Goal: Task Accomplishment & Management: Use online tool/utility

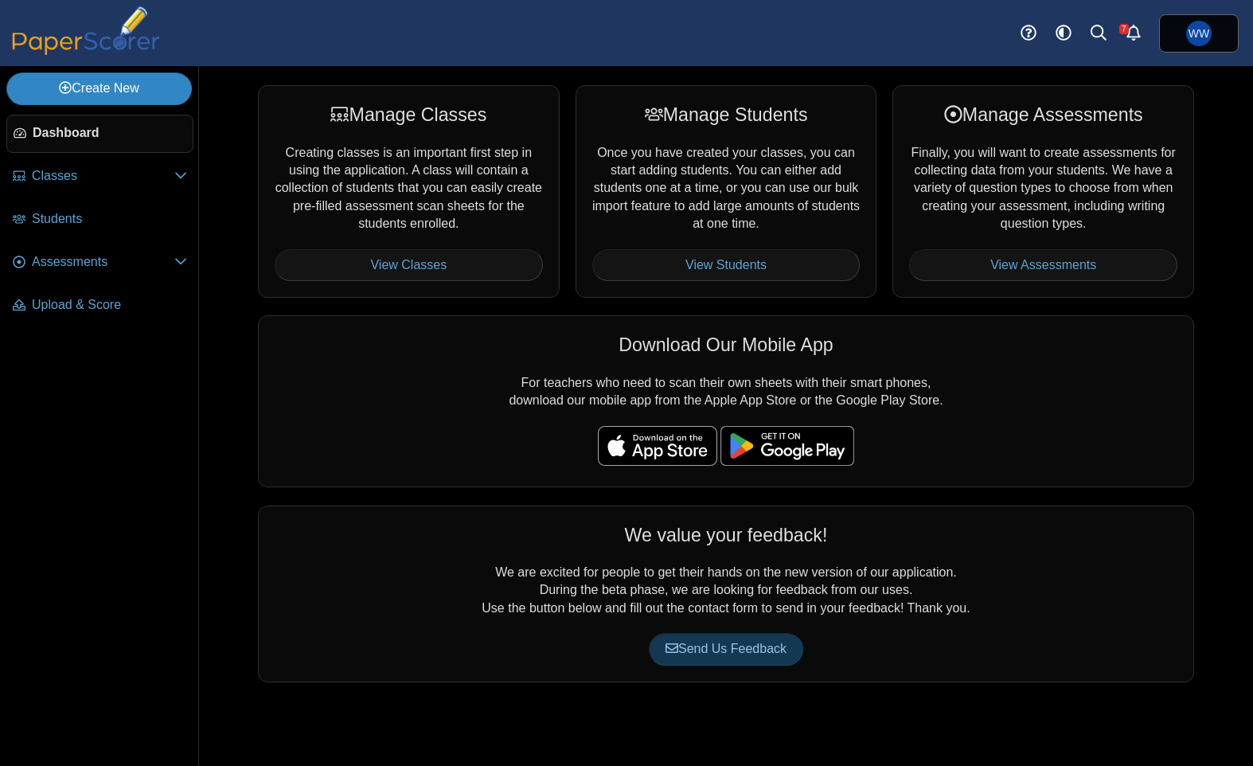
click at [34, 88] on link "Create New" at bounding box center [98, 88] width 185 height 32
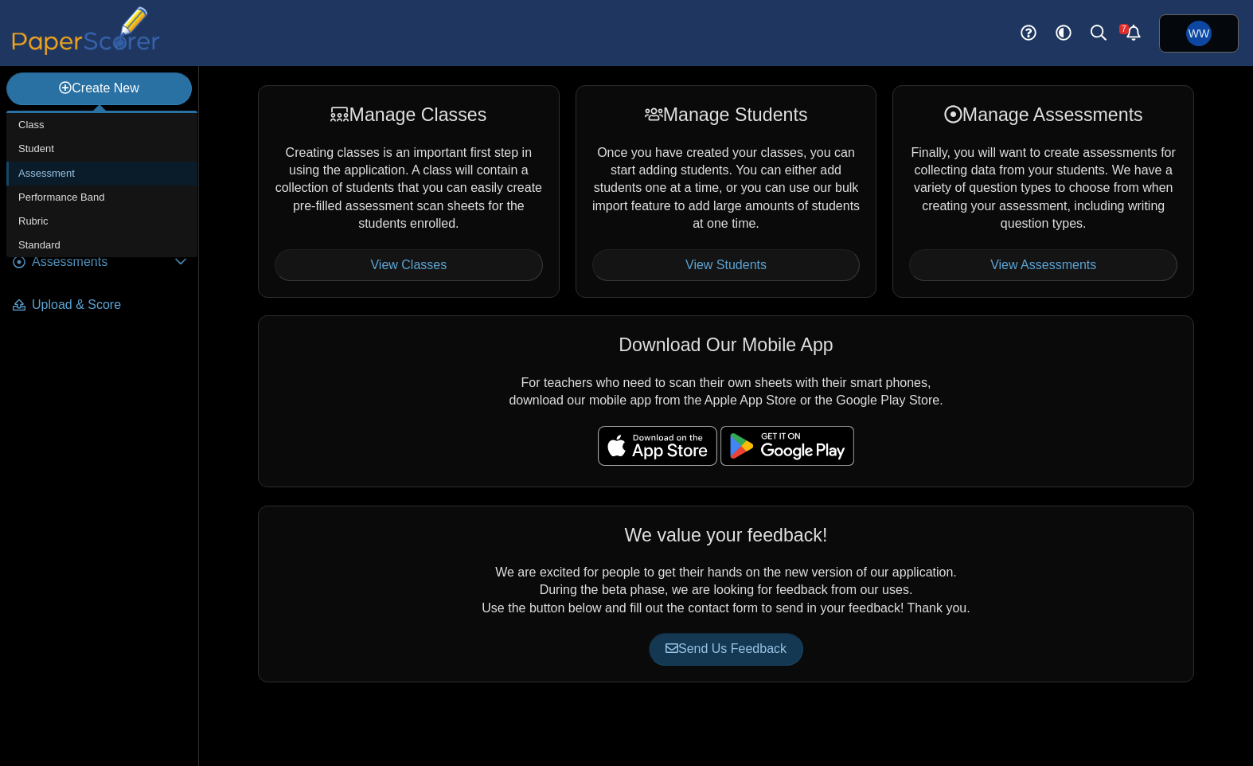
click at [102, 181] on link "Assessment" at bounding box center [101, 174] width 191 height 24
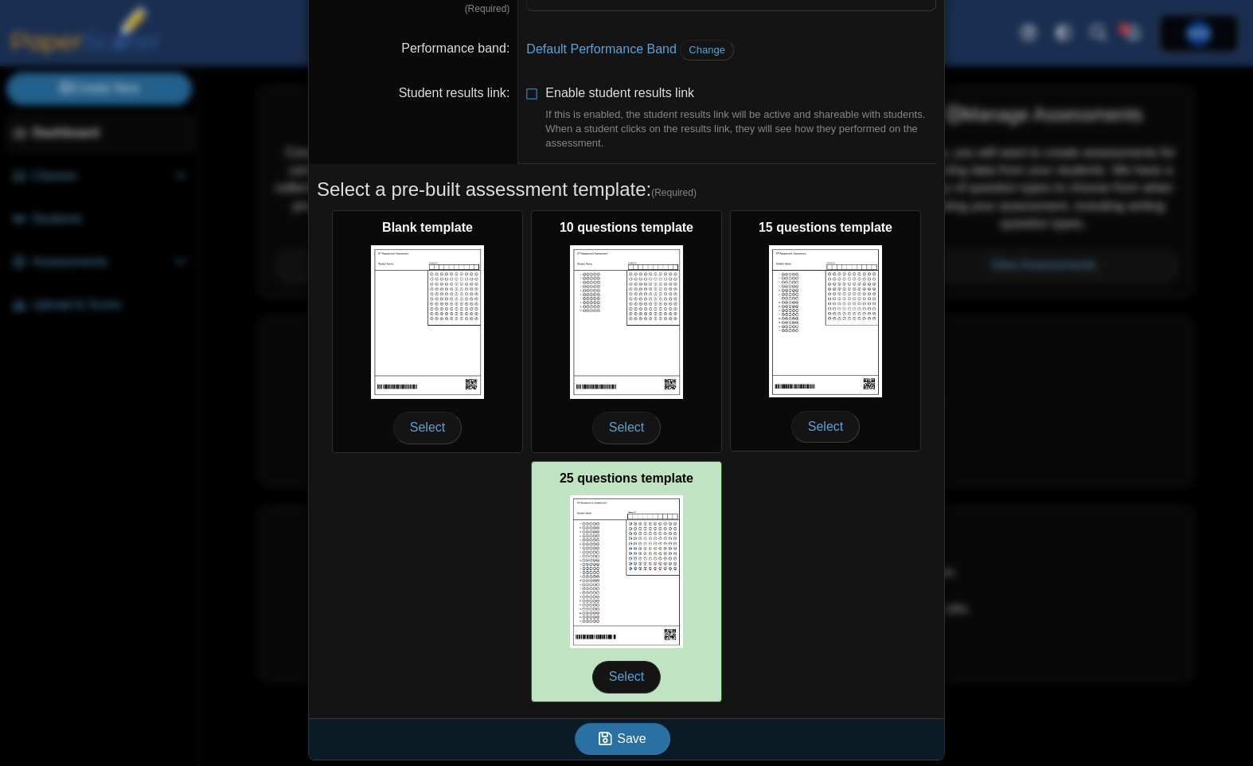
scroll to position [103, 0]
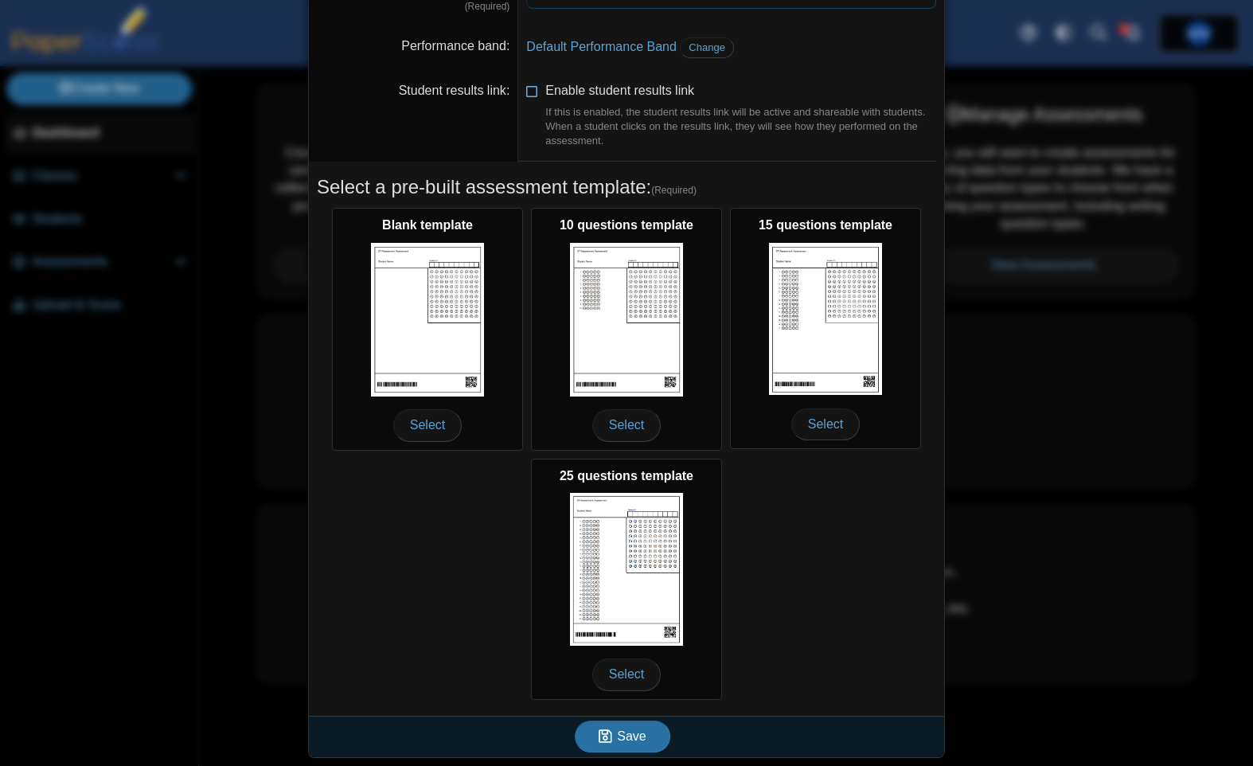
type input "**********"
click at [589, 91] on span "Enable student results link If this is enabled, the student results link will b…" at bounding box center [740, 116] width 391 height 64
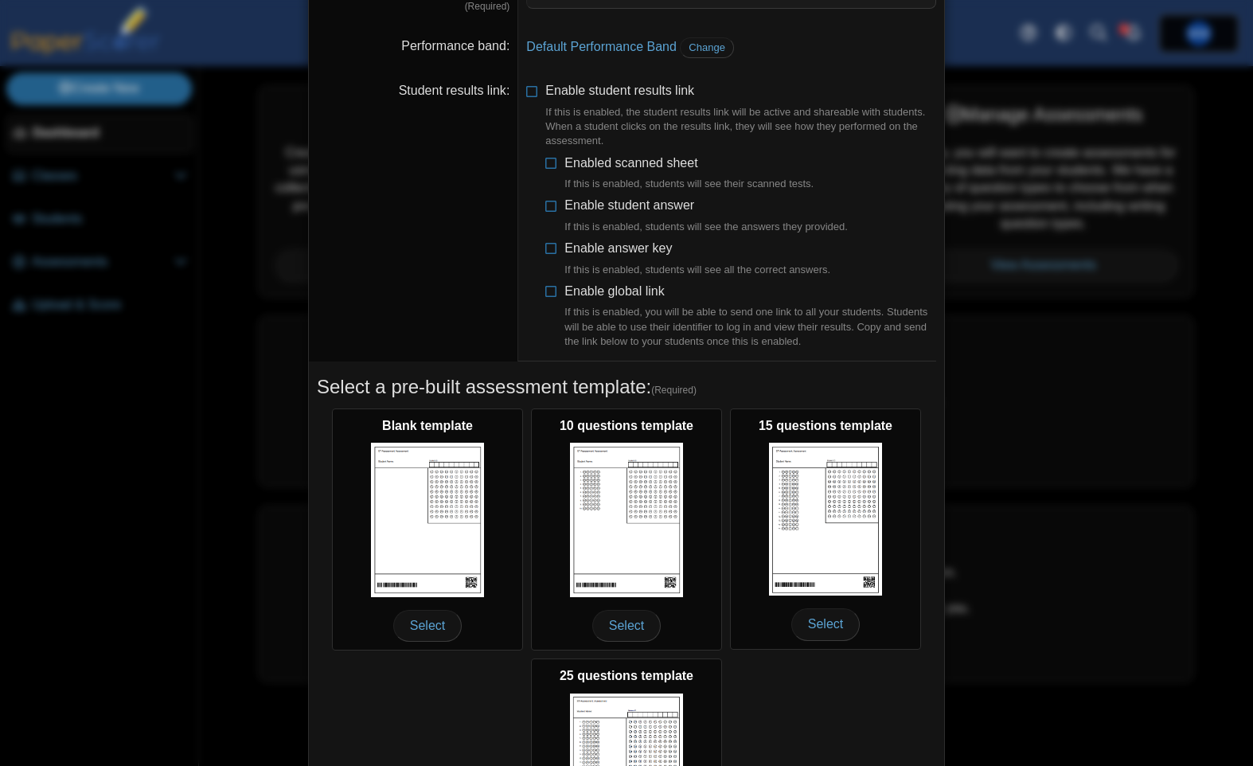
drag, startPoint x: 612, startPoint y: 175, endPoint x: 610, endPoint y: 191, distance: 16.0
click at [612, 175] on label "Enabled scanned sheet If this is enabled, students will see their scanned tests." at bounding box center [688, 172] width 249 height 37
click at [610, 198] on span "Enable student answer If this is enabled, students will see the answers they pr…" at bounding box center [705, 216] width 283 height 36
click at [610, 236] on li "Enabled scanned sheet If this is enabled, students will see their scanned tests…" at bounding box center [740, 252] width 391 height 196
click at [606, 252] on span "Enable answer key If this is enabled, students will see all the correct answers." at bounding box center [697, 259] width 266 height 36
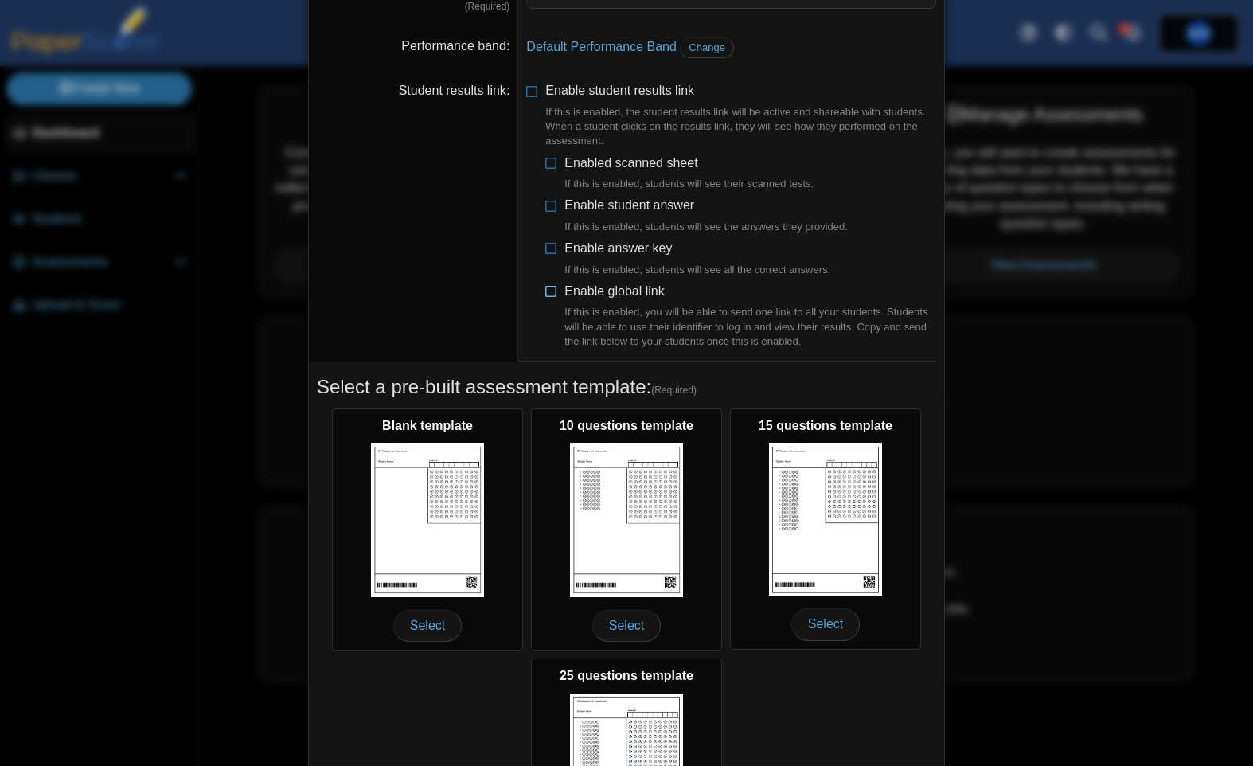
click at [599, 288] on span "Enable global link If this is enabled, you will be able to send one link to all…" at bounding box center [750, 316] width 372 height 64
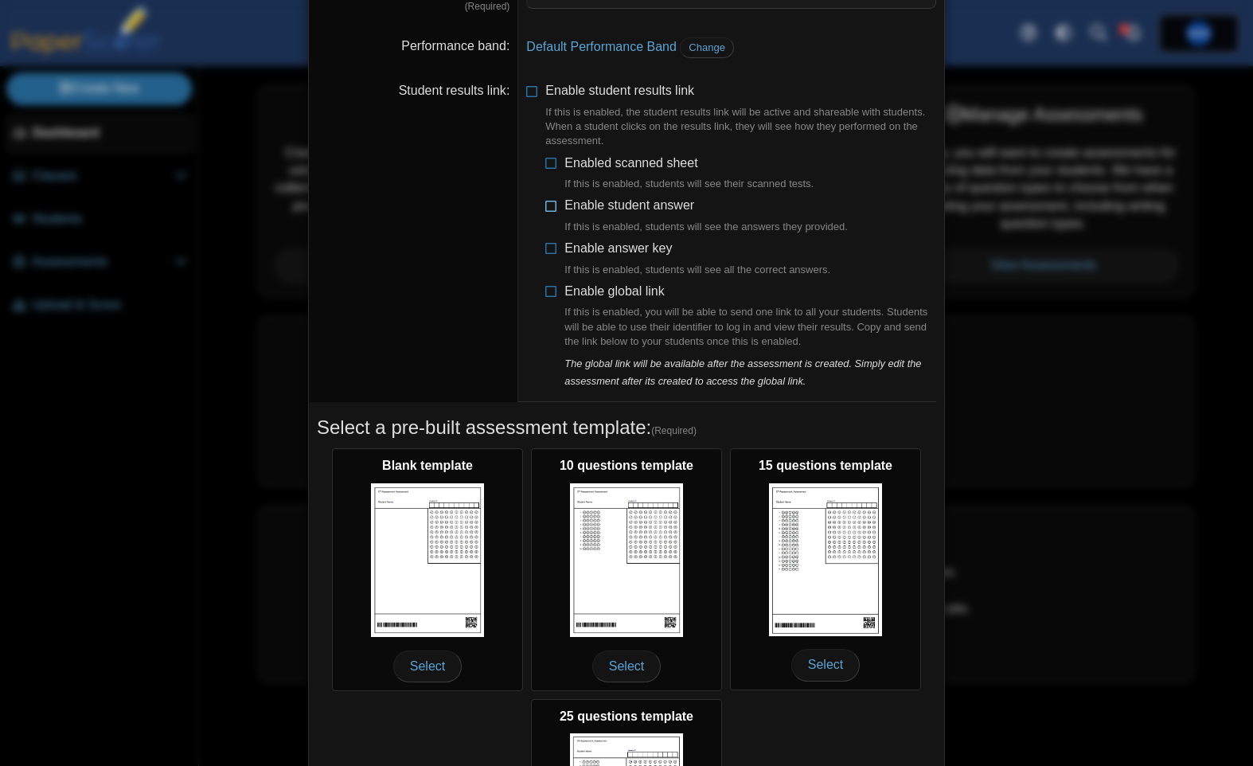
click at [587, 203] on span "Enable student answer If this is enabled, students will see the answers they pr…" at bounding box center [705, 216] width 283 height 36
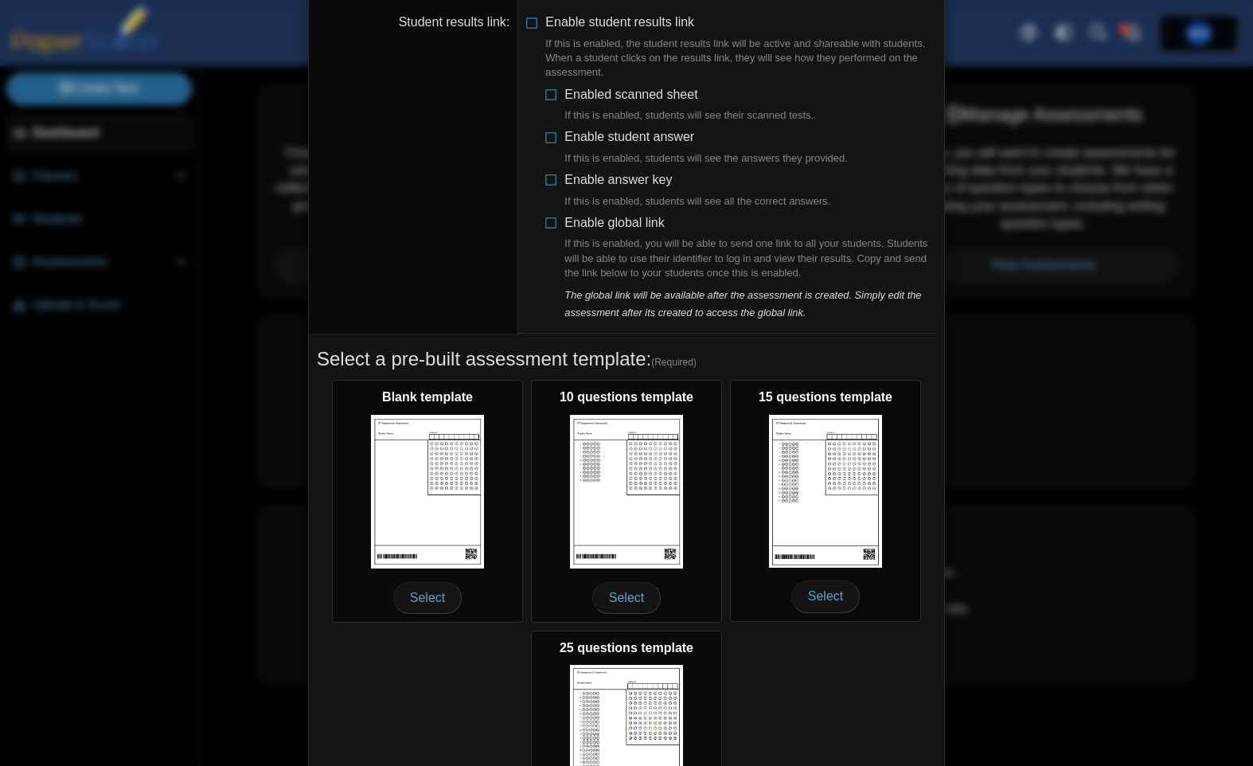
scroll to position [344, 0]
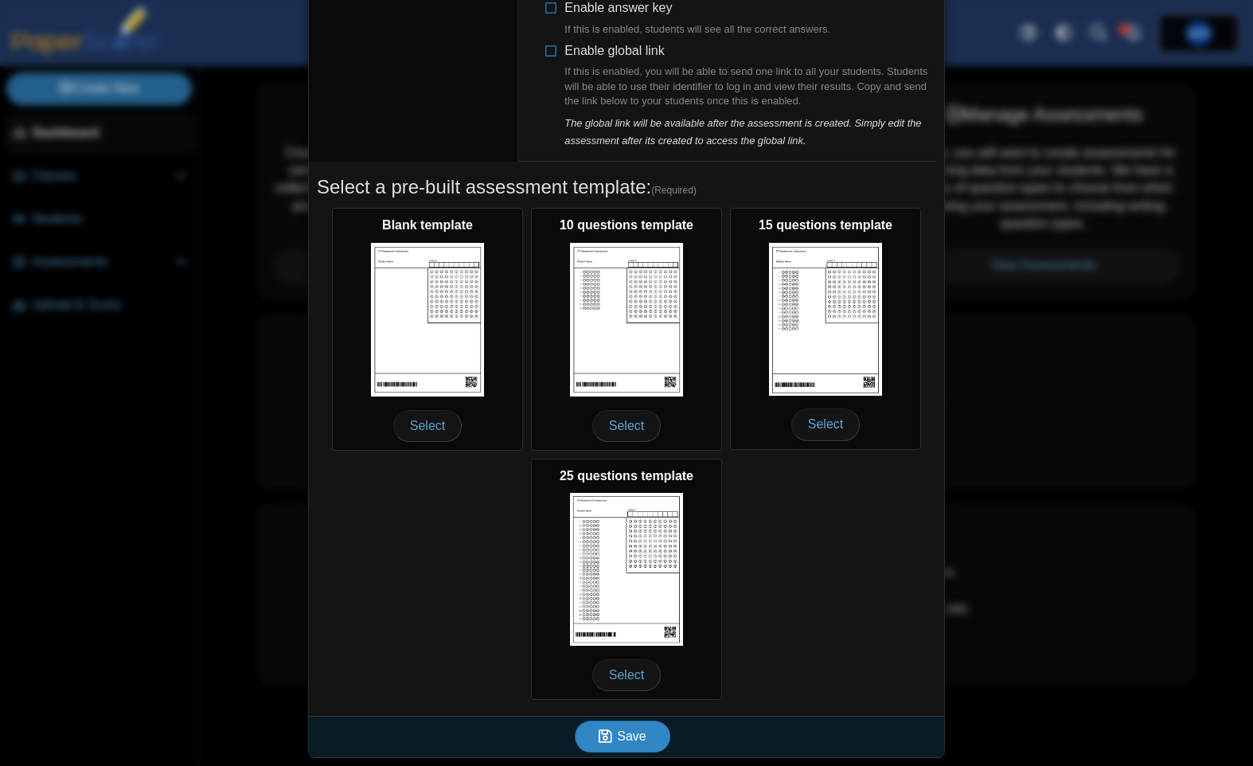
click at [631, 736] on span "Save" at bounding box center [631, 736] width 29 height 14
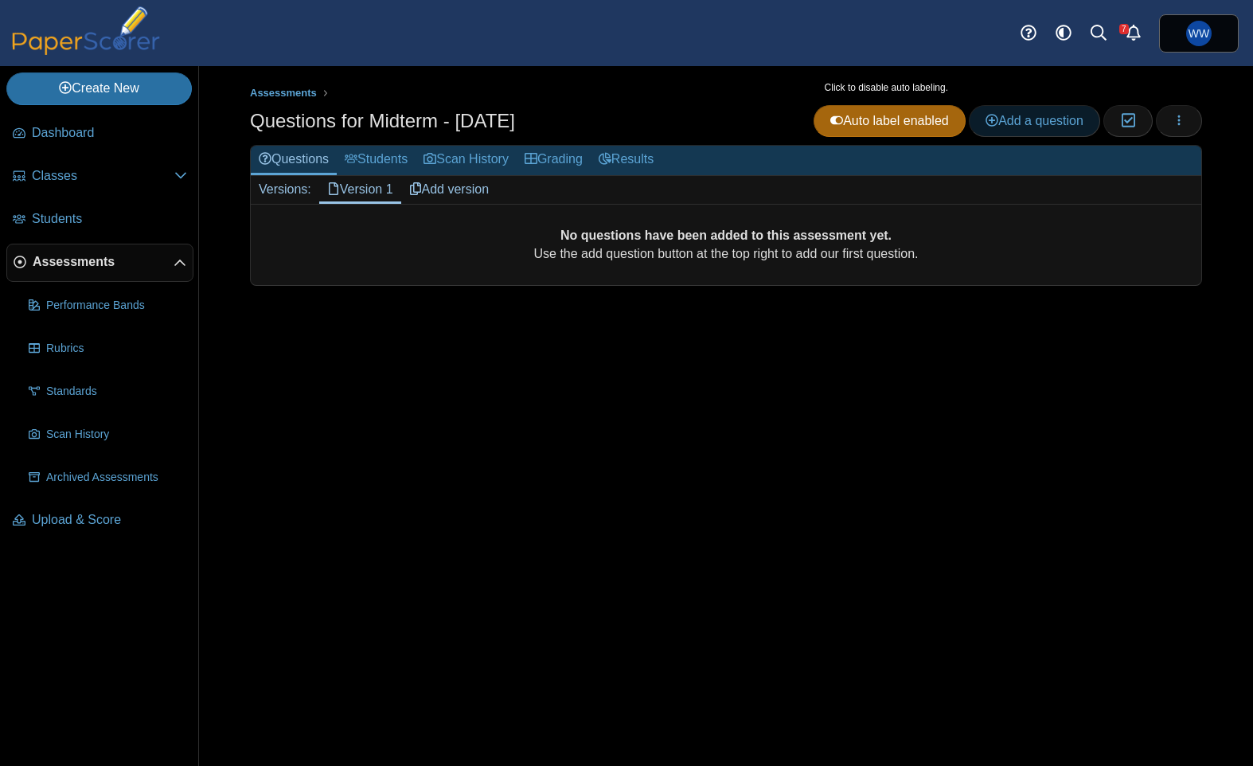
click at [1036, 133] on link "Add a question" at bounding box center [1034, 121] width 131 height 32
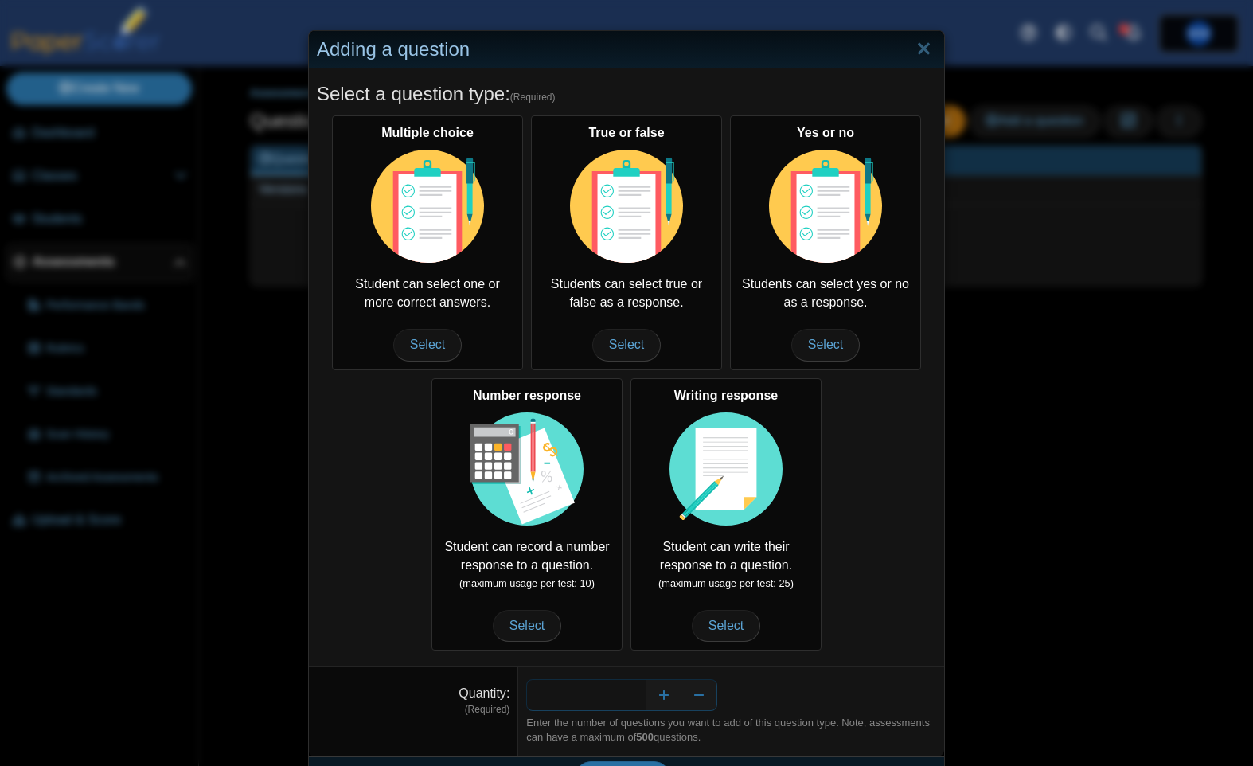
scroll to position [41, 0]
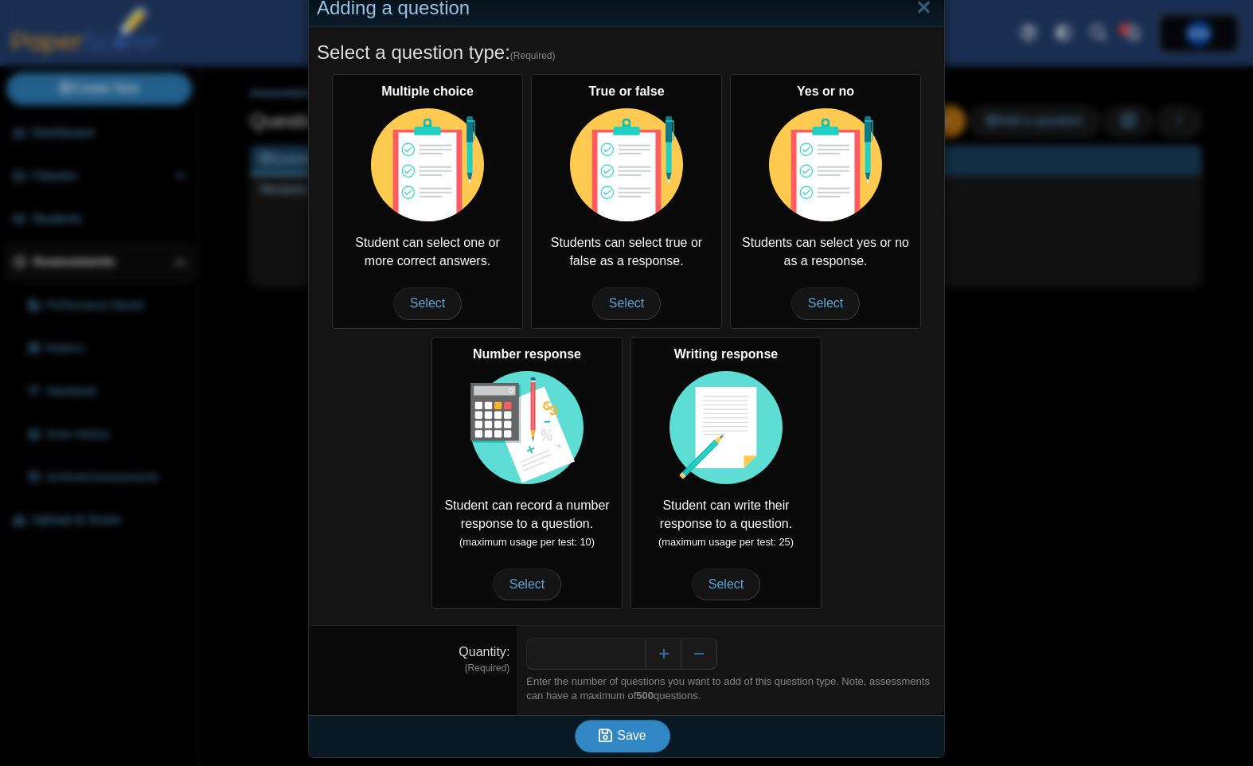
click at [612, 727] on icon "submit" at bounding box center [606, 734] width 14 height 15
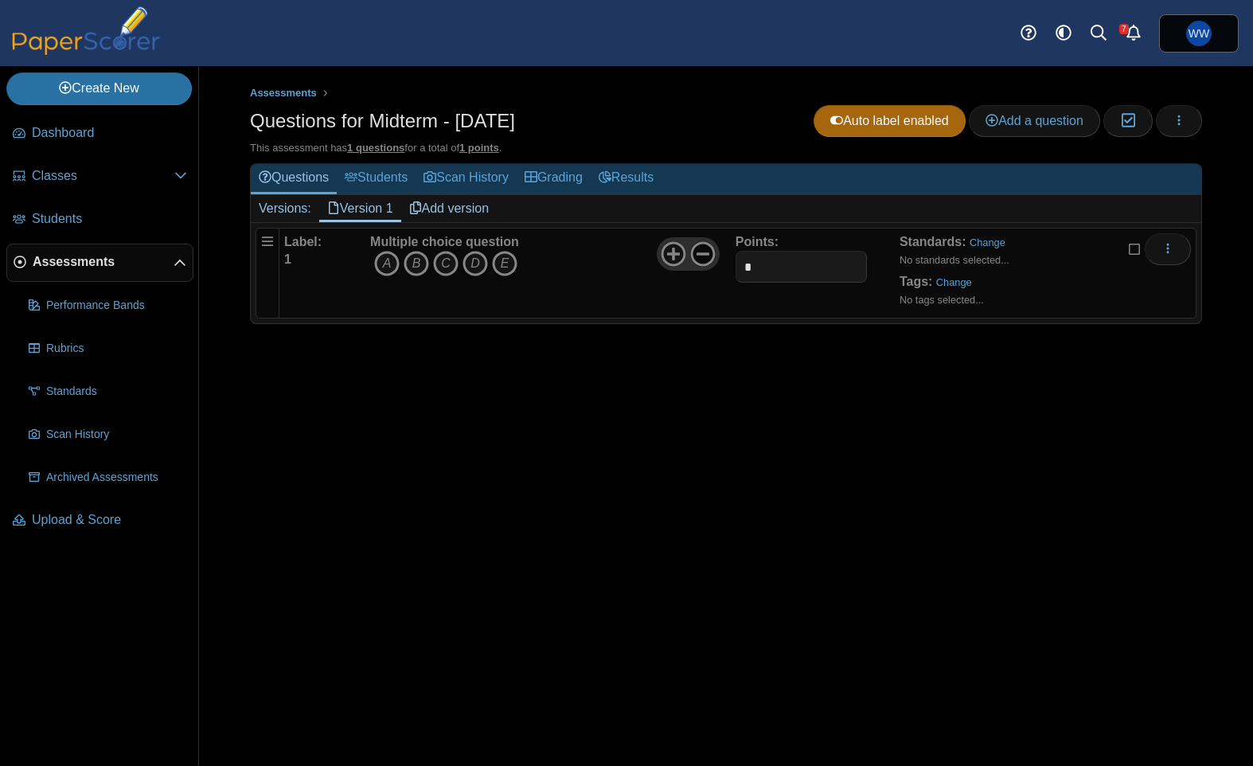
click at [701, 253] on use at bounding box center [702, 254] width 25 height 25
click at [659, 255] on div at bounding box center [688, 253] width 62 height 33
click at [663, 255] on use at bounding box center [673, 254] width 25 height 25
click at [1187, 251] on button "More options" at bounding box center [1167, 249] width 46 height 32
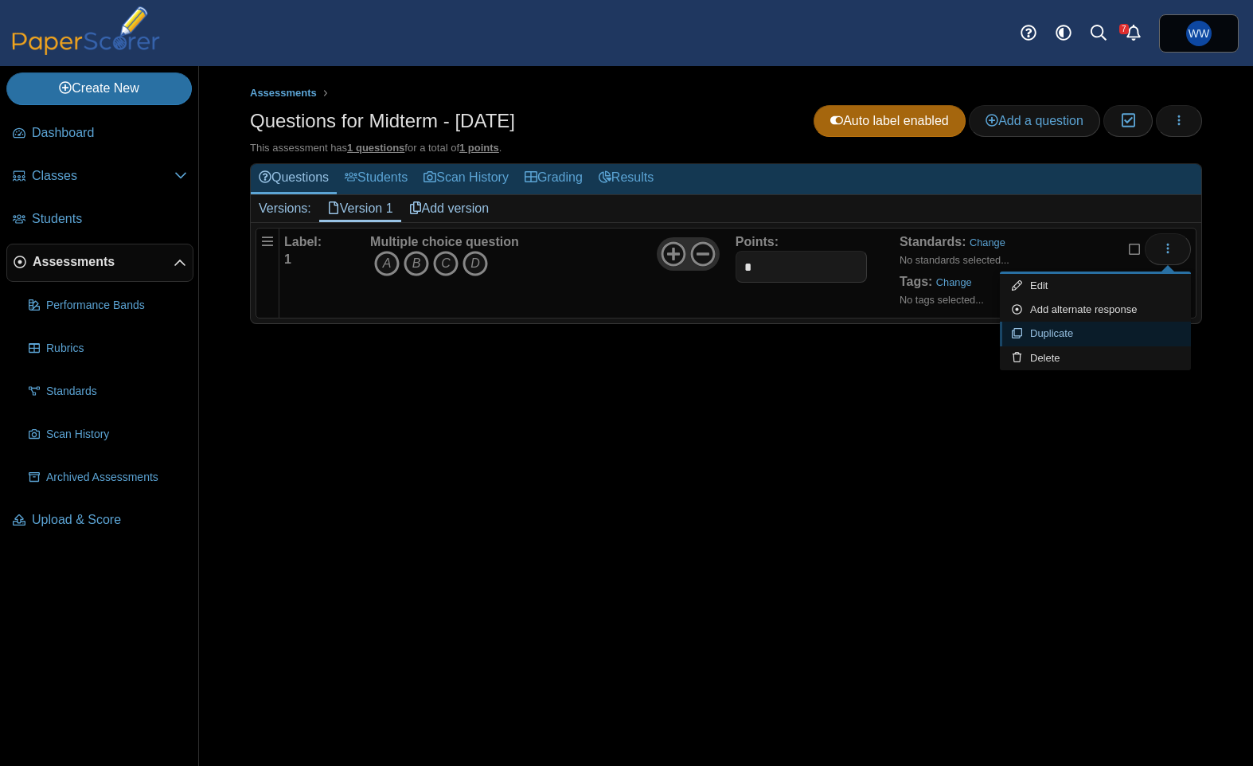
click at [1062, 340] on link "Duplicate" at bounding box center [1095, 334] width 191 height 24
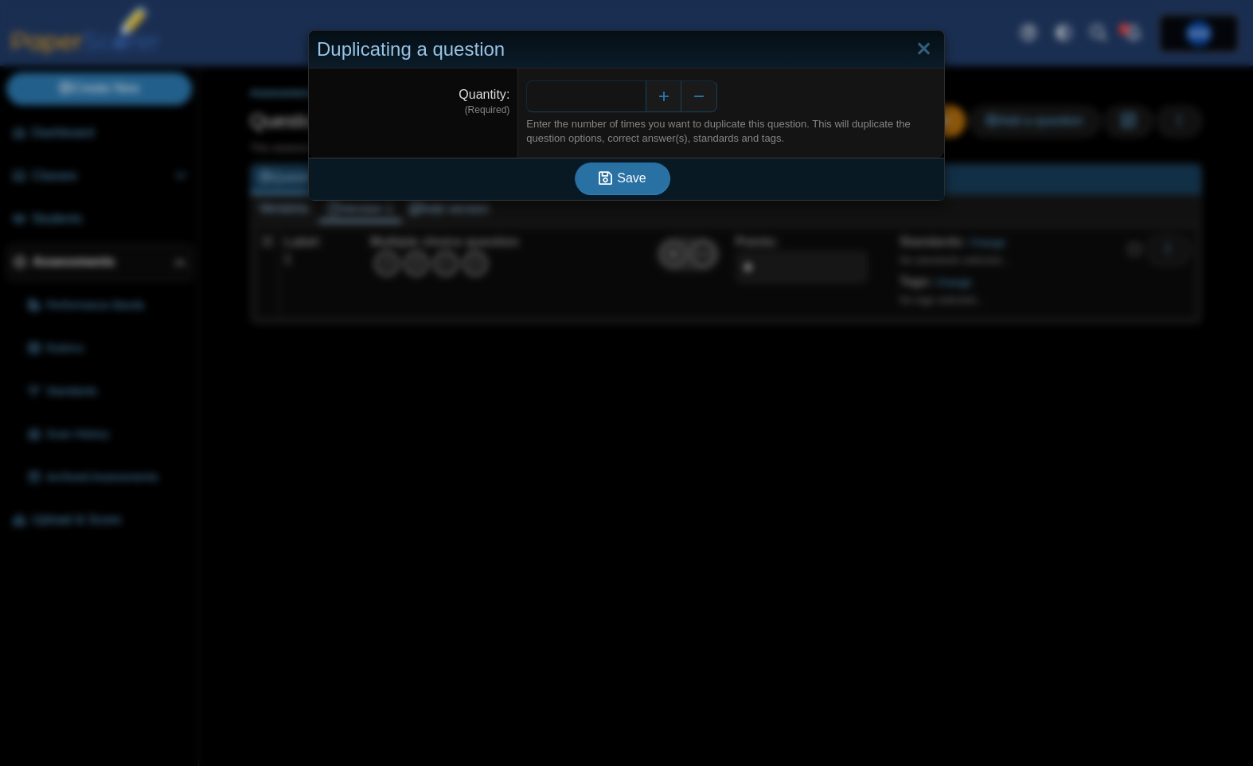
drag, startPoint x: 623, startPoint y: 103, endPoint x: 809, endPoint y: 123, distance: 187.3
click at [809, 123] on dd "* Enter the number of times you want to duplicate this question. This will dupl…" at bounding box center [731, 112] width 426 height 89
type input "***"
click at [575, 162] on button "Save" at bounding box center [623, 178] width 96 height 32
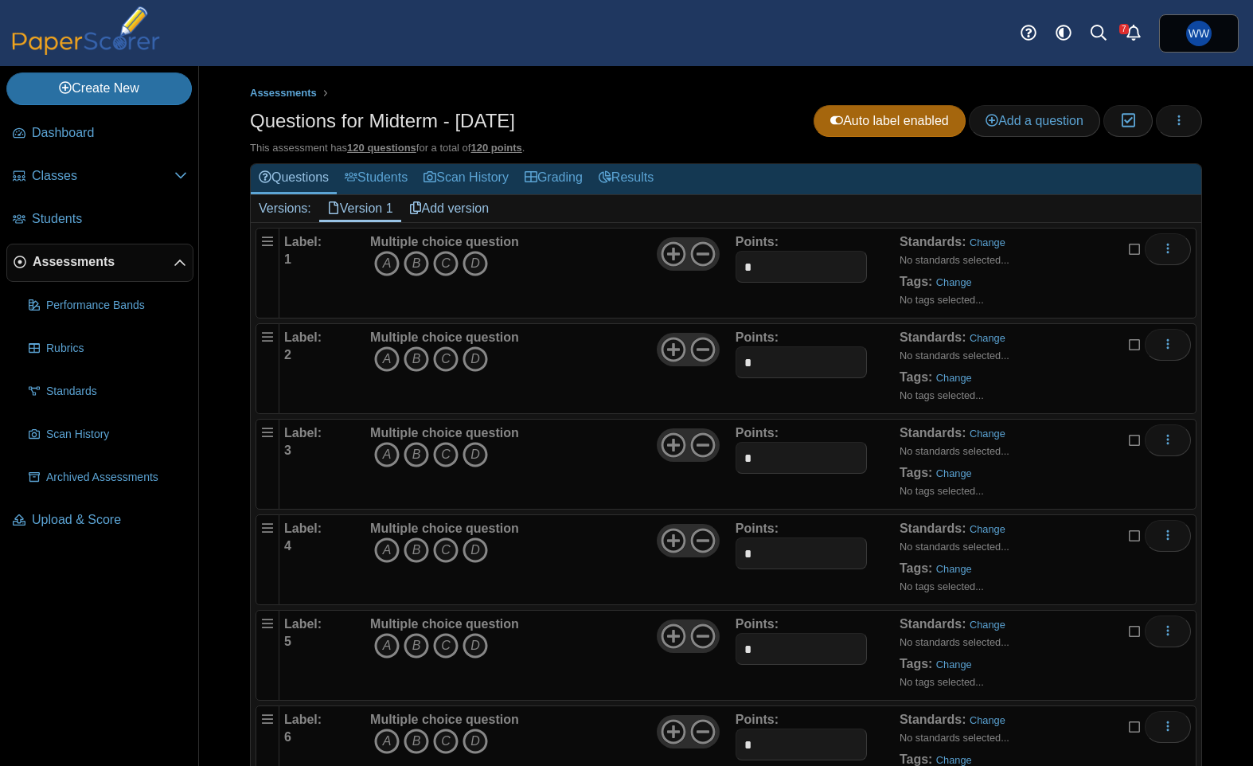
click at [674, 564] on div "Multiple choice question A B C D" at bounding box center [550, 560] width 369 height 80
click at [665, 545] on icon at bounding box center [673, 540] width 25 height 25
click at [669, 544] on icon at bounding box center [673, 540] width 25 height 25
click at [668, 537] on icon at bounding box center [673, 540] width 25 height 25
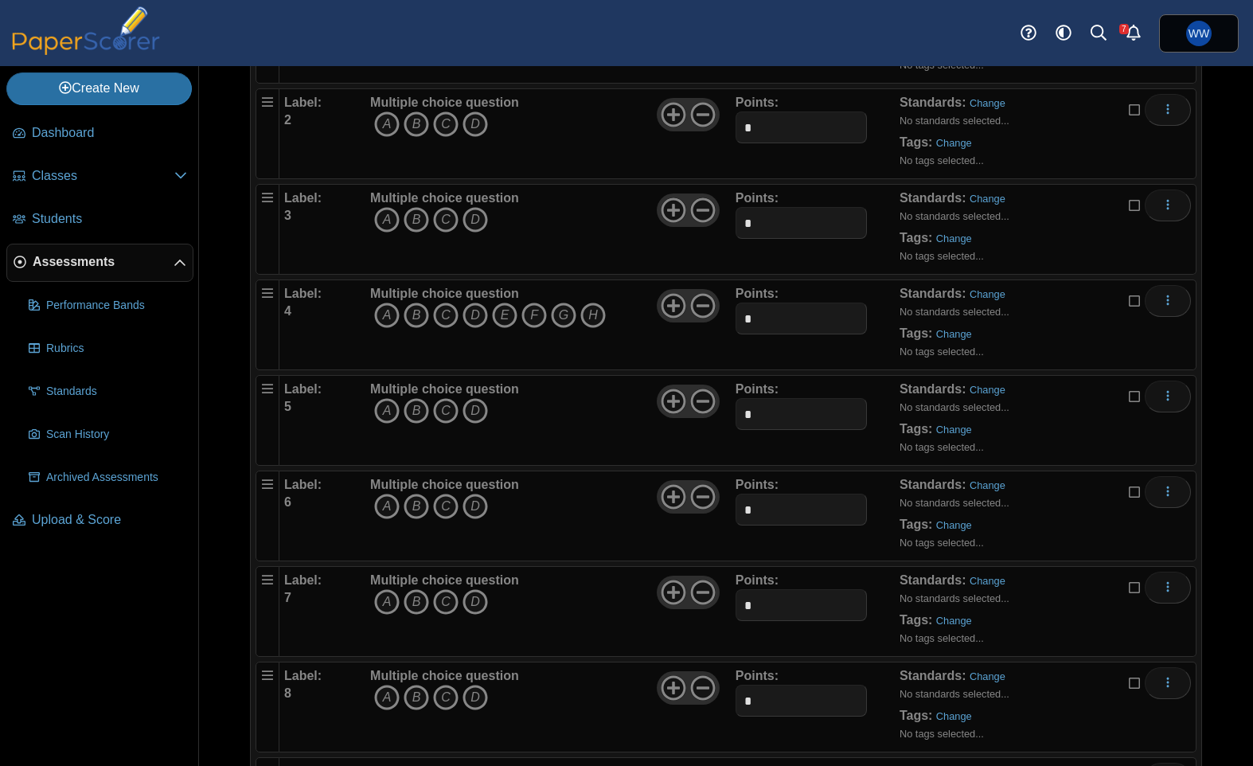
scroll to position [236, 0]
click at [673, 591] on use at bounding box center [673, 591] width 25 height 25
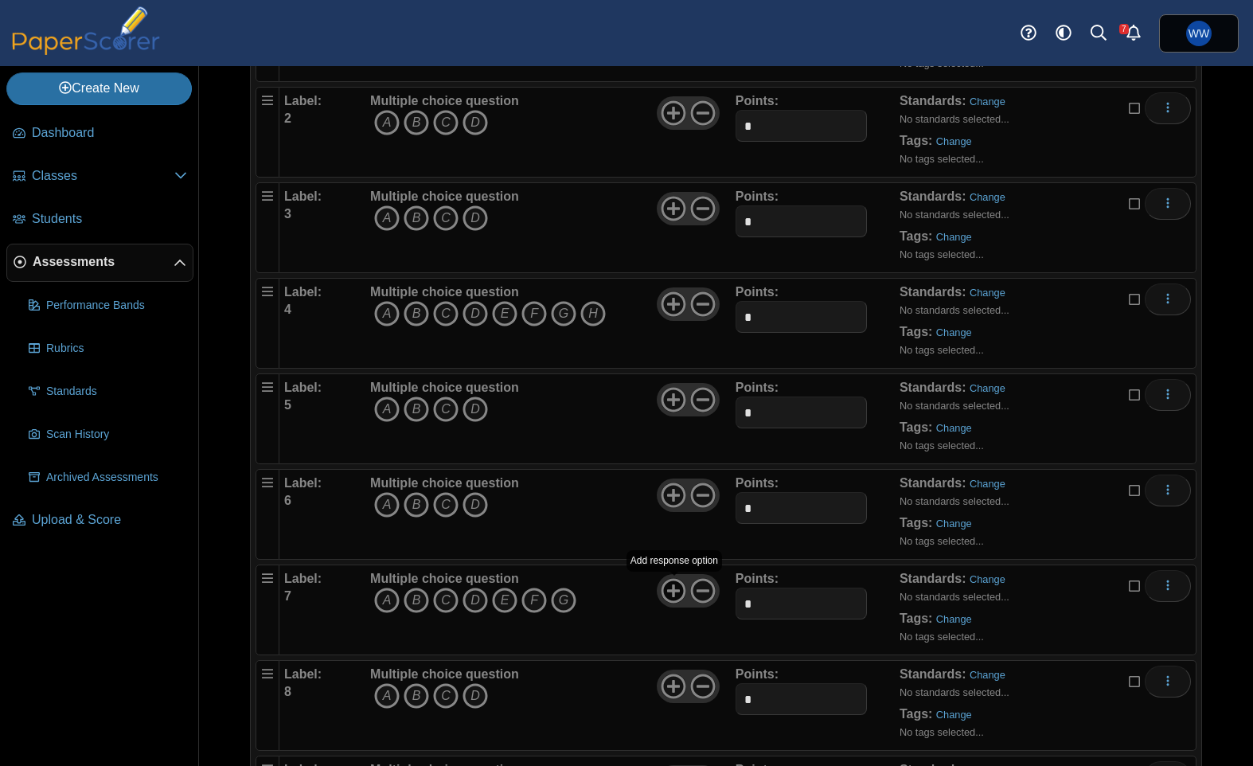
click at [673, 591] on use at bounding box center [673, 591] width 25 height 25
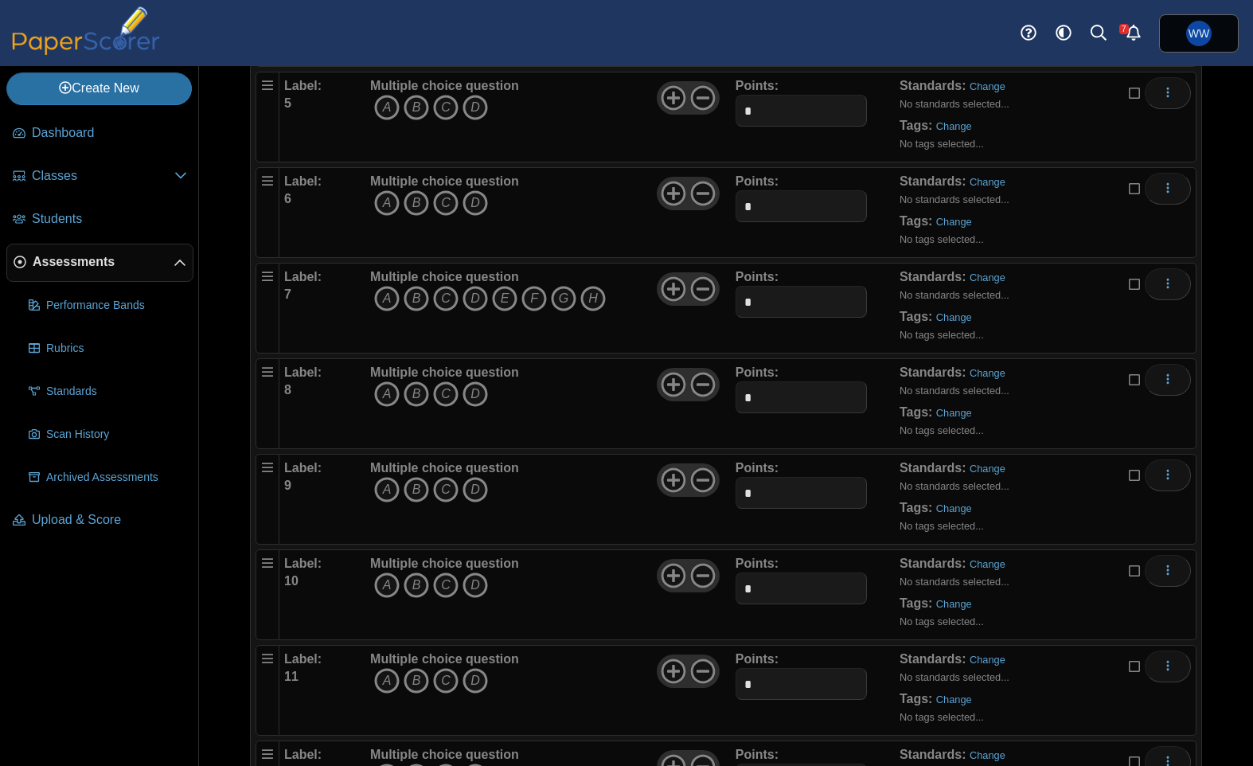
scroll to position [539, 0]
click at [670, 575] on use at bounding box center [673, 575] width 25 height 25
click at [670, 575] on icon at bounding box center [673, 574] width 25 height 25
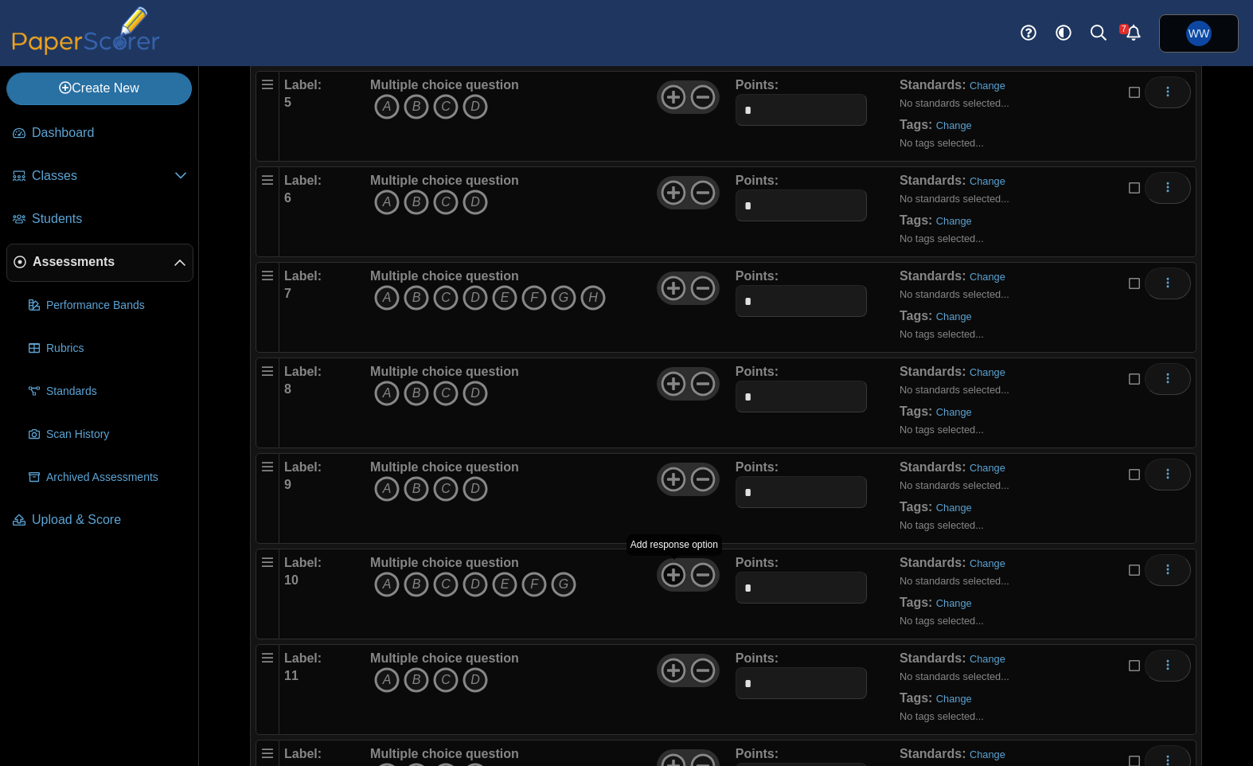
click at [670, 575] on icon at bounding box center [673, 574] width 25 height 25
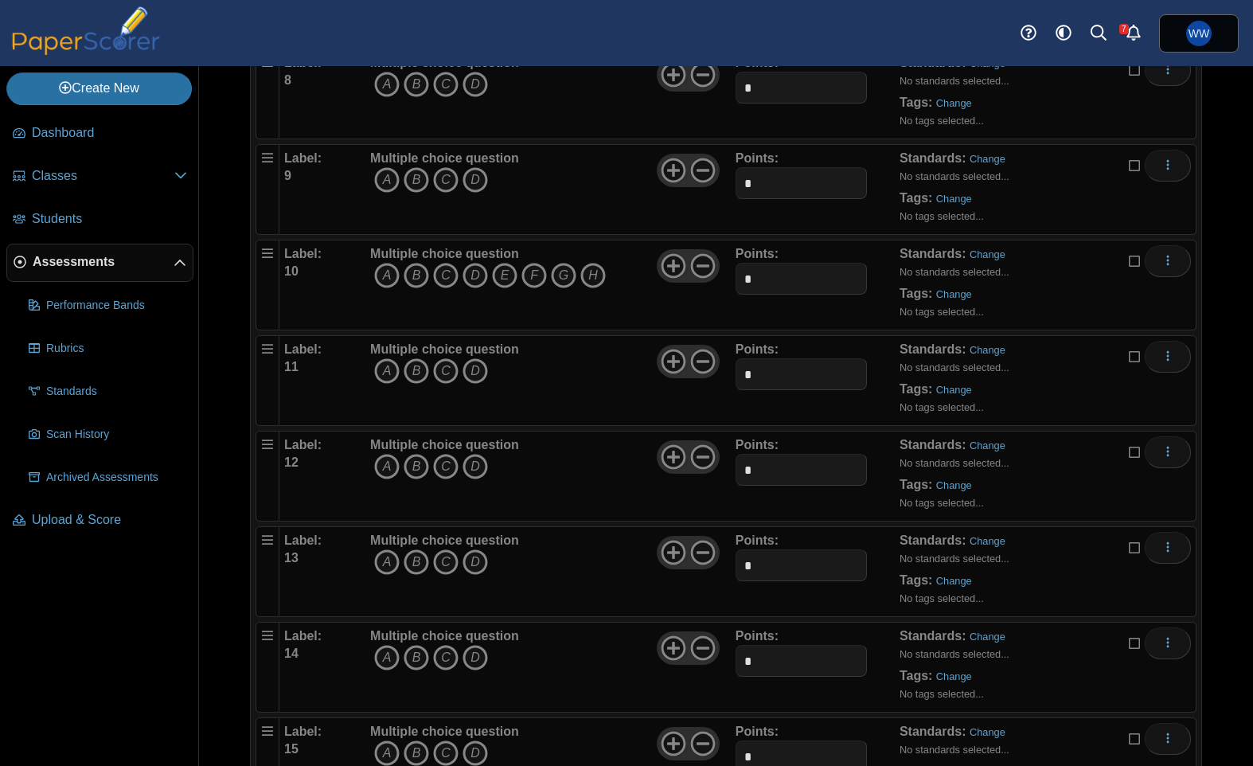
scroll to position [856, 0]
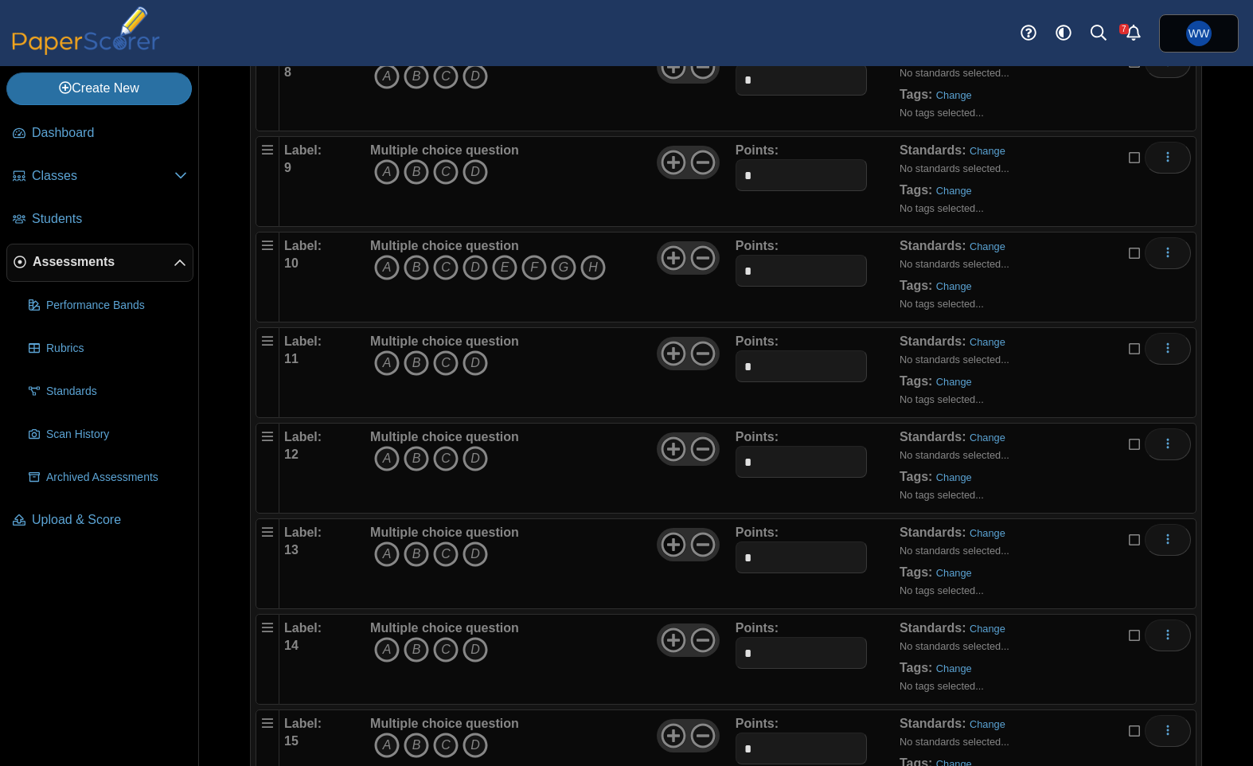
click at [669, 547] on icon at bounding box center [673, 544] width 25 height 25
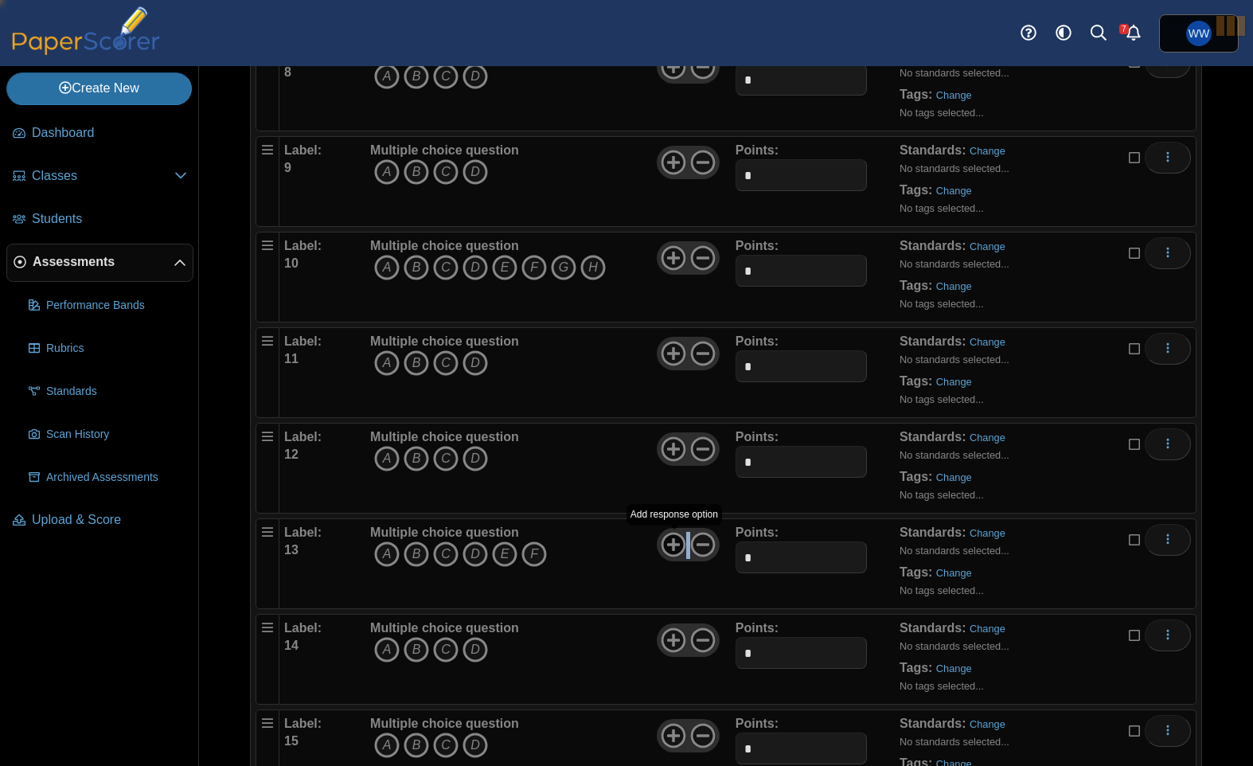
click at [669, 547] on icon at bounding box center [673, 544] width 25 height 25
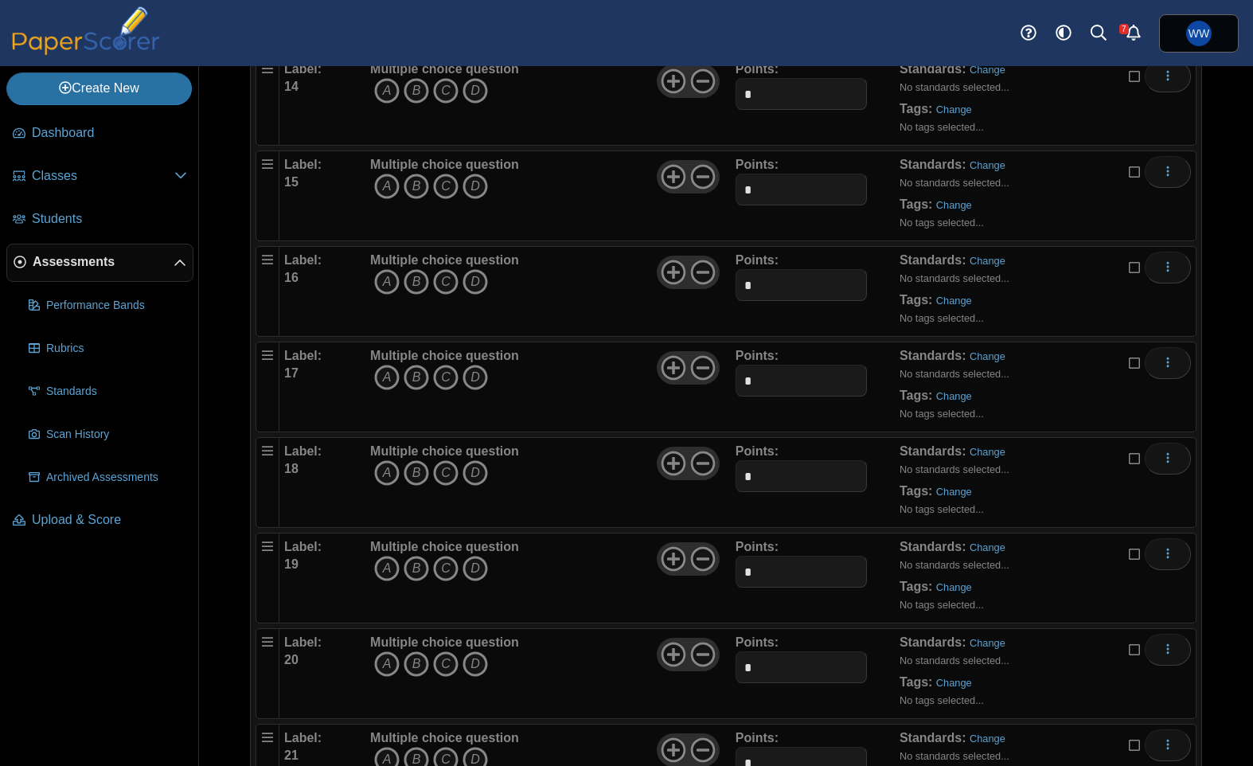
scroll to position [1417, 0]
click at [660, 358] on div at bounding box center [688, 365] width 62 height 33
click at [678, 365] on use at bounding box center [673, 365] width 25 height 25
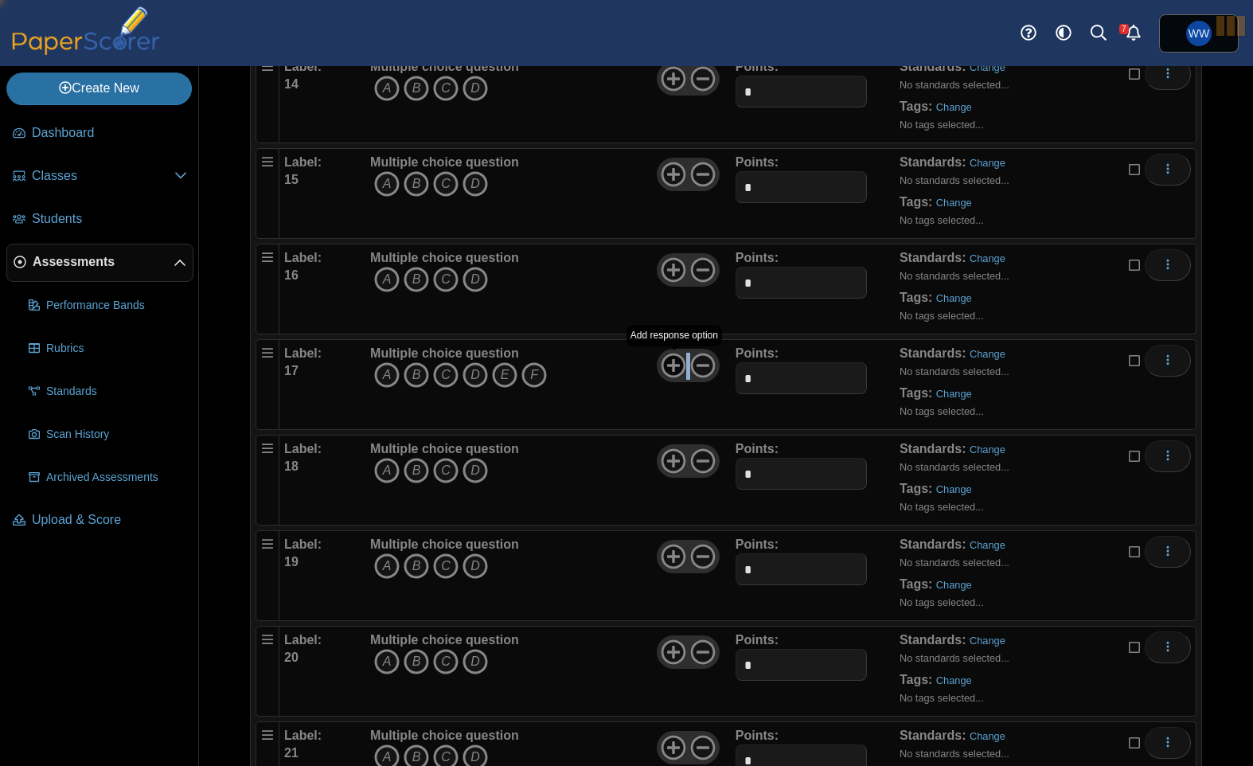
click at [678, 365] on use at bounding box center [673, 365] width 25 height 25
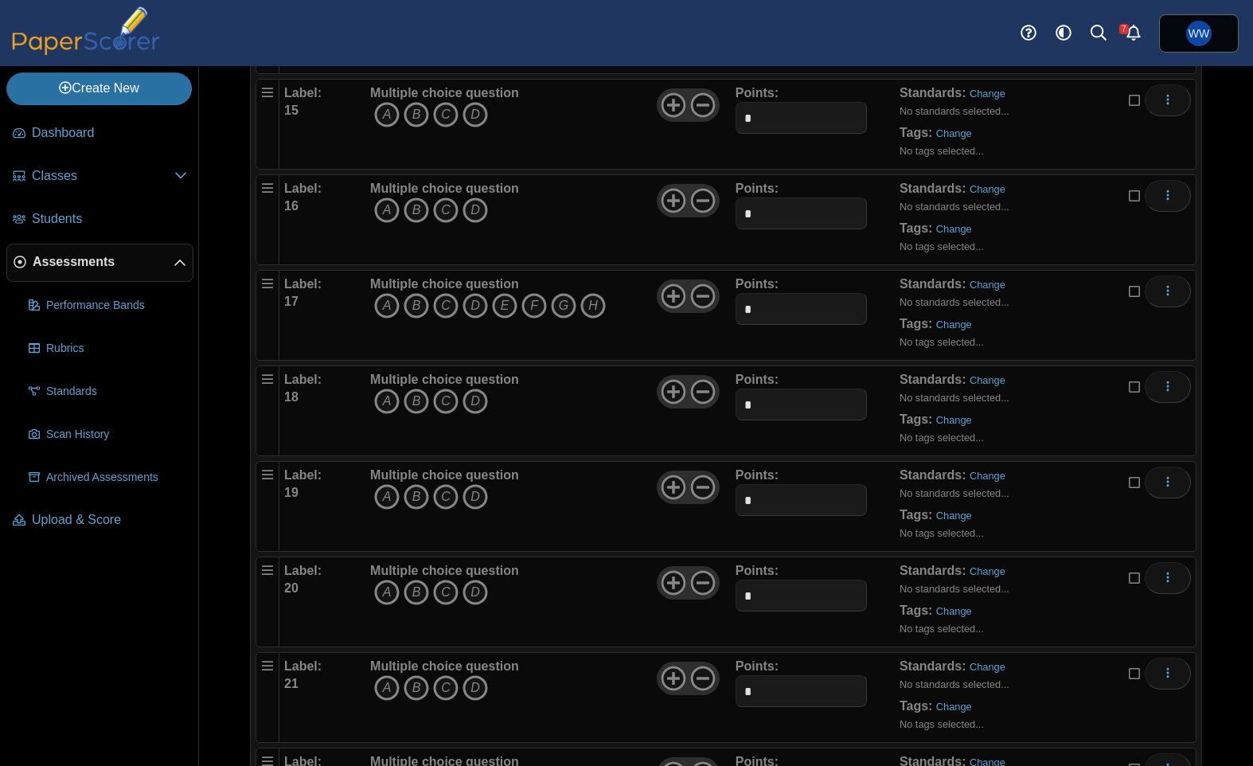
scroll to position [1497, 0]
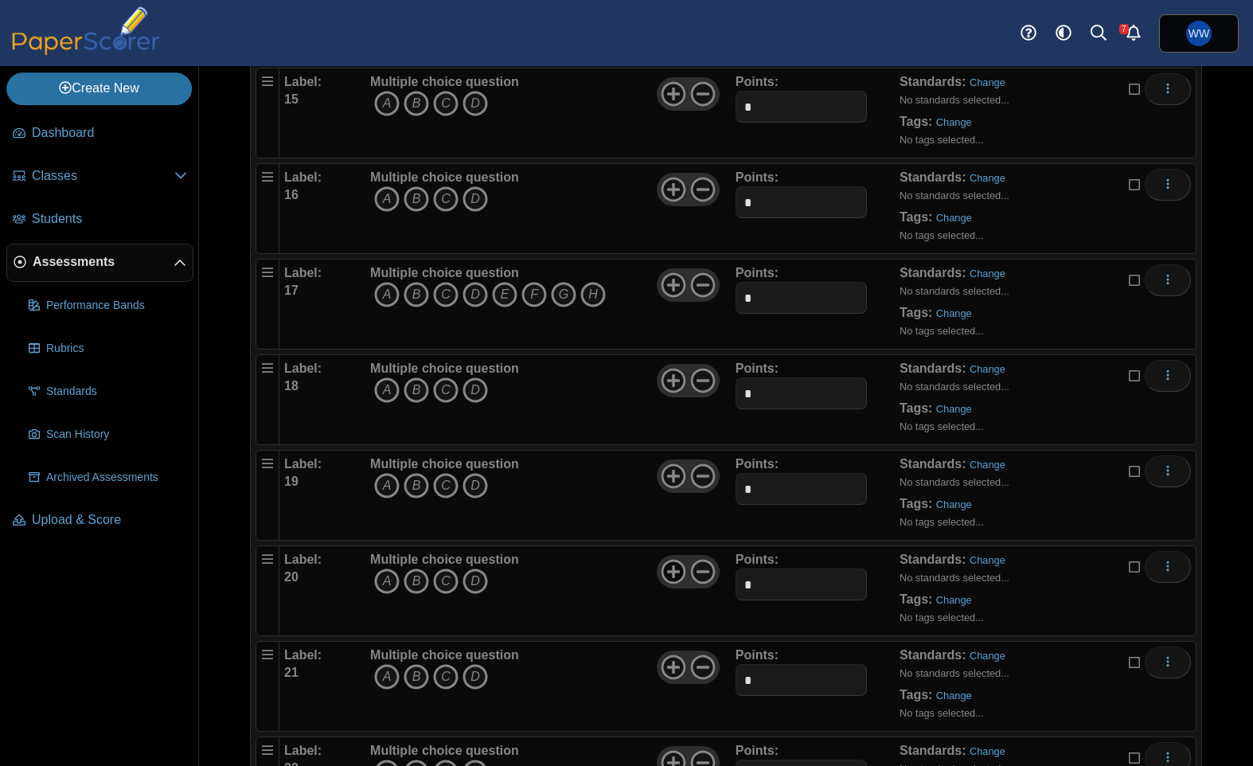
click at [686, 561] on icon at bounding box center [673, 571] width 25 height 25
click at [678, 563] on icon at bounding box center [673, 571] width 25 height 25
click at [677, 563] on icon at bounding box center [673, 571] width 25 height 25
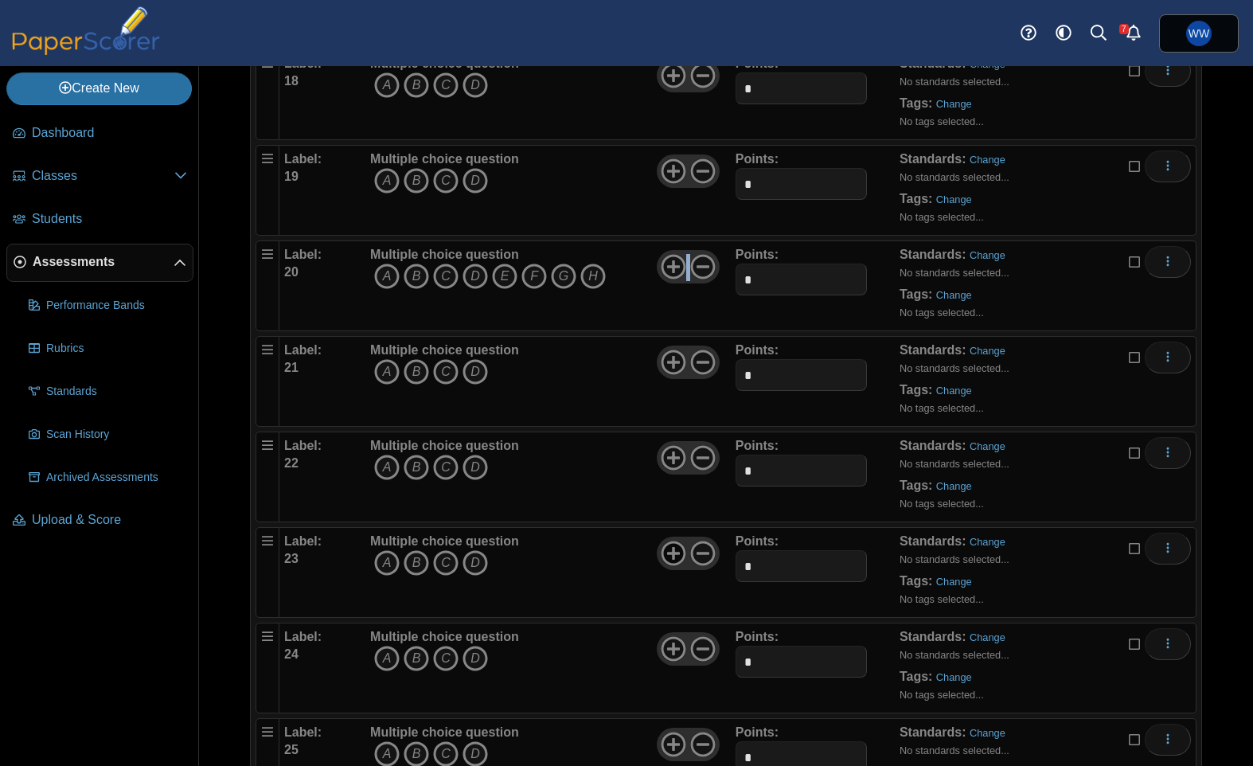
scroll to position [1807, 0]
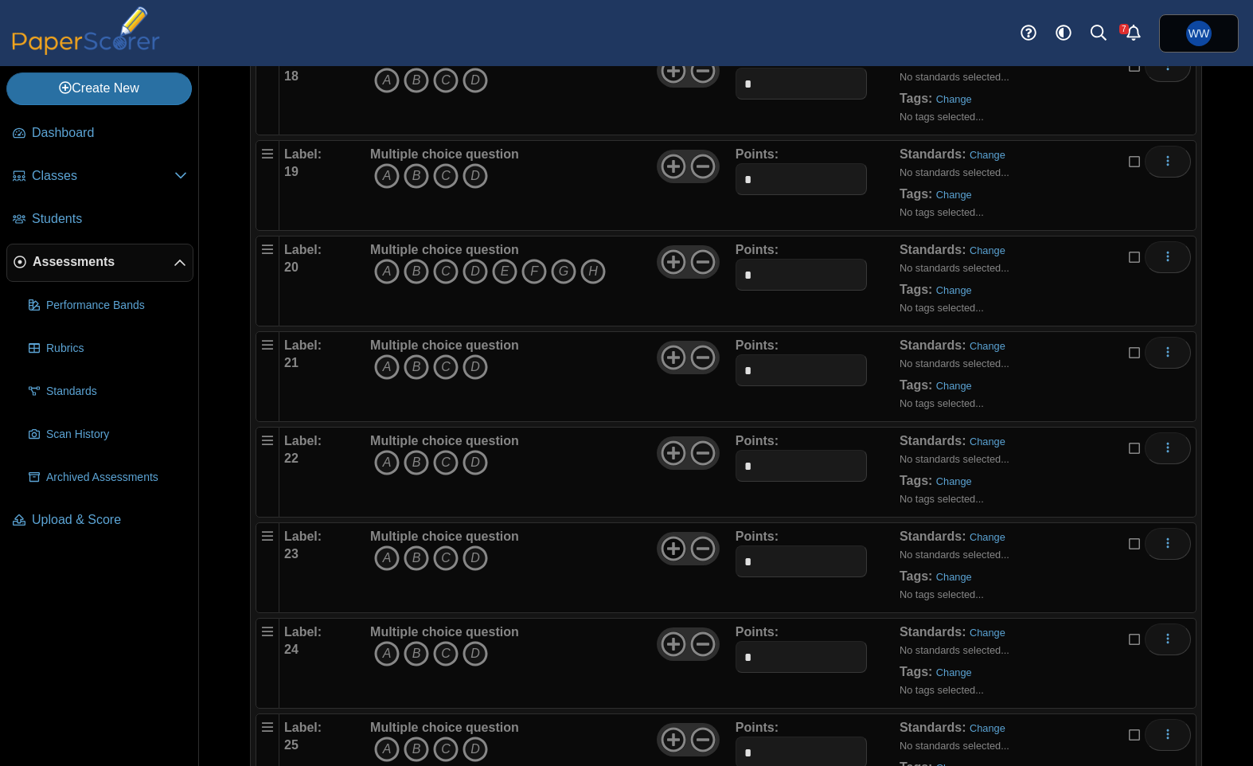
click at [673, 548] on use at bounding box center [673, 548] width 25 height 25
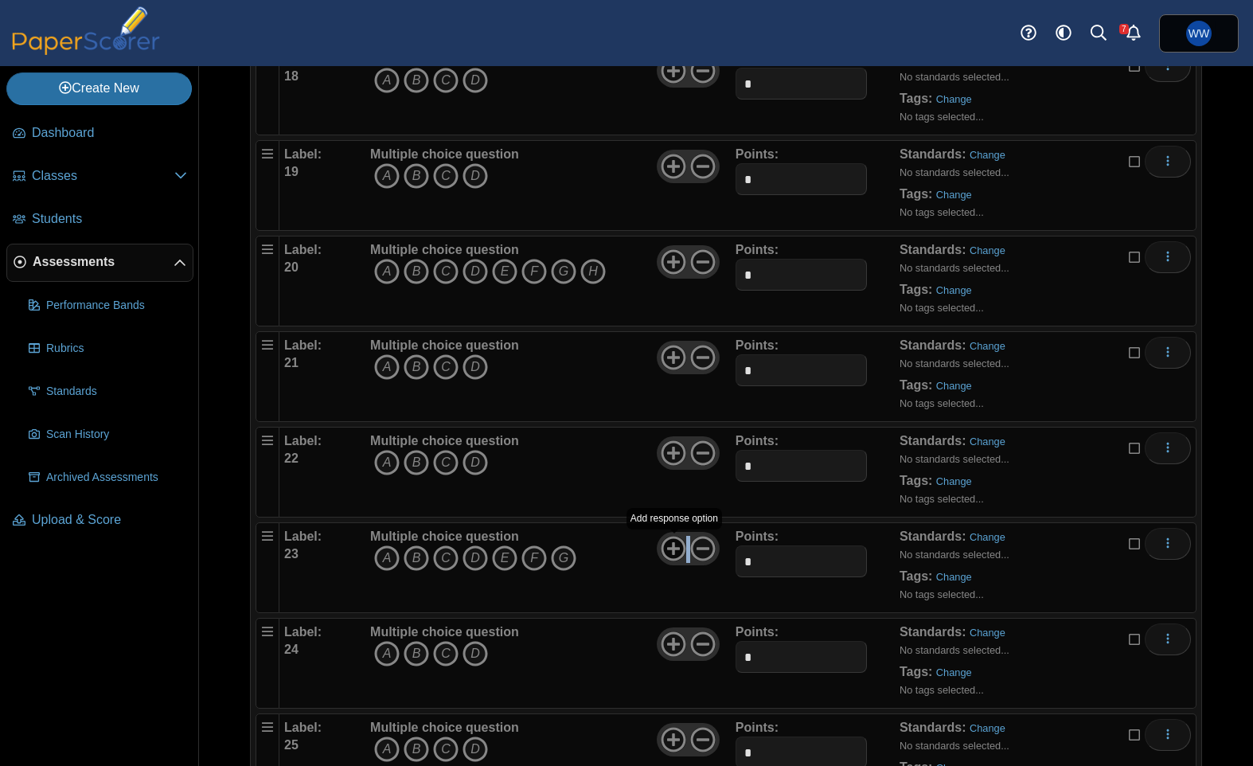
click at [673, 548] on use at bounding box center [673, 548] width 25 height 25
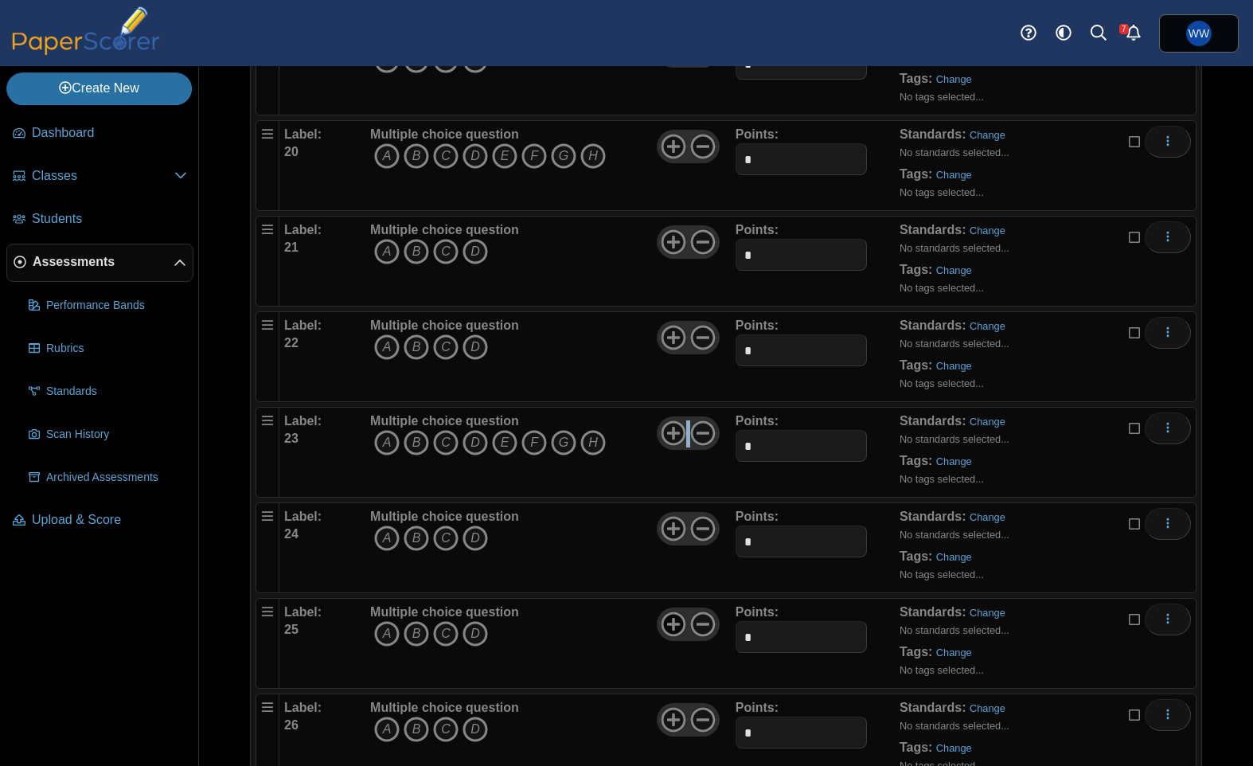
scroll to position [1926, 0]
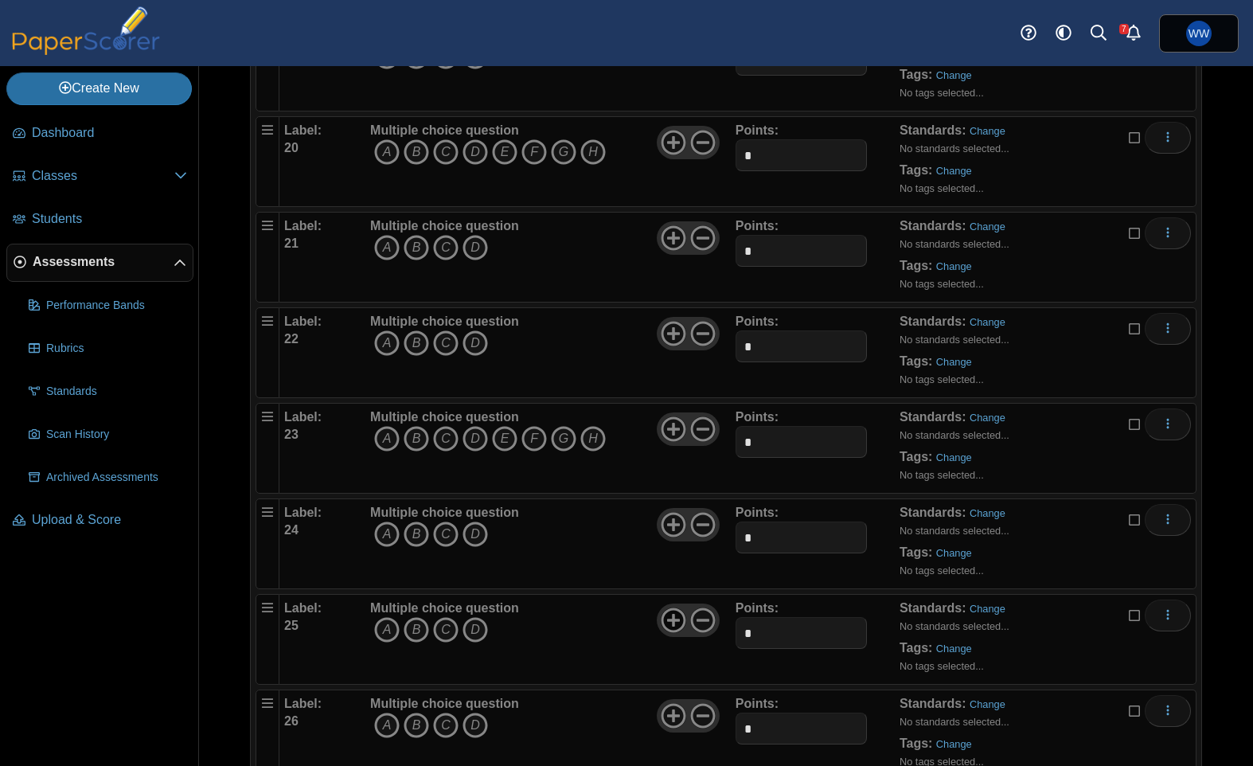
click at [669, 622] on icon at bounding box center [673, 619] width 25 height 25
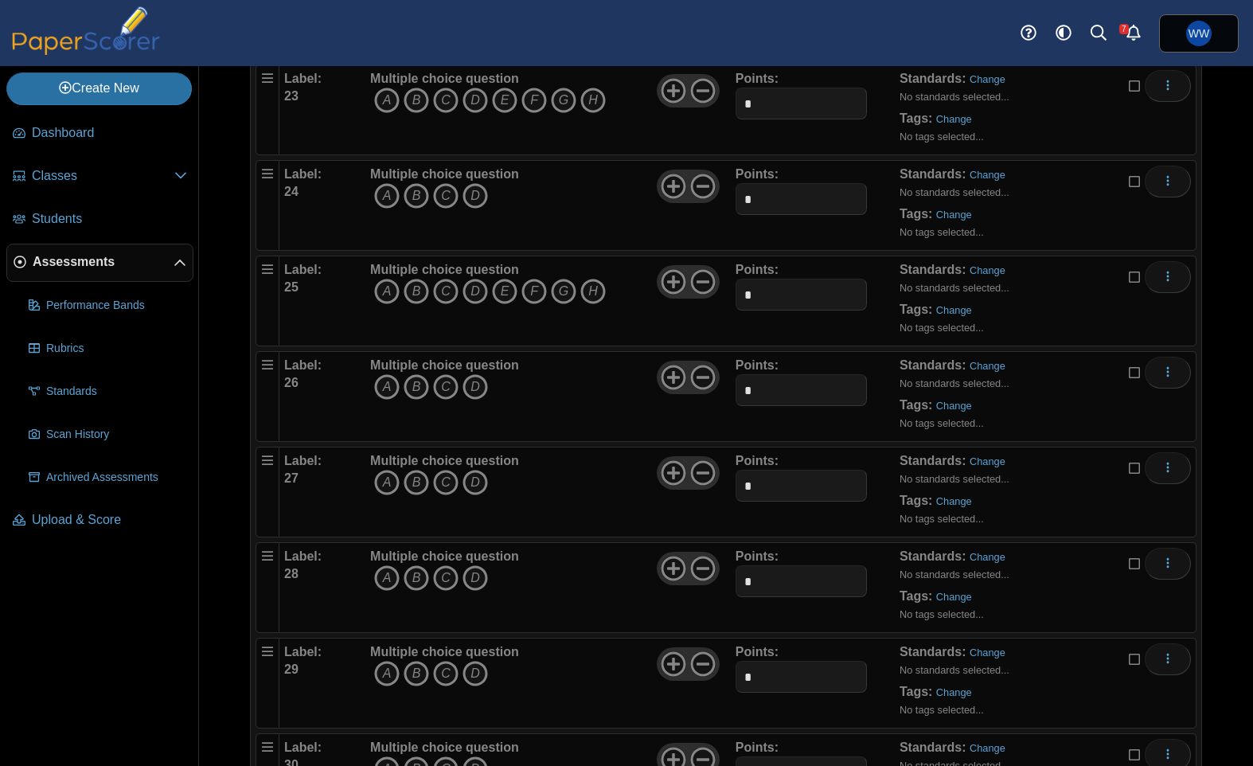
scroll to position [2265, 0]
click at [672, 672] on icon at bounding box center [673, 662] width 25 height 25
click at [671, 672] on icon at bounding box center [673, 662] width 25 height 25
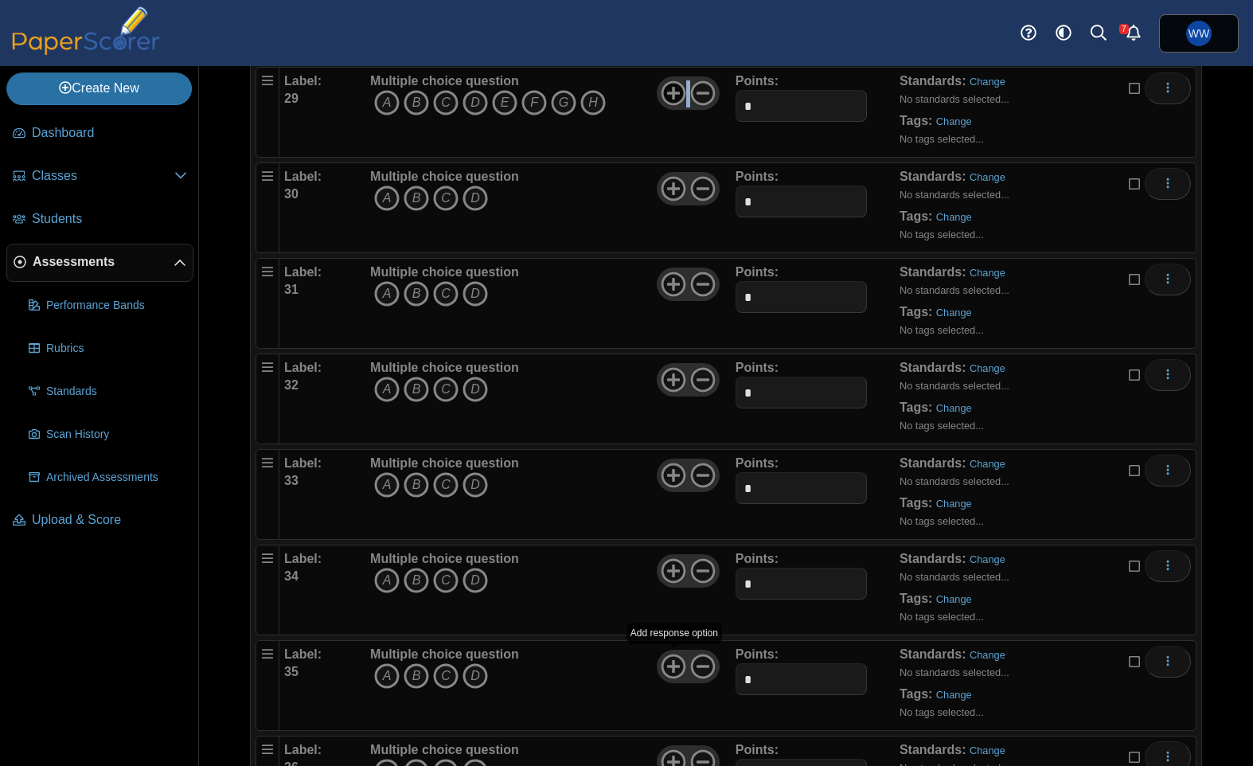
scroll to position [2852, 0]
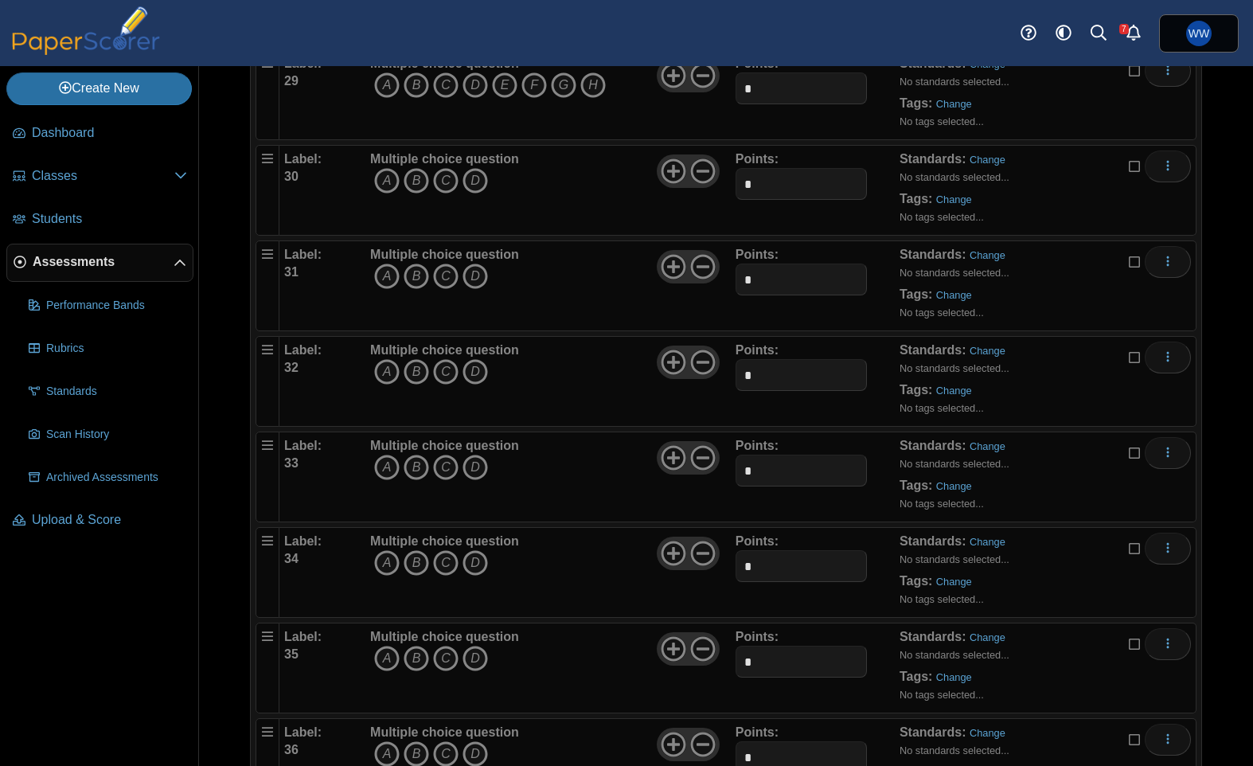
click at [673, 279] on div at bounding box center [688, 266] width 62 height 33
click at [674, 272] on use at bounding box center [673, 267] width 25 height 25
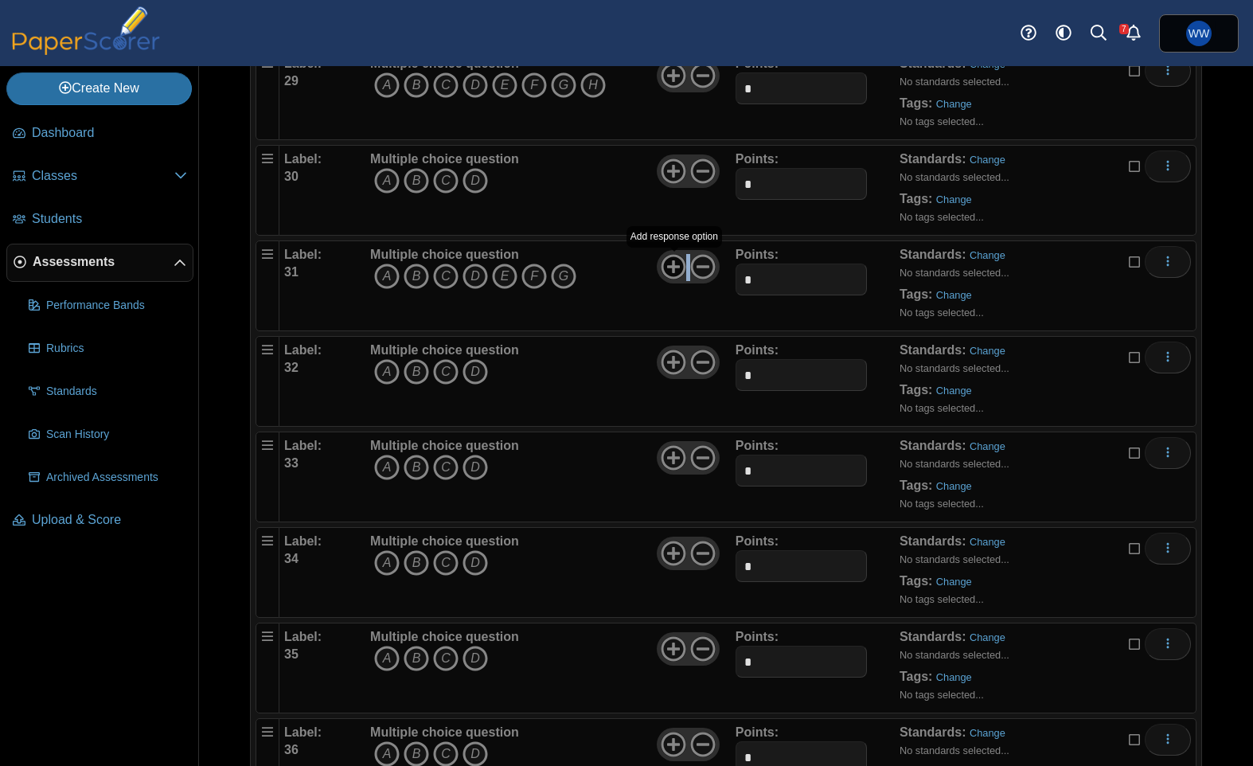
click at [674, 271] on use at bounding box center [673, 267] width 25 height 25
click at [653, 562] on div "Multiple choice question A B C D" at bounding box center [550, 572] width 369 height 80
click at [671, 556] on icon at bounding box center [673, 552] width 25 height 25
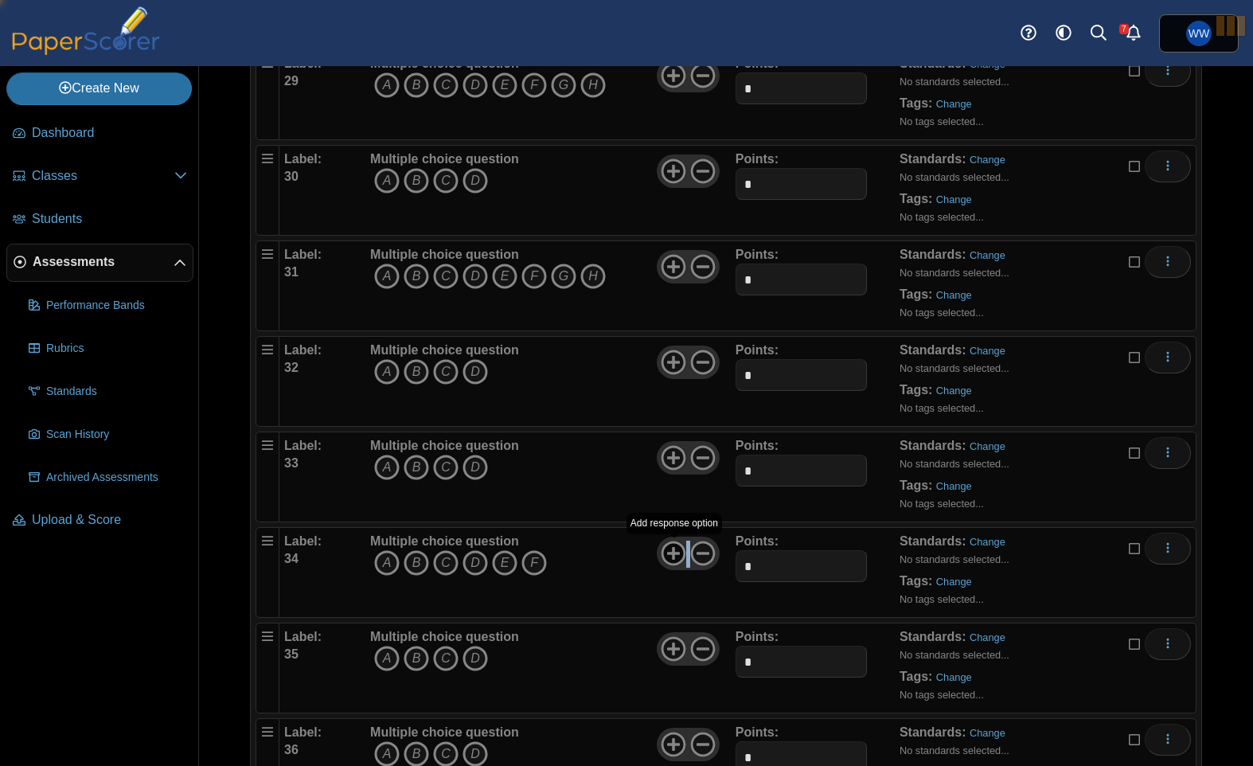
click at [671, 556] on icon at bounding box center [673, 552] width 25 height 25
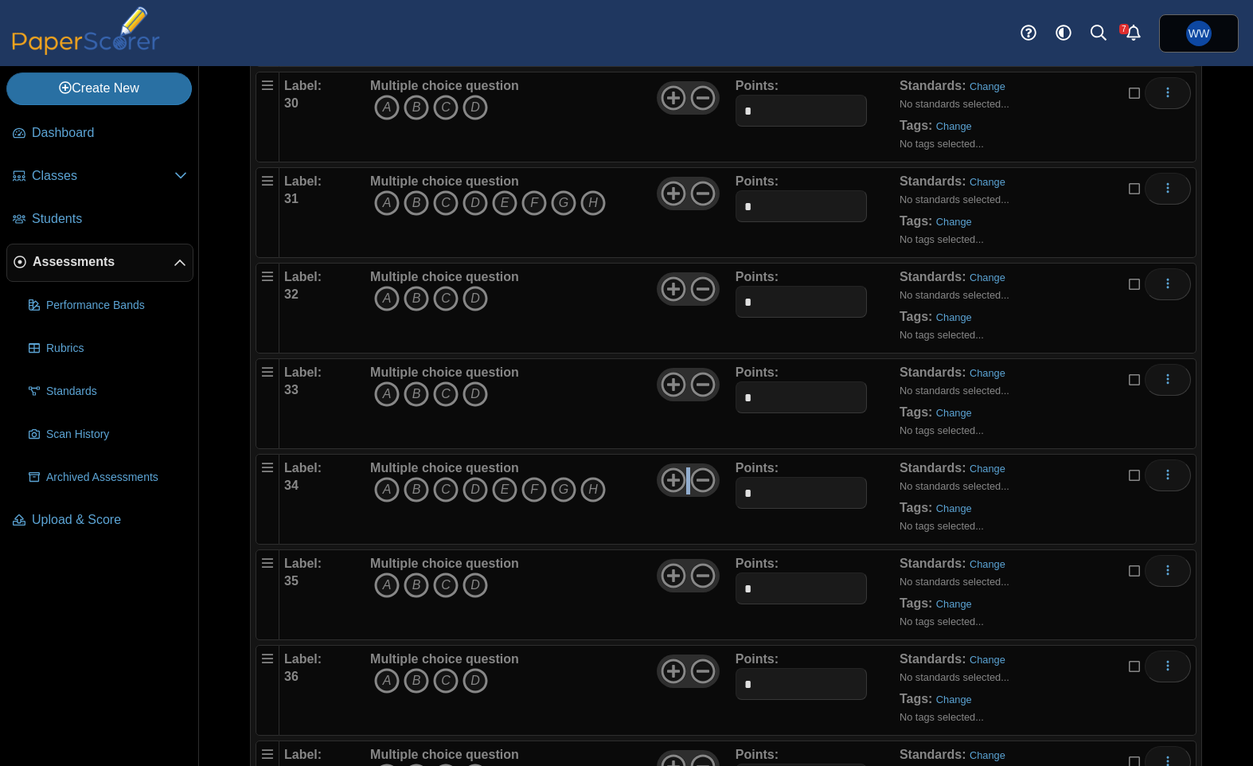
scroll to position [2928, 0]
click at [665, 664] on icon at bounding box center [673, 668] width 25 height 25
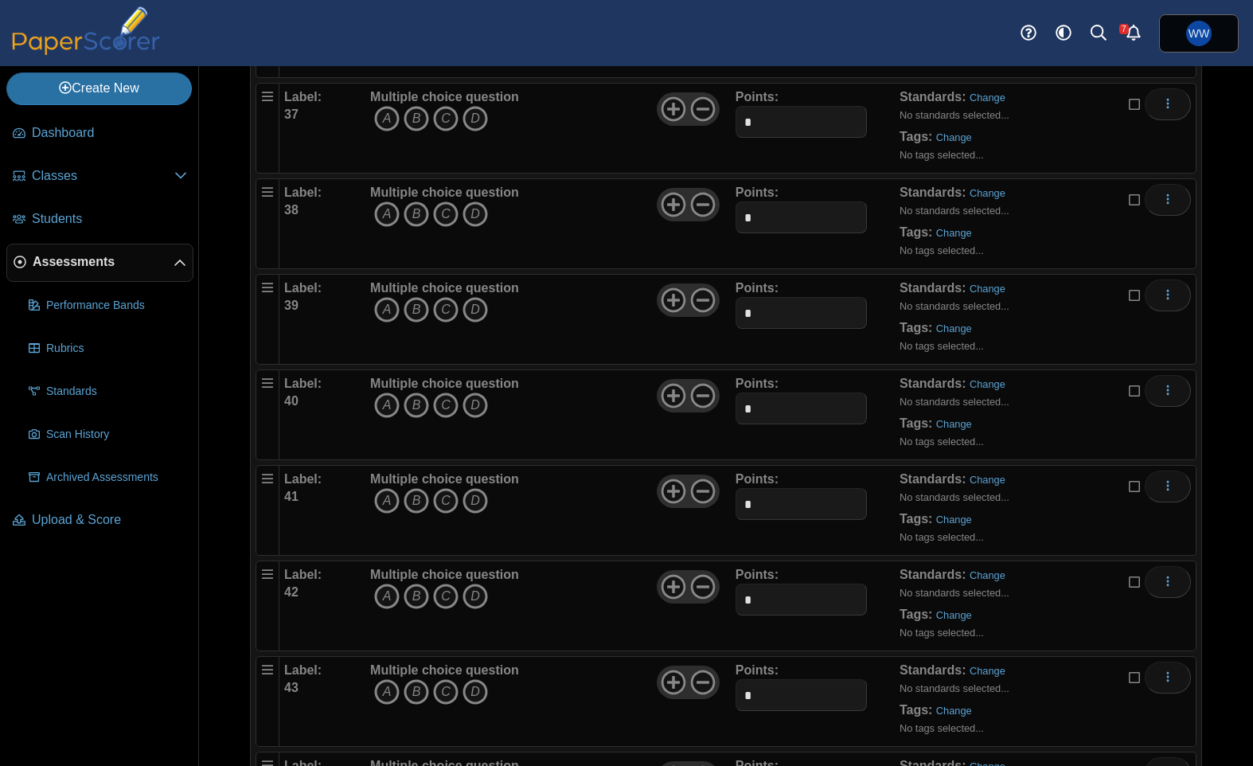
scroll to position [3585, 0]
click at [677, 395] on use at bounding box center [673, 394] width 25 height 25
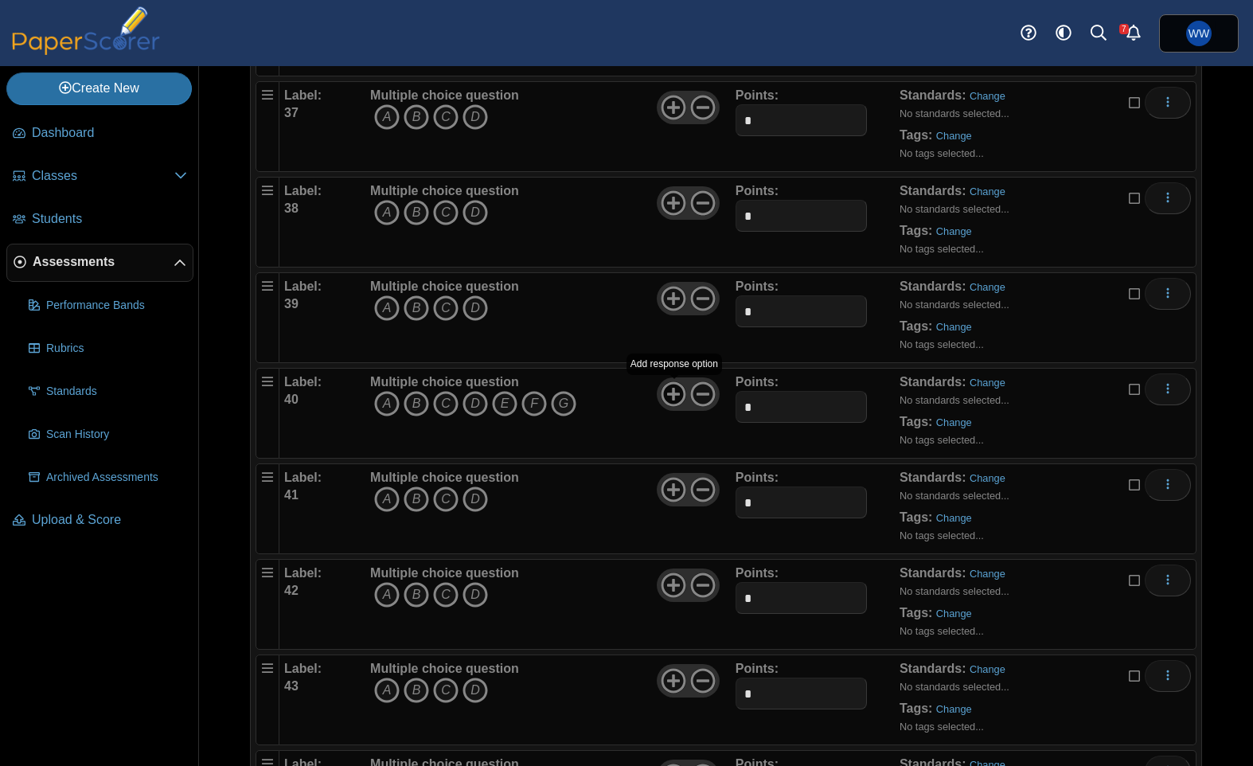
click at [677, 395] on use at bounding box center [673, 394] width 25 height 25
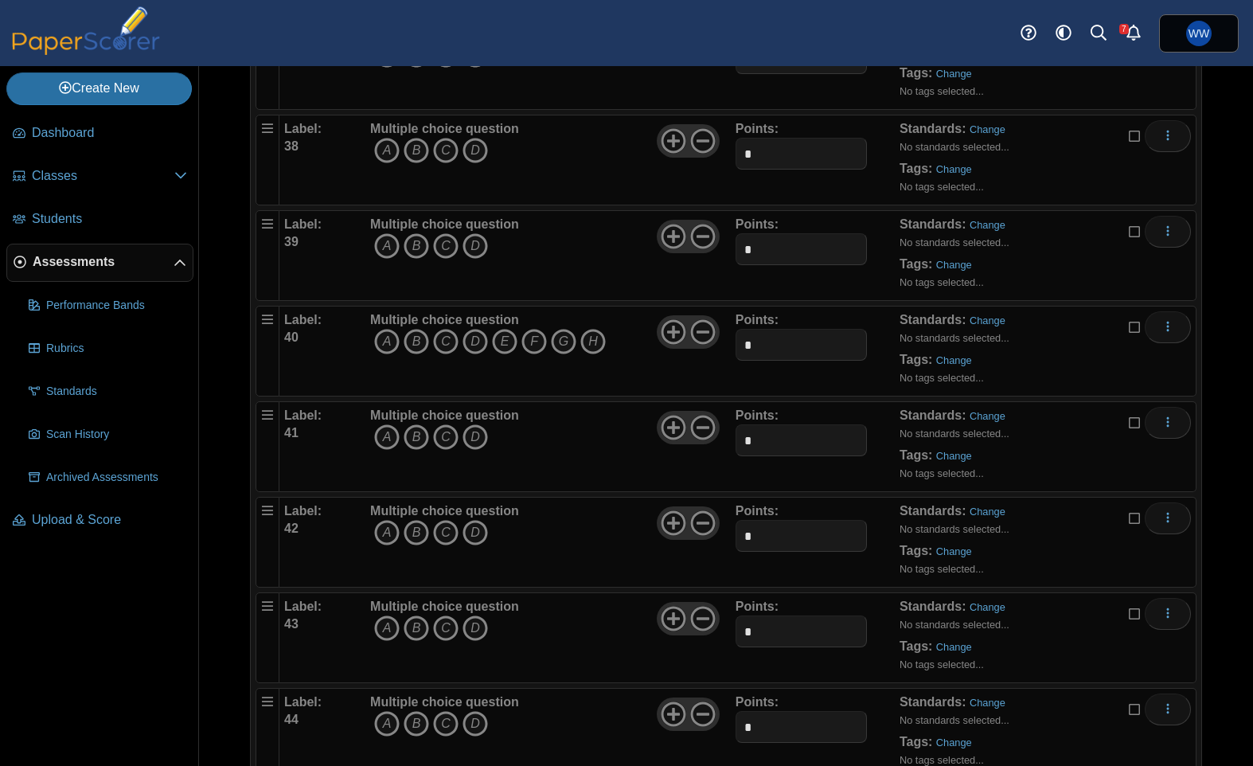
scroll to position [3671, 0]
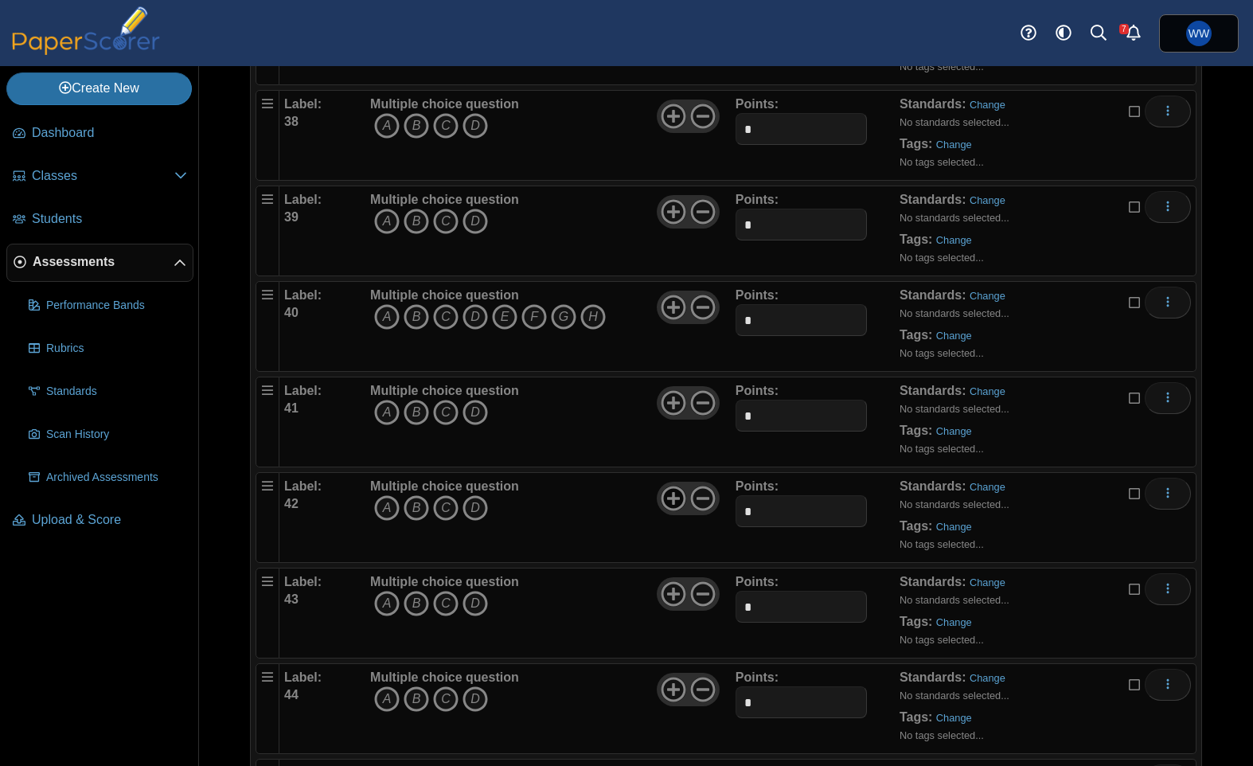
click at [662, 493] on icon at bounding box center [673, 497] width 25 height 25
click at [662, 493] on use at bounding box center [673, 498] width 25 height 25
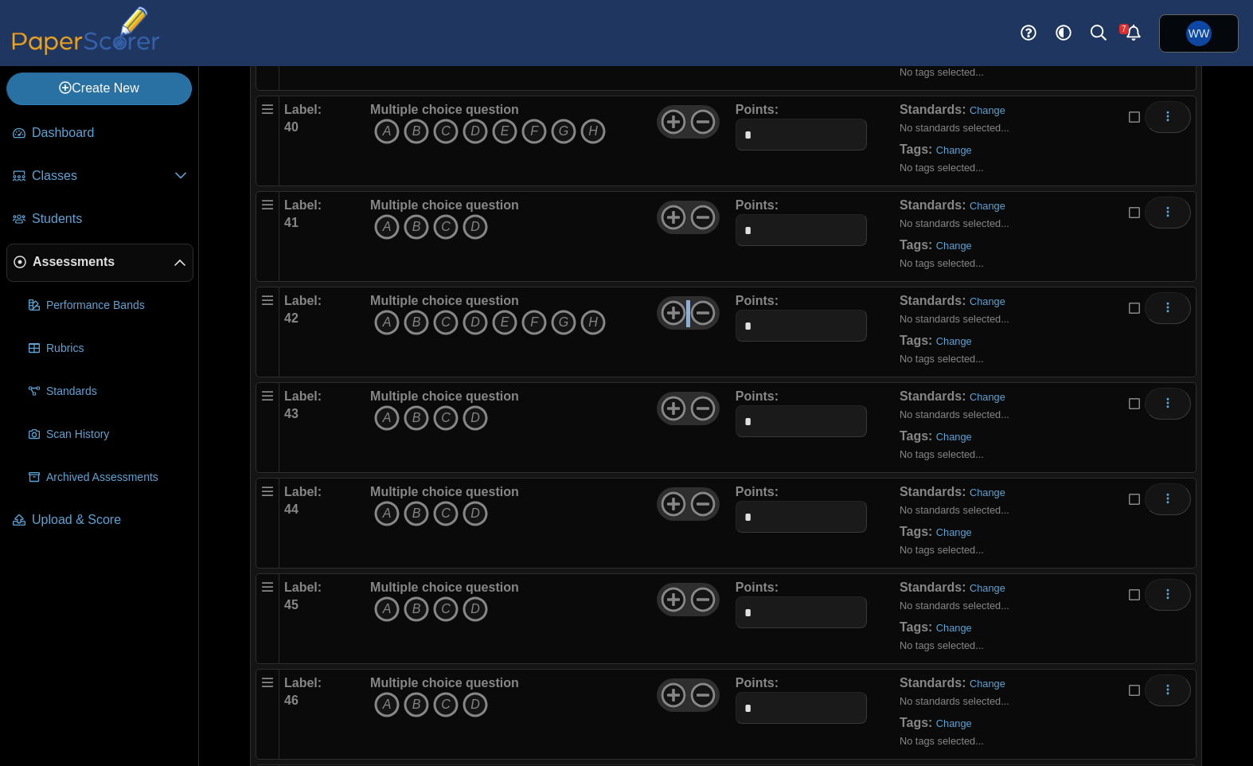
scroll to position [3867, 0]
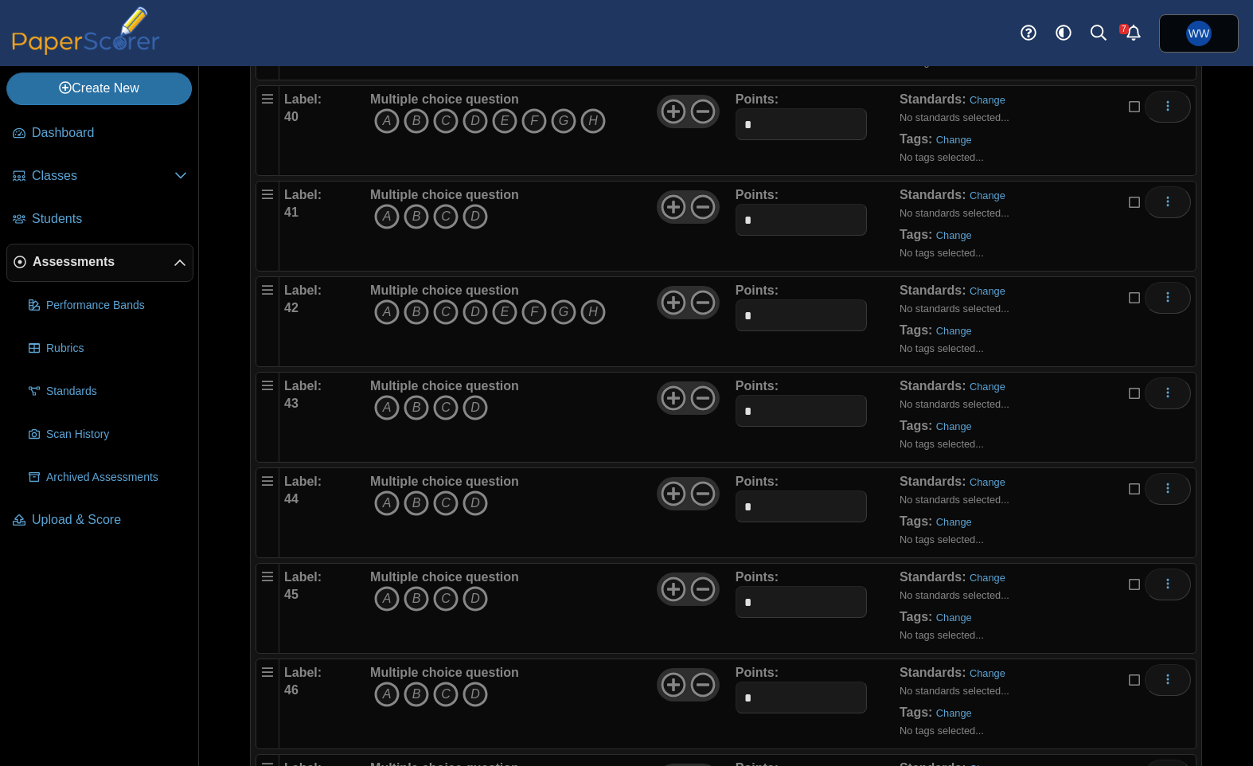
click at [659, 574] on div "Multiple choice question A B C D" at bounding box center [550, 608] width 369 height 80
click at [665, 588] on icon at bounding box center [673, 588] width 25 height 25
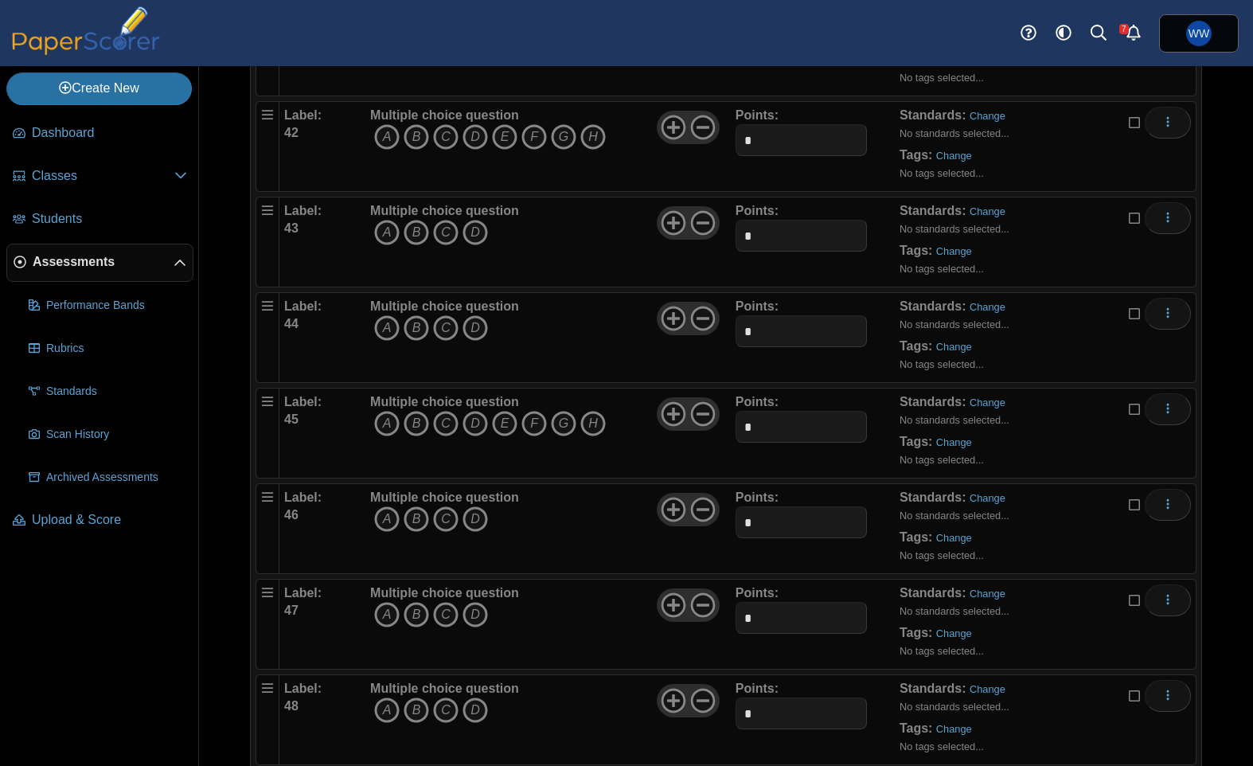
scroll to position [4070, 0]
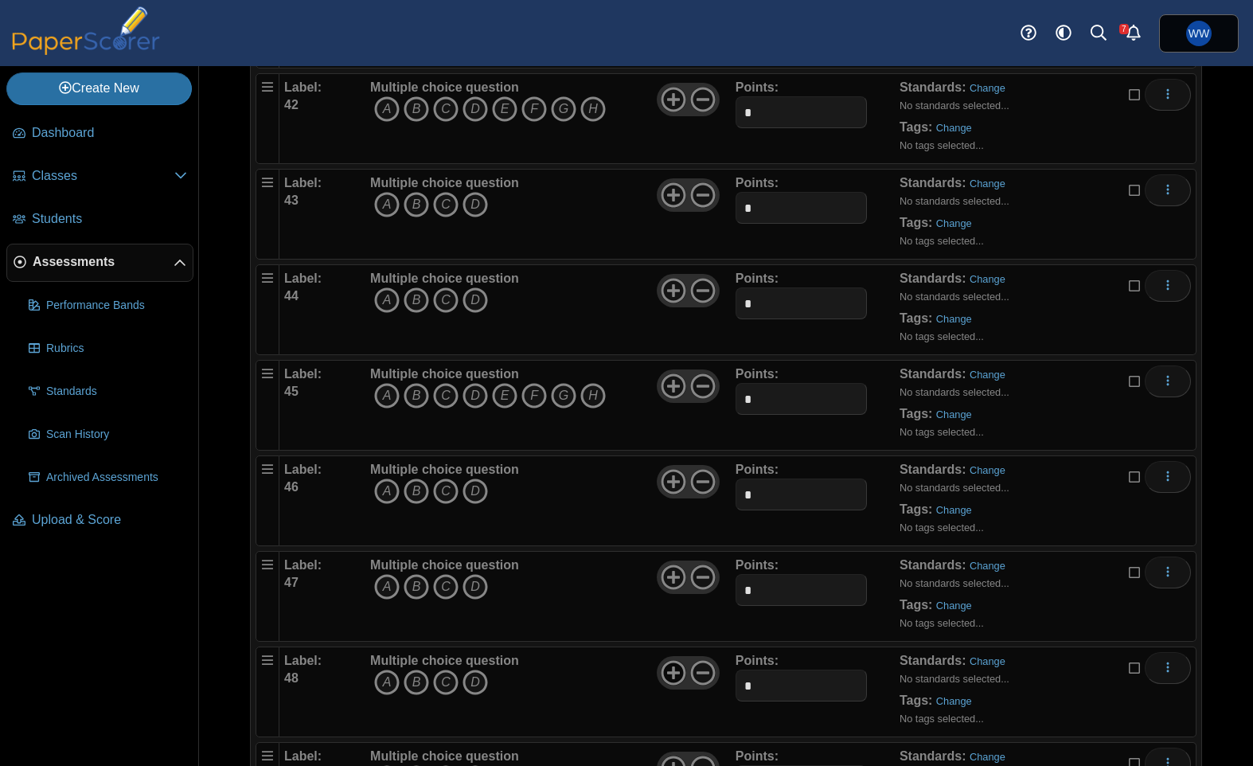
click at [669, 680] on icon at bounding box center [673, 672] width 25 height 25
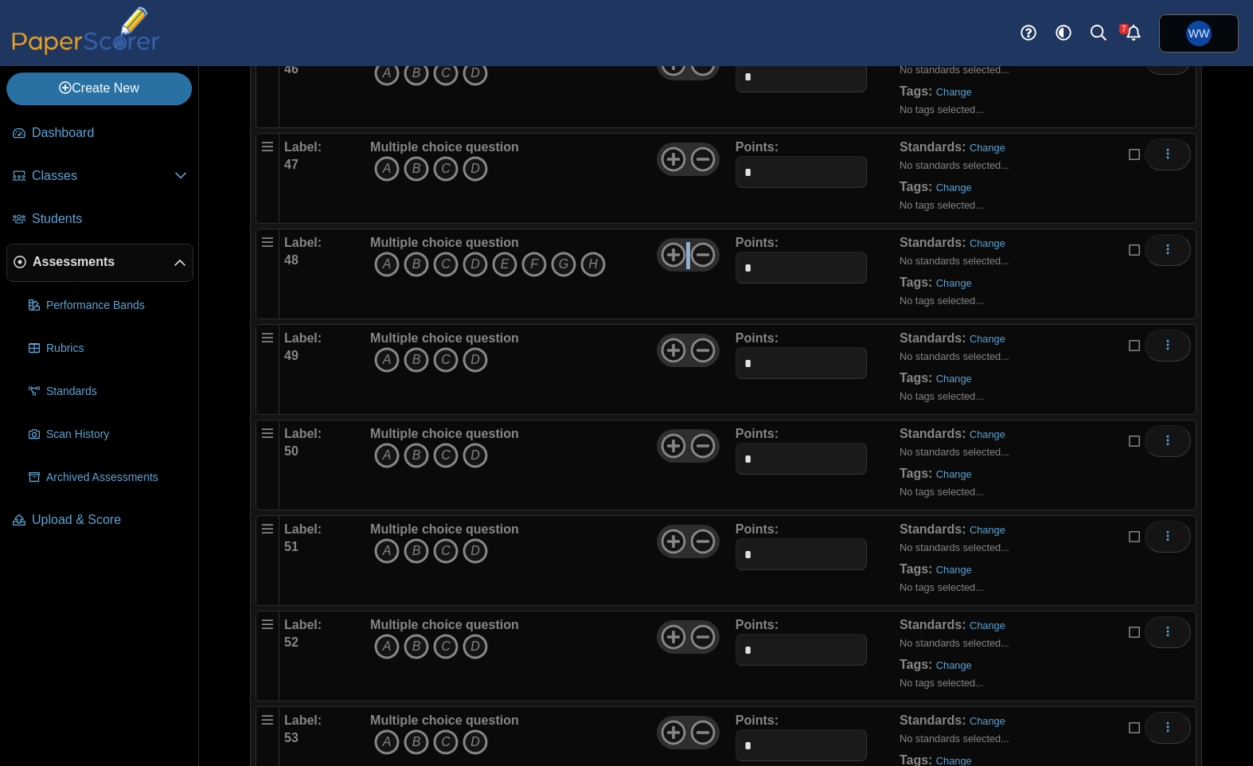
scroll to position [4489, 0]
click at [681, 446] on icon at bounding box center [673, 444] width 25 height 25
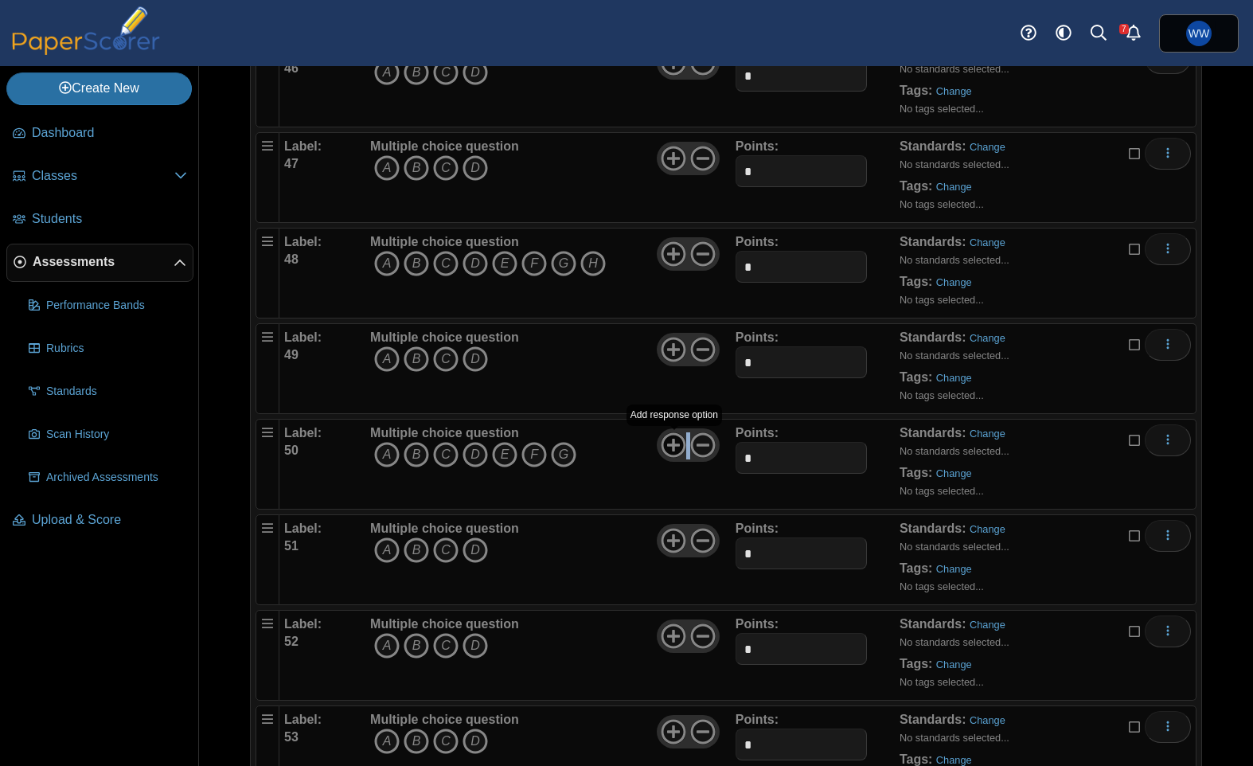
click at [681, 446] on icon at bounding box center [673, 444] width 25 height 25
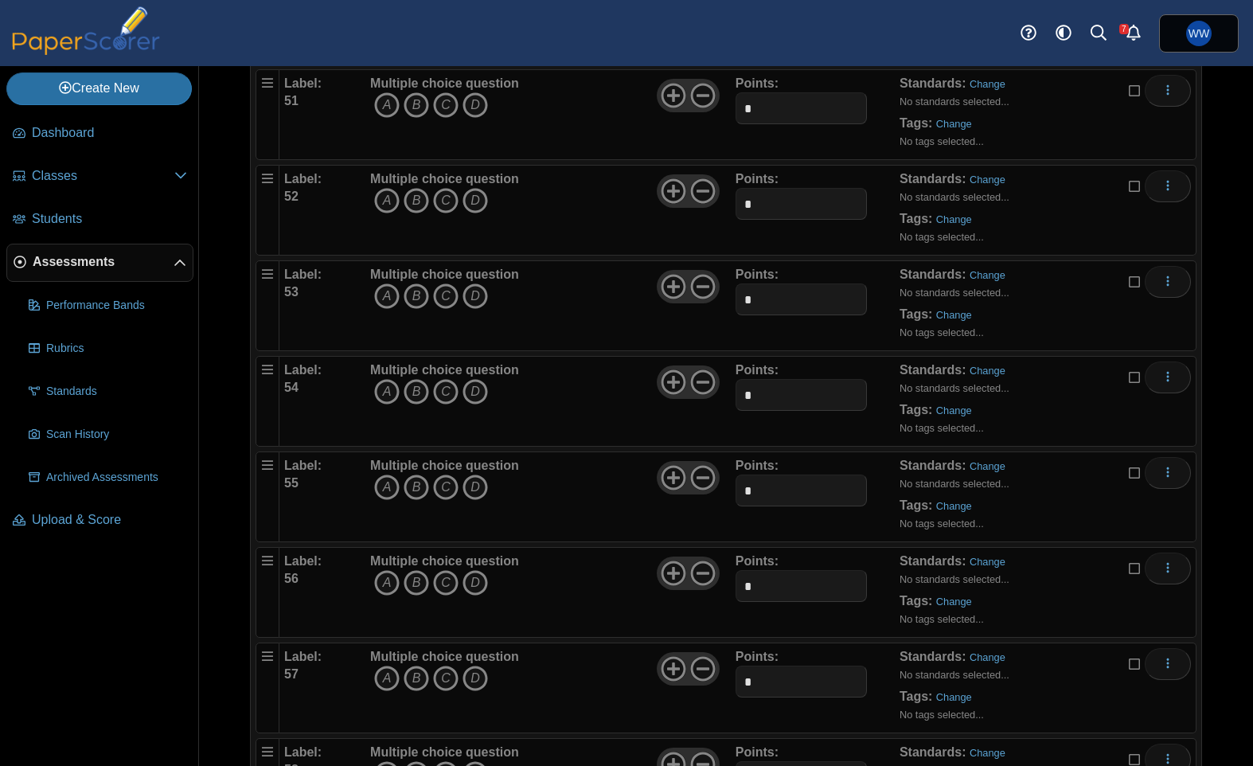
scroll to position [4935, 0]
click at [671, 96] on icon at bounding box center [673, 94] width 25 height 25
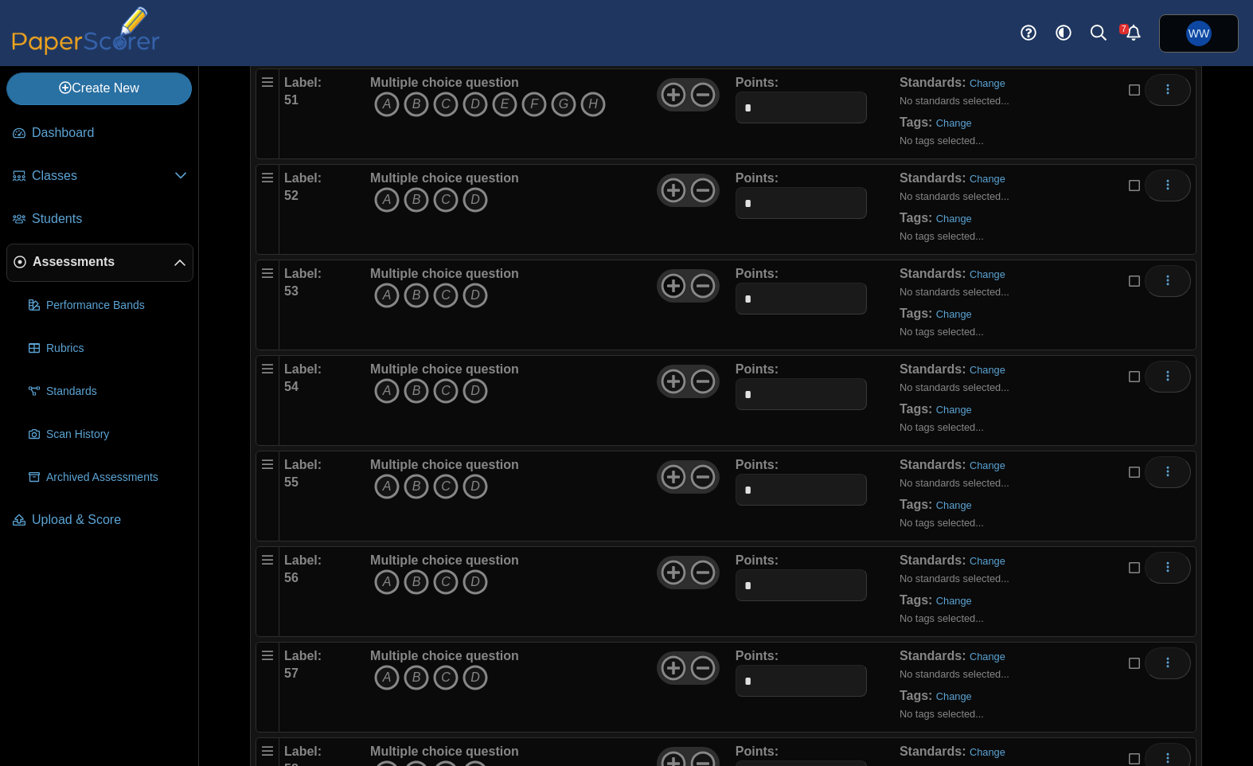
click at [672, 291] on icon at bounding box center [673, 285] width 25 height 25
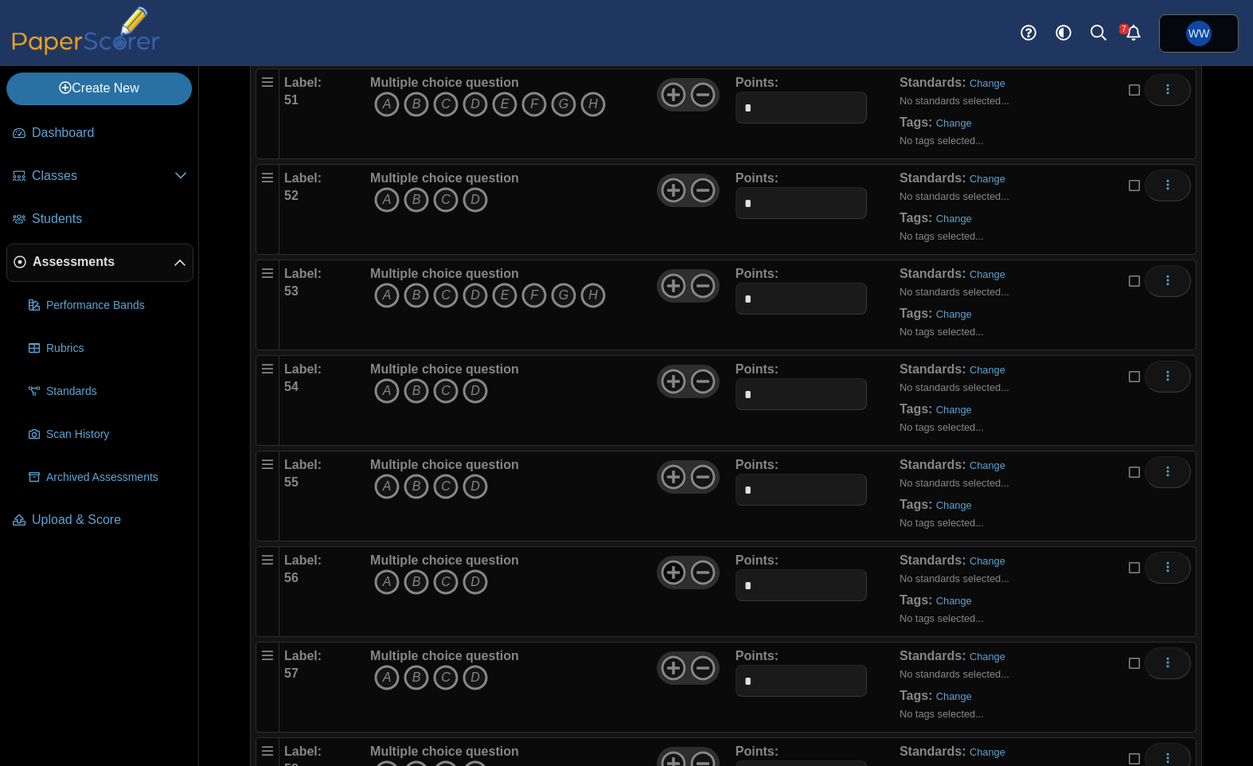
click at [673, 567] on use at bounding box center [673, 572] width 25 height 25
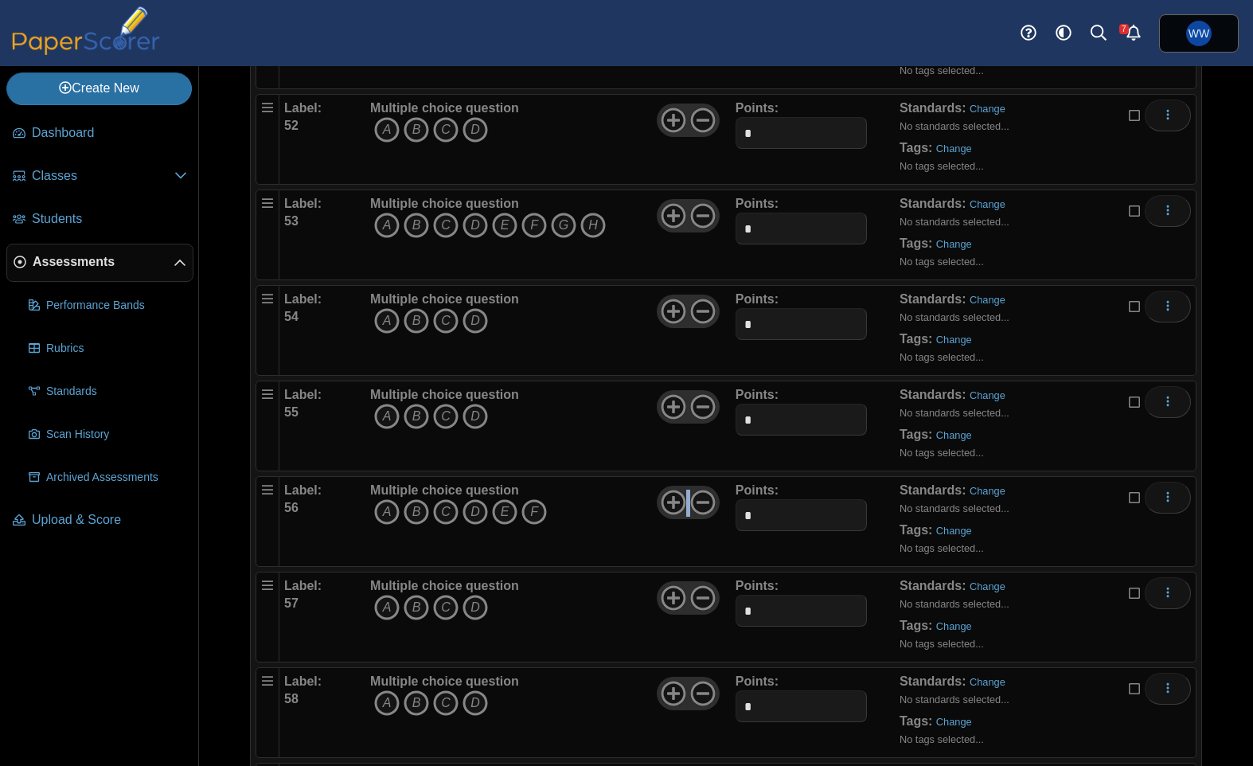
scroll to position [5009, 0]
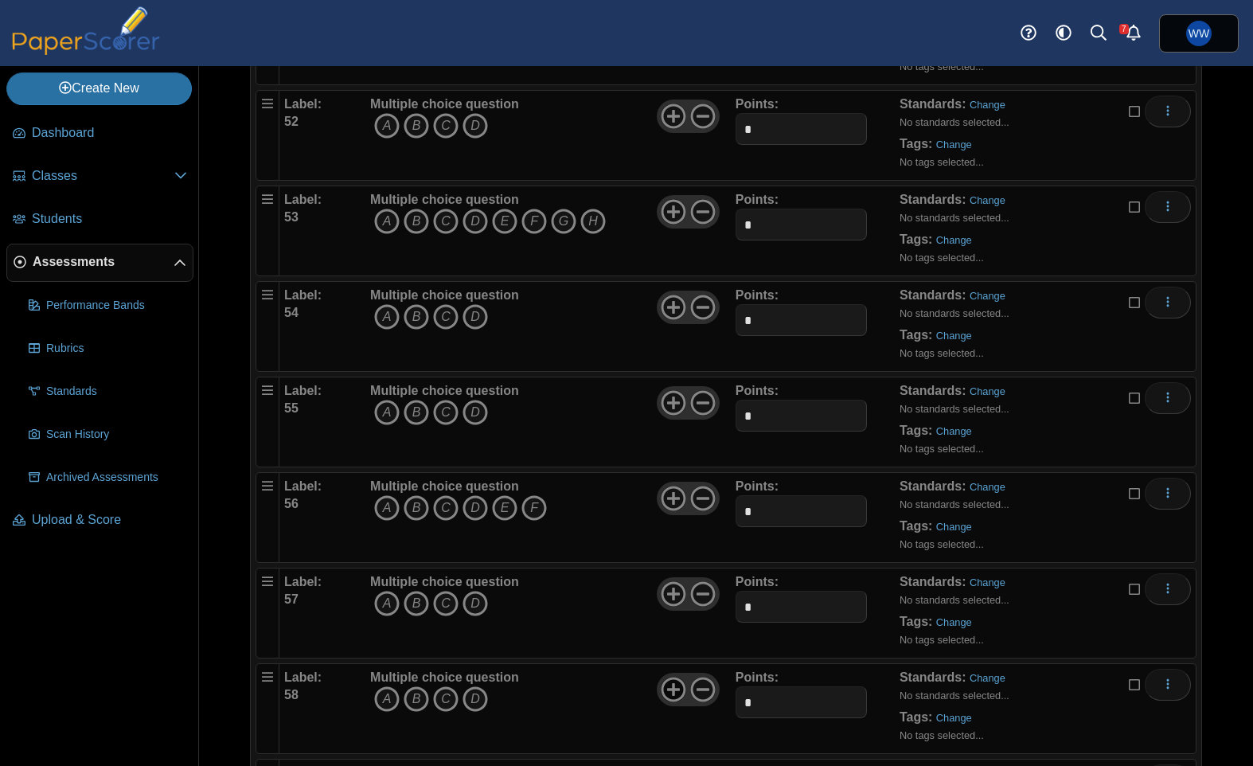
click at [684, 687] on use at bounding box center [673, 689] width 25 height 25
click at [678, 687] on icon at bounding box center [673, 689] width 25 height 25
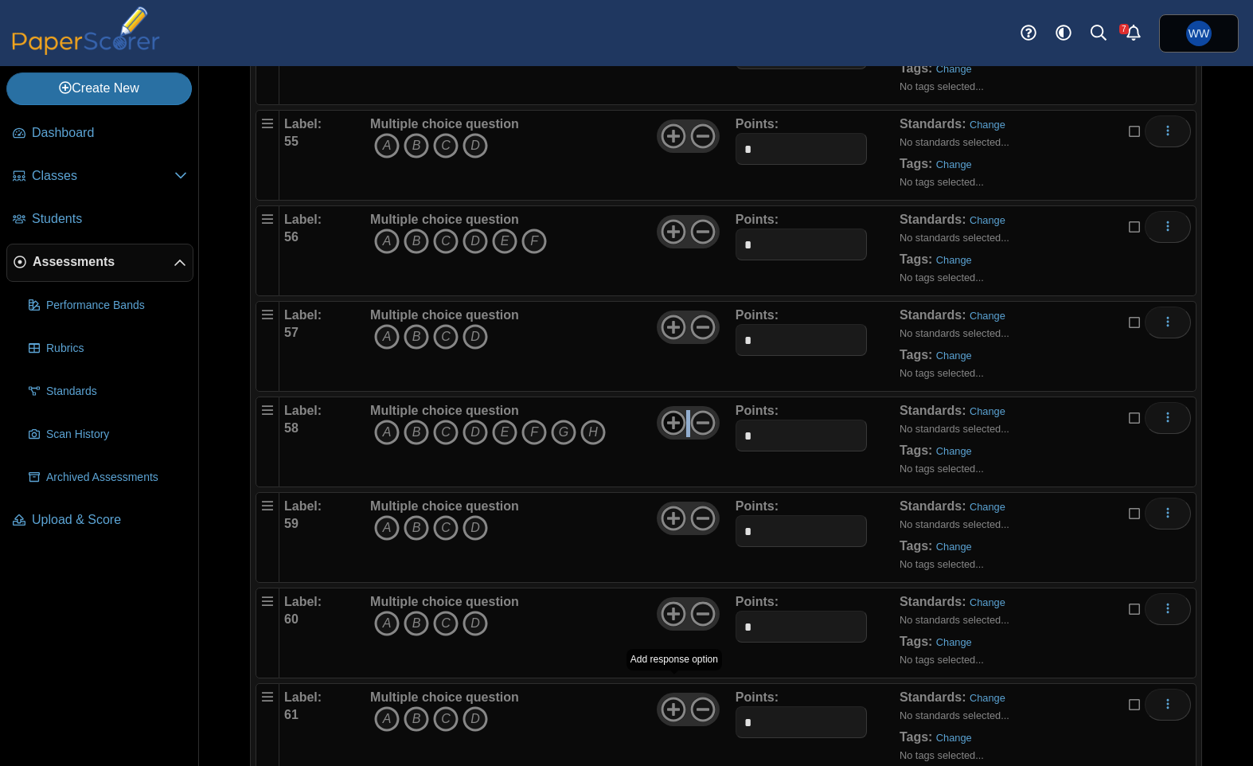
scroll to position [5286, 0]
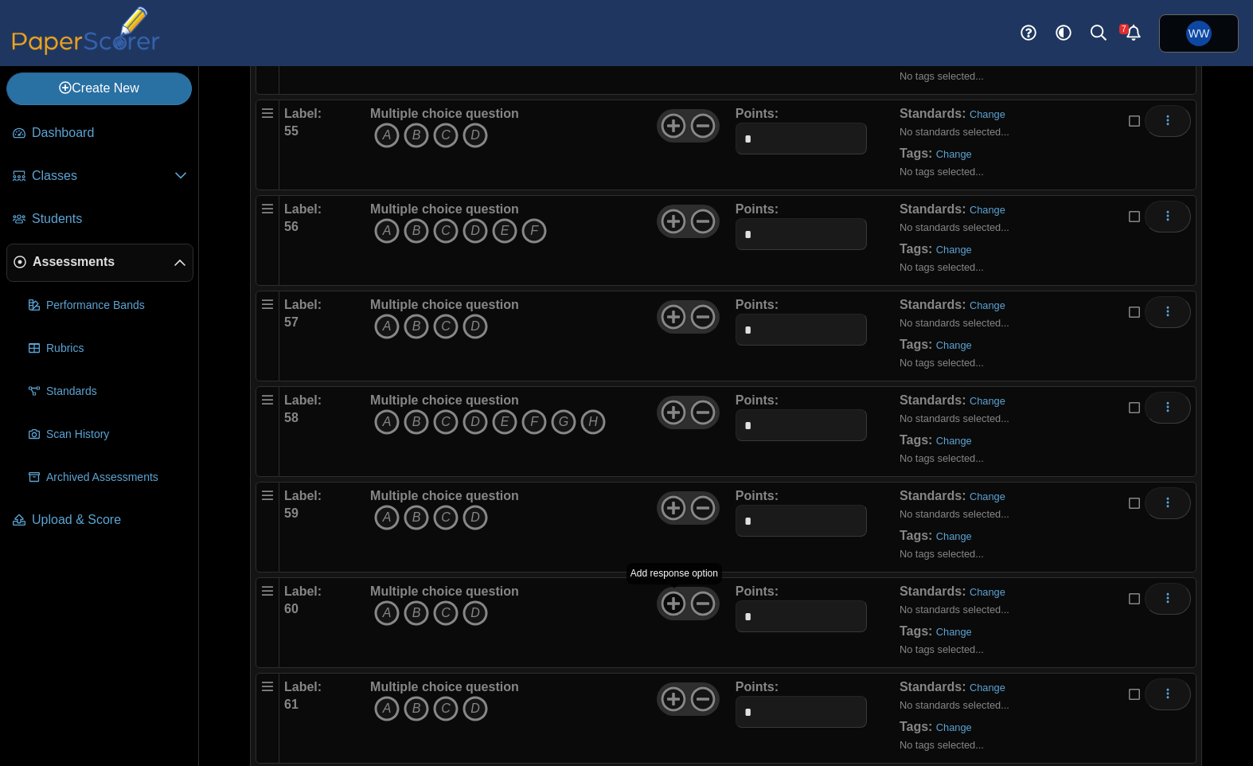
click at [682, 614] on icon at bounding box center [673, 603] width 25 height 25
click at [680, 614] on use at bounding box center [673, 603] width 25 height 25
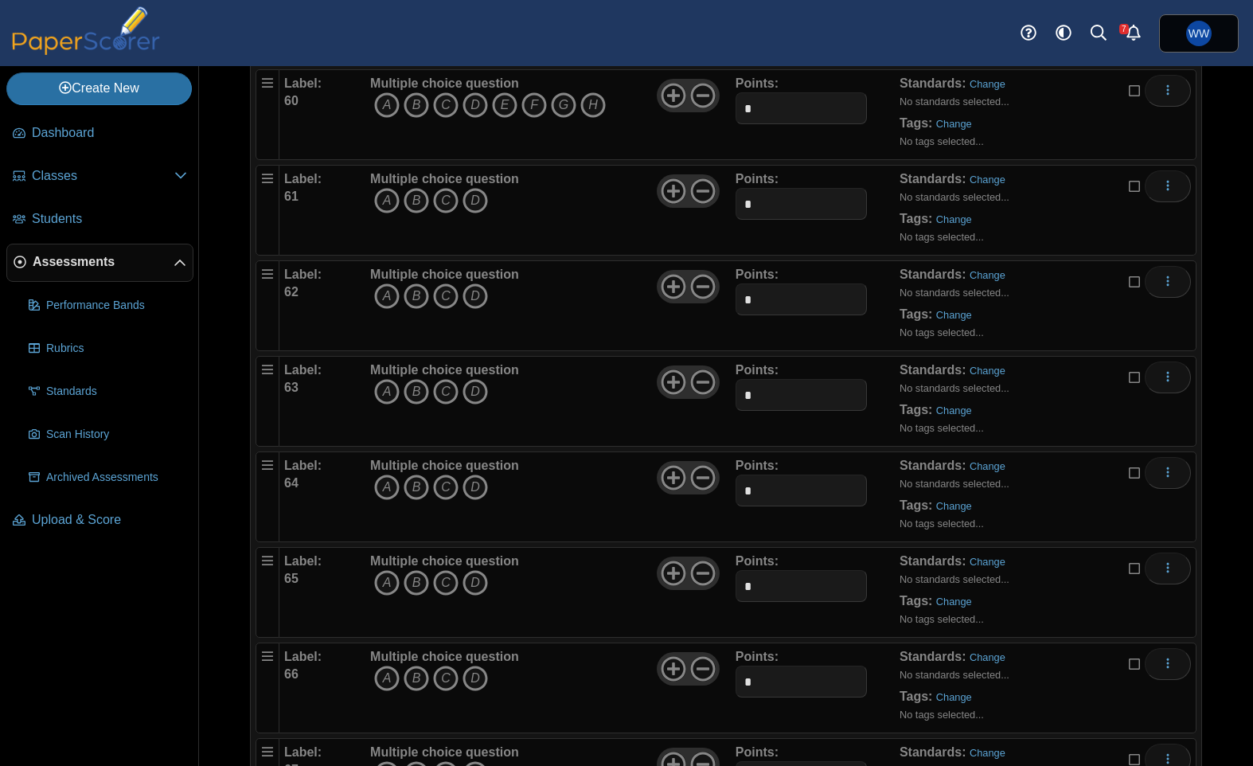
scroll to position [5795, 0]
click at [671, 283] on icon at bounding box center [673, 284] width 25 height 25
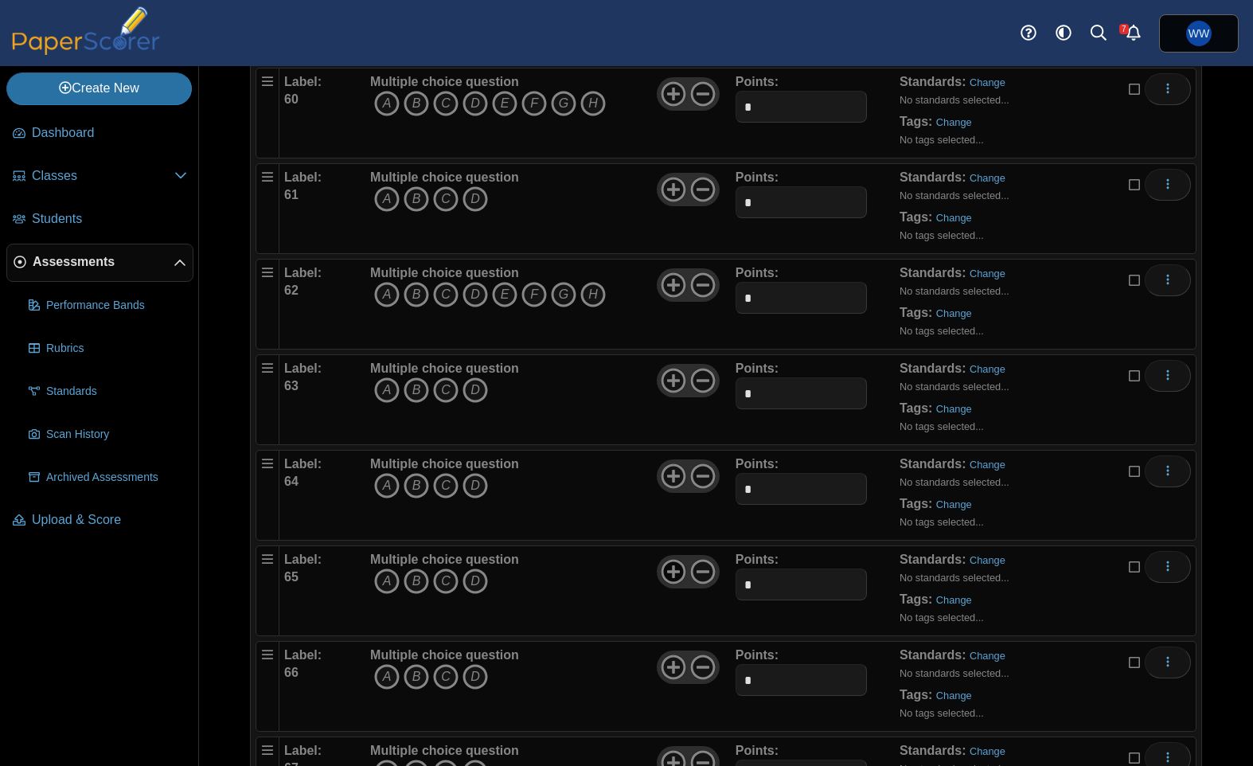
click at [685, 572] on use at bounding box center [673, 572] width 25 height 25
click at [680, 573] on icon at bounding box center [673, 571] width 25 height 25
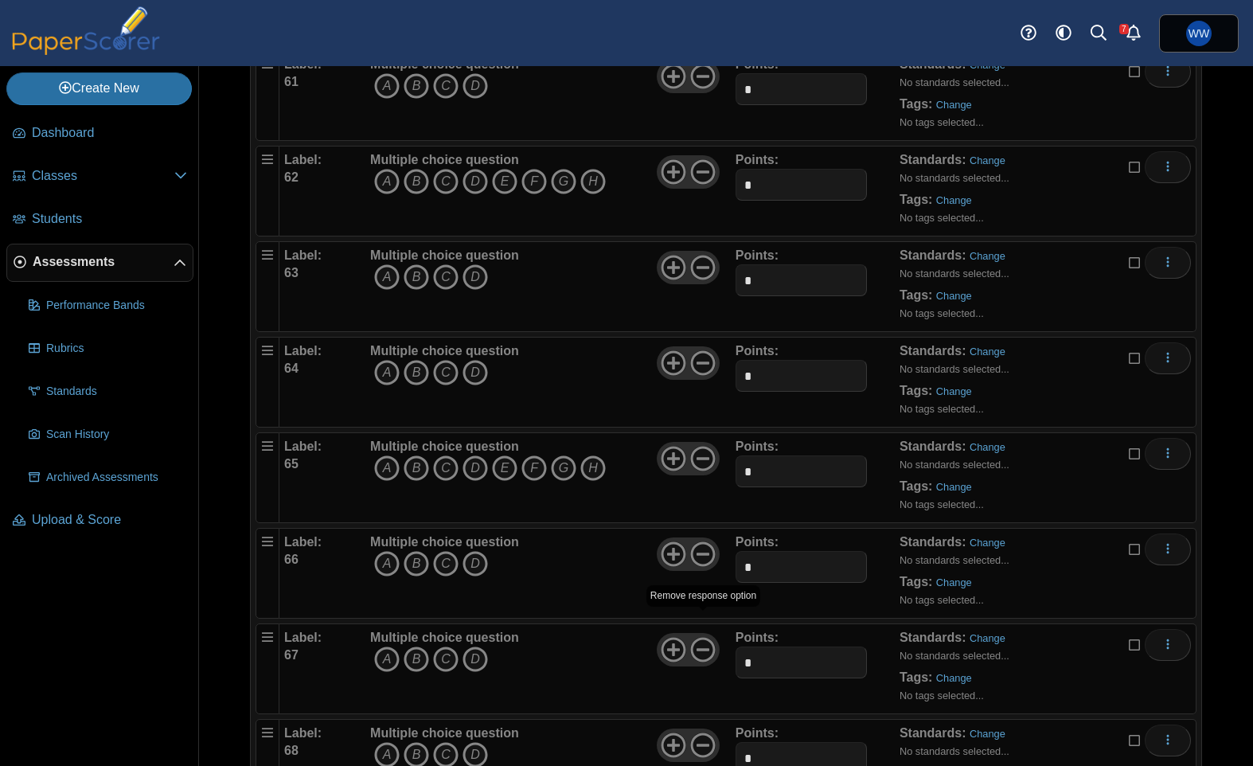
scroll to position [5934, 0]
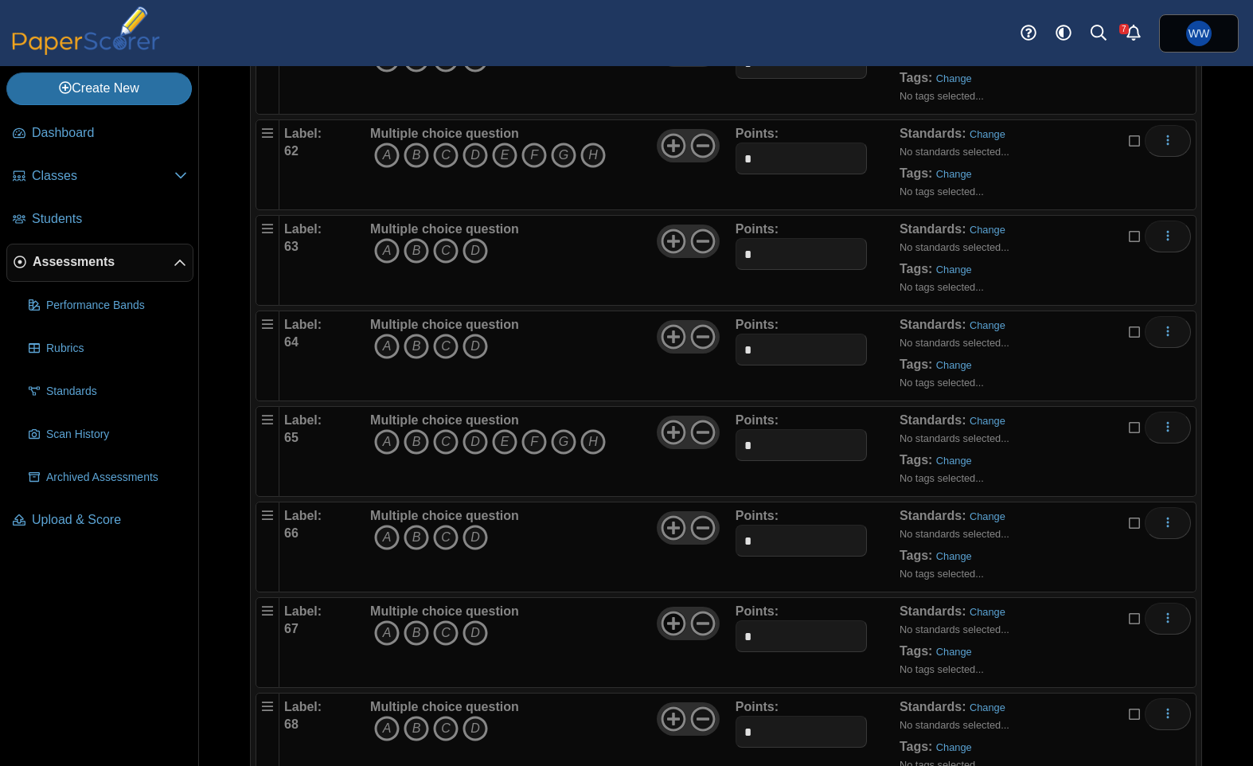
click at [673, 614] on icon at bounding box center [673, 622] width 25 height 25
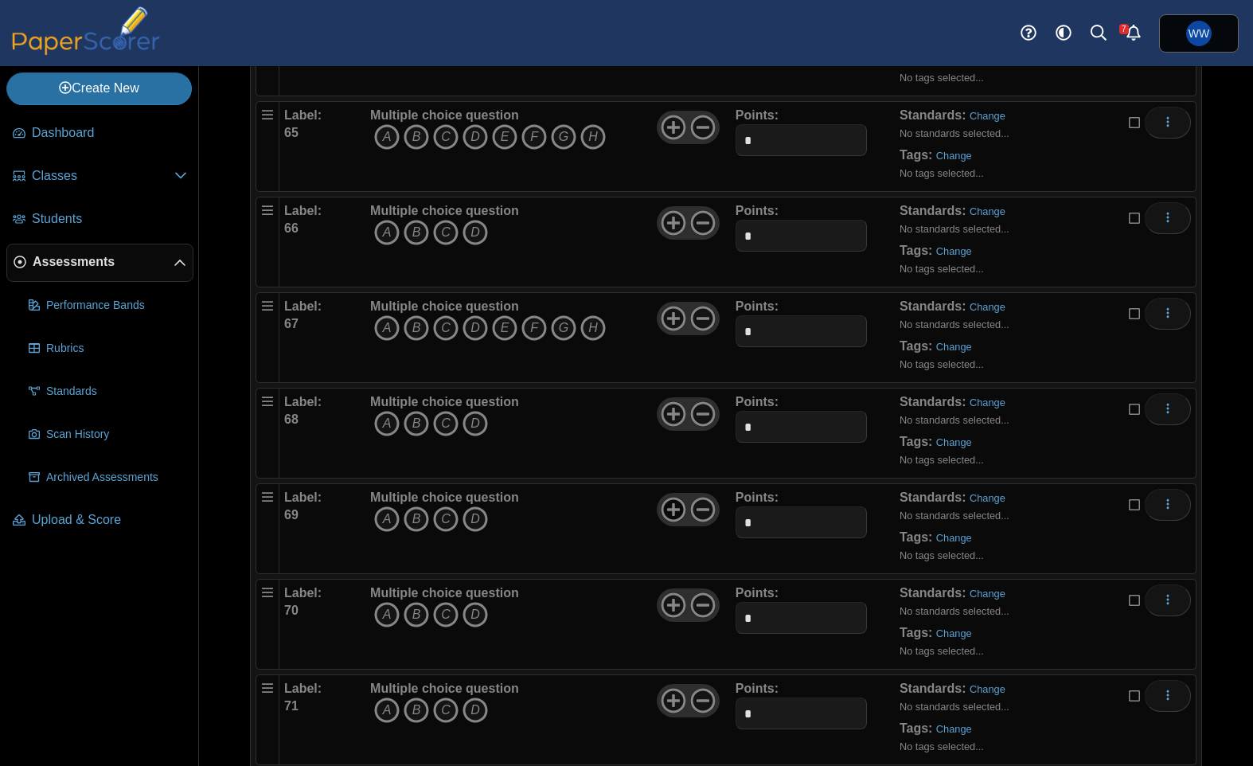
scroll to position [6240, 0]
click at [669, 509] on use at bounding box center [673, 509] width 25 height 25
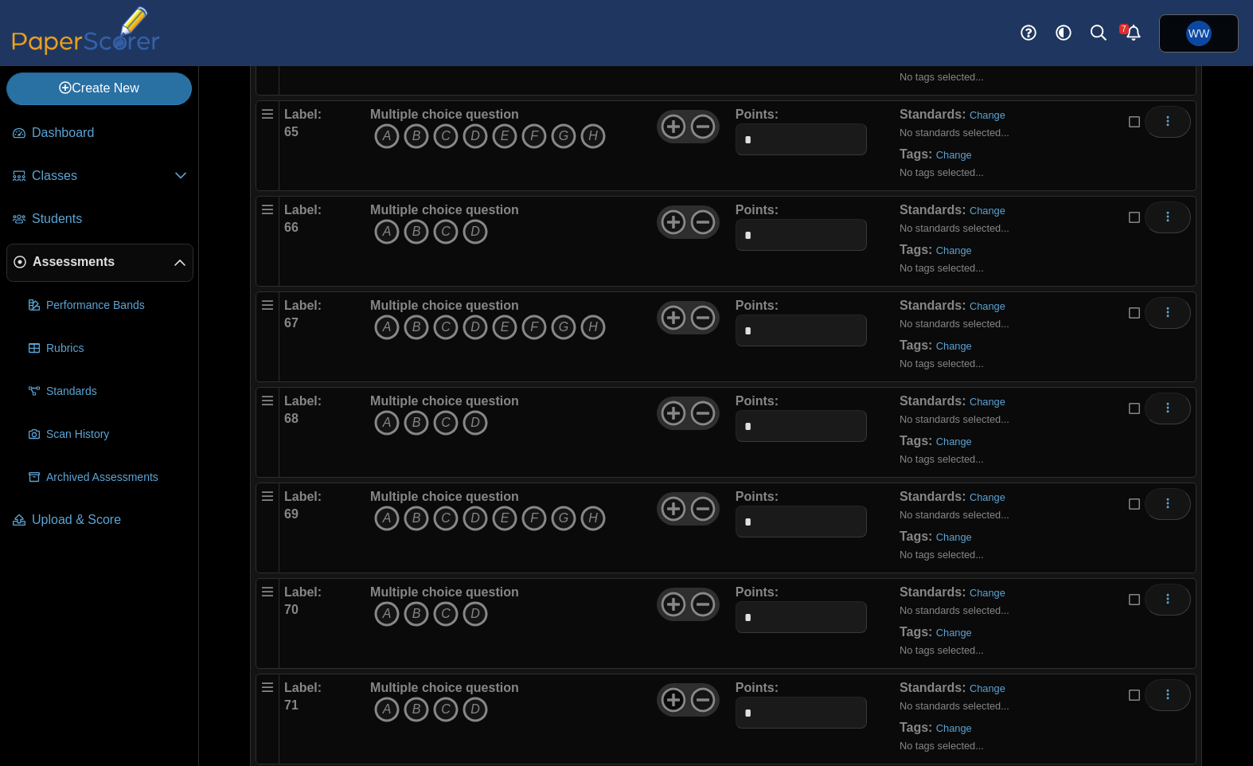
click at [665, 712] on div at bounding box center [688, 699] width 62 height 33
click at [666, 712] on icon at bounding box center [673, 699] width 25 height 25
click at [668, 707] on icon at bounding box center [673, 699] width 25 height 25
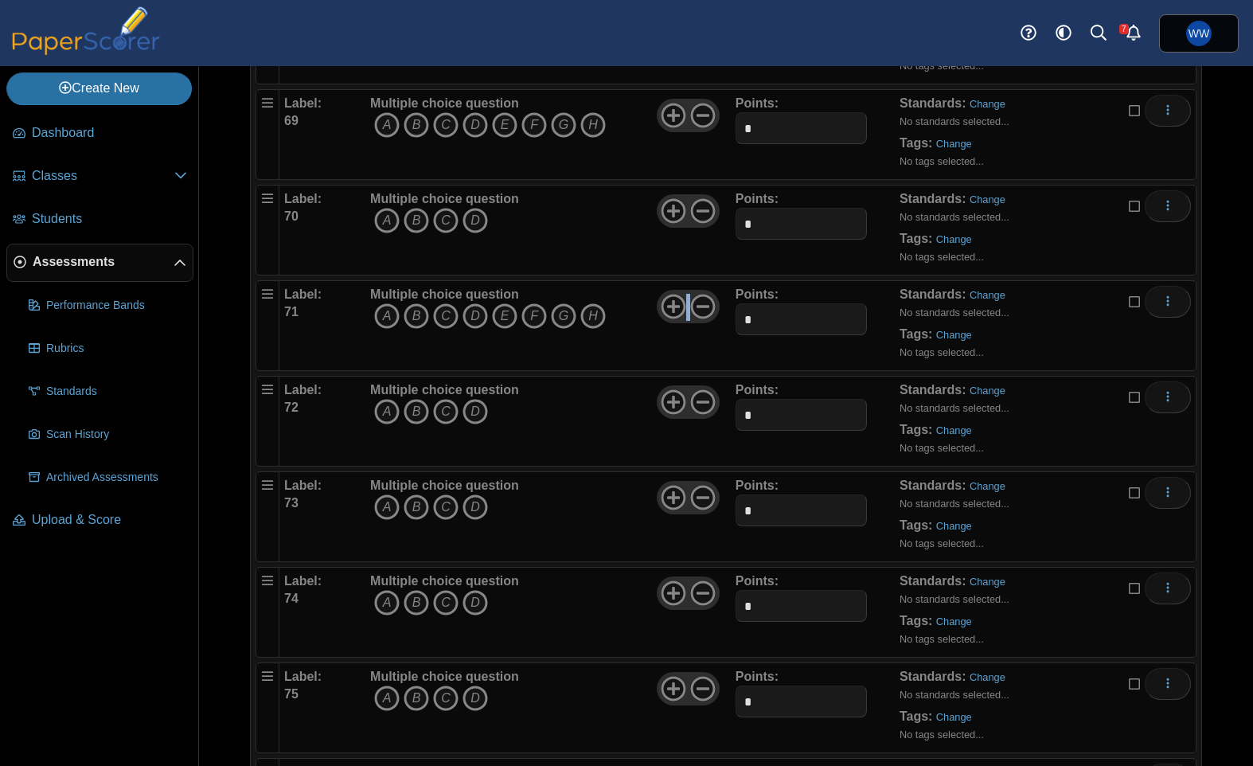
scroll to position [6634, 0]
click at [686, 499] on div at bounding box center [688, 496] width 62 height 33
click at [680, 498] on icon at bounding box center [673, 496] width 25 height 25
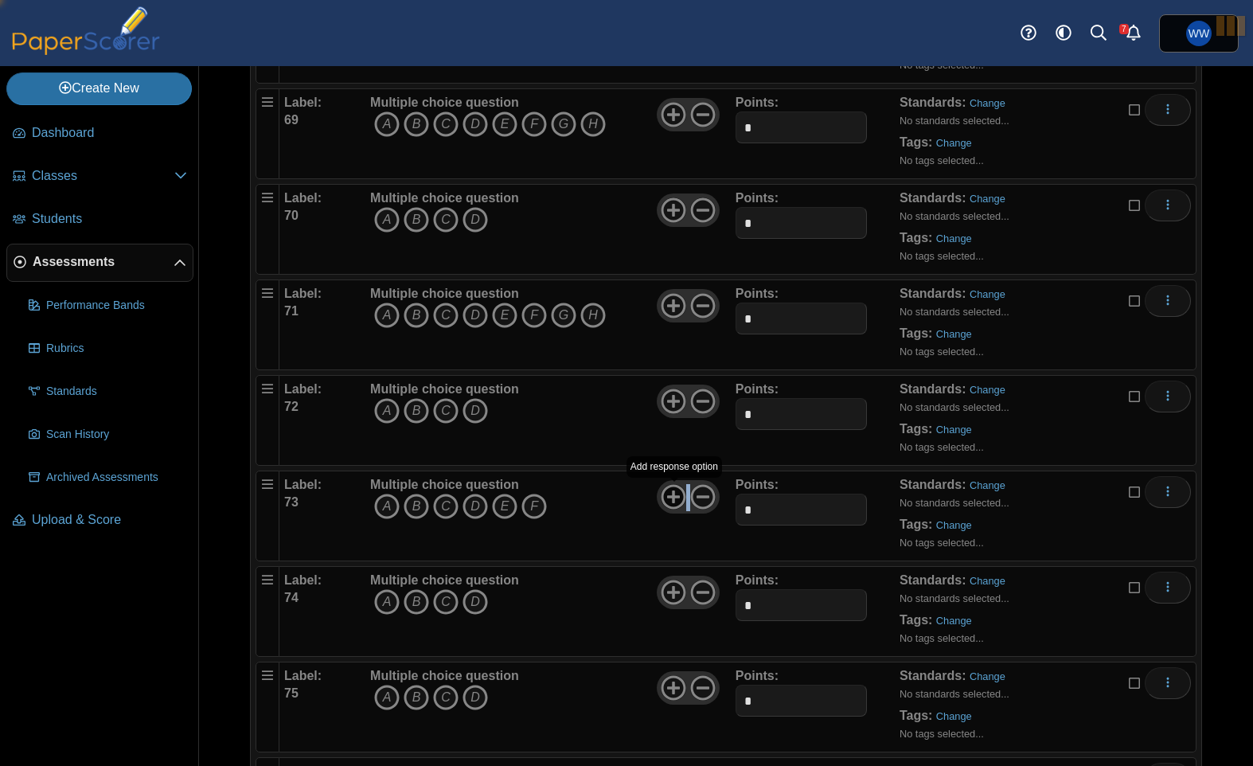
click at [680, 498] on icon at bounding box center [673, 496] width 25 height 25
click at [661, 688] on icon at bounding box center [673, 687] width 25 height 25
click at [663, 688] on use at bounding box center [673, 688] width 25 height 25
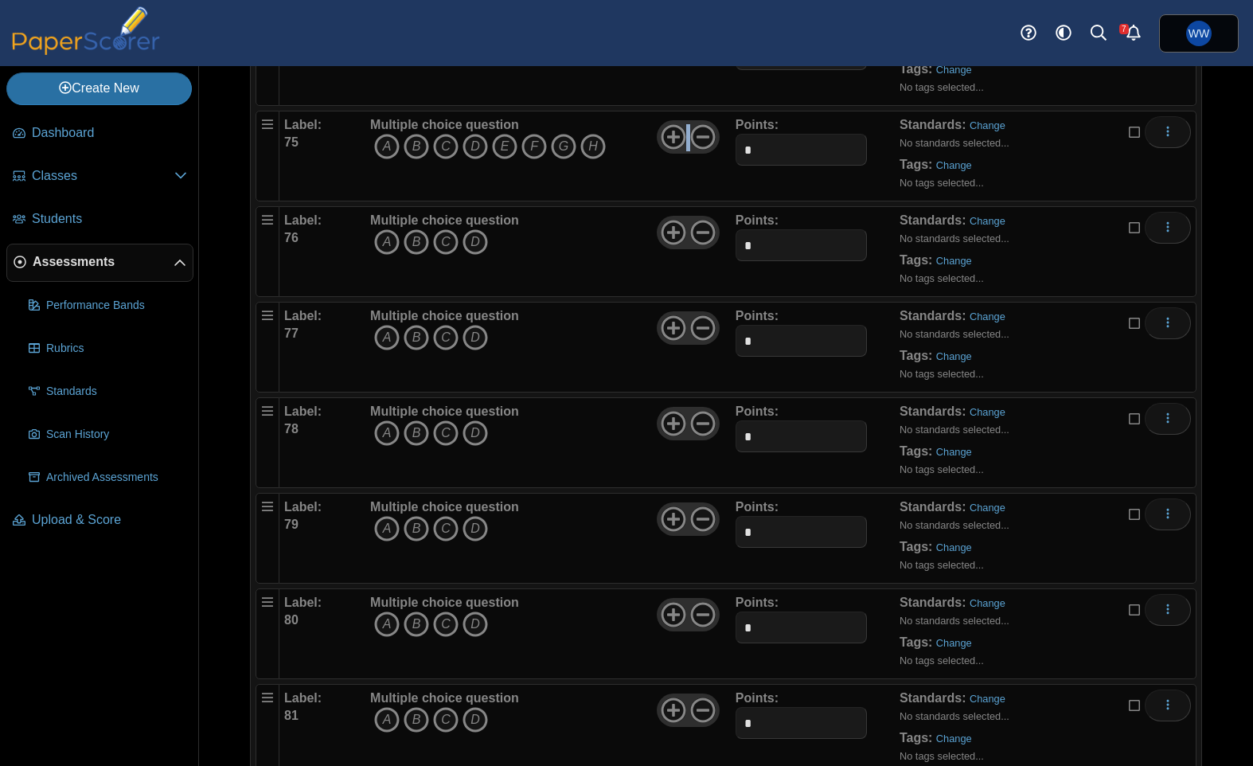
scroll to position [7266, 0]
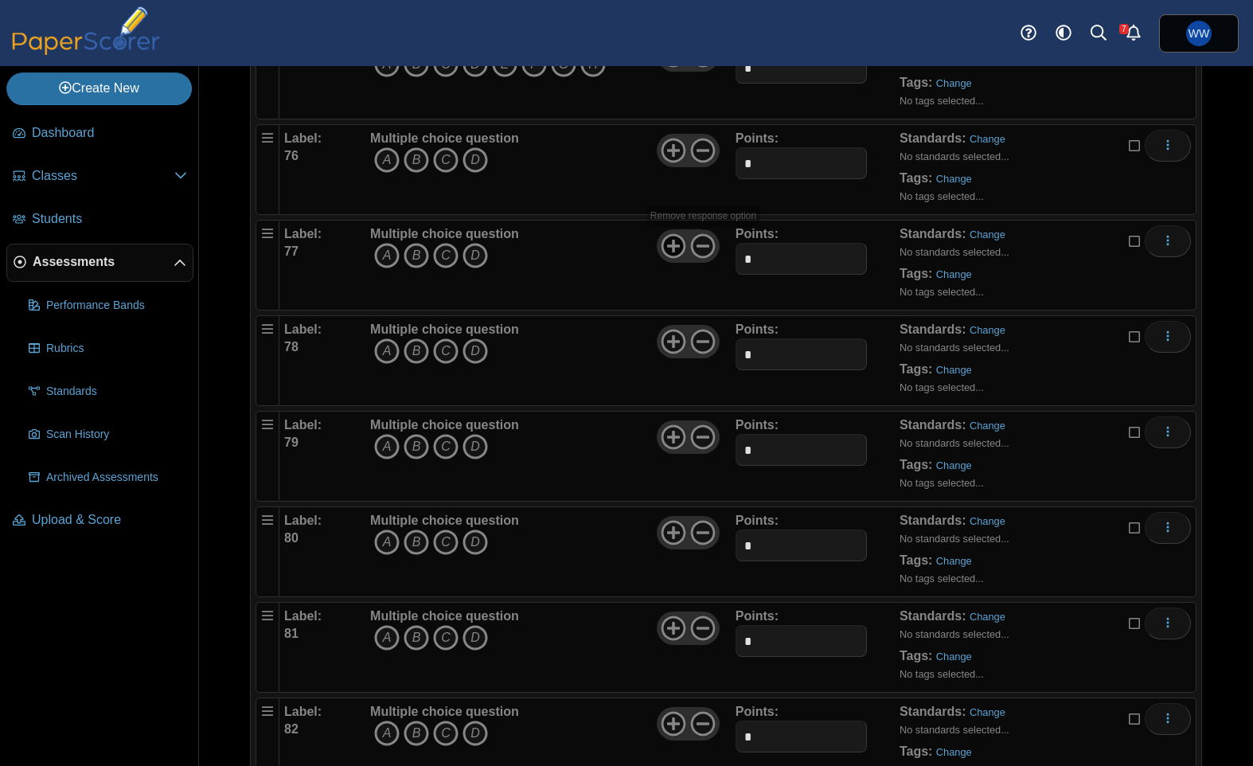
click at [675, 252] on icon at bounding box center [673, 245] width 25 height 25
click at [676, 425] on use at bounding box center [673, 437] width 25 height 25
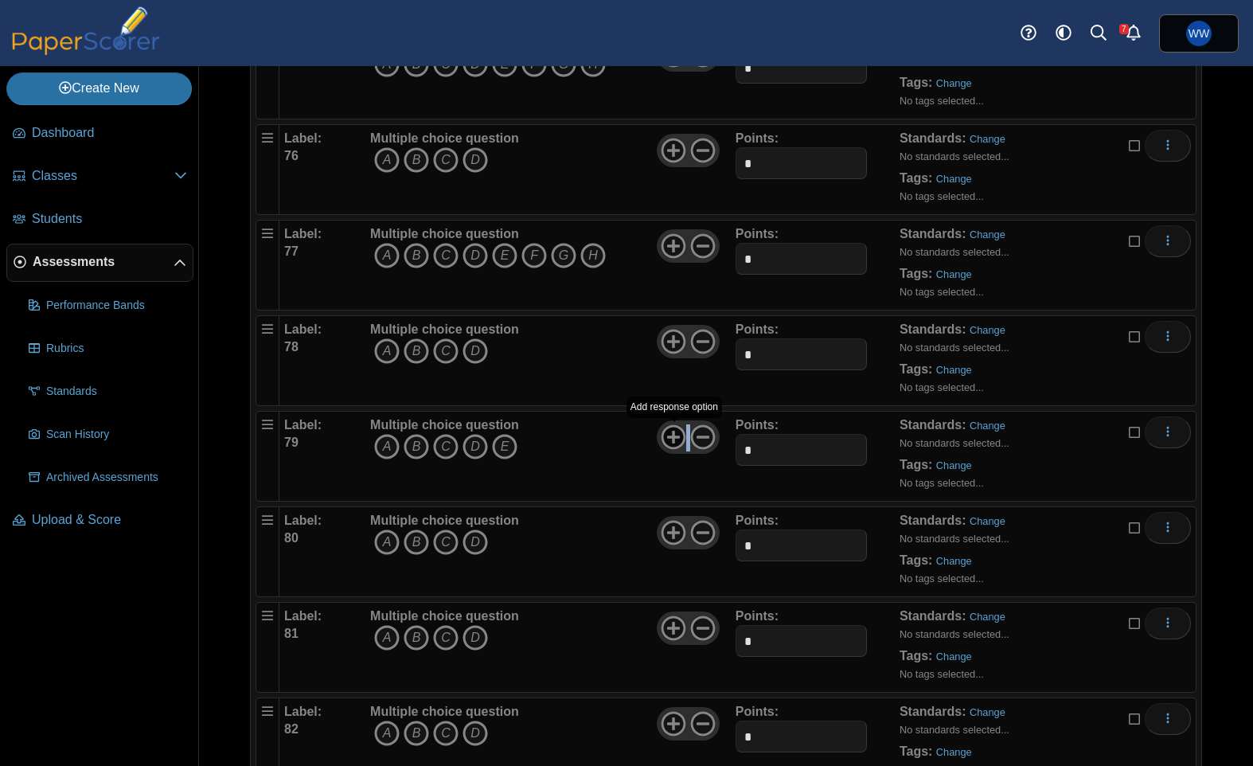
click at [676, 425] on use at bounding box center [673, 437] width 25 height 25
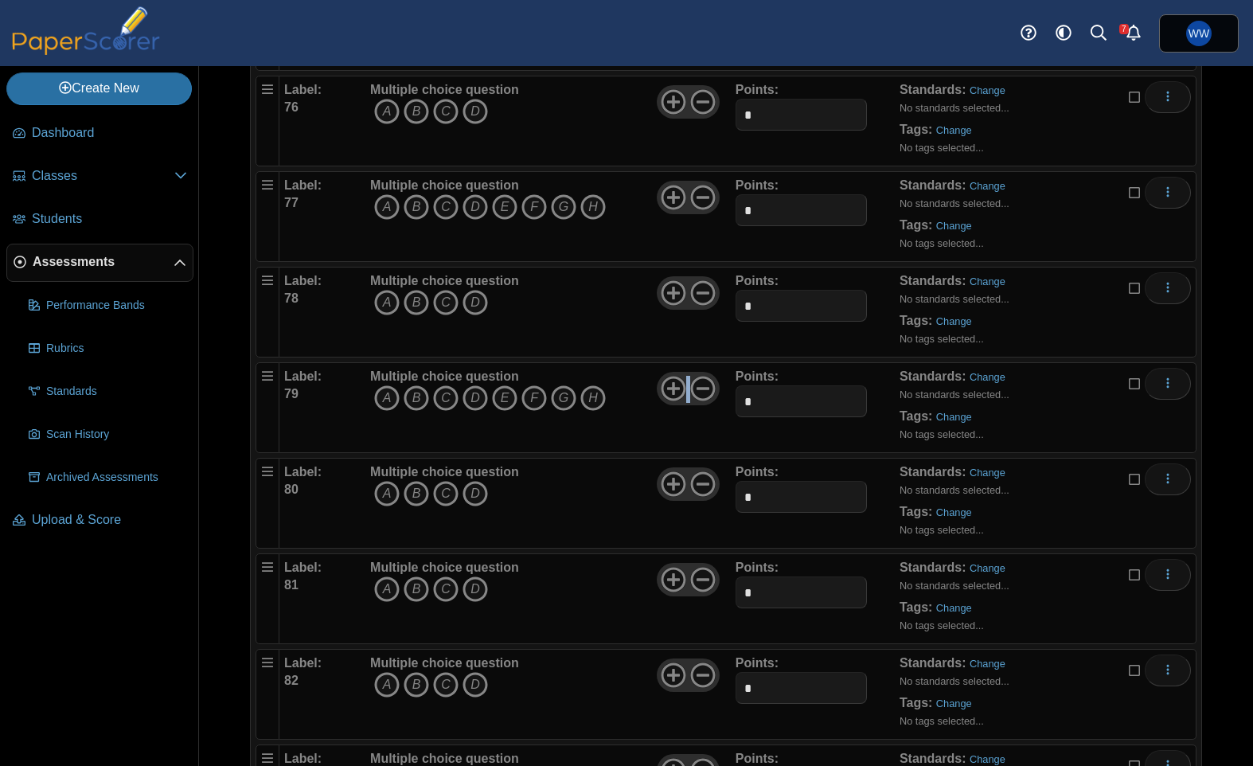
scroll to position [7327, 0]
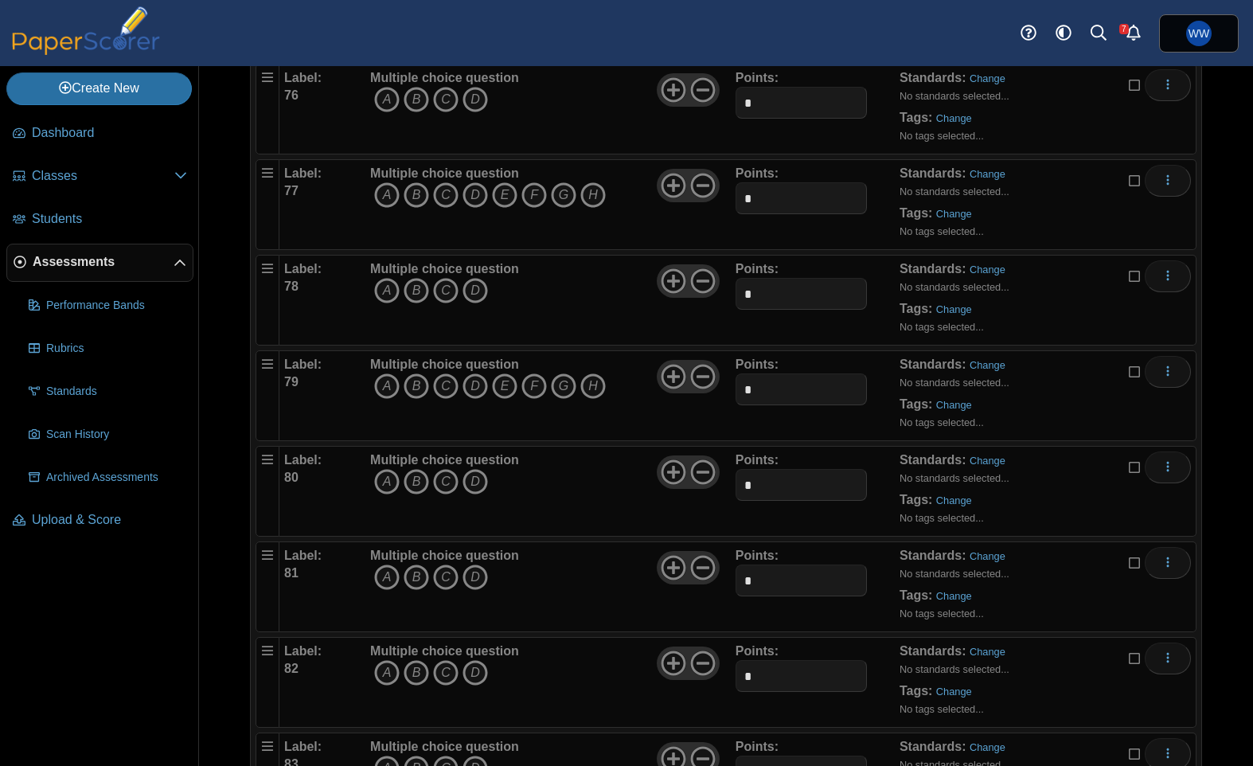
click at [664, 580] on div at bounding box center [688, 567] width 62 height 33
click at [664, 579] on icon at bounding box center [673, 567] width 25 height 25
click at [669, 575] on icon at bounding box center [673, 567] width 25 height 25
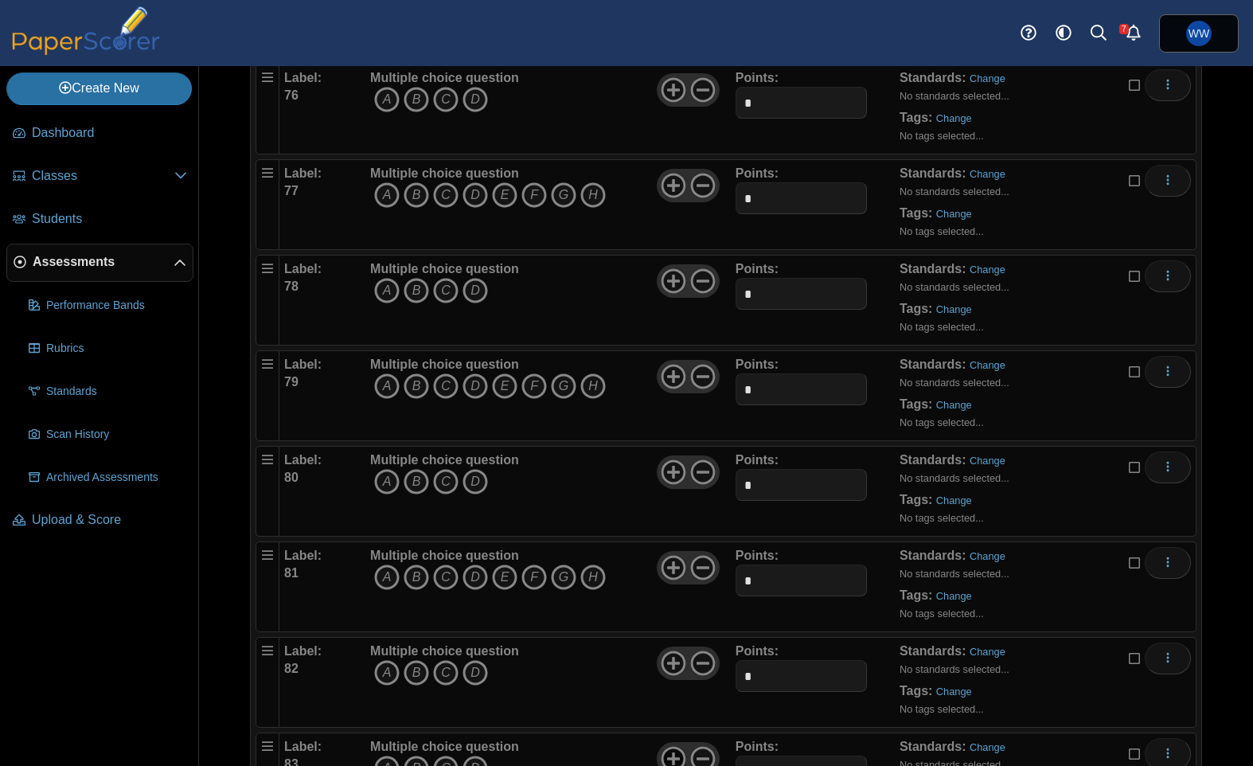
click at [679, 753] on icon at bounding box center [673, 758] width 25 height 25
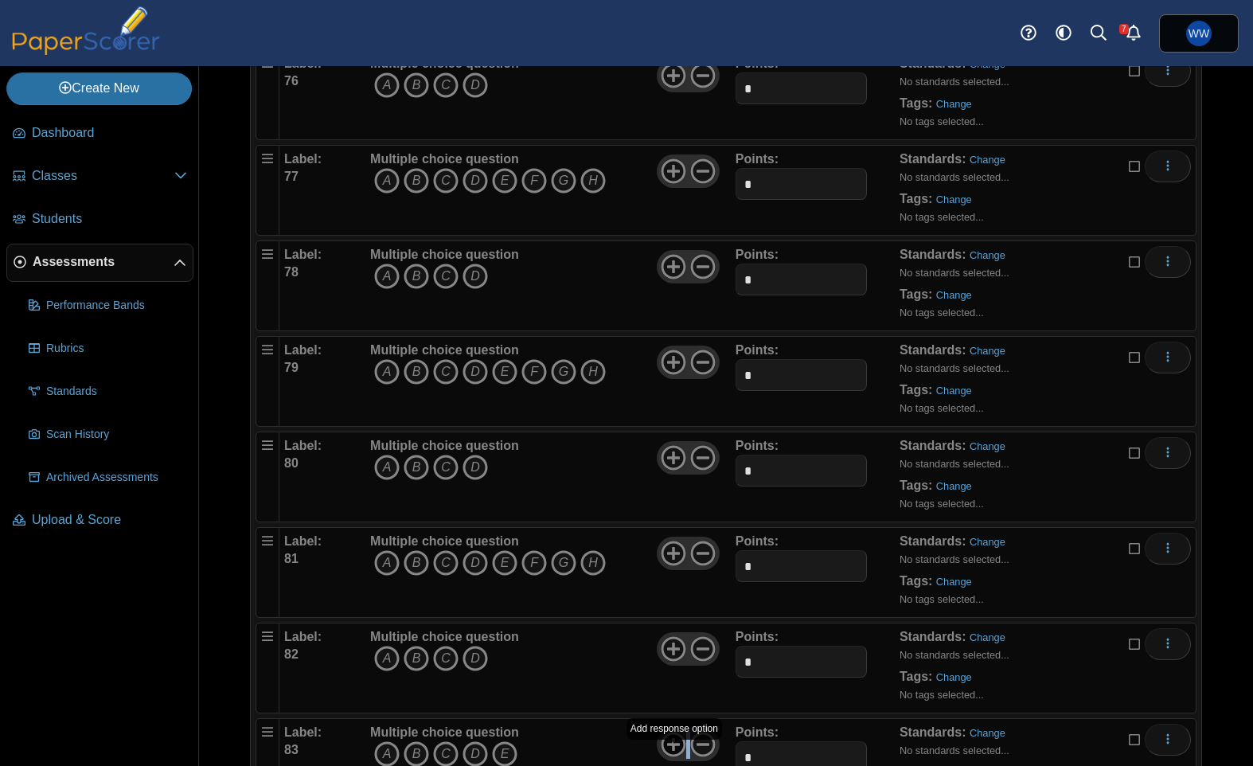
click at [679, 753] on use at bounding box center [673, 744] width 25 height 25
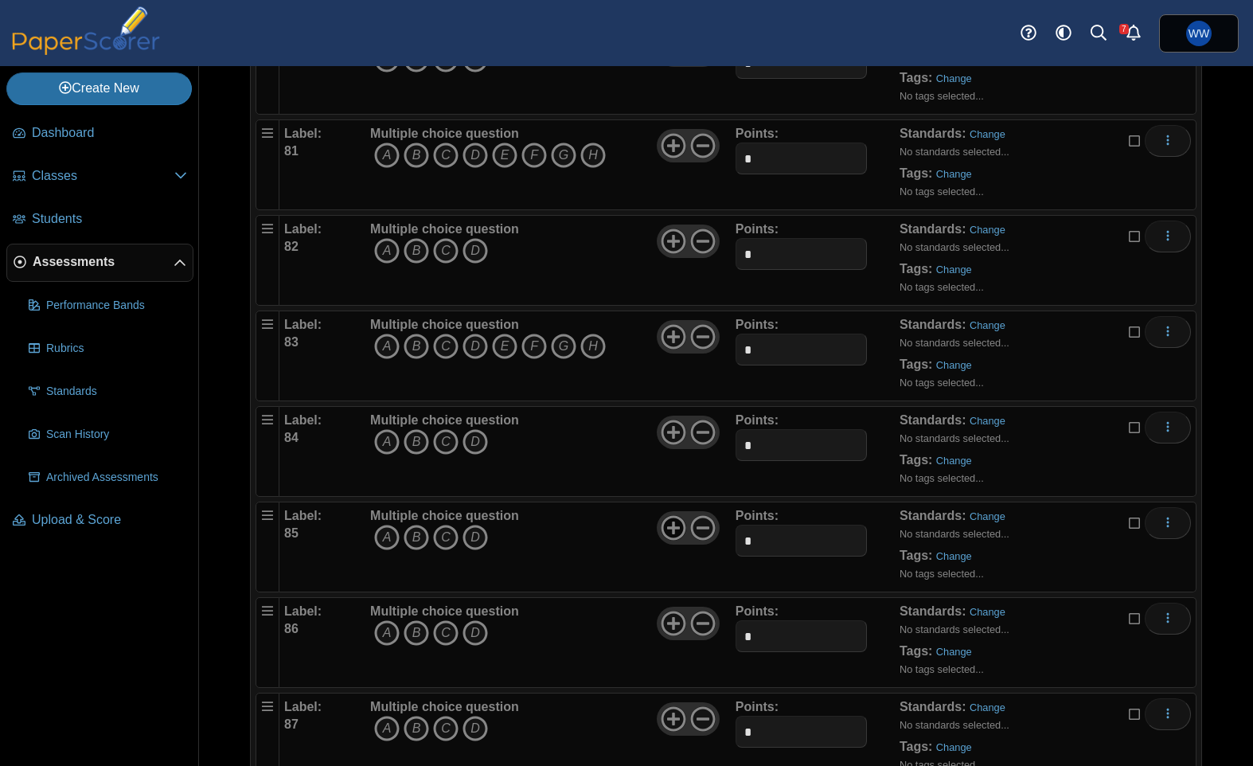
scroll to position [7750, 0]
click at [663, 536] on icon at bounding box center [673, 526] width 25 height 25
click at [664, 535] on icon at bounding box center [673, 526] width 25 height 25
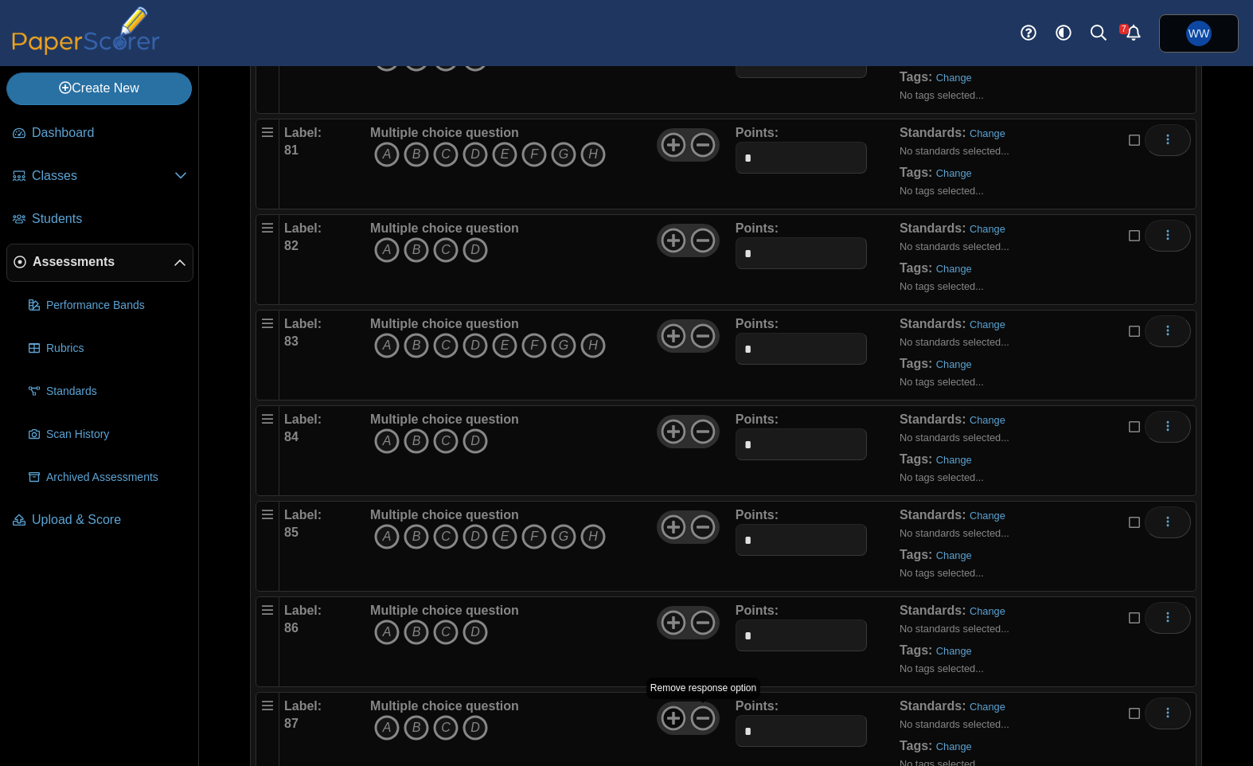
click at [665, 719] on icon at bounding box center [673, 717] width 25 height 25
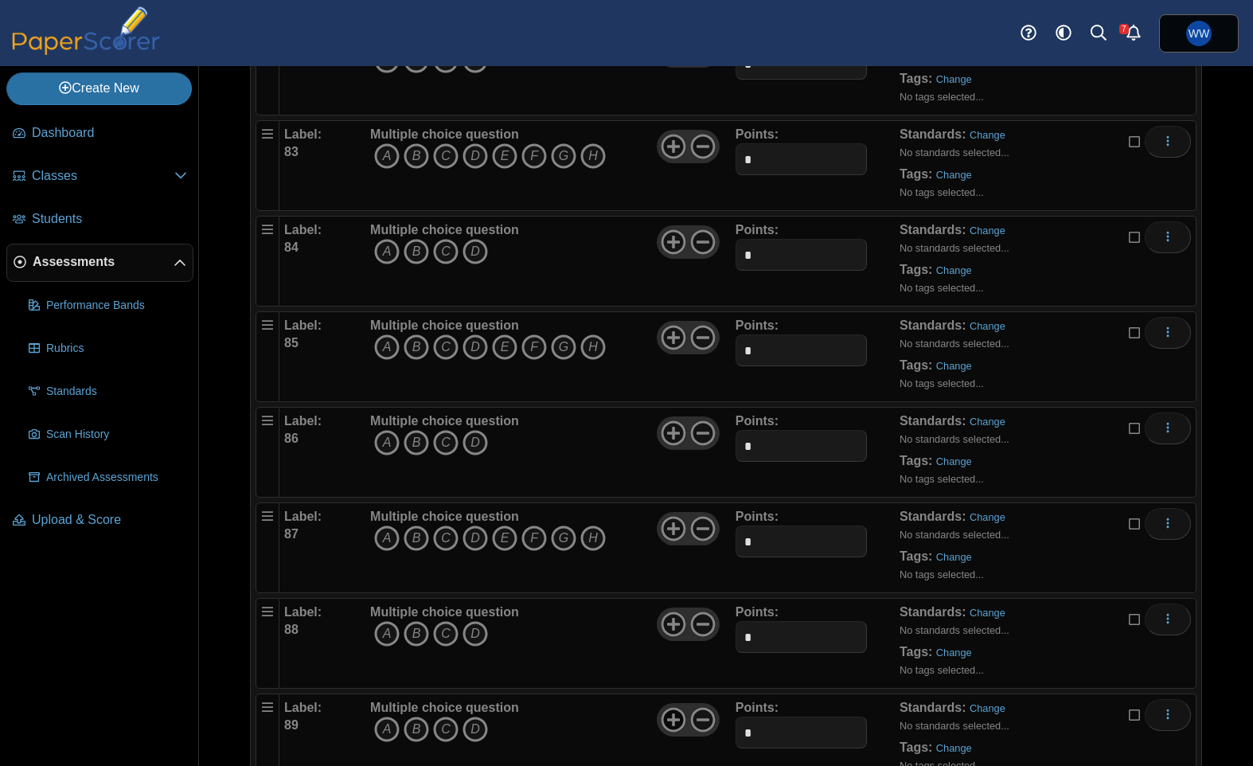
click at [681, 707] on icon at bounding box center [673, 719] width 25 height 25
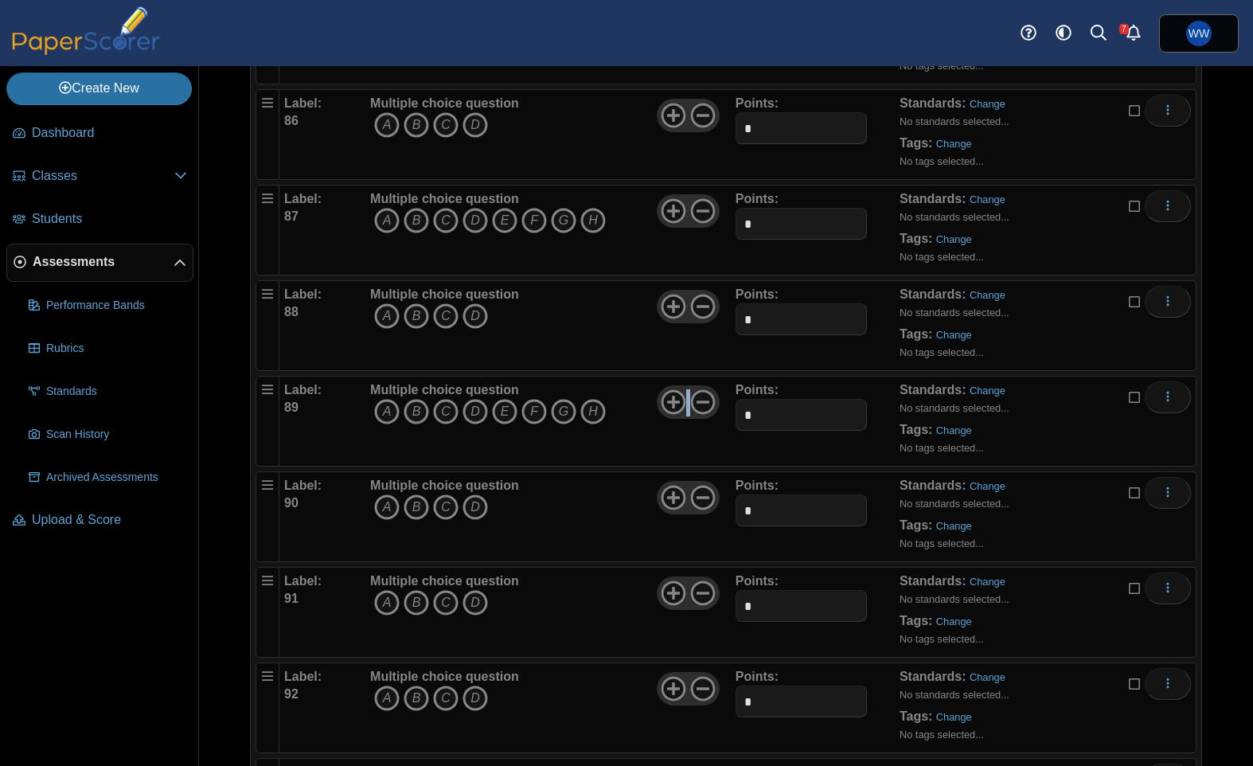
scroll to position [8258, 0]
click at [669, 693] on icon at bounding box center [673, 686] width 25 height 25
click at [670, 693] on icon at bounding box center [673, 686] width 25 height 25
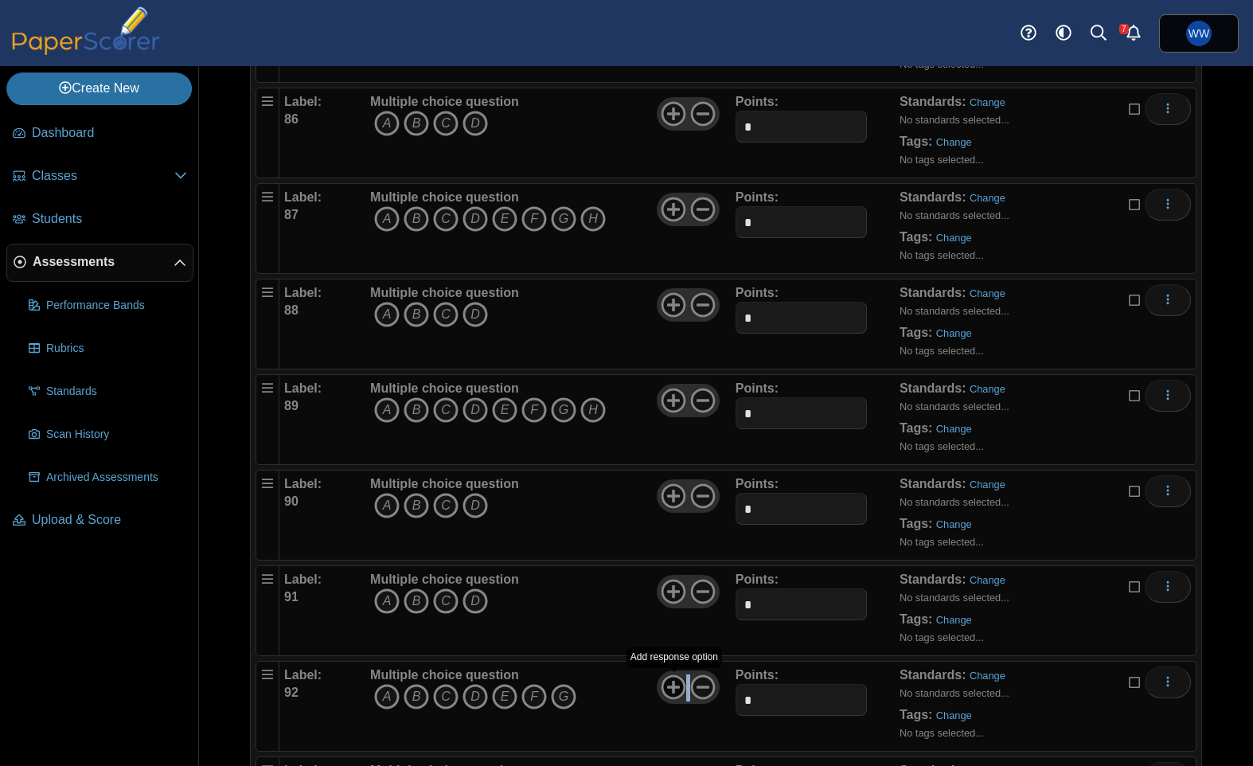
click at [670, 693] on icon at bounding box center [673, 686] width 25 height 25
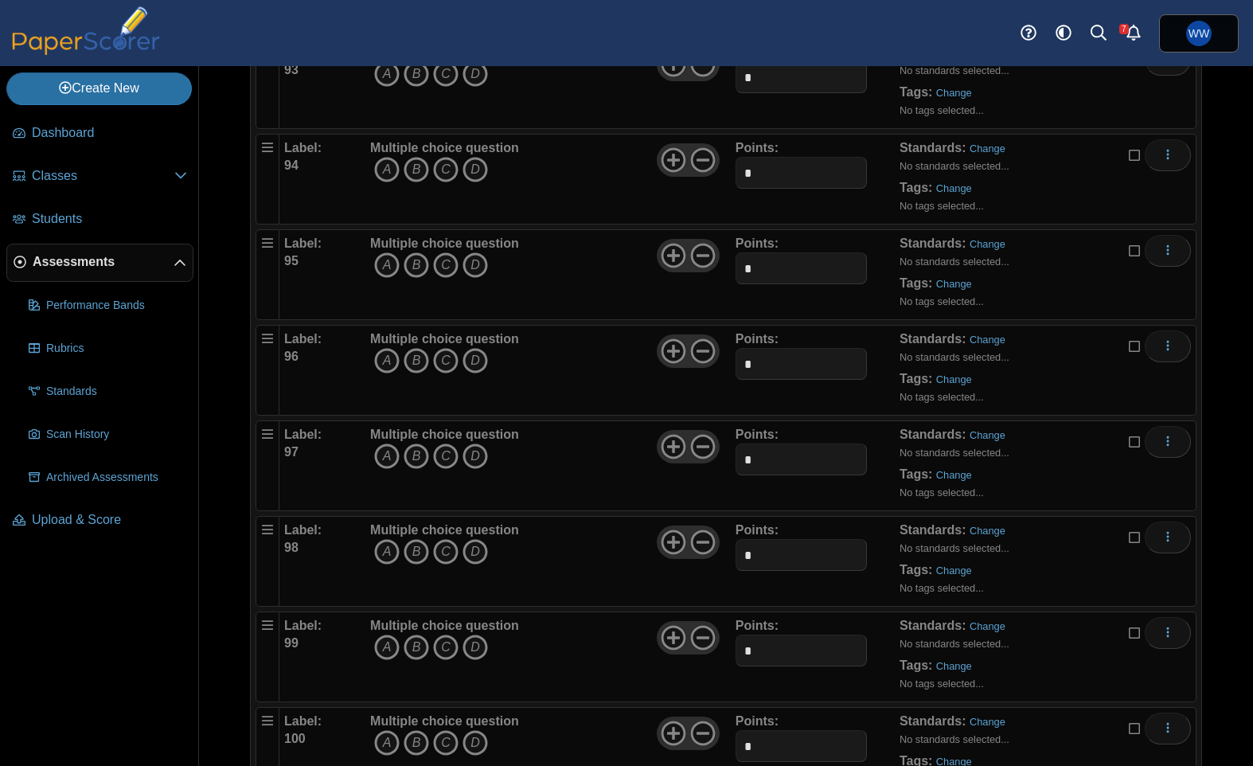
scroll to position [8978, 0]
click at [668, 156] on icon at bounding box center [673, 157] width 25 height 25
click at [668, 156] on use at bounding box center [673, 158] width 25 height 25
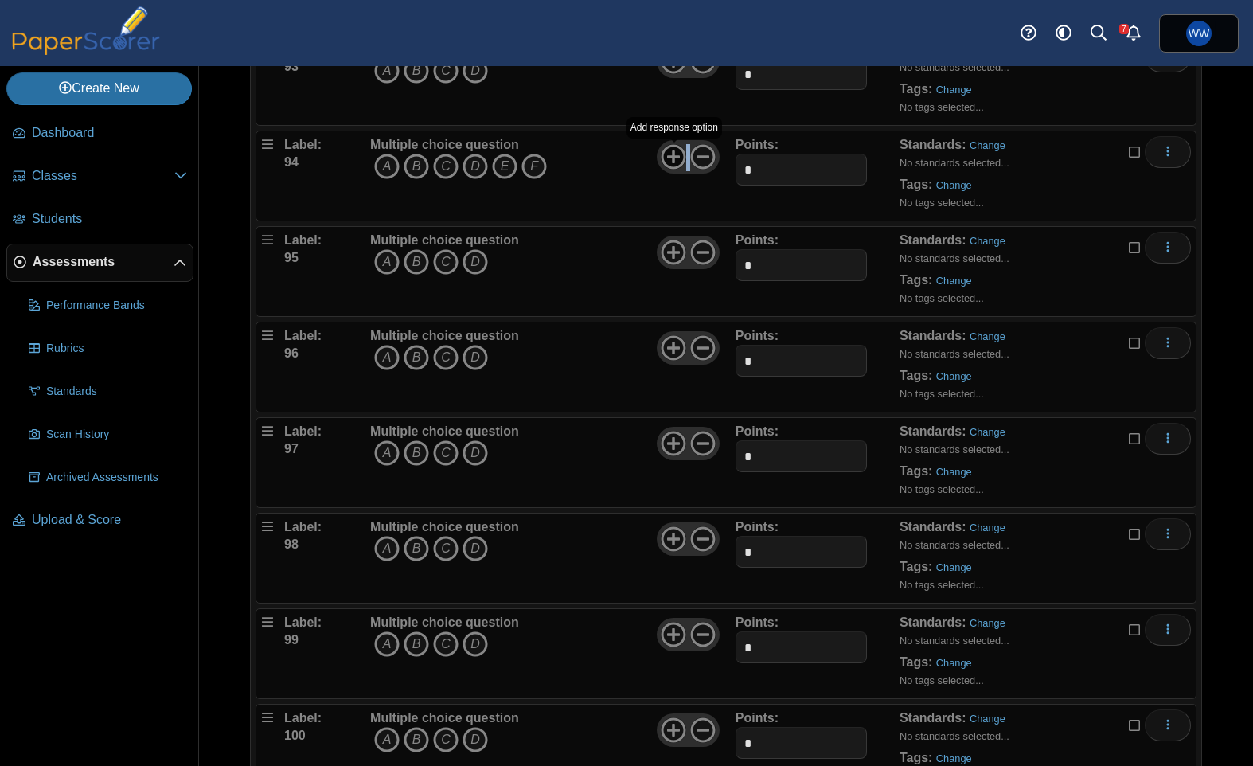
click at [668, 156] on use at bounding box center [673, 157] width 25 height 25
click at [669, 354] on icon at bounding box center [673, 347] width 25 height 25
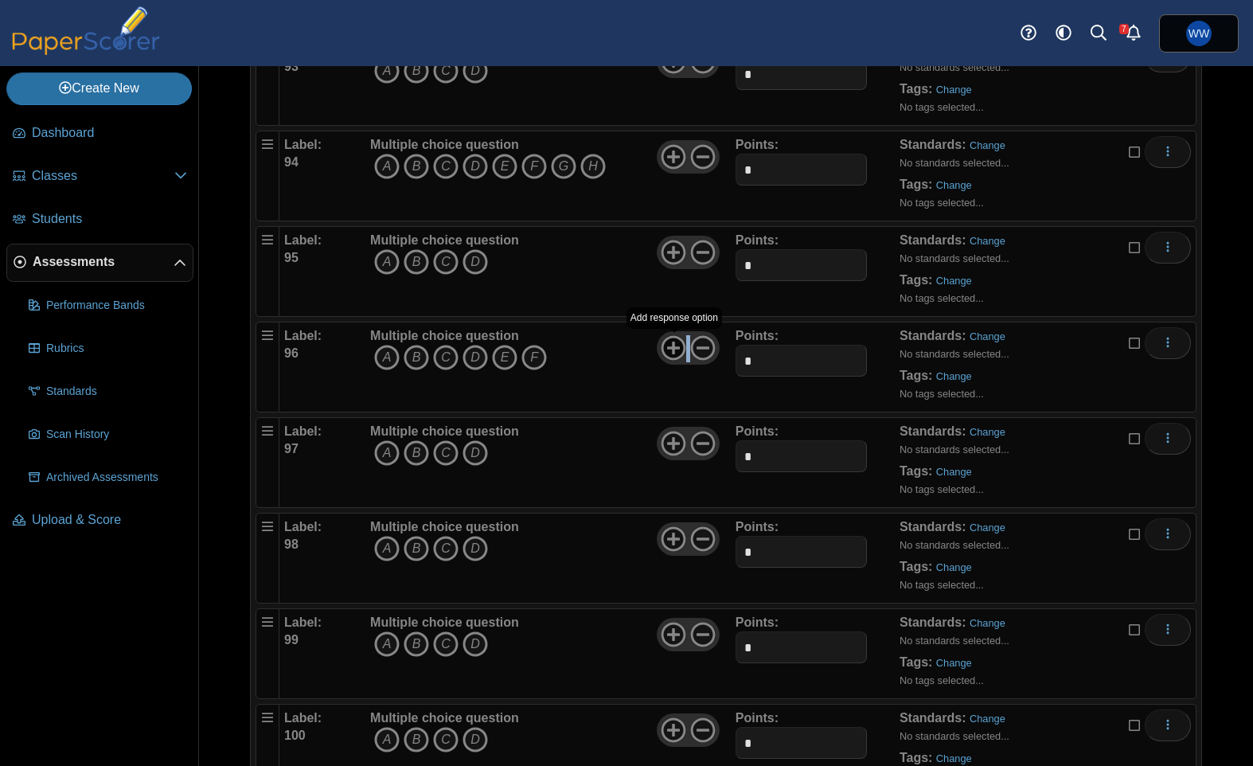
click at [669, 354] on icon at bounding box center [673, 347] width 25 height 25
click at [680, 353] on icon at bounding box center [673, 347] width 25 height 25
click at [665, 536] on icon at bounding box center [673, 538] width 25 height 25
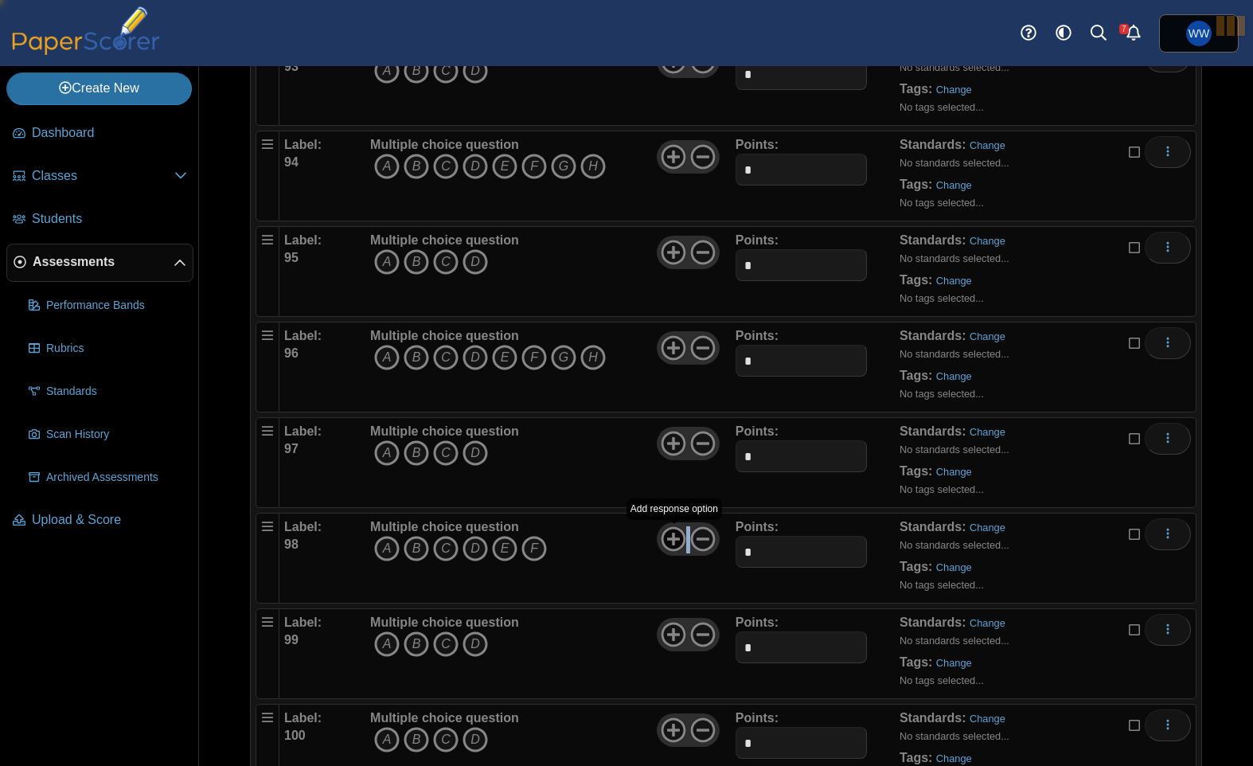
click at [665, 536] on icon at bounding box center [673, 538] width 25 height 25
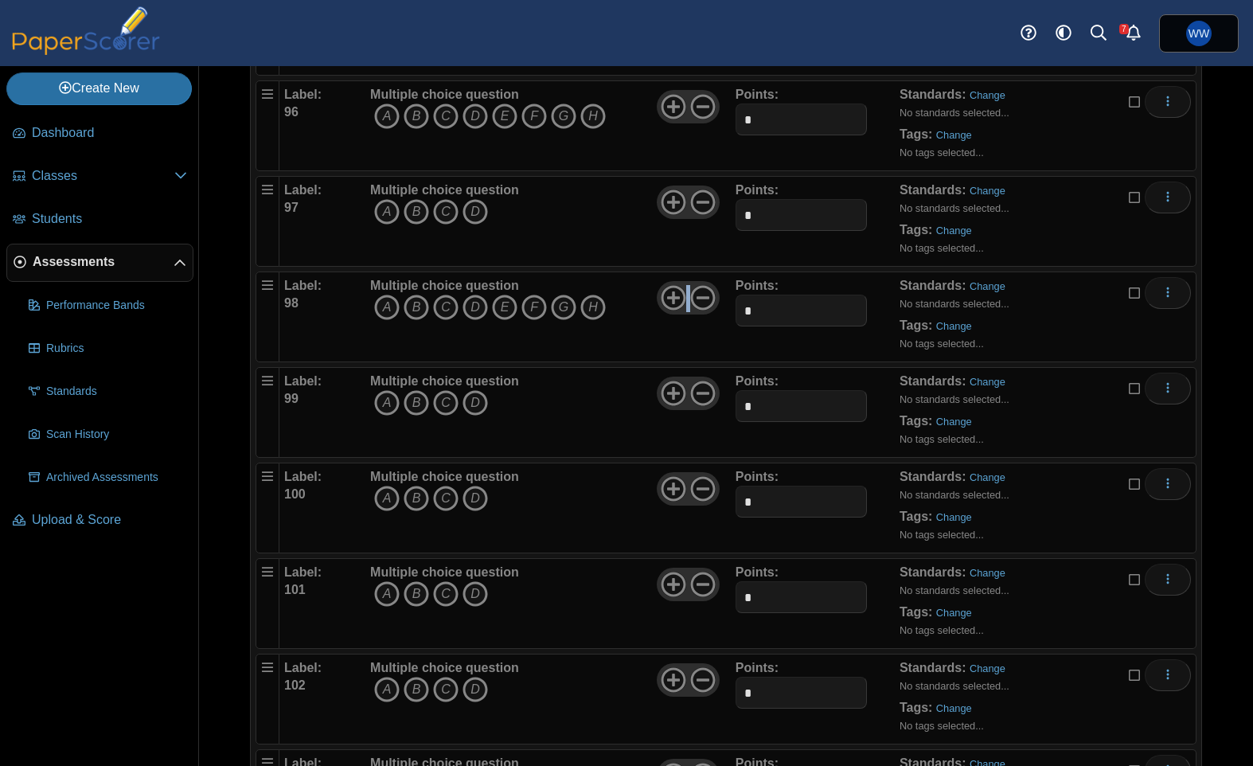
scroll to position [9224, 0]
click at [685, 677] on use at bounding box center [673, 677] width 25 height 25
click at [684, 677] on use at bounding box center [673, 677] width 25 height 25
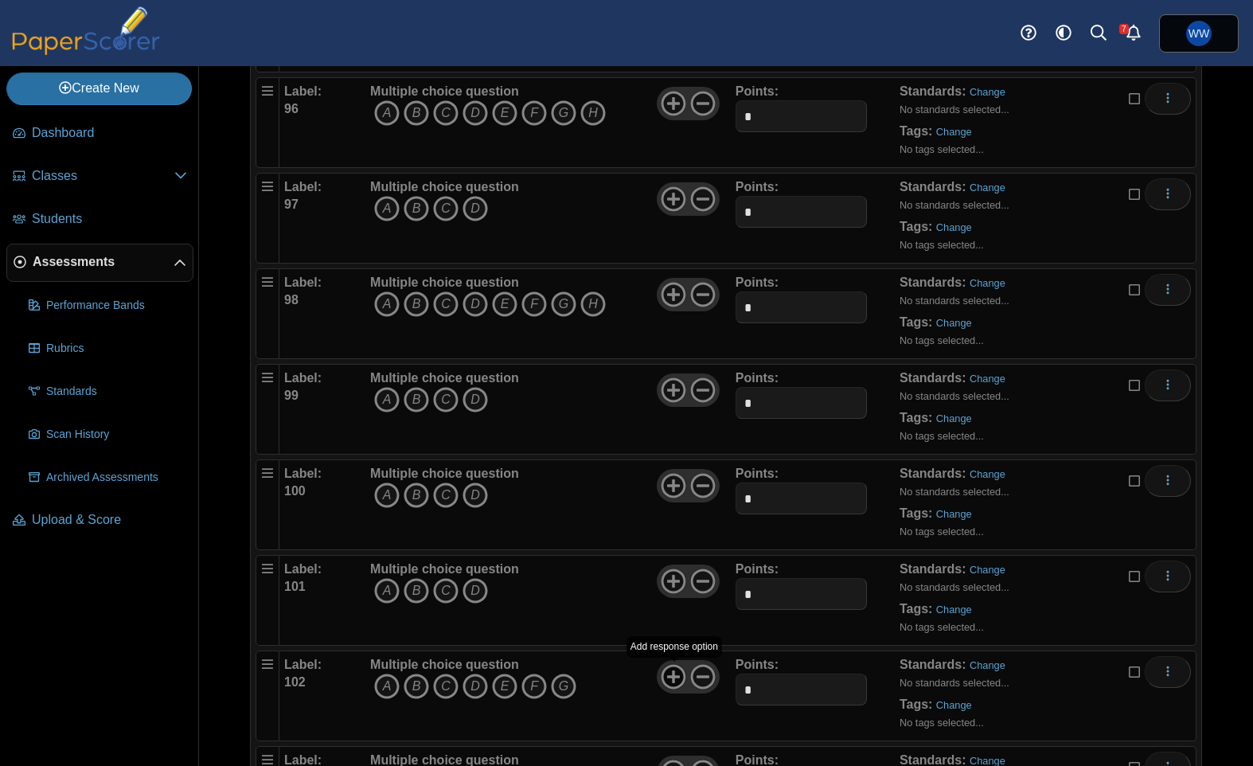
click at [684, 677] on use at bounding box center [673, 677] width 25 height 25
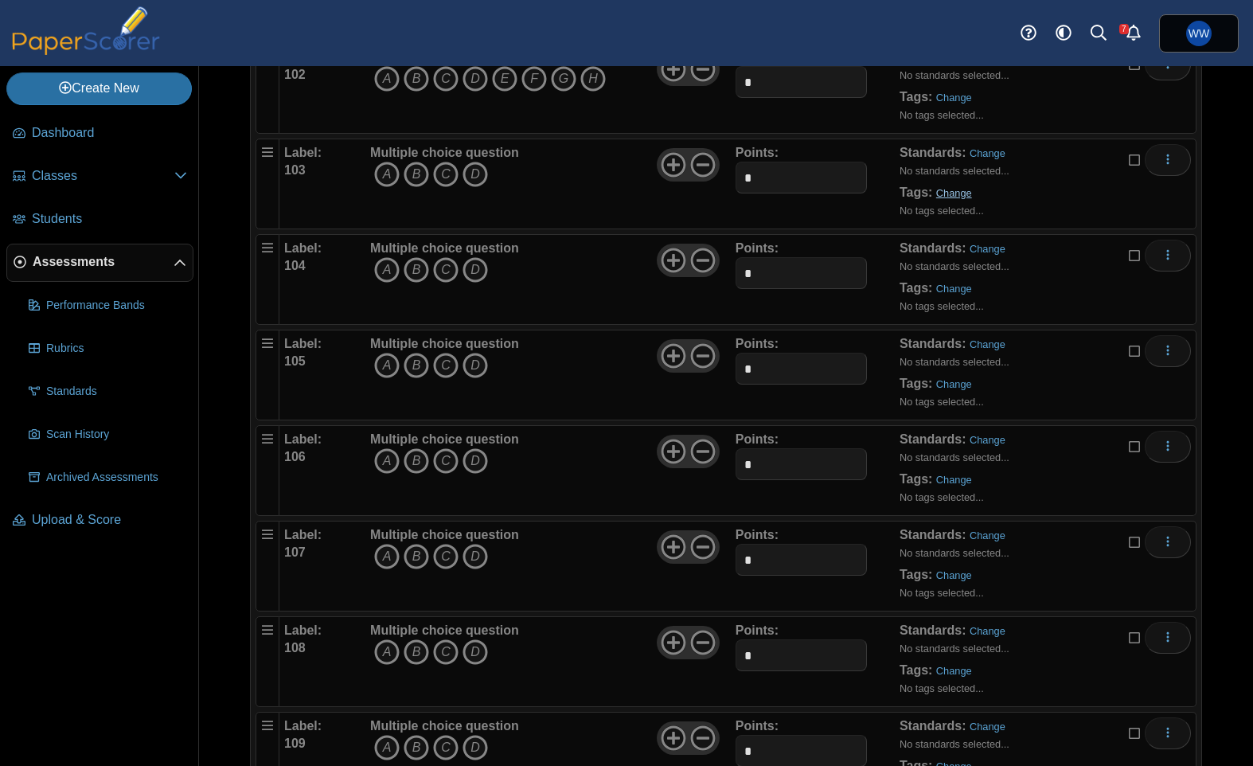
scroll to position [9844, 0]
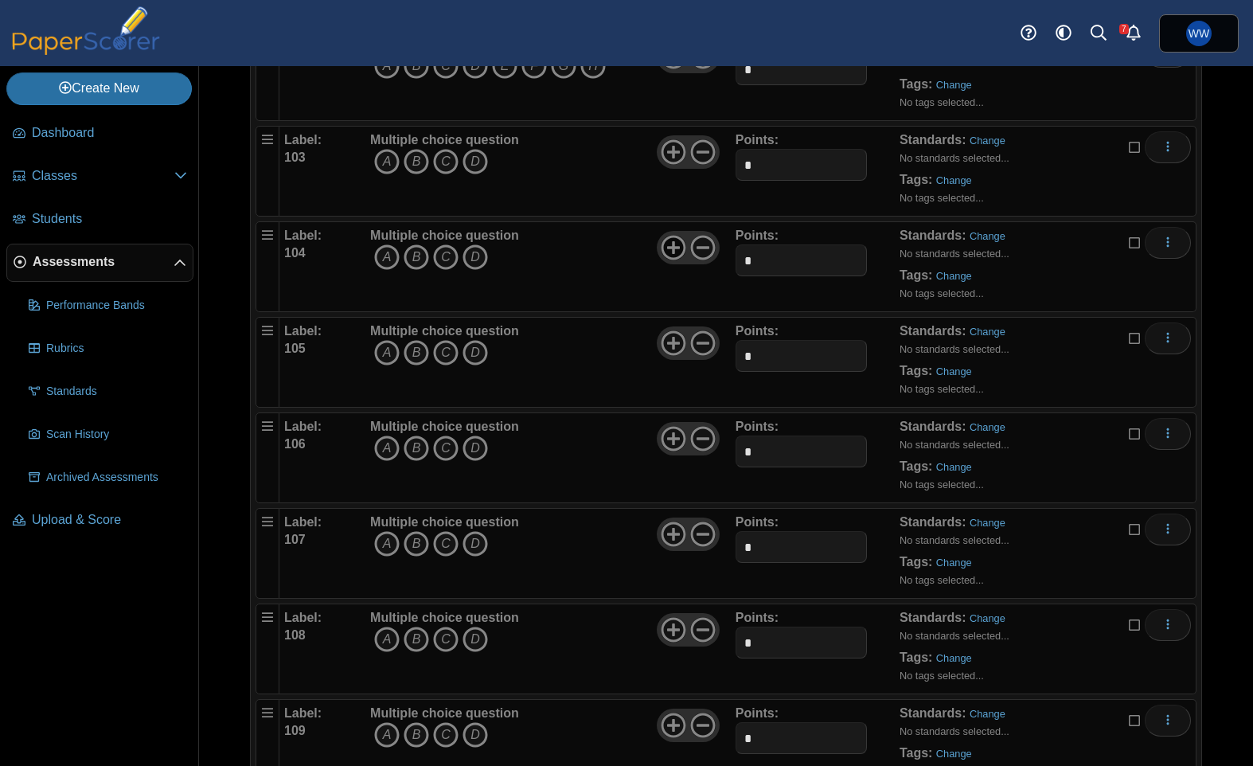
click at [669, 250] on icon at bounding box center [673, 247] width 25 height 25
click at [666, 250] on icon at bounding box center [673, 247] width 25 height 25
click at [663, 438] on use at bounding box center [673, 439] width 25 height 25
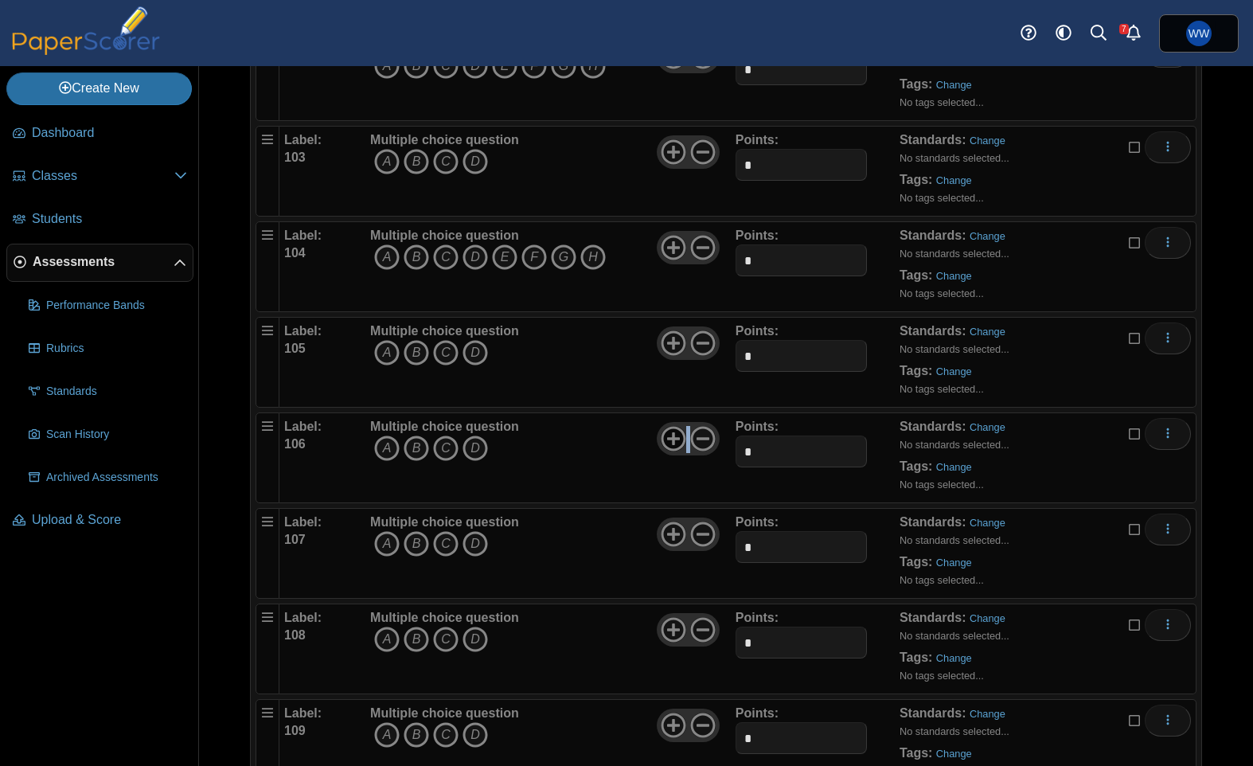
click at [663, 438] on use at bounding box center [673, 439] width 25 height 25
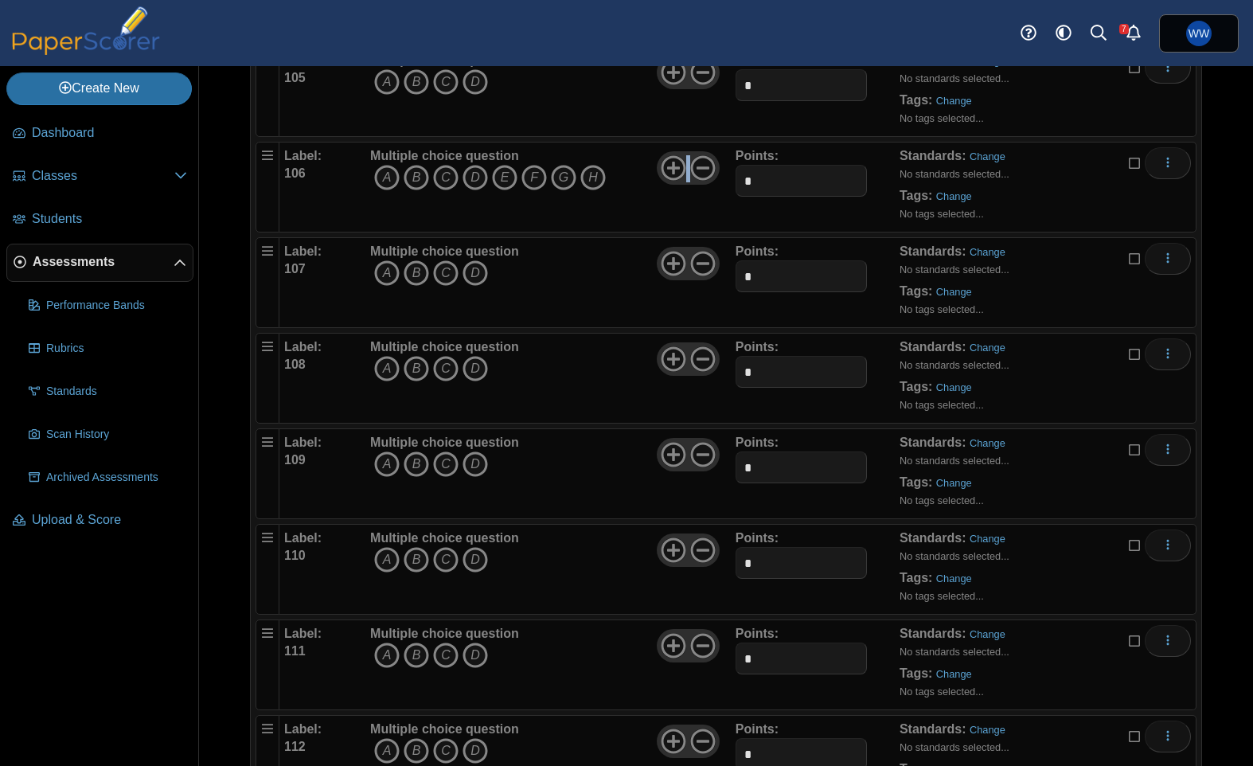
scroll to position [10115, 0]
click at [672, 355] on icon at bounding box center [673, 357] width 25 height 25
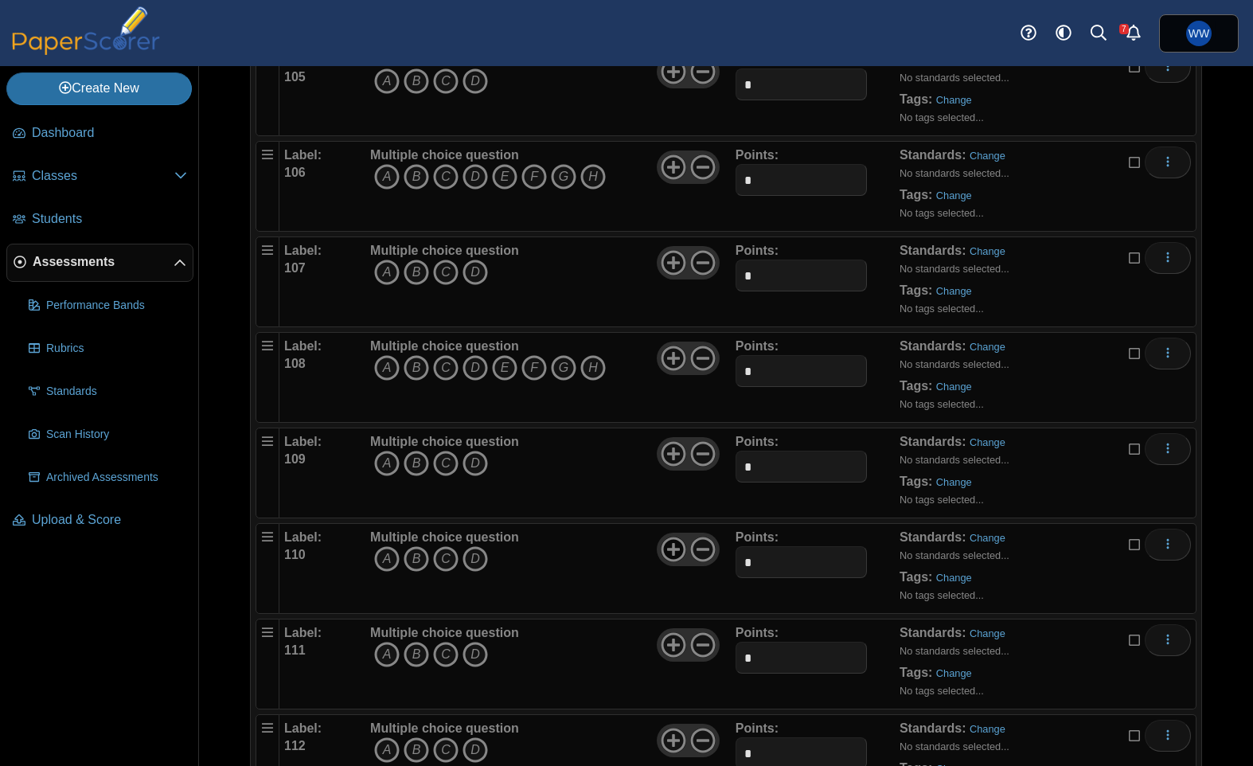
click at [675, 552] on icon at bounding box center [673, 548] width 25 height 25
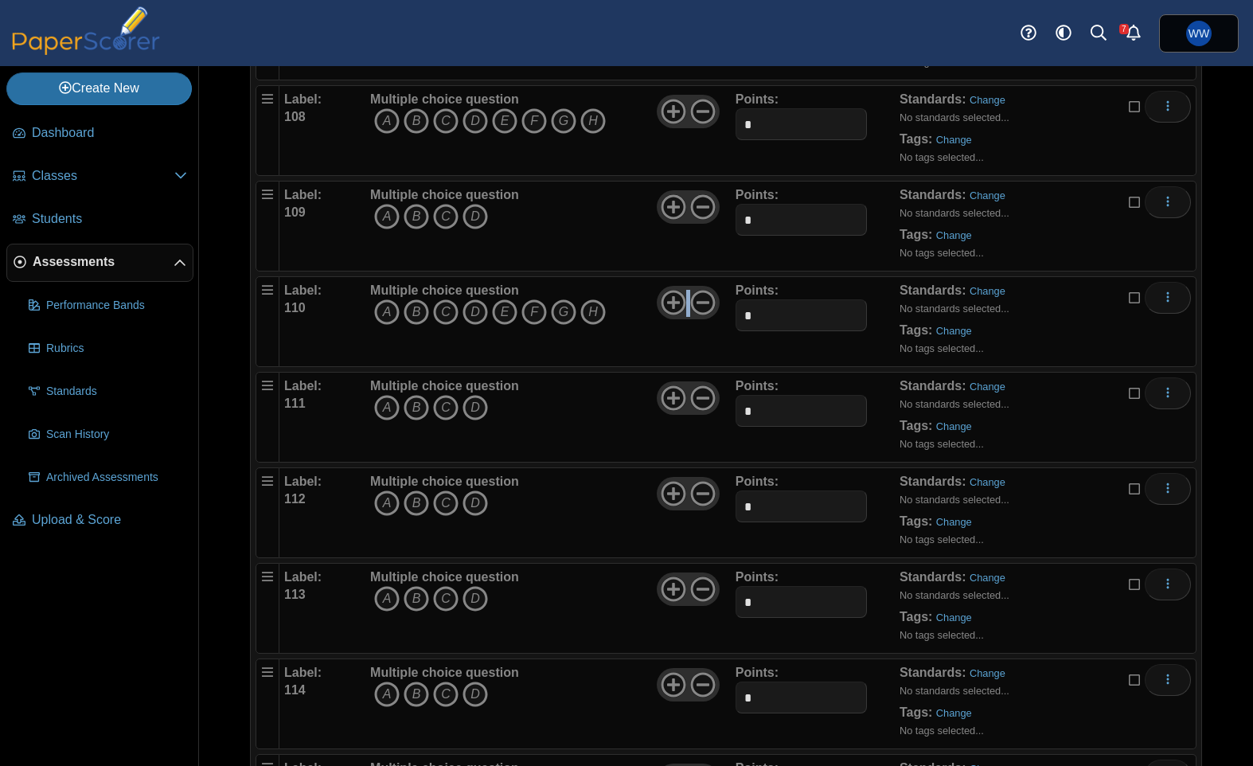
scroll to position [10363, 0]
click at [672, 497] on icon at bounding box center [673, 492] width 25 height 25
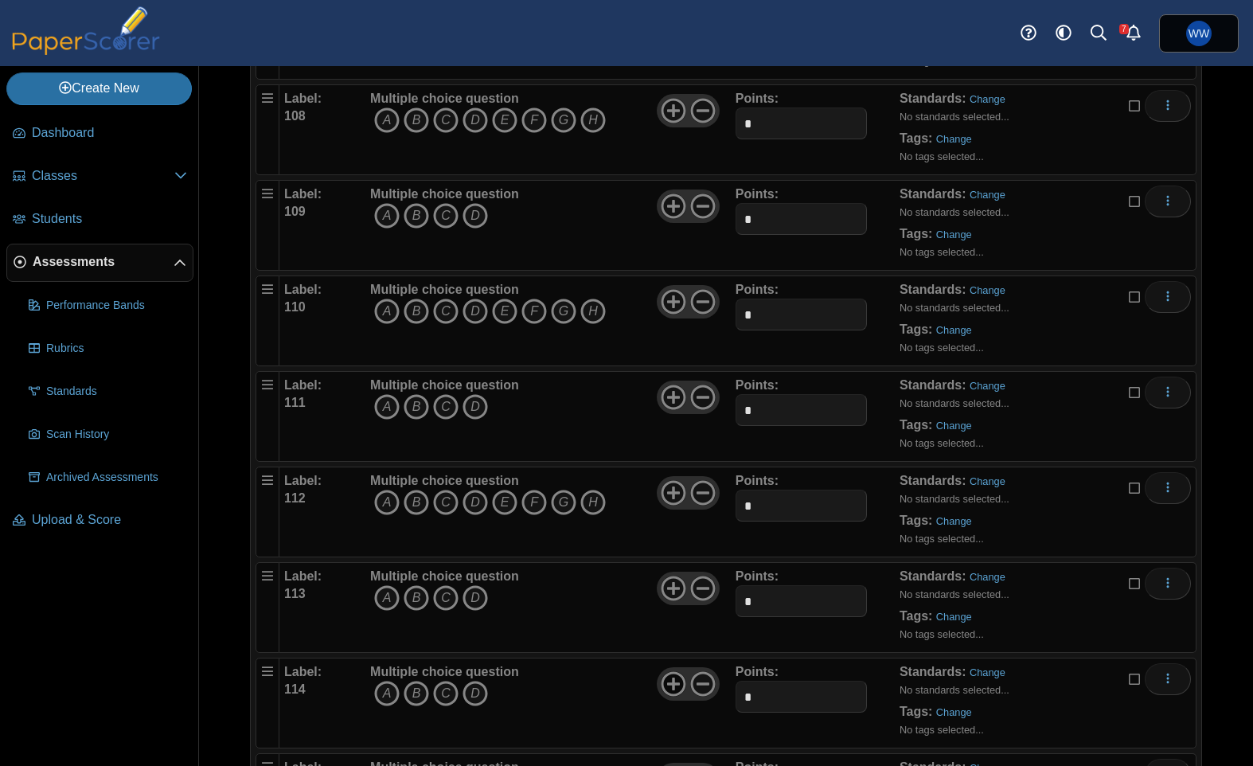
click at [677, 681] on icon at bounding box center [673, 683] width 25 height 25
click at [670, 691] on icon at bounding box center [673, 683] width 25 height 25
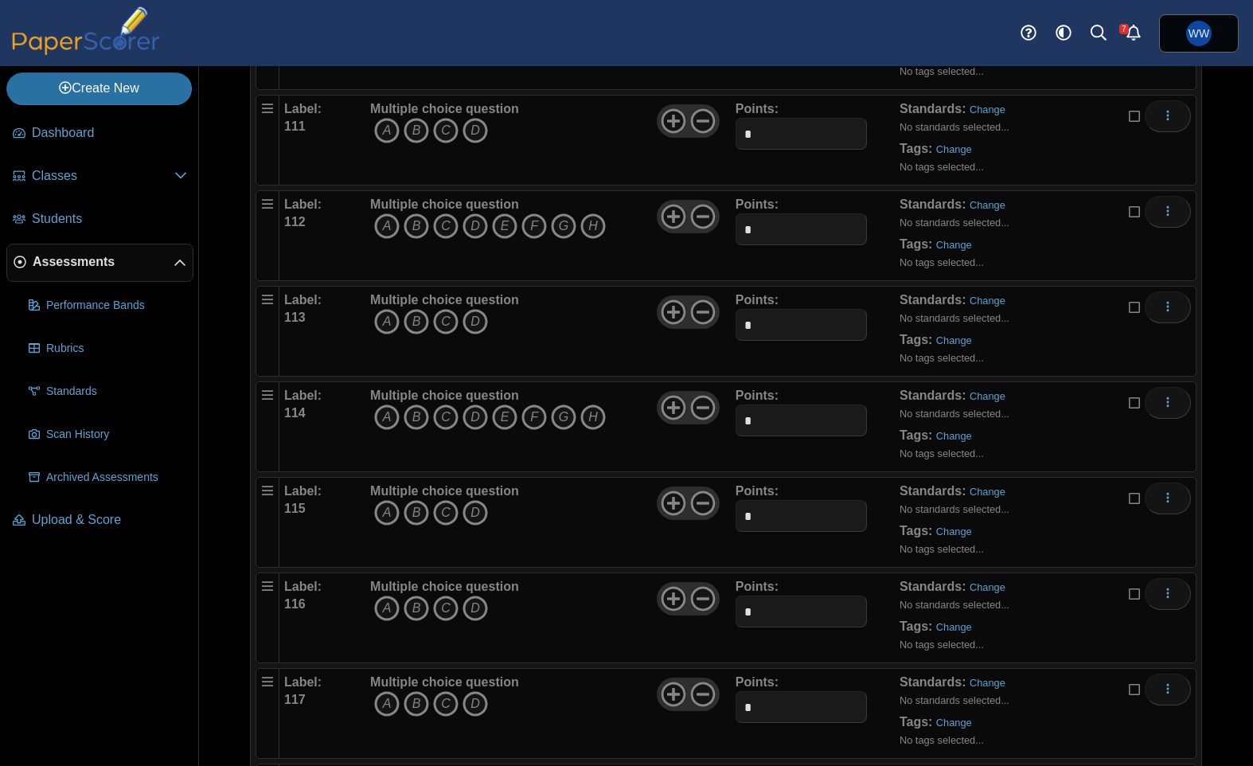
scroll to position [10643, 0]
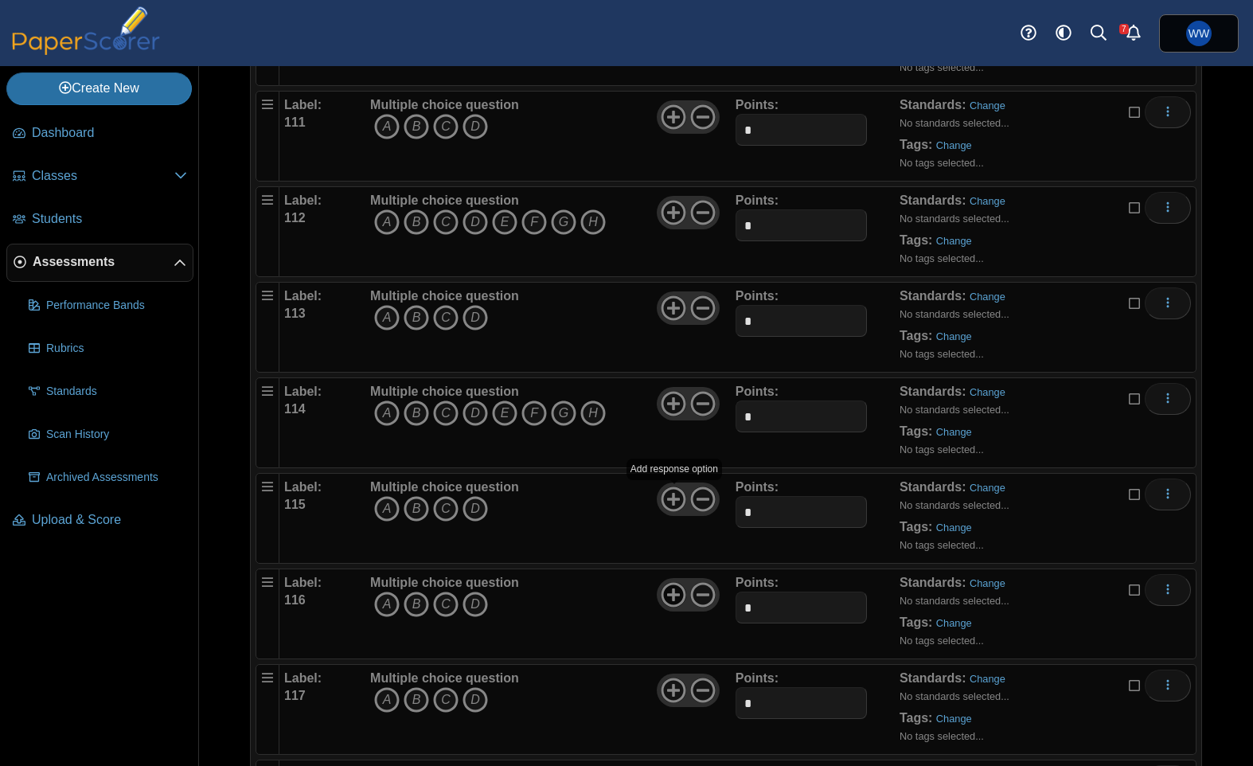
click at [671, 589] on icon at bounding box center [673, 594] width 25 height 25
click at [675, 596] on use at bounding box center [673, 595] width 25 height 25
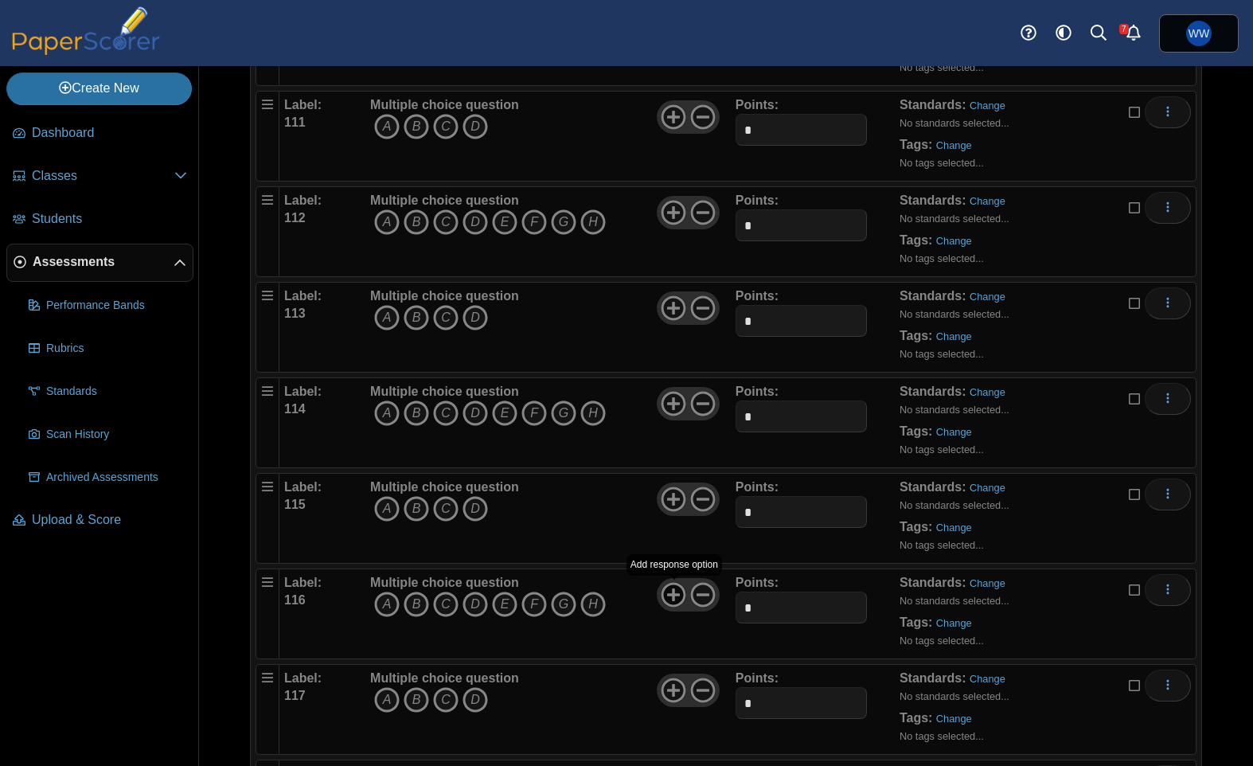
click at [675, 599] on use at bounding box center [673, 595] width 25 height 25
click at [694, 591] on icon at bounding box center [702, 593] width 25 height 25
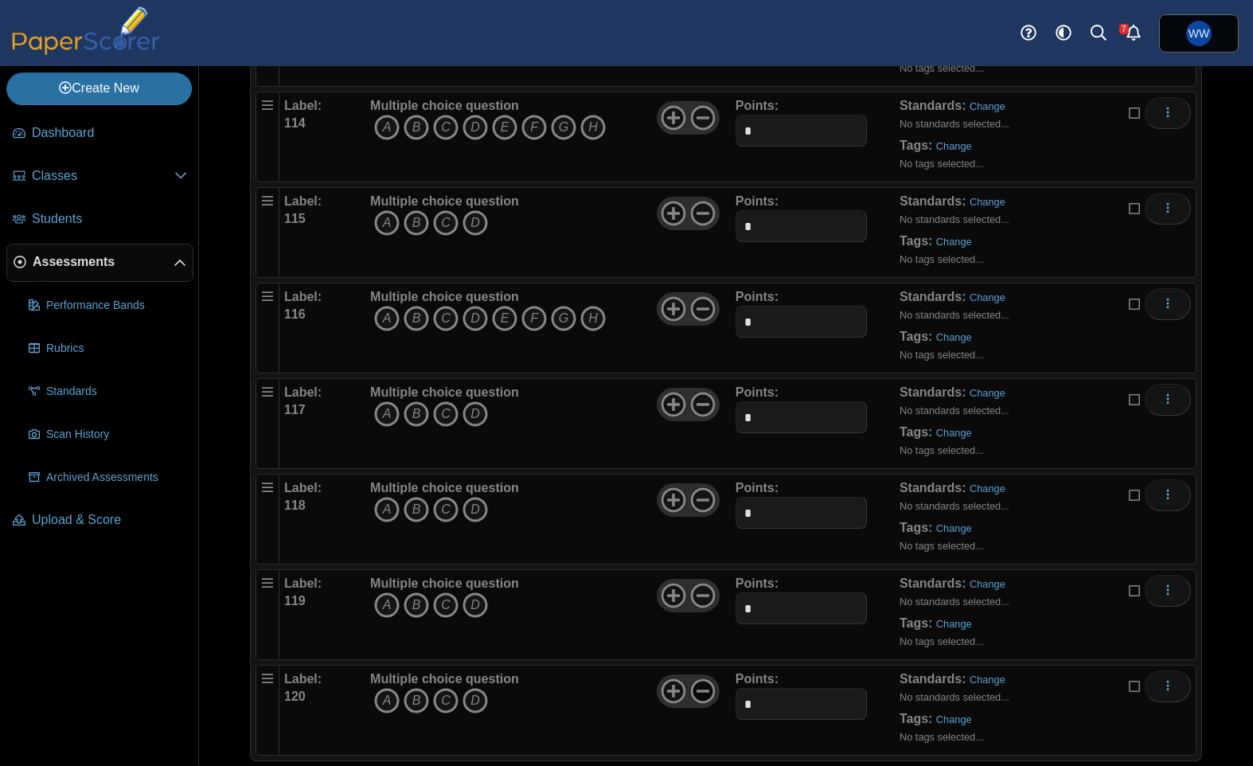
scroll to position [10955, 0]
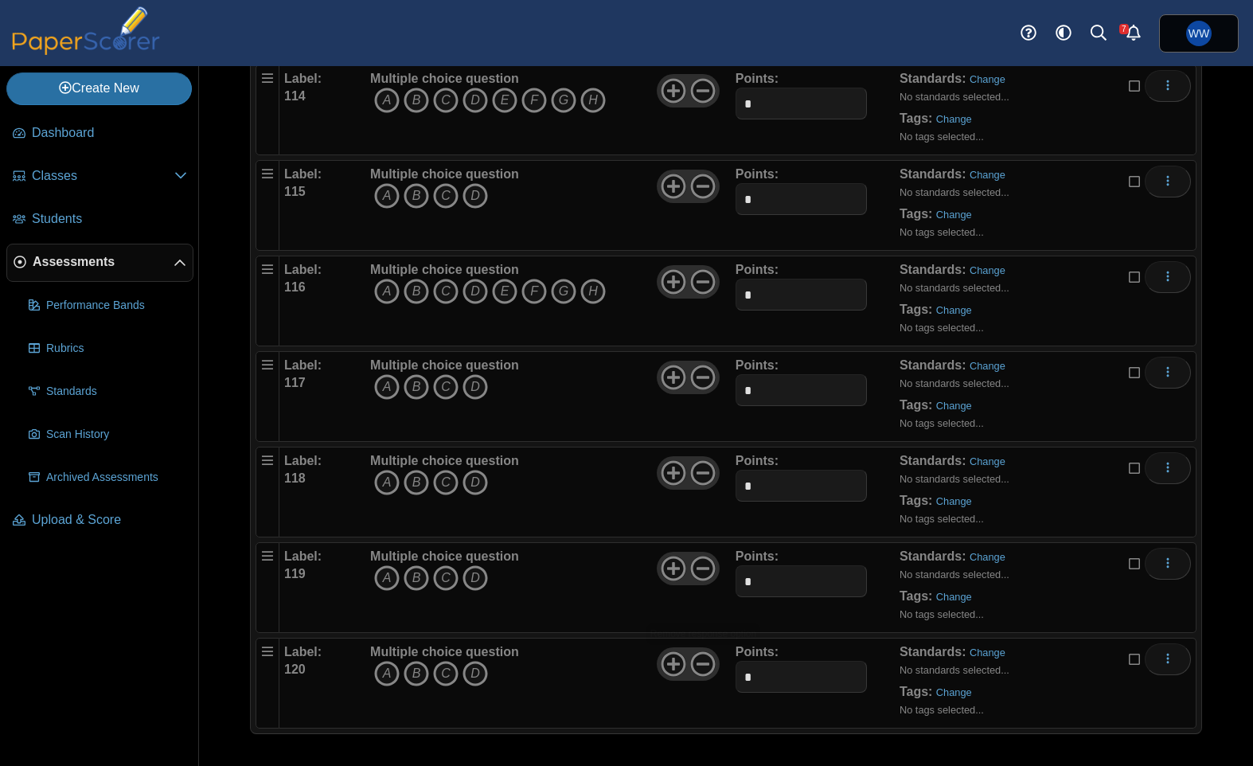
click at [653, 662] on div "Multiple choice question A B C D" at bounding box center [550, 683] width 369 height 80
click at [666, 661] on icon at bounding box center [673, 663] width 25 height 25
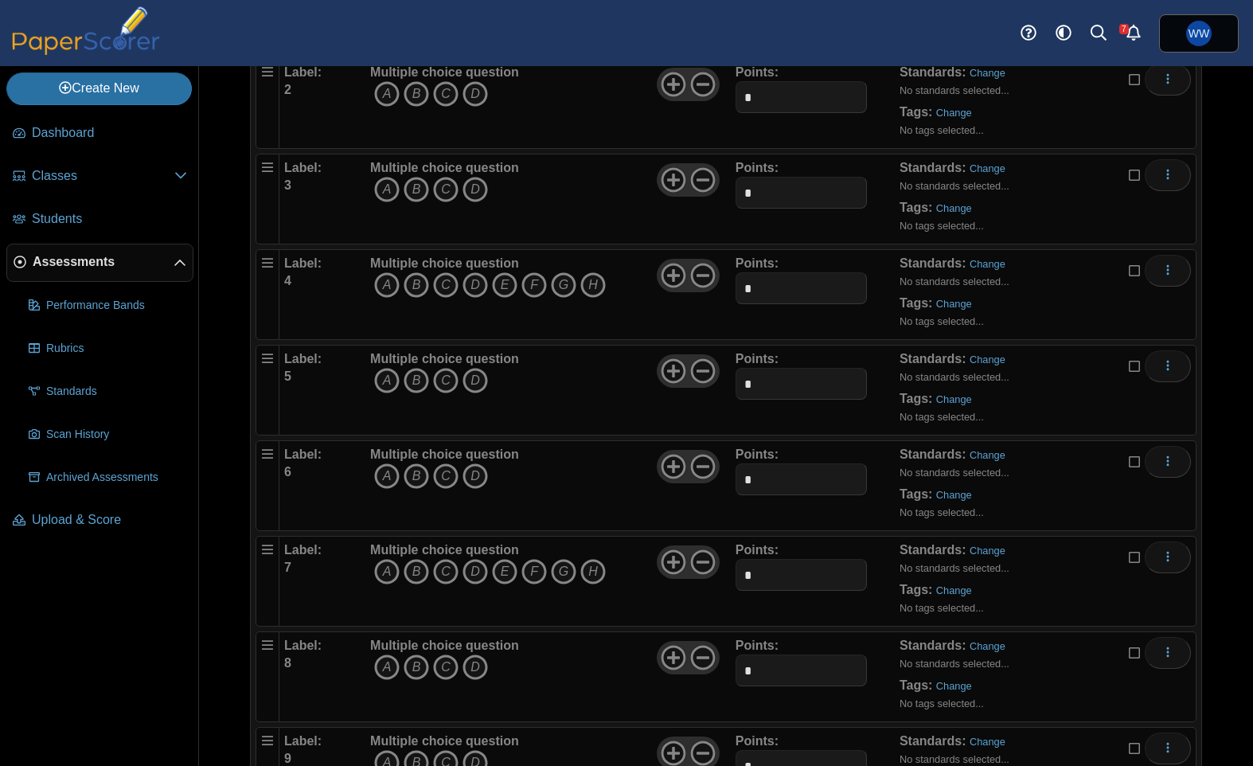
scroll to position [0, 0]
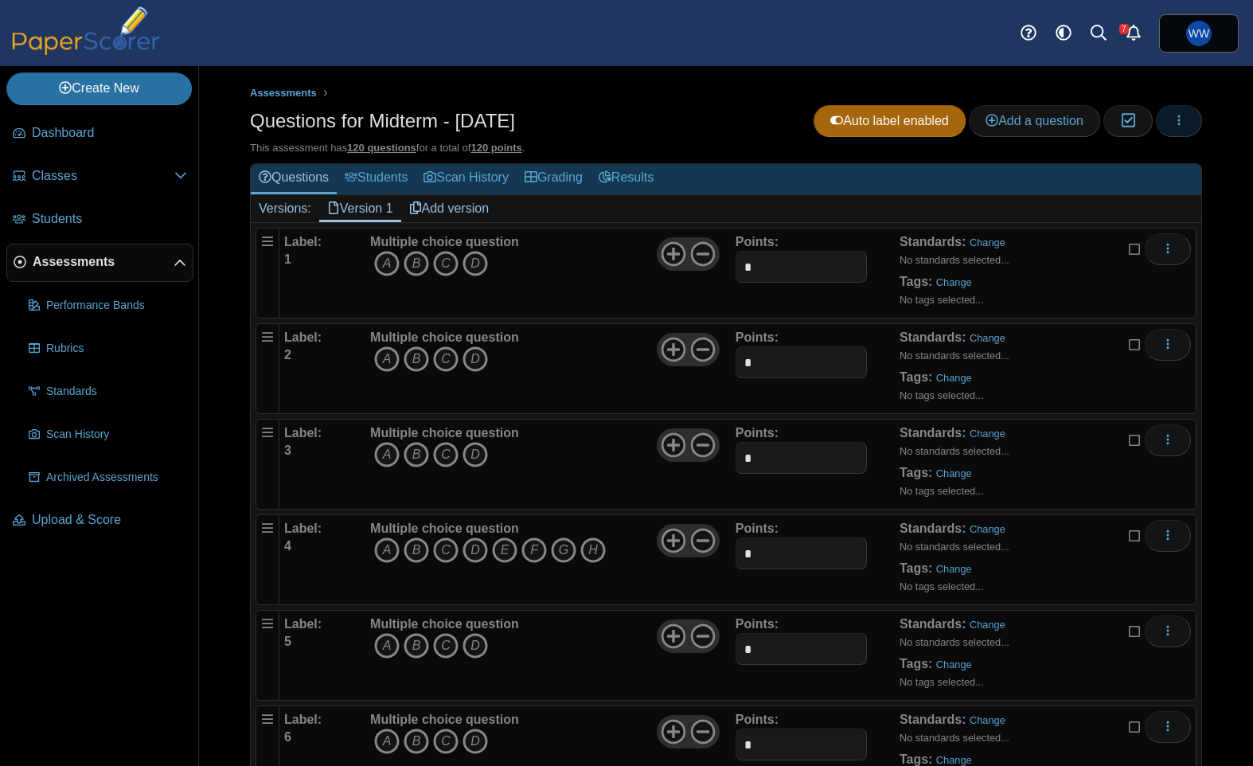
click at [1187, 131] on button "button" at bounding box center [1179, 121] width 46 height 32
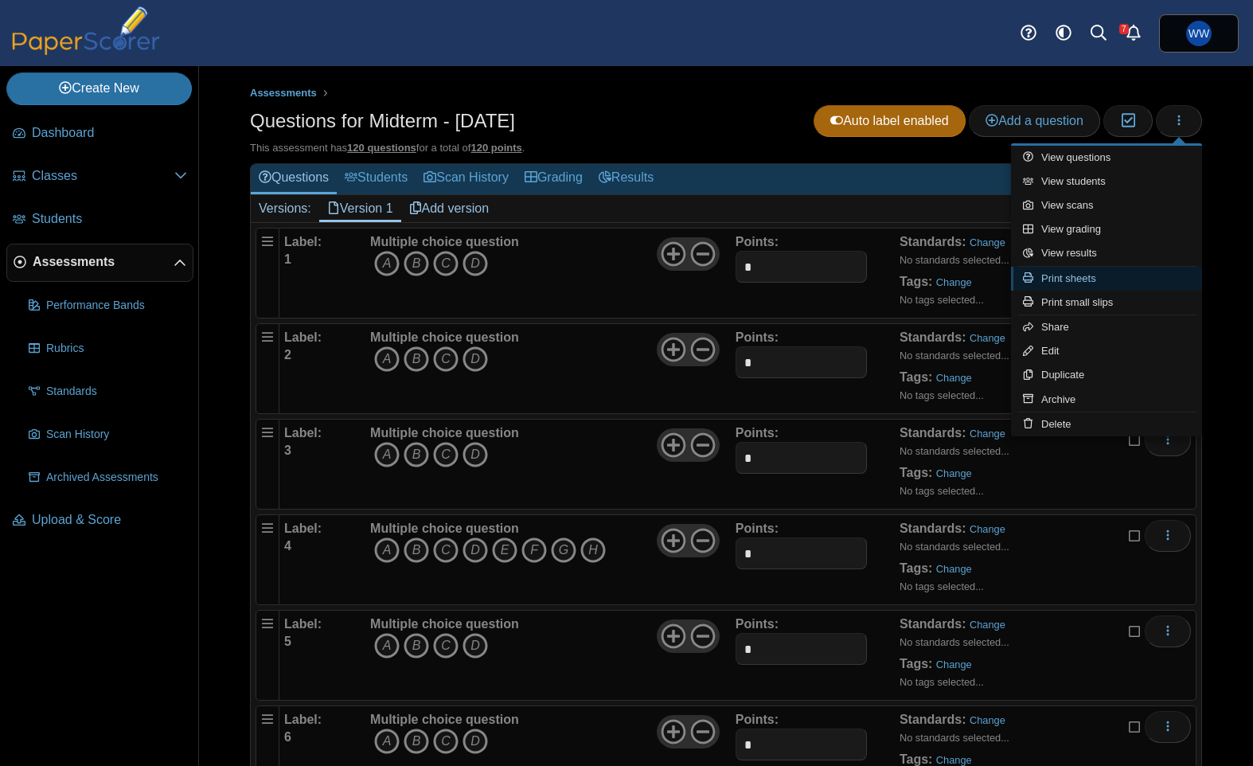
click at [1121, 283] on link "Print sheets" at bounding box center [1106, 279] width 191 height 24
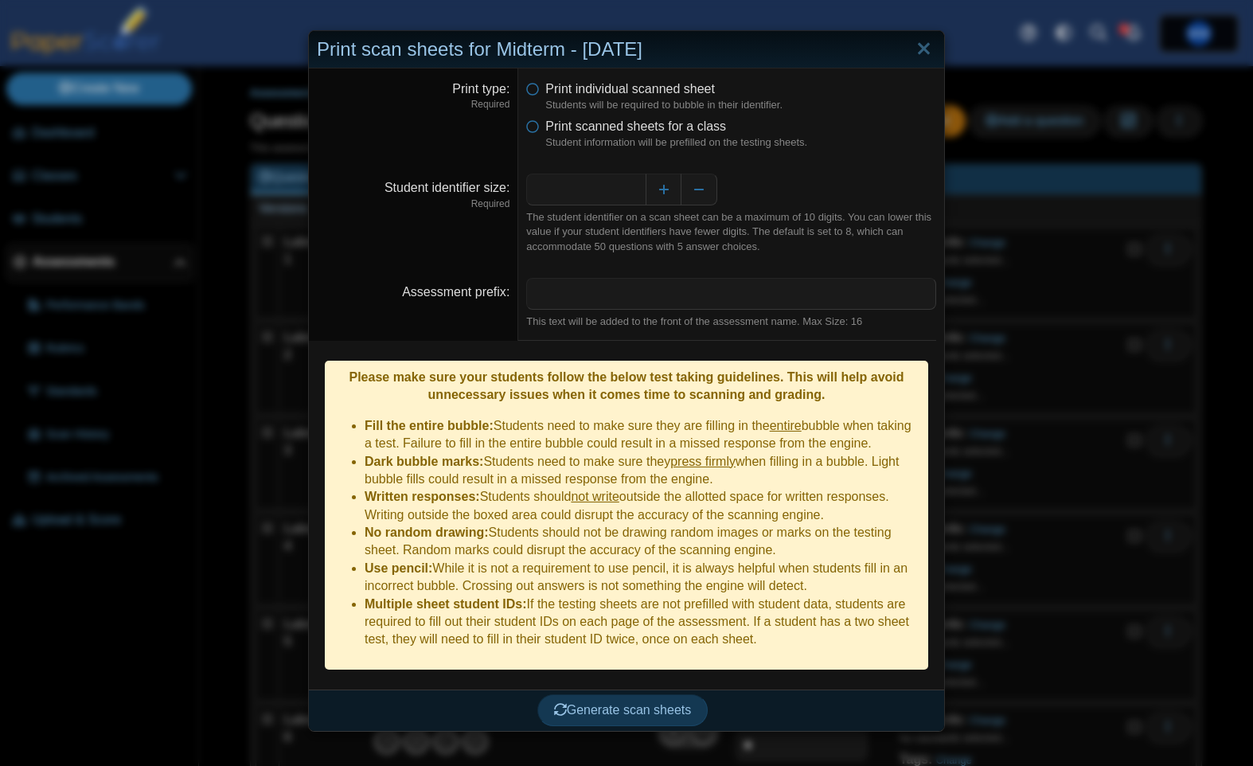
click at [602, 115] on ul "Print individual scanned sheet Students will be required to bubble in their ide…" at bounding box center [731, 114] width 410 height 69
click at [770, 536] on li "No random drawing: Students should not be drawing random images or marks on the…" at bounding box center [643, 542] width 556 height 36
click at [927, 49] on link "Close" at bounding box center [923, 49] width 25 height 27
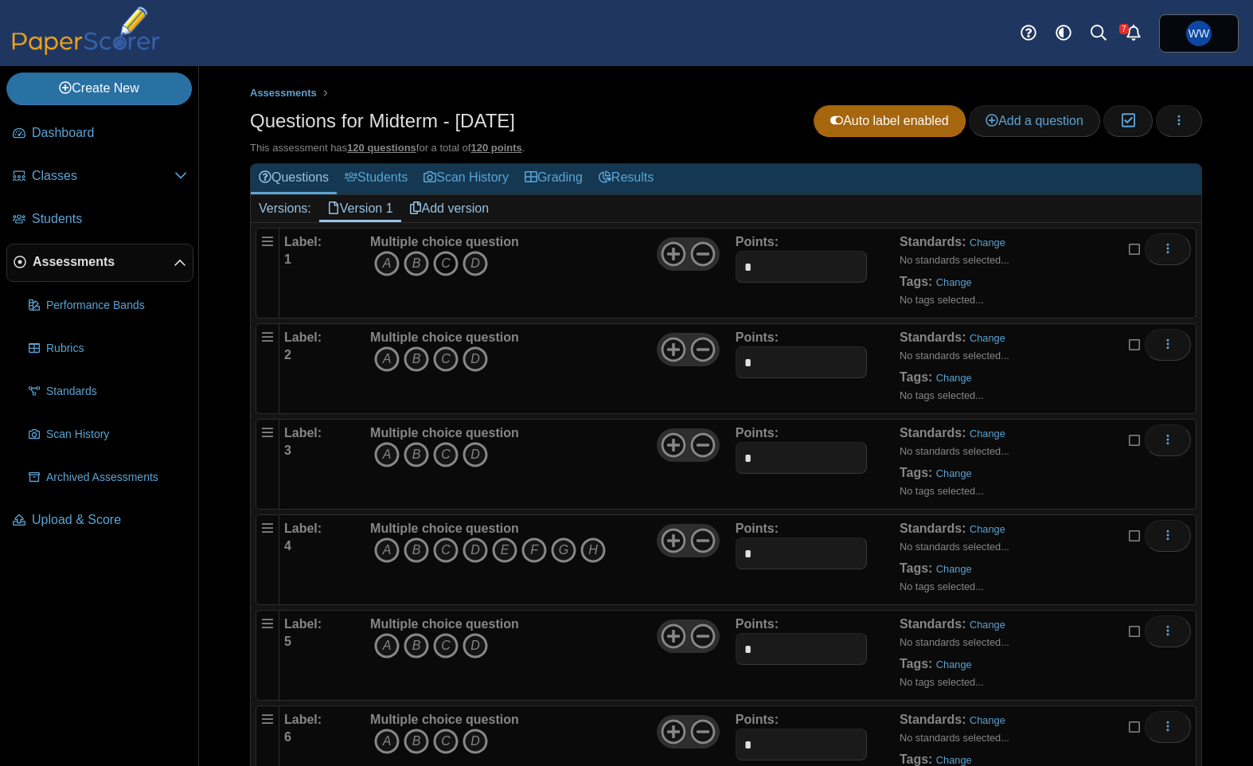
click at [446, 263] on icon "C" at bounding box center [445, 263] width 25 height 25
click at [418, 361] on icon "B" at bounding box center [416, 358] width 25 height 25
click at [455, 449] on icon "C" at bounding box center [445, 454] width 25 height 25
click at [421, 567] on div "Multiple choice question A B C D E F" at bounding box center [488, 560] width 236 height 80
click at [419, 558] on icon "B" at bounding box center [416, 549] width 25 height 25
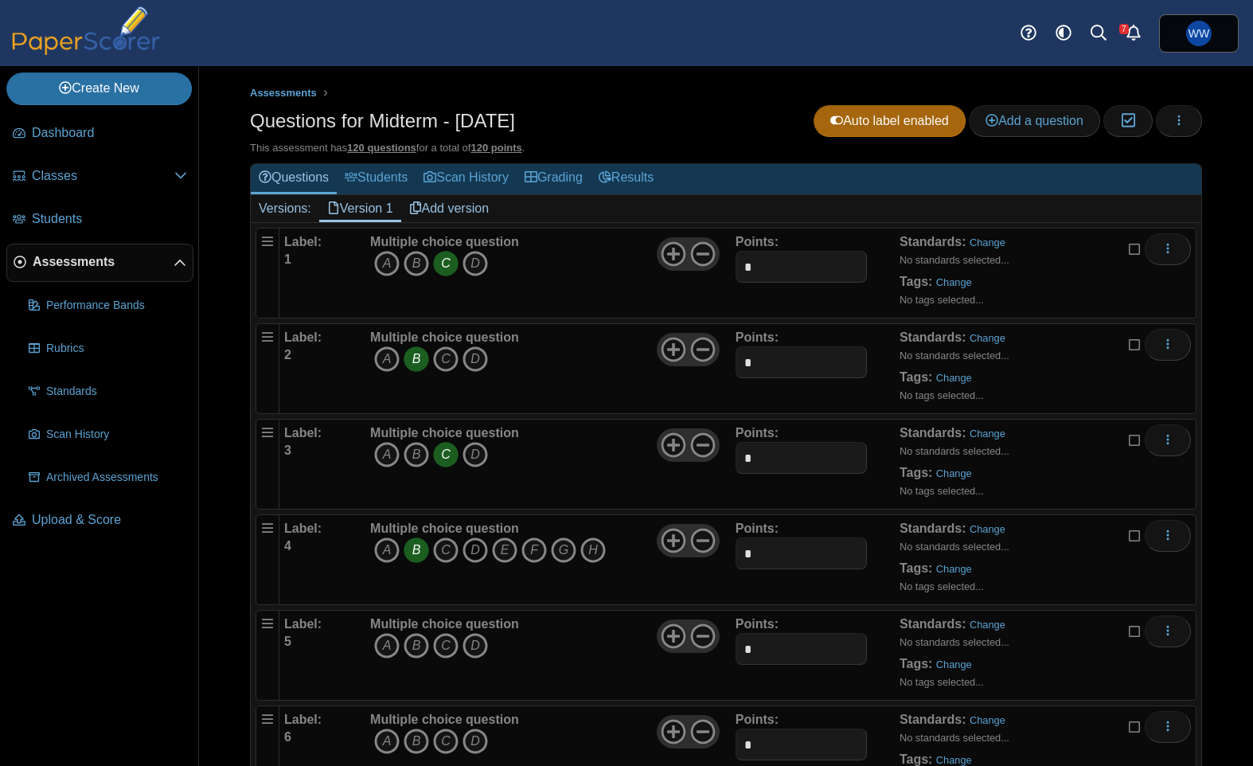
click at [475, 543] on icon "D" at bounding box center [474, 549] width 25 height 25
click at [536, 552] on icon "F" at bounding box center [533, 549] width 25 height 25
click at [593, 554] on icon "H" at bounding box center [592, 549] width 25 height 25
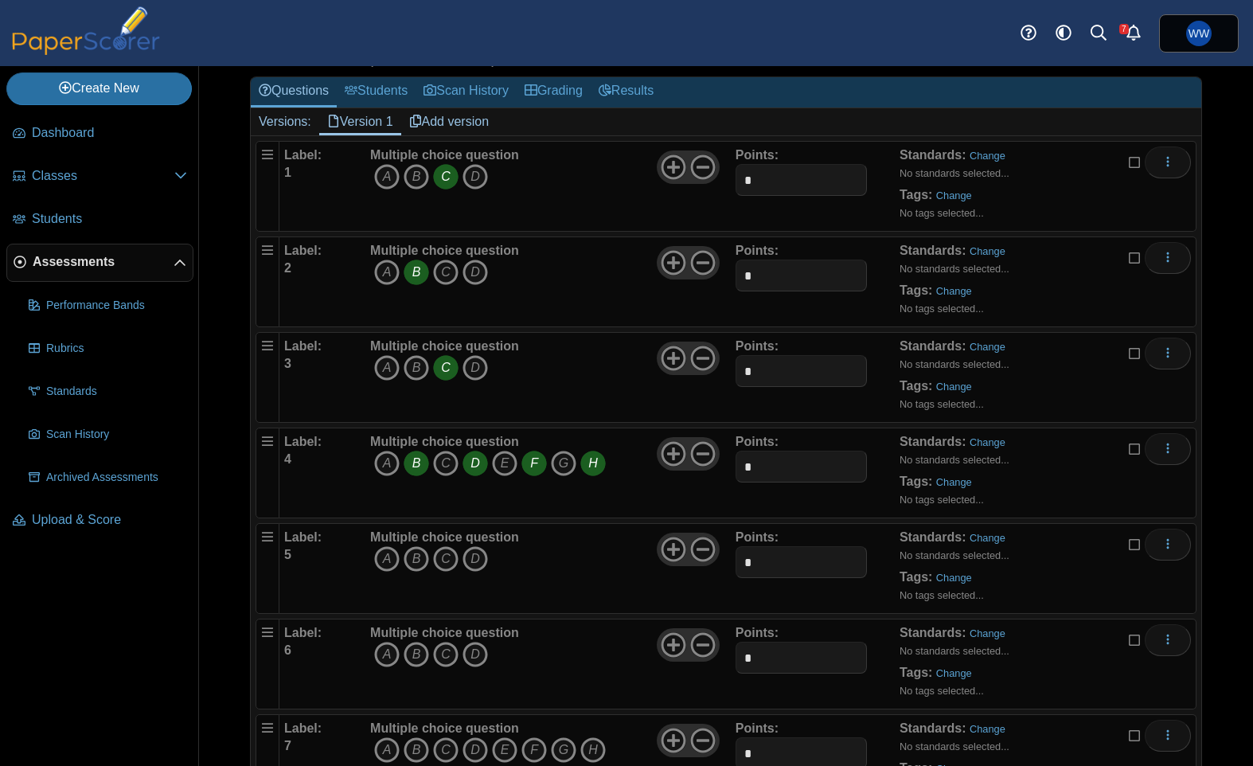
scroll to position [35, 0]
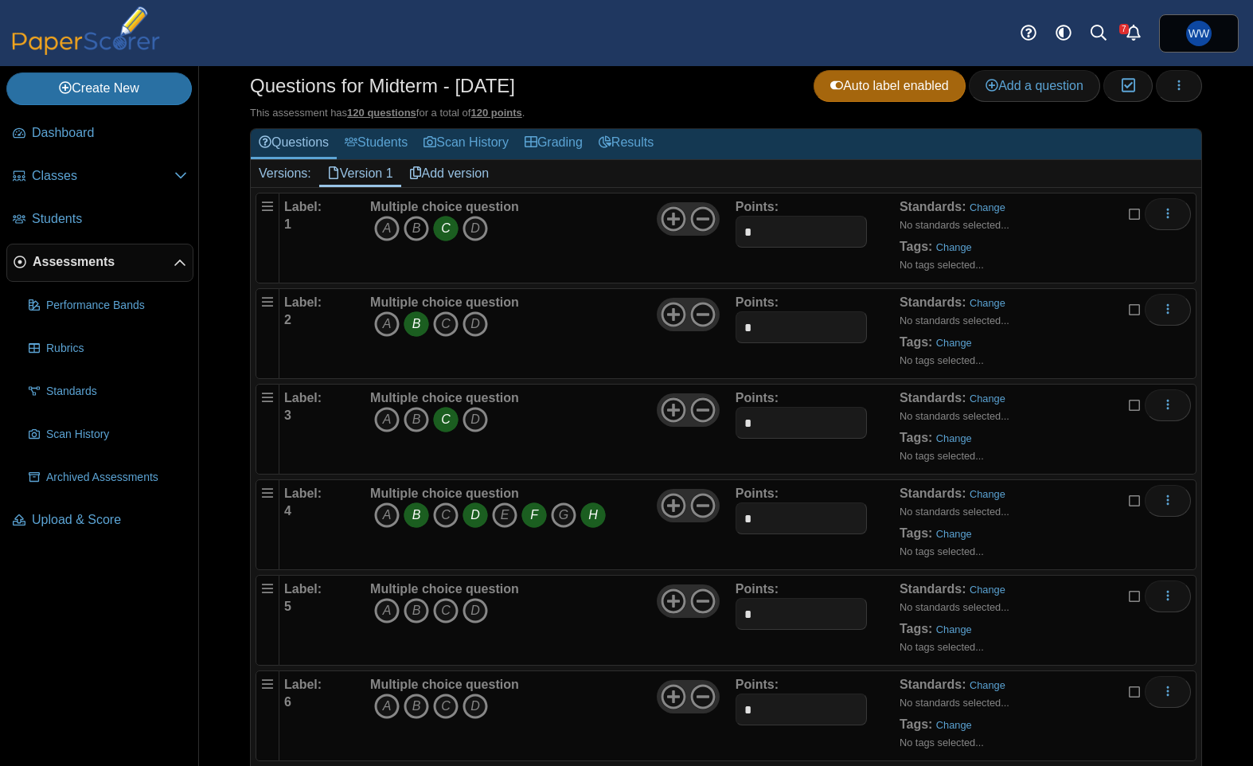
drag, startPoint x: 392, startPoint y: 232, endPoint x: 423, endPoint y: 236, distance: 32.0
click at [392, 232] on icon "A" at bounding box center [386, 228] width 25 height 25
click at [437, 234] on icon "C" at bounding box center [445, 228] width 25 height 25
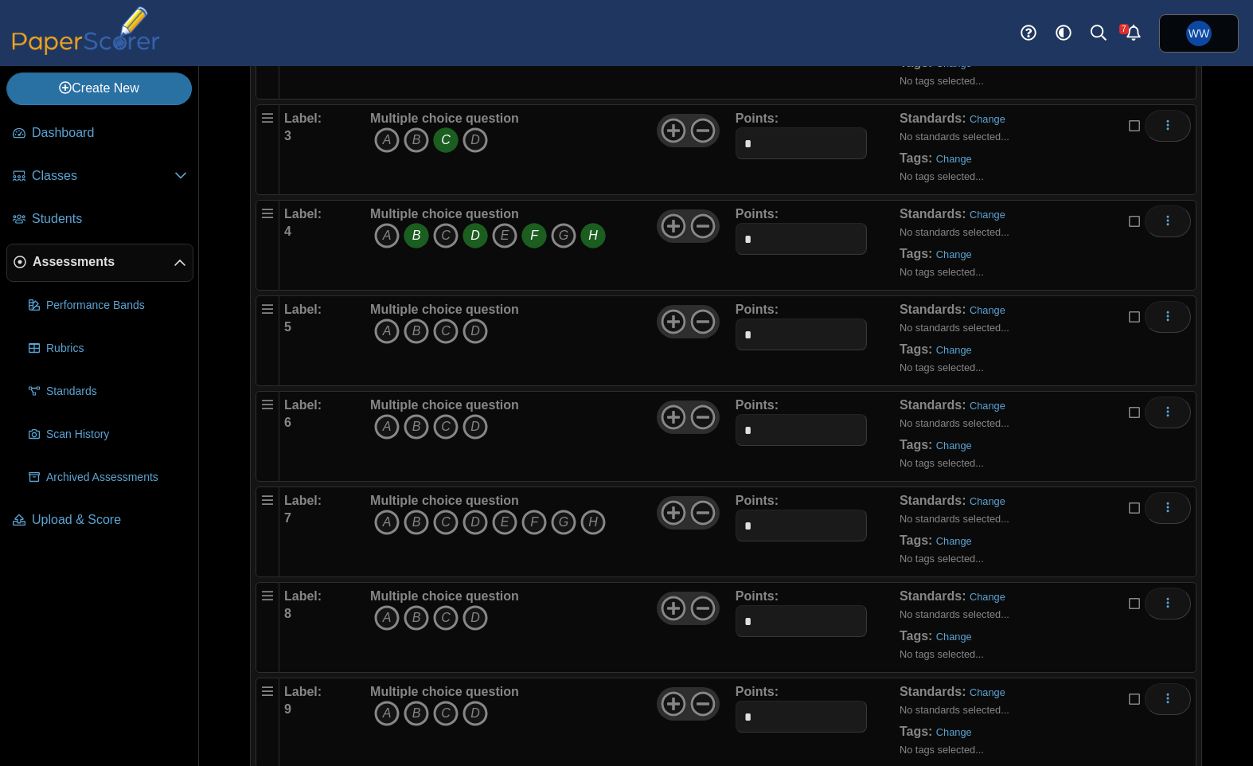
scroll to position [318, 0]
click at [380, 330] on icon "A" at bounding box center [386, 327] width 25 height 25
click at [419, 433] on icon "B" at bounding box center [416, 423] width 25 height 25
click at [391, 325] on icon "A" at bounding box center [386, 327] width 25 height 25
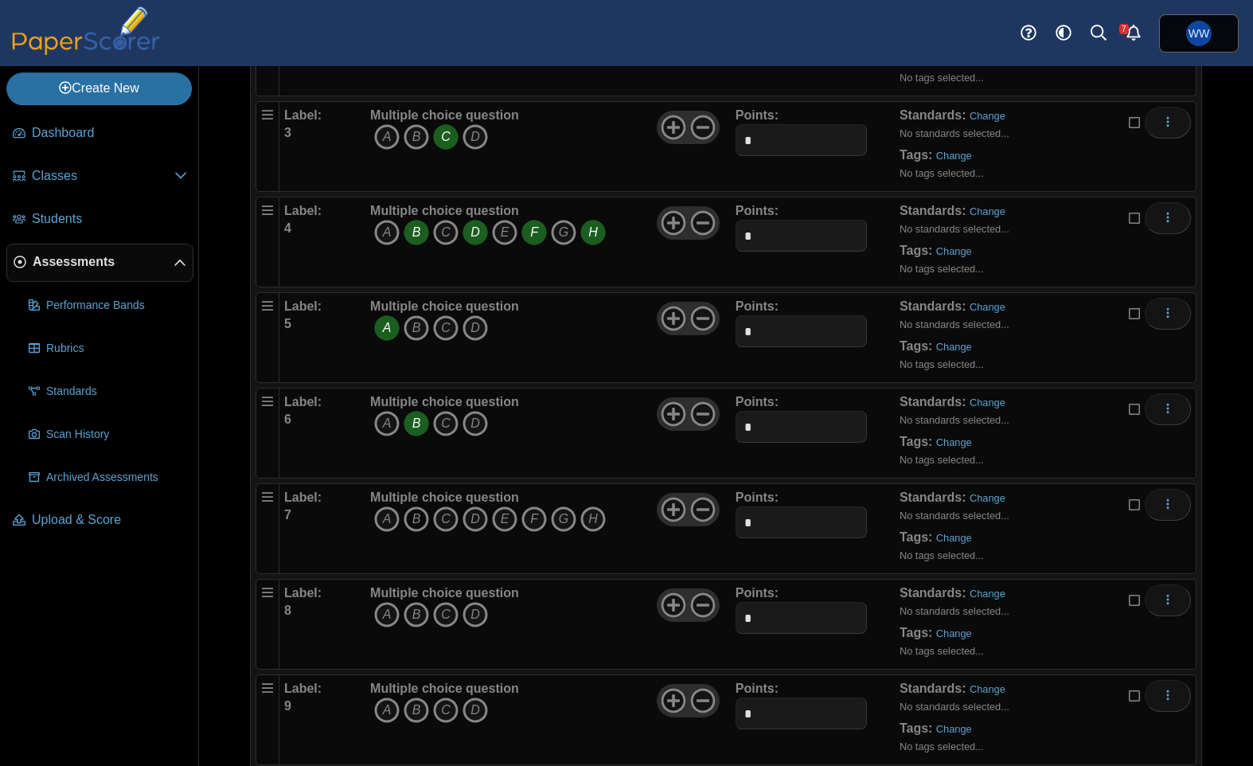
click at [427, 521] on icon "B" at bounding box center [416, 518] width 25 height 25
click at [444, 521] on icon "C" at bounding box center [445, 518] width 25 height 25
drag, startPoint x: 508, startPoint y: 524, endPoint x: 522, endPoint y: 522, distance: 14.5
click at [507, 524] on icon "E" at bounding box center [504, 518] width 25 height 25
click at [583, 521] on icon "H" at bounding box center [592, 518] width 25 height 25
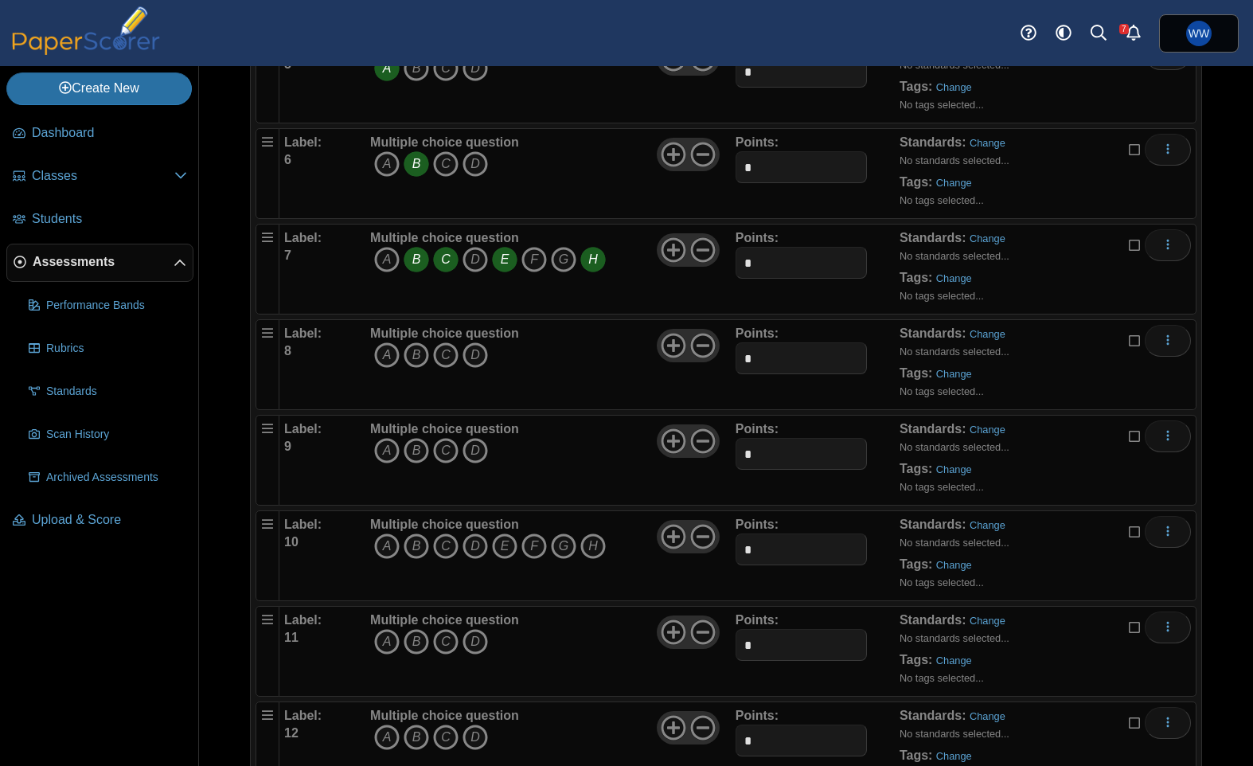
scroll to position [575, 0]
click at [411, 353] on icon "B" at bounding box center [416, 357] width 25 height 25
click at [374, 445] on icon "A" at bounding box center [386, 452] width 25 height 25
click at [392, 554] on icon "A" at bounding box center [386, 548] width 25 height 25
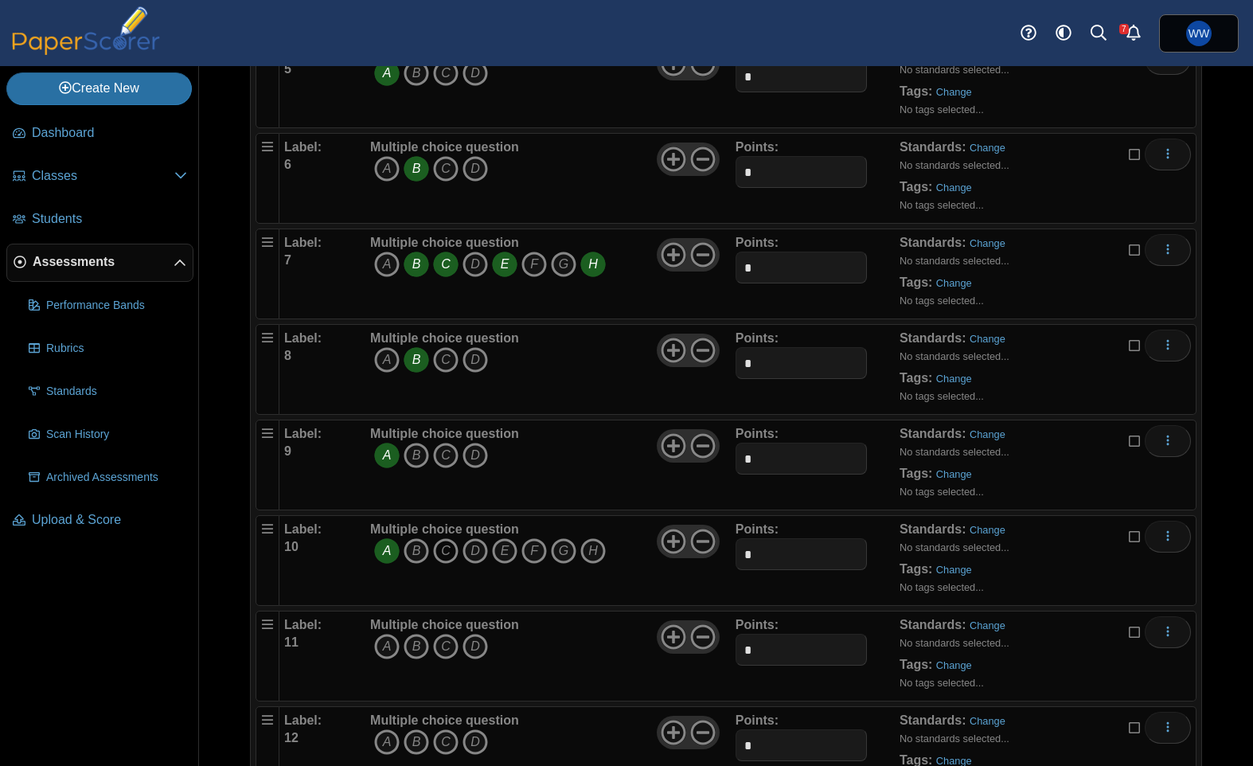
click at [443, 552] on icon "C" at bounding box center [445, 550] width 25 height 25
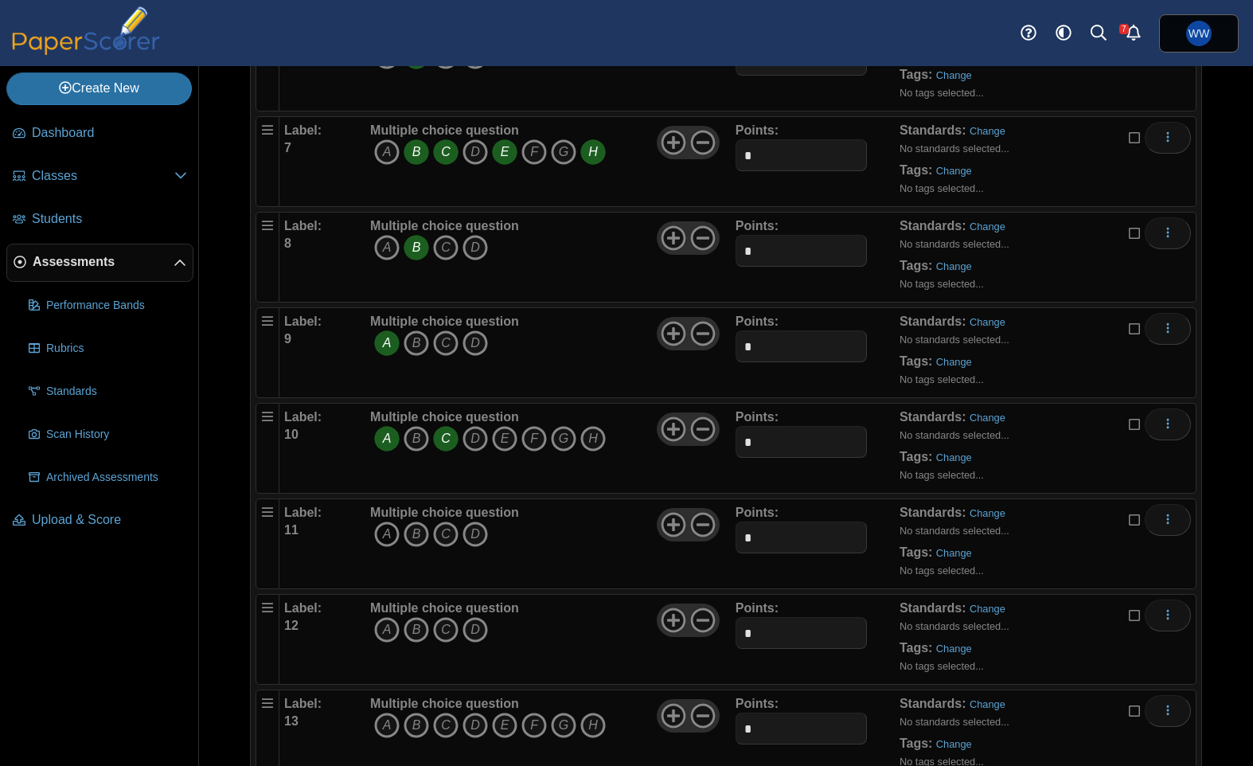
scroll to position [685, 0]
drag, startPoint x: 377, startPoint y: 526, endPoint x: 416, endPoint y: 567, distance: 56.3
click at [377, 526] on icon "A" at bounding box center [386, 533] width 25 height 25
click at [405, 632] on icon "B" at bounding box center [416, 628] width 25 height 25
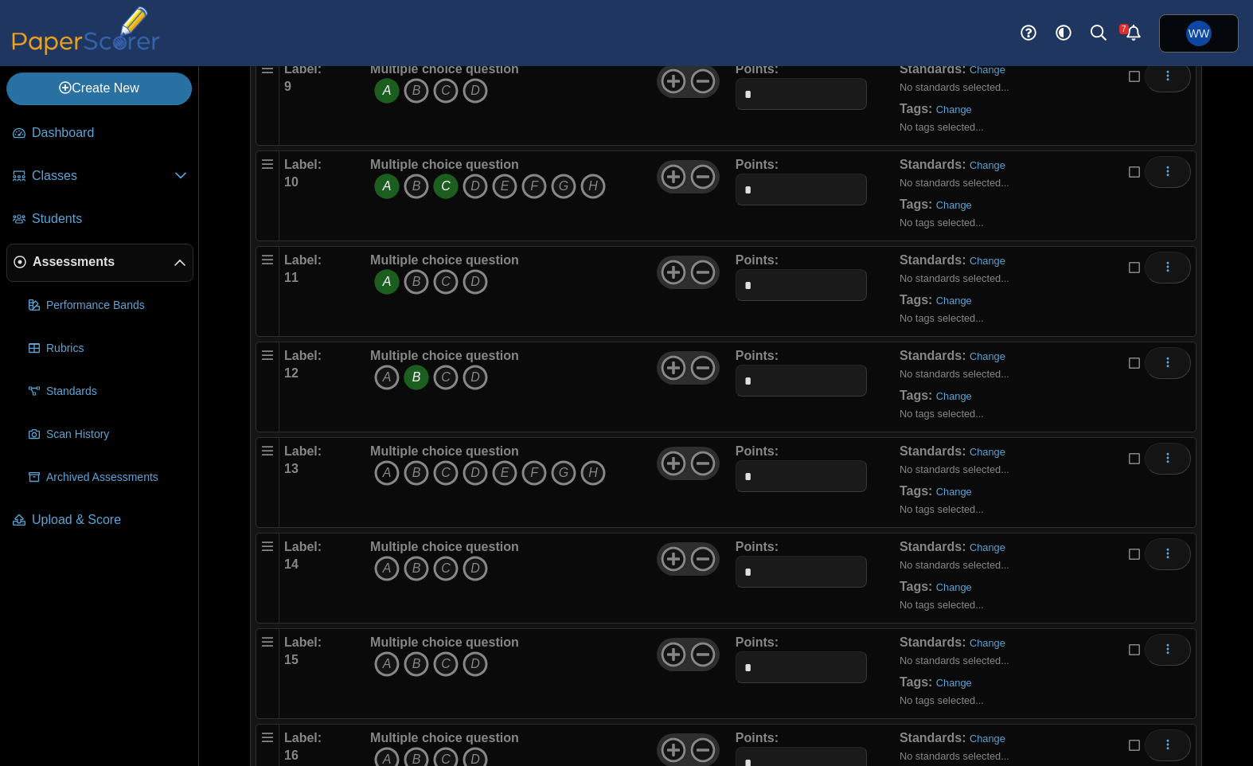
scroll to position [938, 0]
click at [399, 462] on icon "A" at bounding box center [386, 471] width 25 height 25
click at [452, 471] on icon "C" at bounding box center [445, 471] width 25 height 25
click at [536, 470] on icon "F" at bounding box center [533, 471] width 25 height 25
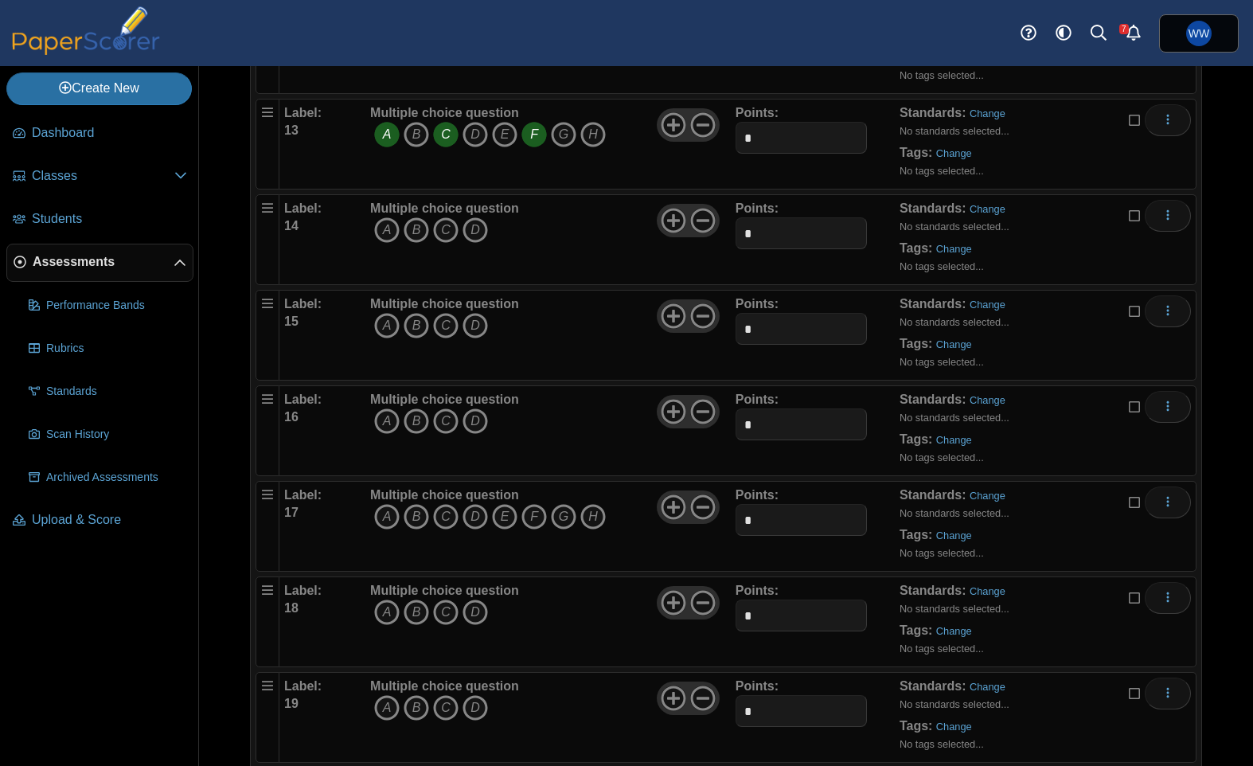
scroll to position [1281, 0]
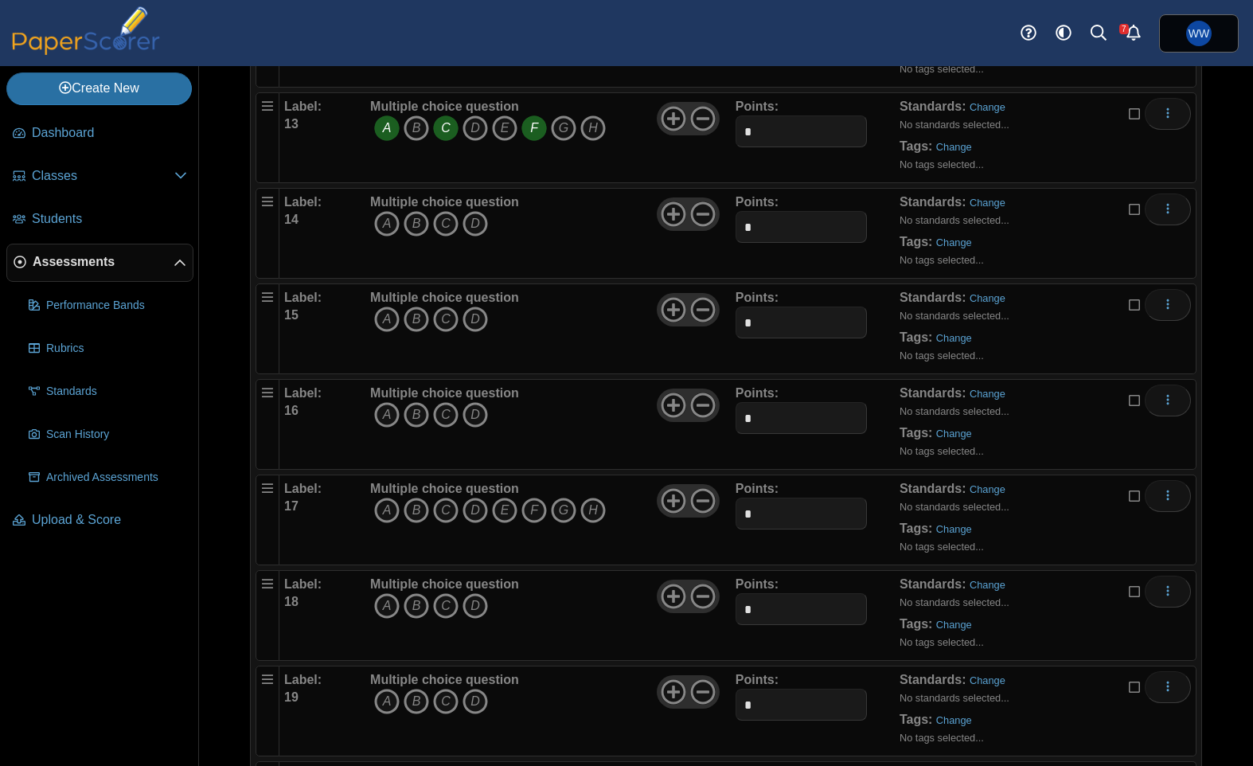
click at [431, 221] on span "A B C D" at bounding box center [444, 225] width 149 height 29
click at [431, 222] on span "A B C D" at bounding box center [444, 225] width 149 height 29
click at [444, 222] on icon "C" at bounding box center [445, 223] width 25 height 25
drag, startPoint x: 419, startPoint y: 321, endPoint x: 376, endPoint y: 439, distance: 125.4
click at [419, 321] on icon "B" at bounding box center [416, 318] width 25 height 25
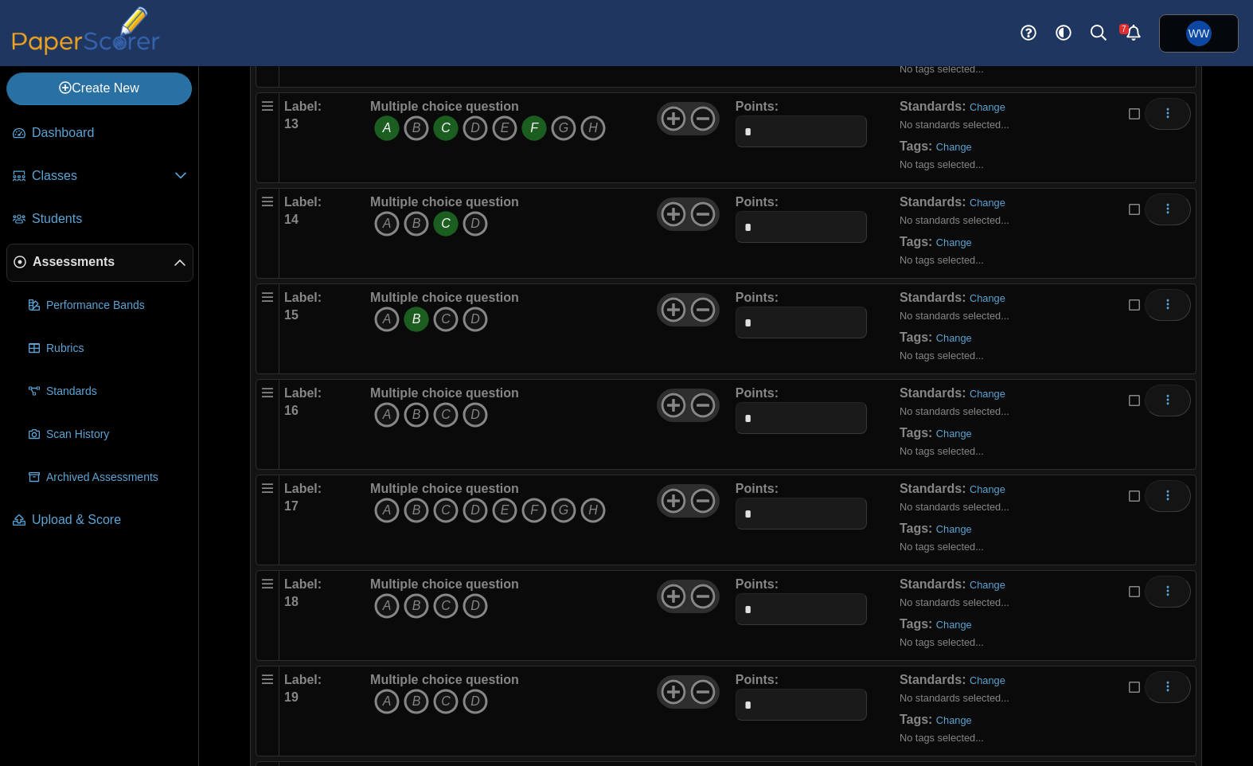
click at [416, 405] on icon "B" at bounding box center [416, 414] width 25 height 25
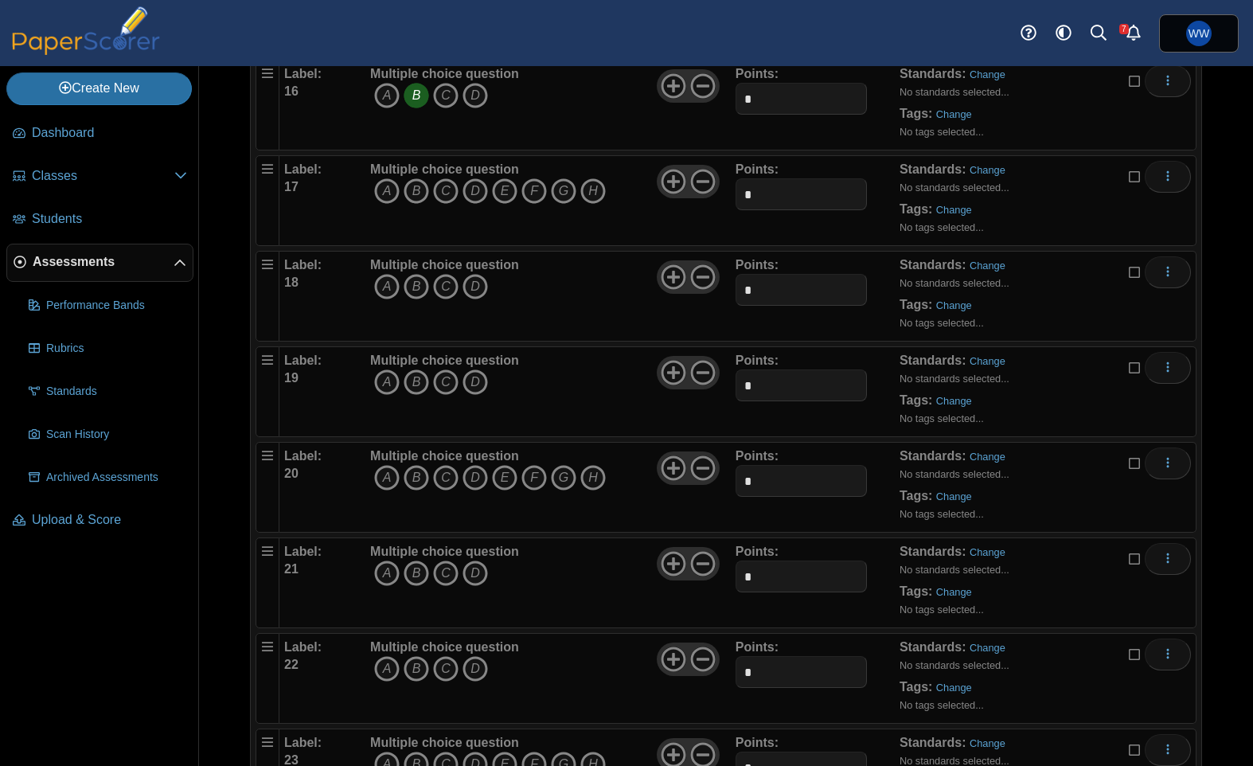
scroll to position [1616, 0]
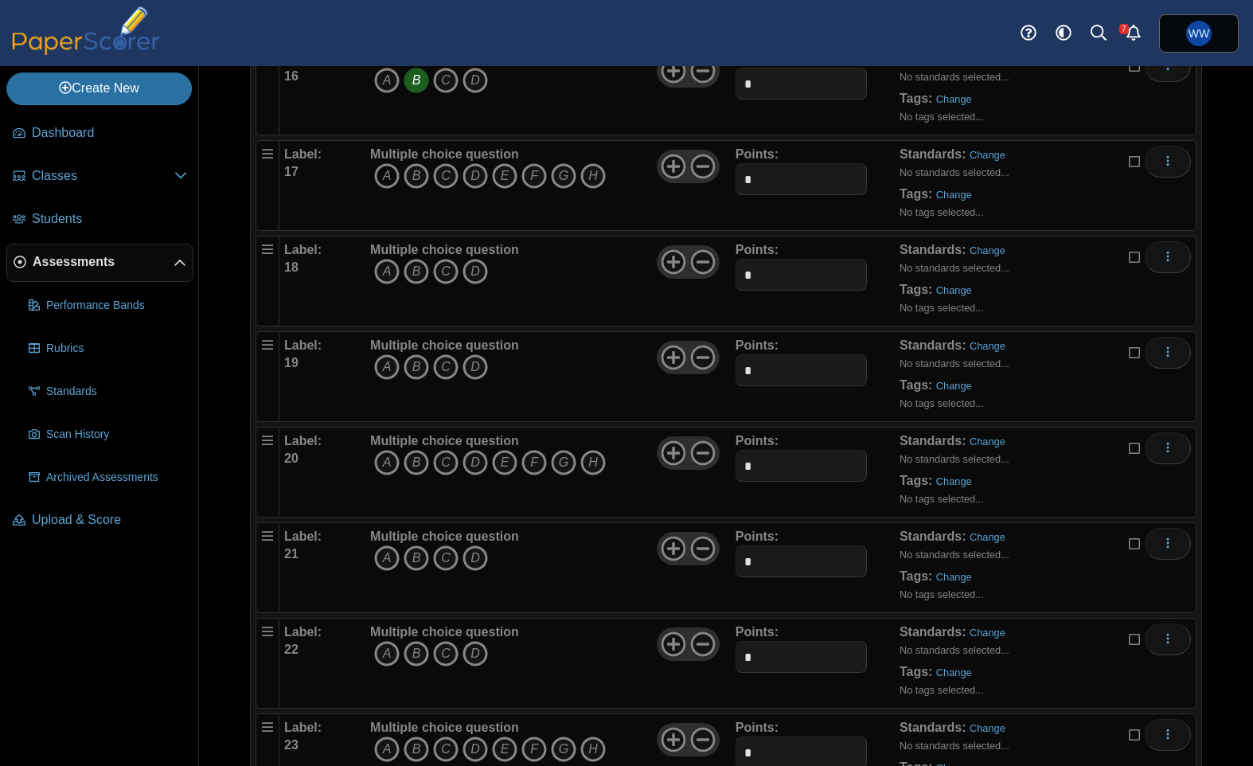
click at [382, 177] on icon "A" at bounding box center [386, 175] width 25 height 25
drag, startPoint x: 447, startPoint y: 177, endPoint x: 463, endPoint y: 177, distance: 15.9
click at [448, 178] on icon "C" at bounding box center [445, 175] width 25 height 25
click at [463, 177] on icon "D" at bounding box center [474, 175] width 25 height 25
click at [527, 171] on icon "F" at bounding box center [533, 175] width 25 height 25
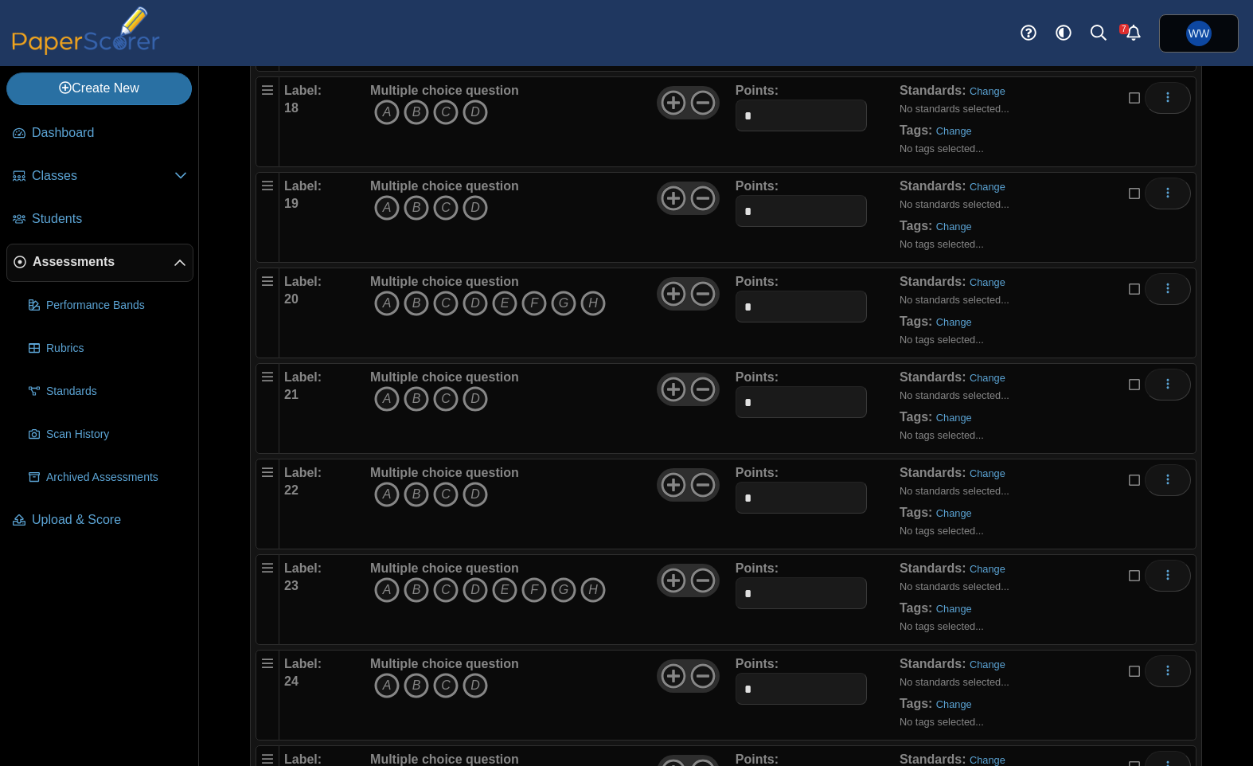
scroll to position [1777, 0]
drag, startPoint x: 411, startPoint y: 104, endPoint x: 404, endPoint y: 131, distance: 27.2
click at [411, 104] on icon "B" at bounding box center [416, 109] width 25 height 25
click at [423, 205] on icon "B" at bounding box center [416, 205] width 25 height 25
click at [417, 302] on icon "B" at bounding box center [416, 300] width 25 height 25
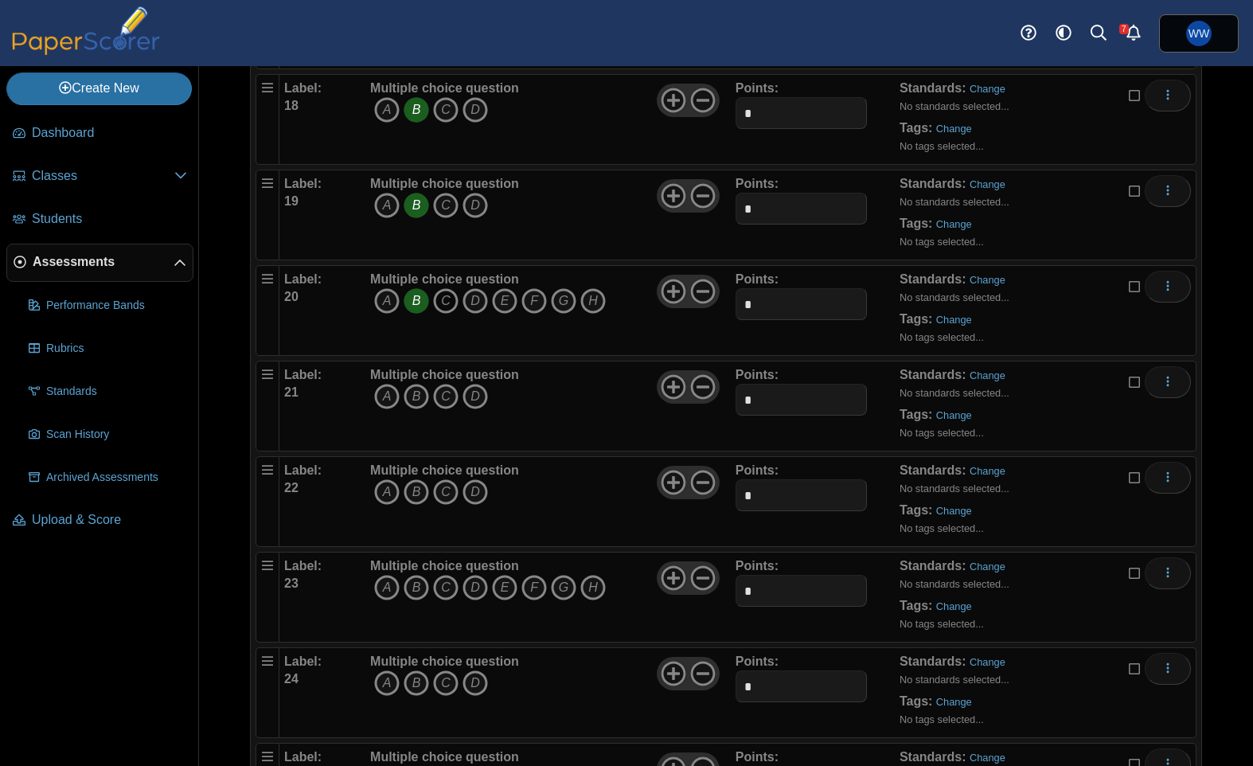
drag, startPoint x: 441, startPoint y: 300, endPoint x: 458, endPoint y: 300, distance: 16.7
click at [446, 300] on icon "C" at bounding box center [445, 300] width 25 height 25
drag, startPoint x: 471, startPoint y: 300, endPoint x: 497, endPoint y: 301, distance: 25.5
click at [474, 300] on icon "D" at bounding box center [474, 300] width 25 height 25
click at [529, 299] on icon "F" at bounding box center [533, 300] width 25 height 25
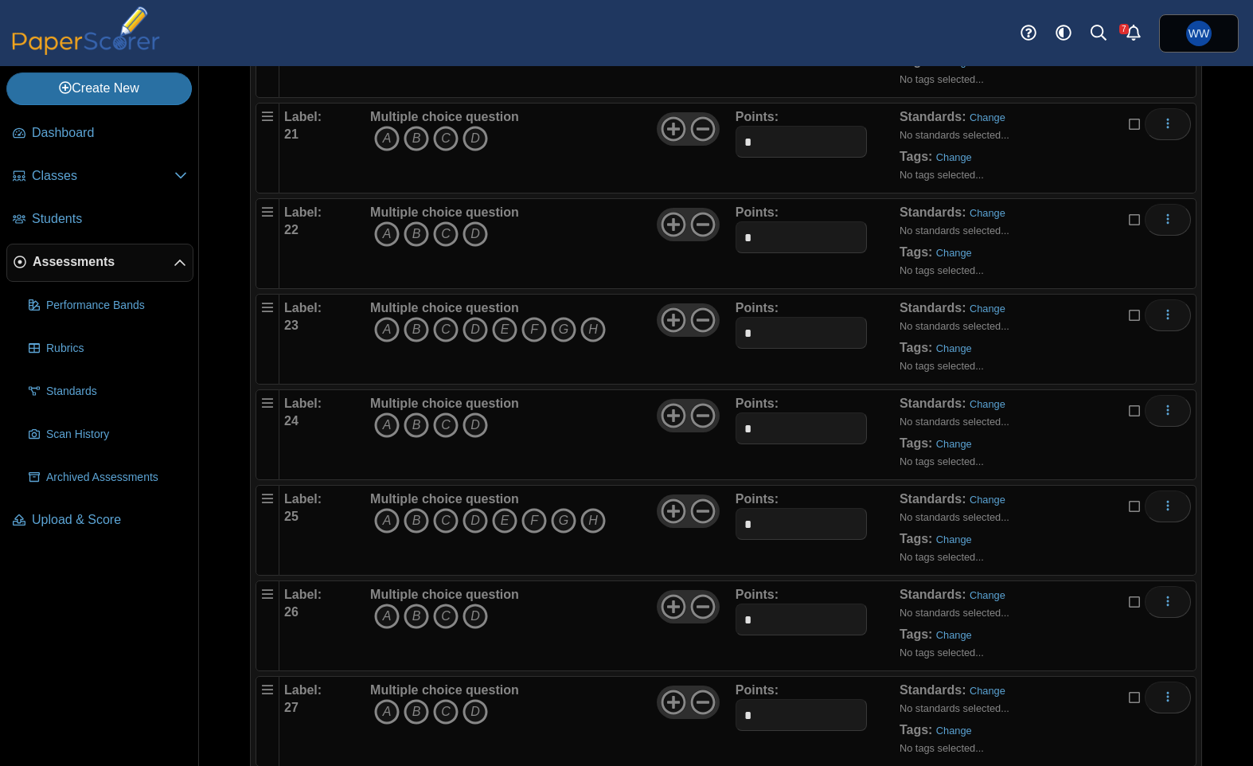
scroll to position [2038, 0]
click at [450, 227] on icon "C" at bounding box center [445, 230] width 25 height 25
click at [456, 329] on icon "C" at bounding box center [445, 326] width 25 height 25
click at [454, 123] on icon "C" at bounding box center [445, 135] width 25 height 25
click at [376, 318] on icon "A" at bounding box center [386, 326] width 25 height 25
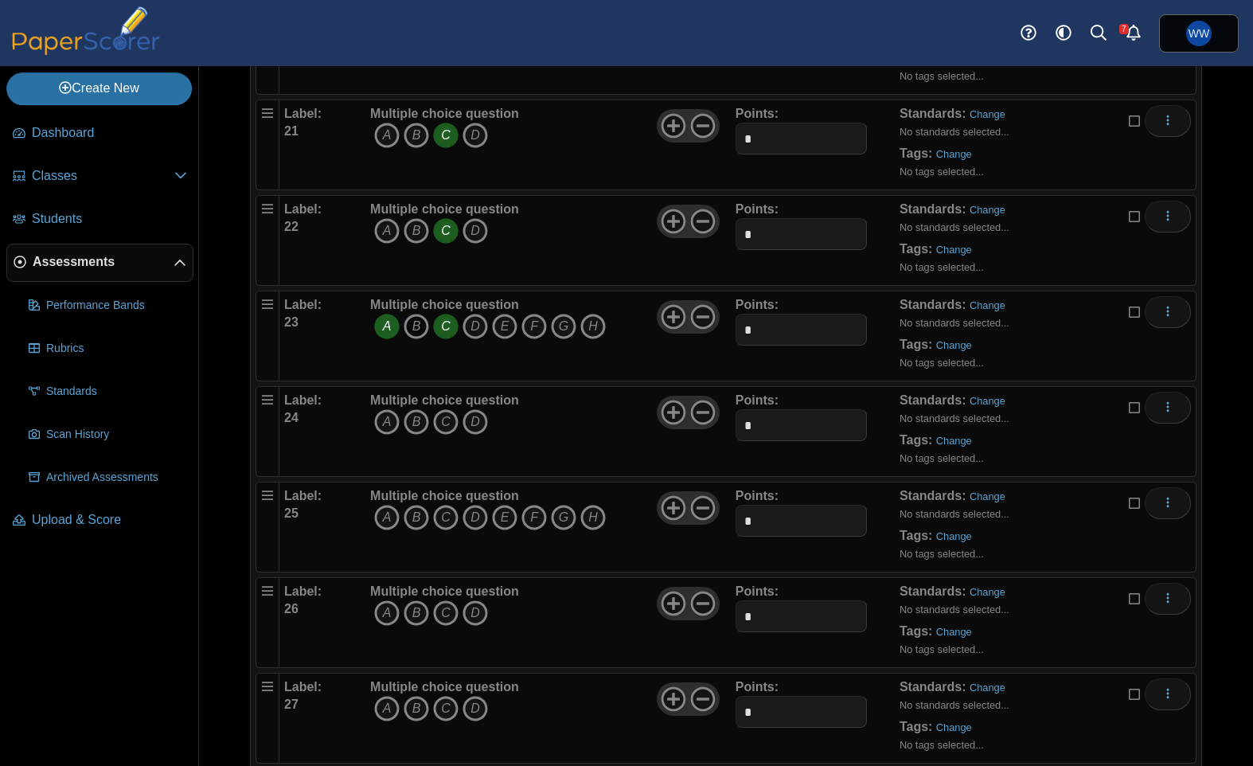
click at [404, 322] on icon "B" at bounding box center [416, 326] width 25 height 25
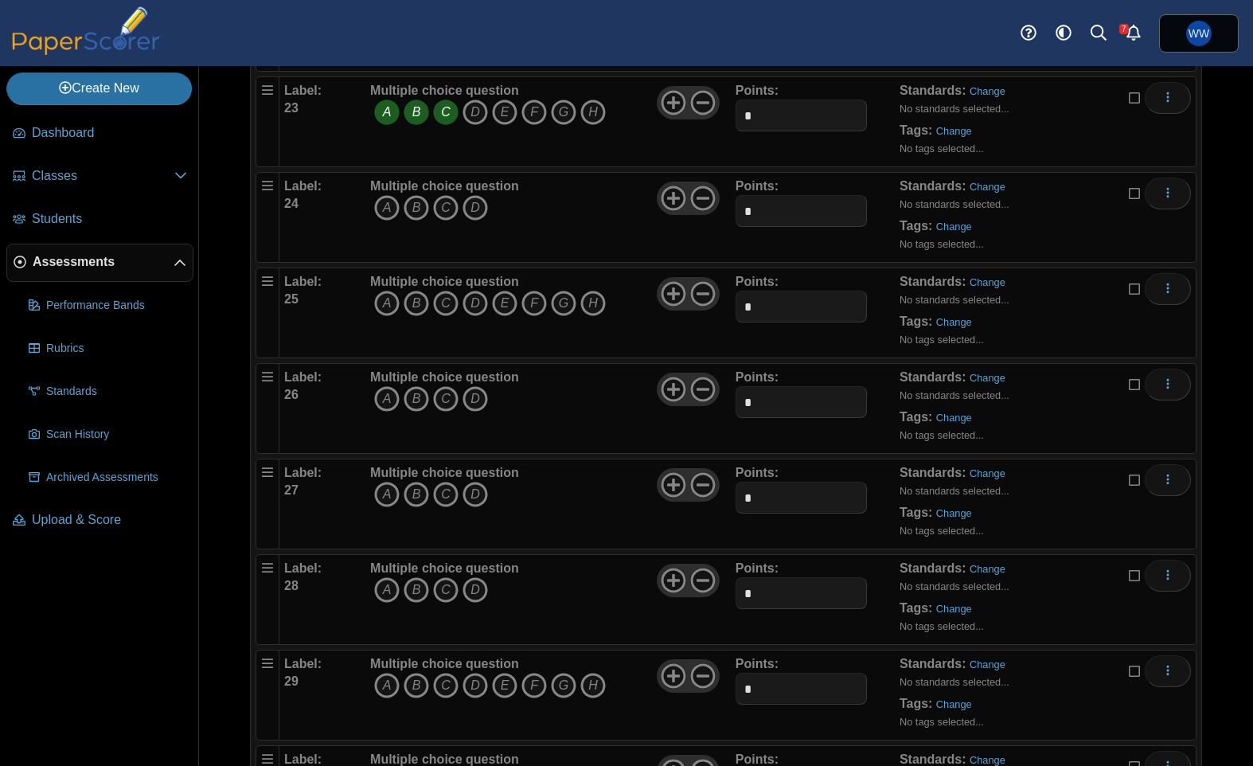
scroll to position [2256, 0]
click at [464, 194] on icon "D" at bounding box center [474, 204] width 25 height 25
drag, startPoint x: 452, startPoint y: 199, endPoint x: 474, endPoint y: 202, distance: 22.5
click at [455, 200] on icon "C" at bounding box center [445, 204] width 25 height 25
click at [474, 202] on icon "D" at bounding box center [474, 204] width 25 height 25
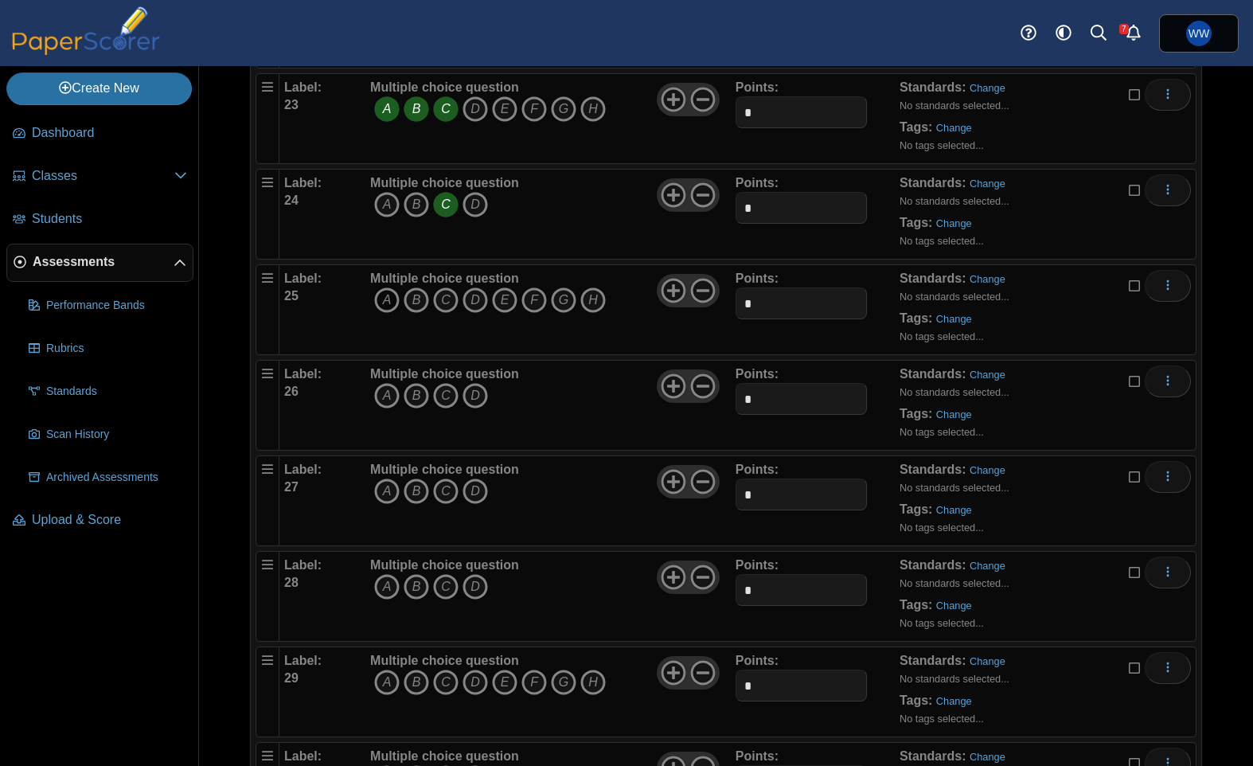
click at [394, 309] on icon "A" at bounding box center [386, 299] width 25 height 25
drag, startPoint x: 443, startPoint y: 305, endPoint x: 494, endPoint y: 300, distance: 51.2
click at [447, 305] on icon "C" at bounding box center [445, 299] width 25 height 25
click at [501, 299] on icon "E" at bounding box center [504, 299] width 25 height 25
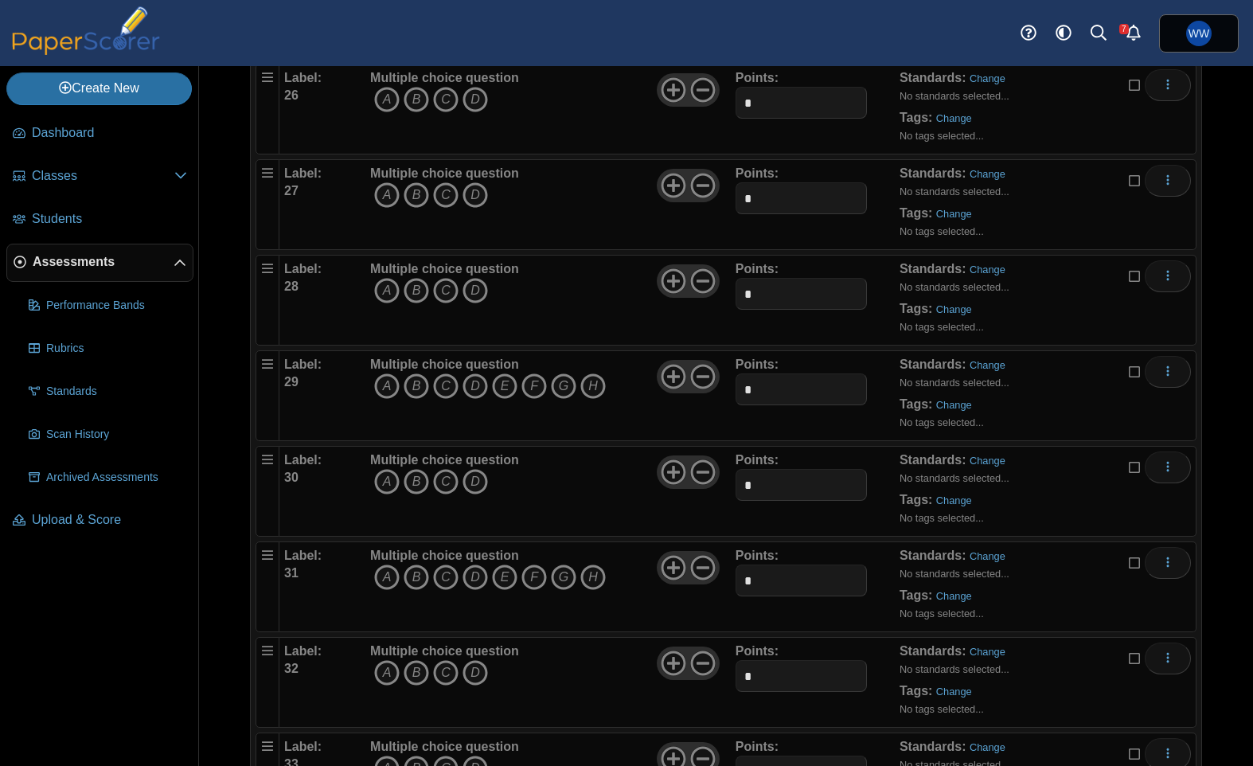
scroll to position [2555, 0]
click at [405, 96] on icon "B" at bounding box center [416, 96] width 25 height 25
click at [418, 191] on icon "B" at bounding box center [416, 191] width 25 height 25
click at [388, 292] on icon "A" at bounding box center [386, 287] width 25 height 25
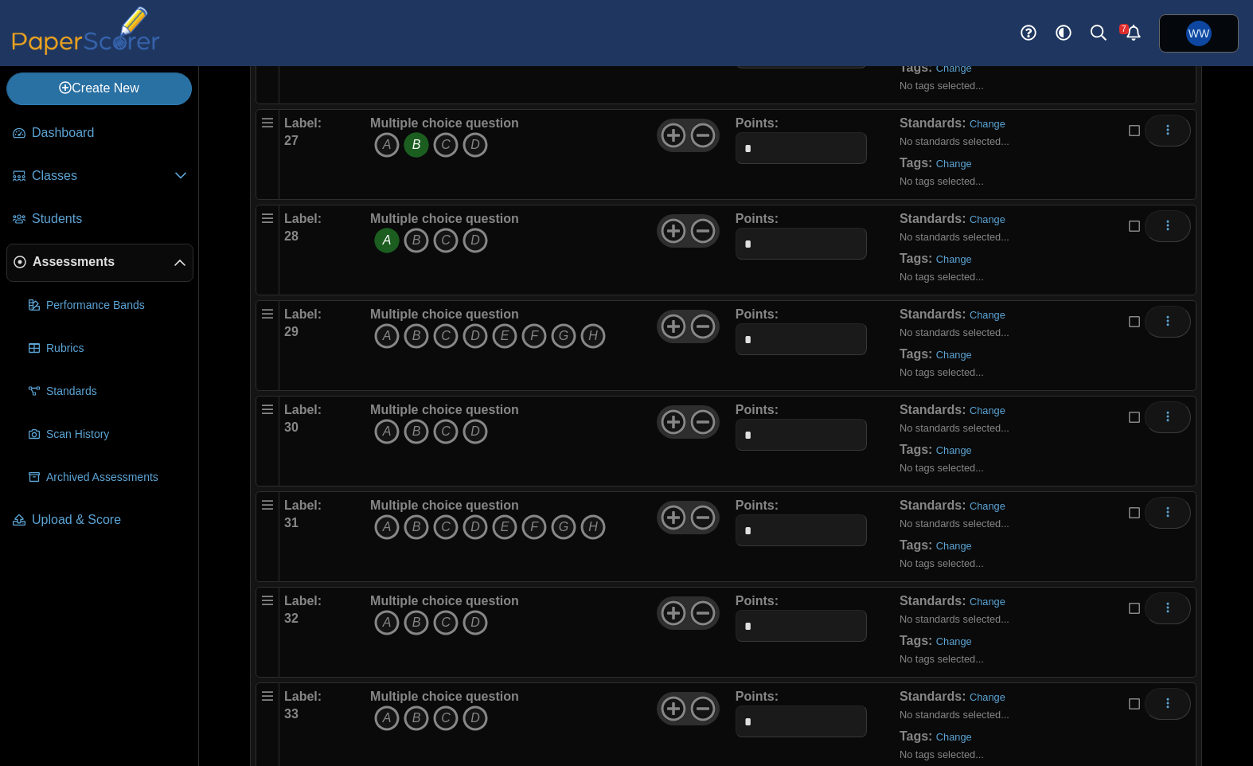
scroll to position [2659, 0]
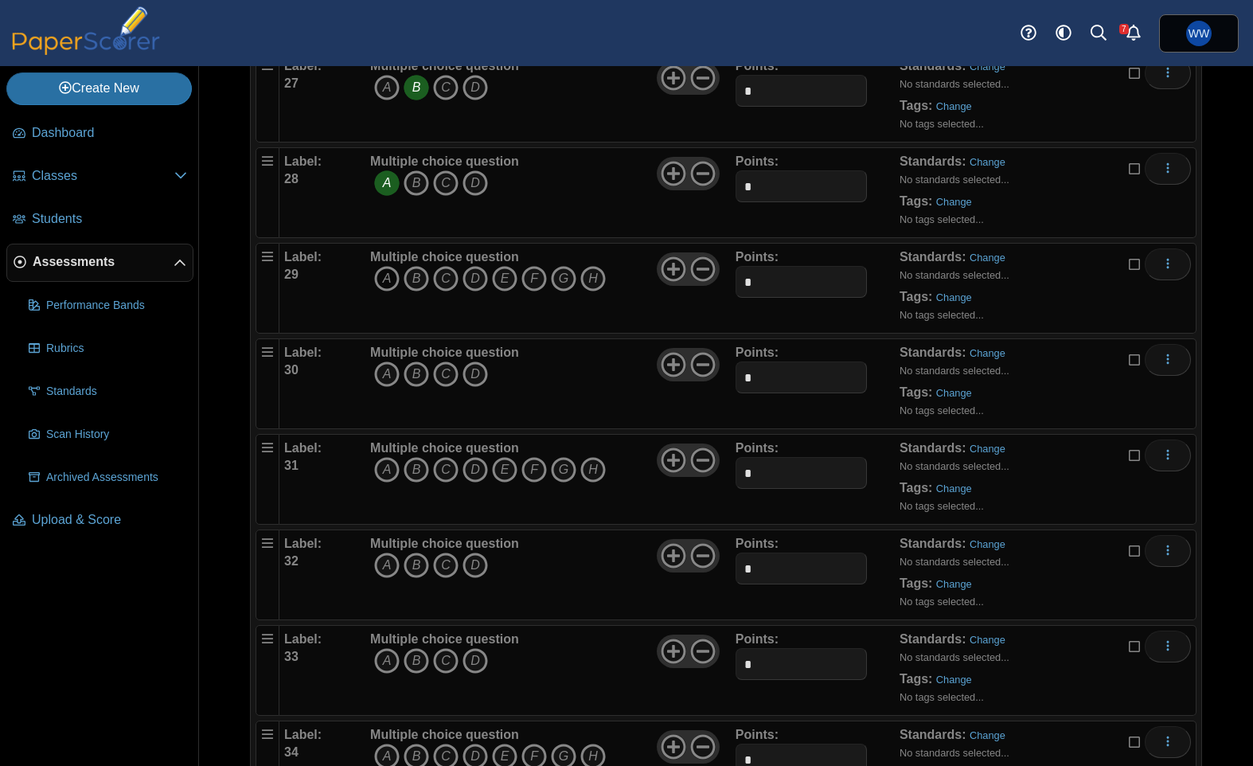
click at [386, 274] on icon "A" at bounding box center [386, 278] width 25 height 25
click at [446, 285] on icon "C" at bounding box center [445, 278] width 25 height 25
click at [569, 294] on span "A B C D E" at bounding box center [488, 280] width 236 height 29
click at [565, 288] on icon "G" at bounding box center [563, 278] width 25 height 25
drag, startPoint x: 419, startPoint y: 379, endPoint x: 415, endPoint y: 462, distance: 83.7
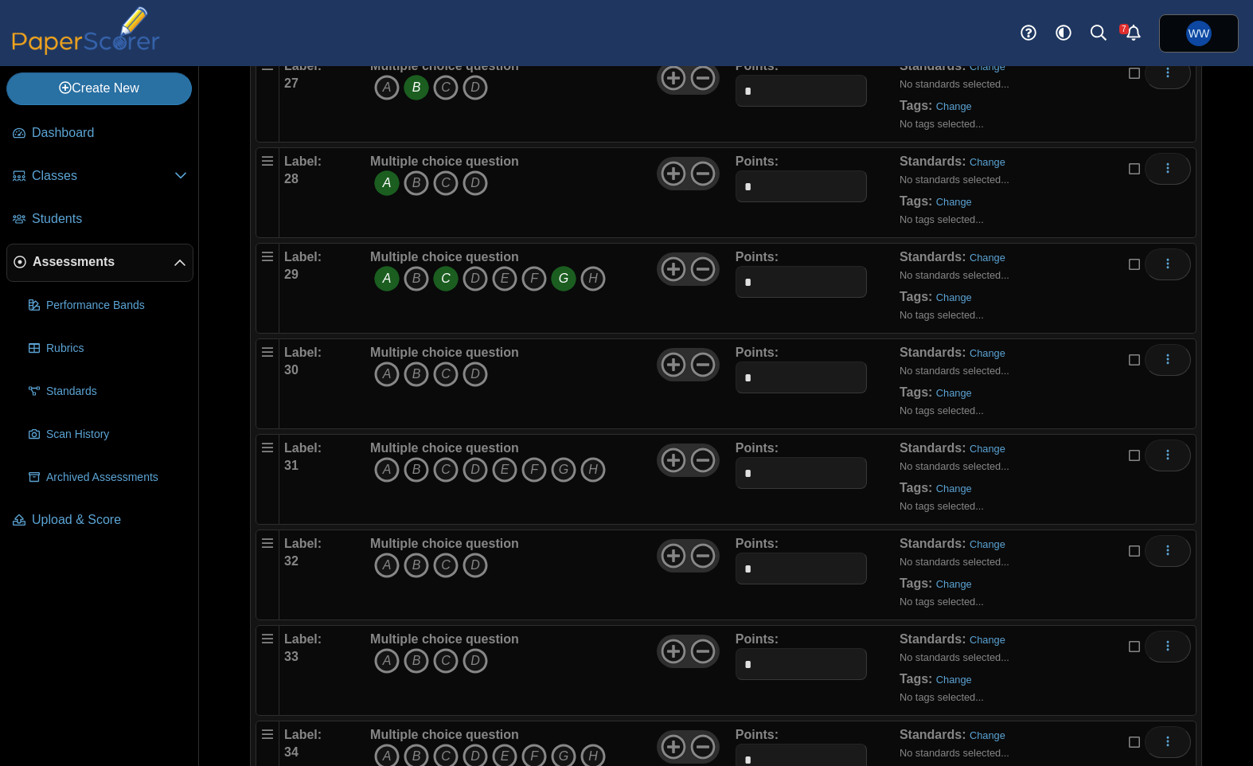
click at [419, 379] on icon "B" at bounding box center [416, 373] width 25 height 25
click at [386, 475] on icon "A" at bounding box center [386, 469] width 25 height 25
click at [457, 477] on icon "C" at bounding box center [445, 469] width 25 height 25
click at [510, 473] on icon "E" at bounding box center [504, 469] width 25 height 25
click at [404, 565] on icon "B" at bounding box center [416, 564] width 25 height 25
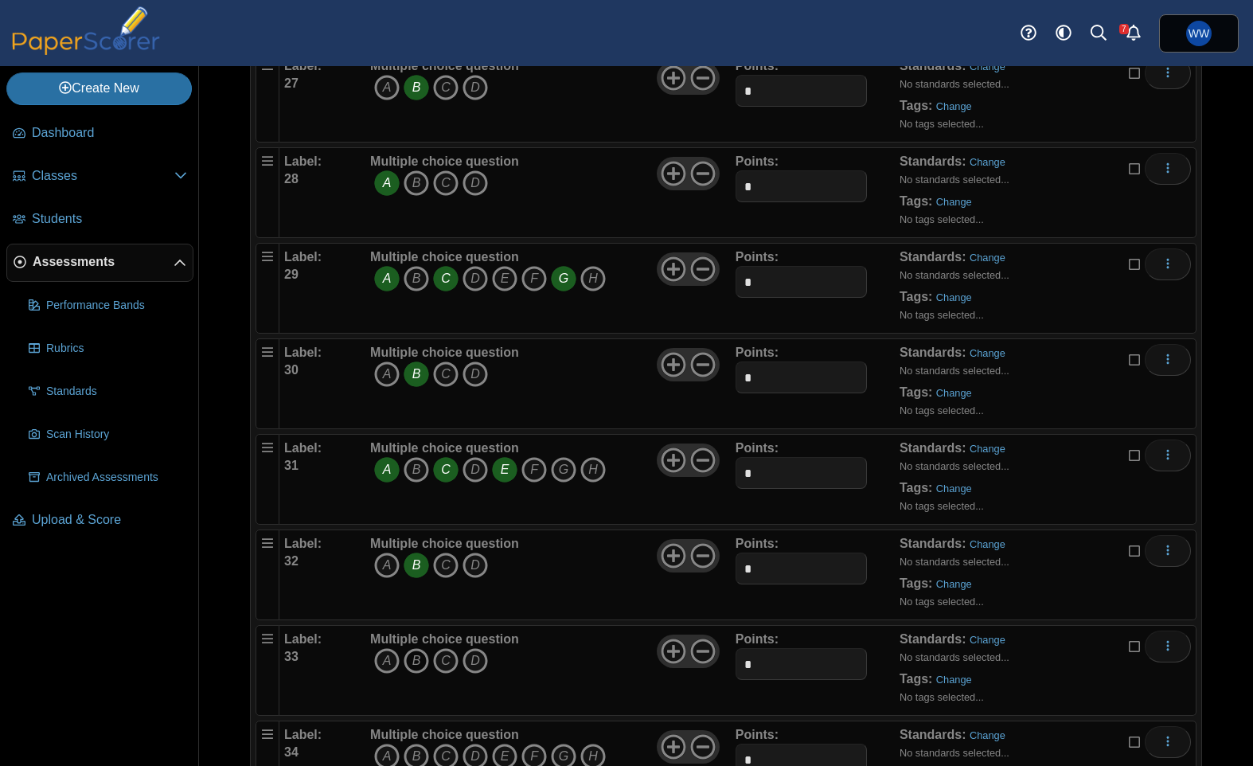
click at [406, 653] on icon "B" at bounding box center [416, 660] width 25 height 25
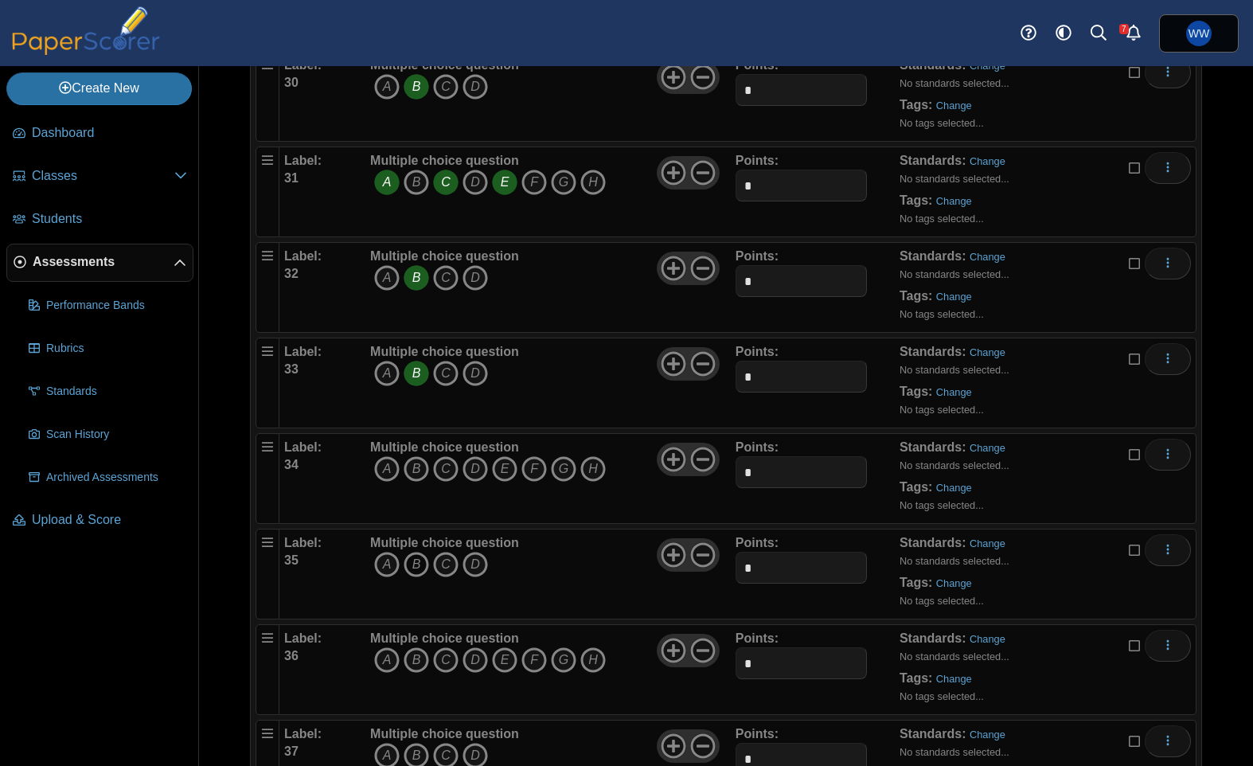
scroll to position [3104, 0]
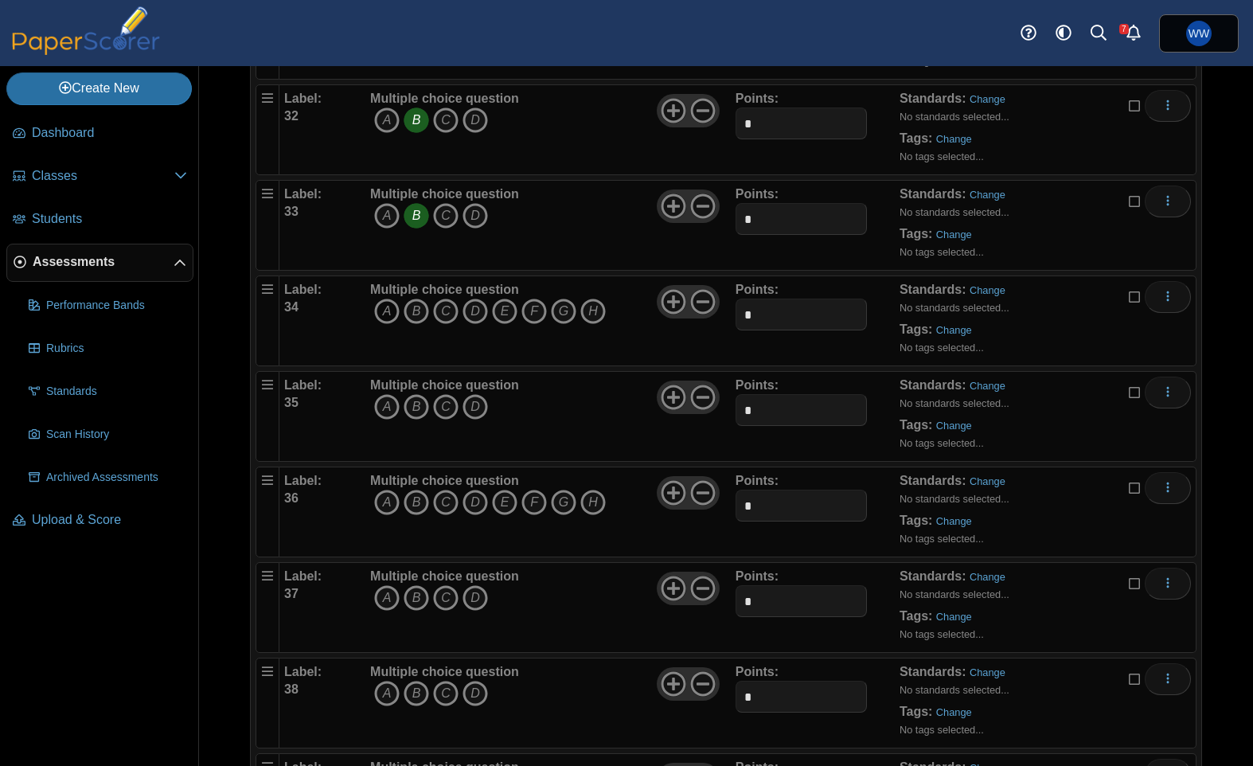
click at [384, 314] on icon "A" at bounding box center [386, 310] width 25 height 25
click at [423, 313] on icon "B" at bounding box center [416, 310] width 25 height 25
click at [472, 310] on icon "D" at bounding box center [474, 310] width 25 height 25
click at [563, 315] on icon "G" at bounding box center [563, 310] width 25 height 25
drag, startPoint x: 420, startPoint y: 415, endPoint x: 413, endPoint y: 432, distance: 18.9
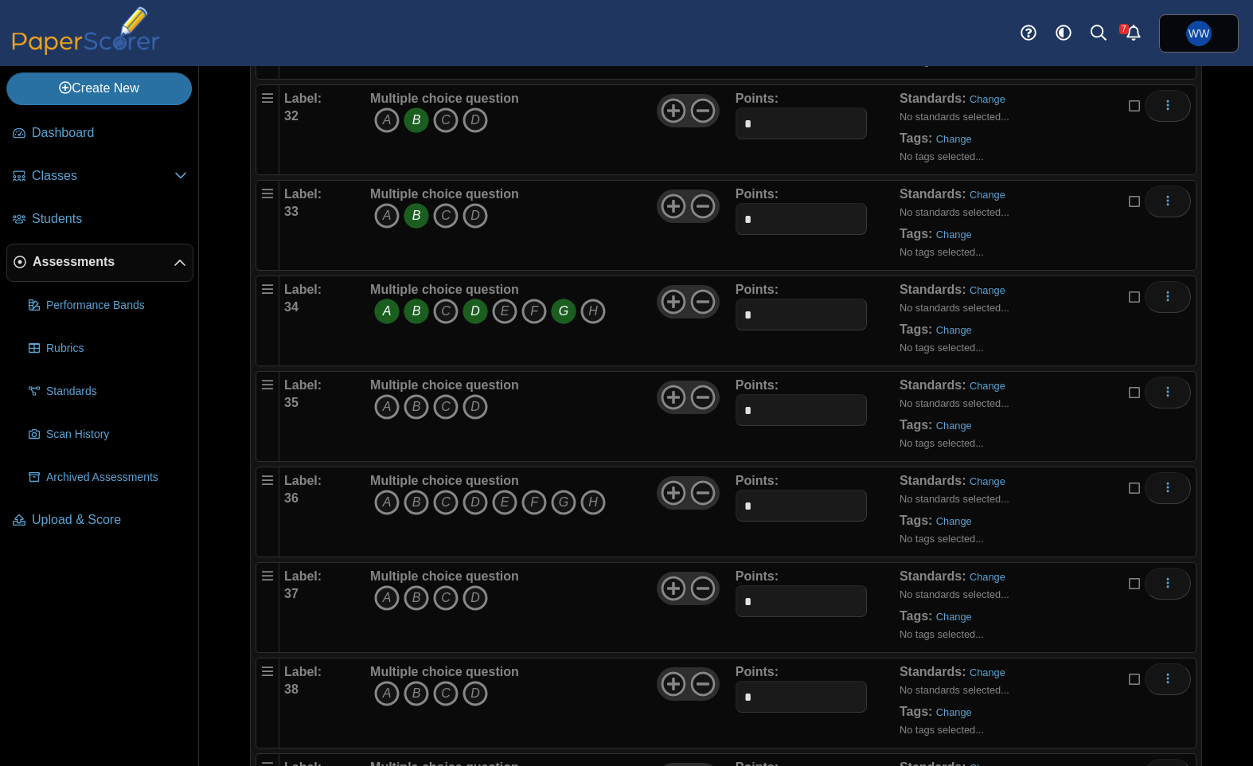
click at [421, 415] on icon "B" at bounding box center [416, 406] width 25 height 25
drag, startPoint x: 372, startPoint y: 505, endPoint x: 392, endPoint y: 506, distance: 19.1
click at [375, 505] on span "A B C D E" at bounding box center [488, 503] width 236 height 29
drag, startPoint x: 442, startPoint y: 507, endPoint x: 418, endPoint y: 508, distance: 23.9
click at [441, 507] on icon "C" at bounding box center [445, 501] width 25 height 25
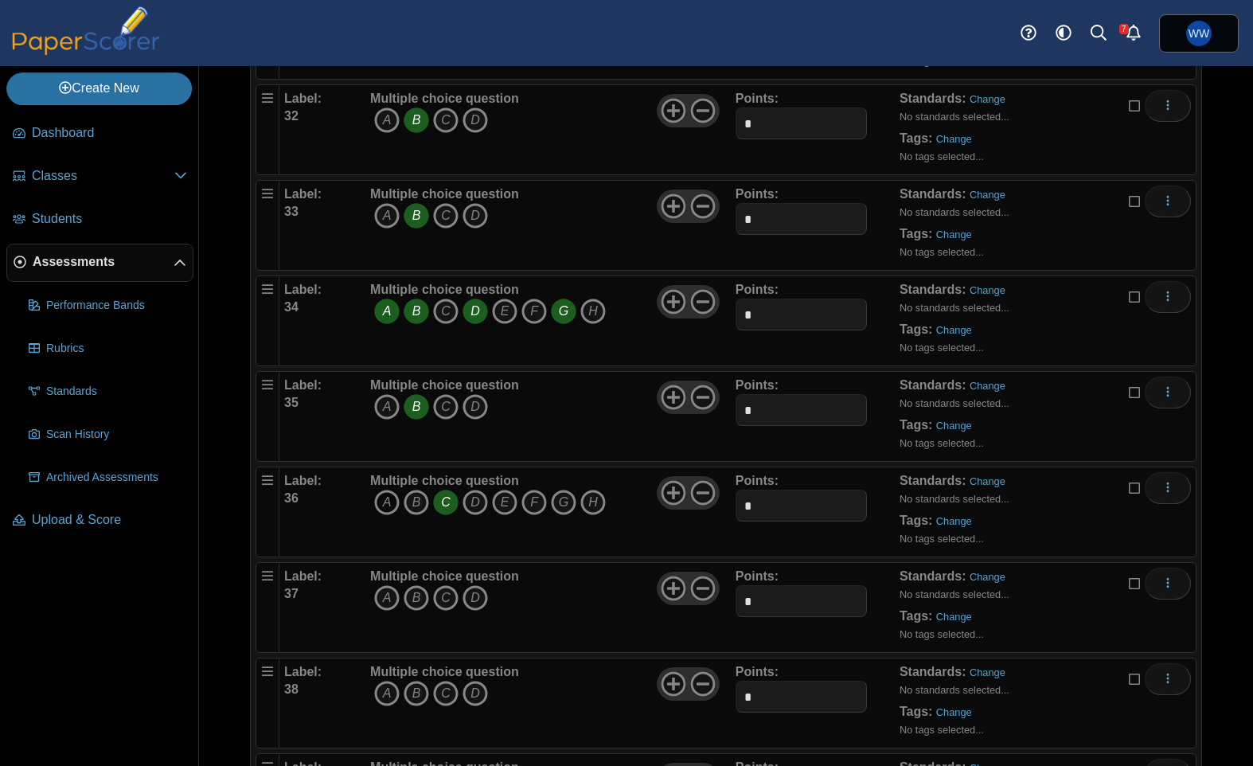
click at [386, 509] on icon "A" at bounding box center [386, 501] width 25 height 25
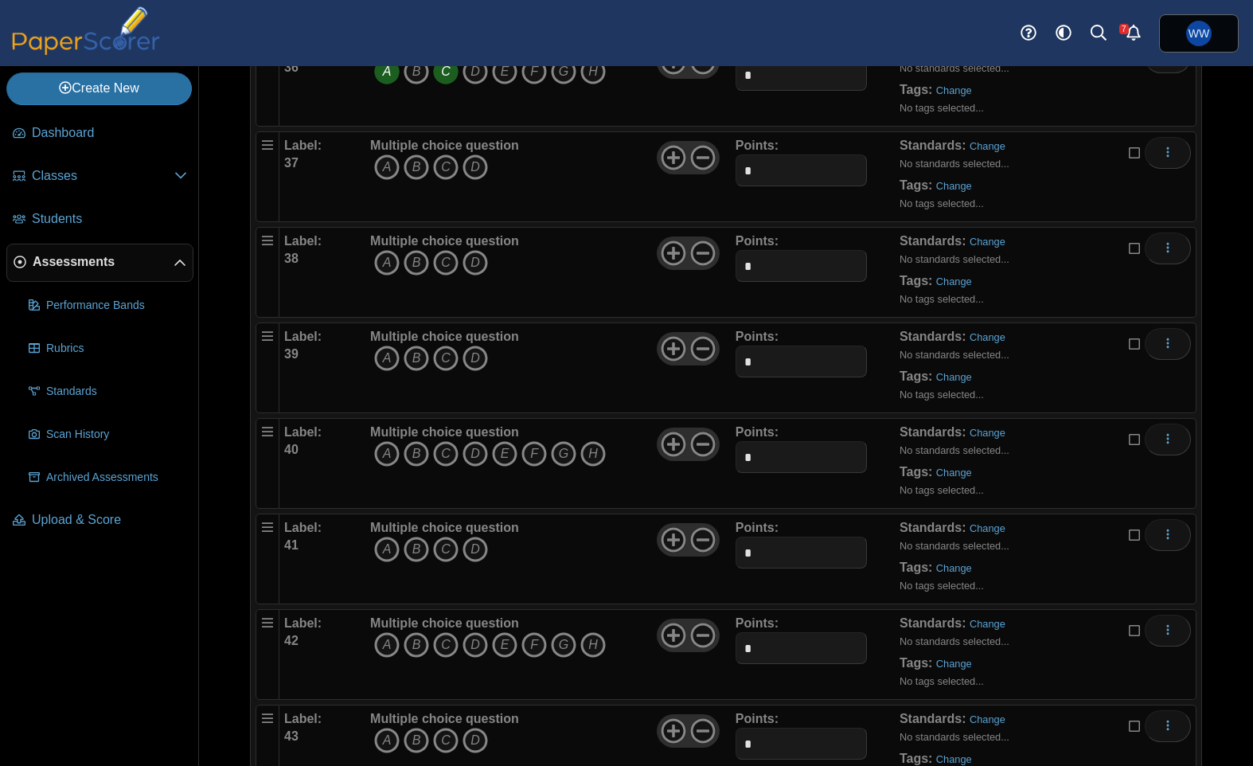
scroll to position [3535, 0]
click at [411, 170] on icon "B" at bounding box center [416, 166] width 25 height 25
click at [668, 251] on icon at bounding box center [673, 252] width 25 height 25
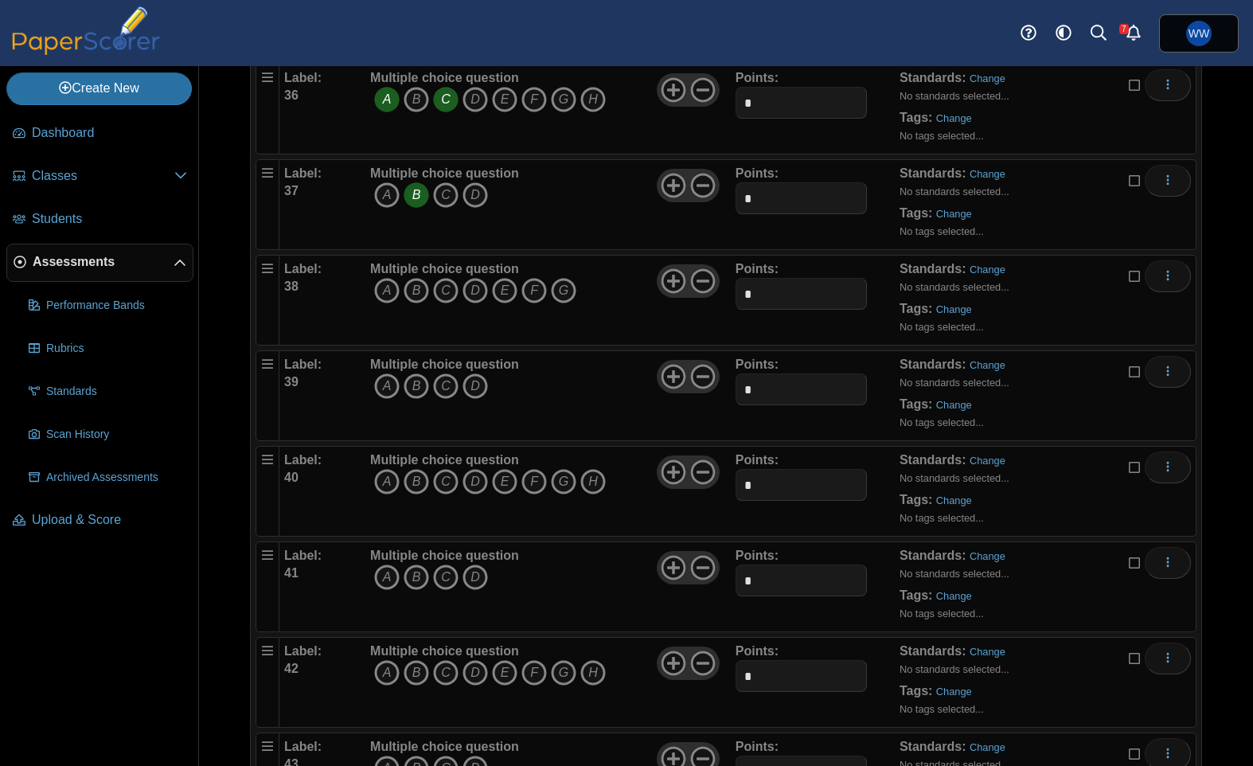
scroll to position [3504, 0]
click at [423, 390] on icon "B" at bounding box center [416, 388] width 25 height 25
click at [668, 283] on use at bounding box center [673, 284] width 25 height 25
click at [393, 295] on icon "A" at bounding box center [386, 293] width 25 height 25
click at [407, 296] on icon "B" at bounding box center [416, 293] width 25 height 25
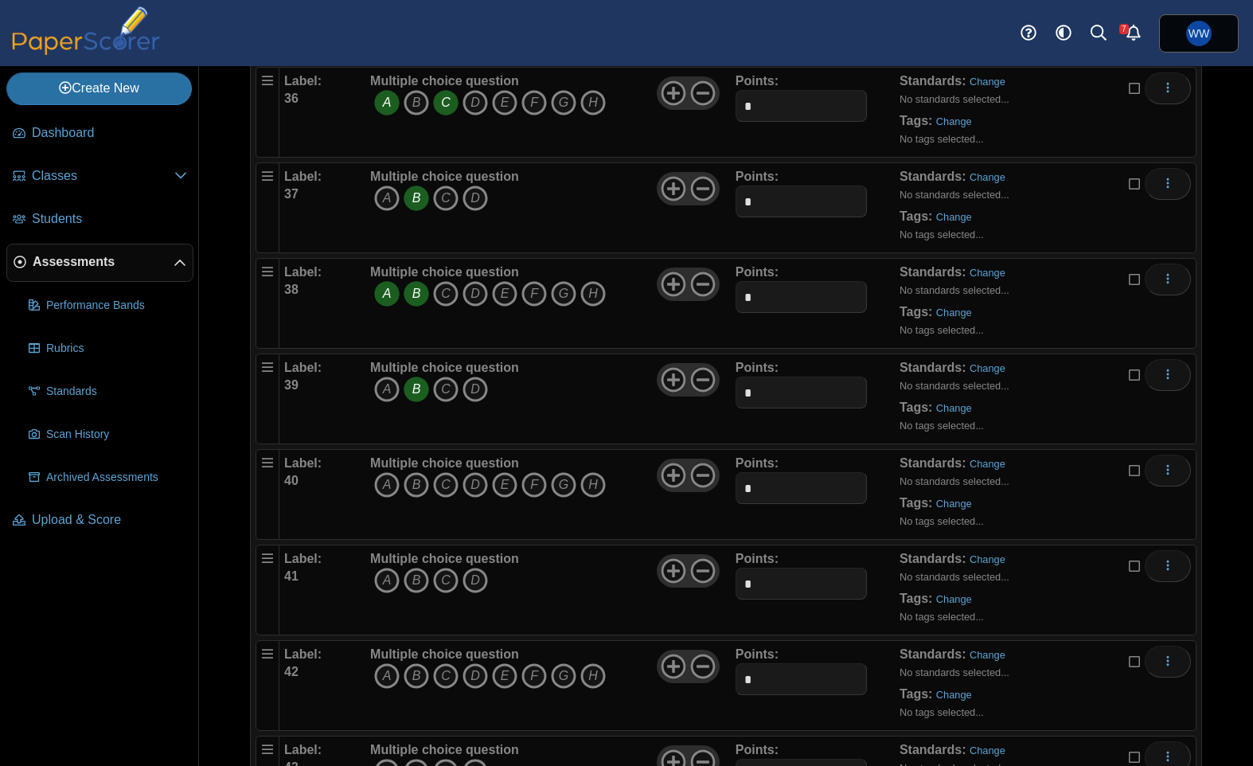
click at [420, 297] on icon "B" at bounding box center [416, 293] width 25 height 25
click at [433, 297] on icon "C" at bounding box center [445, 293] width 25 height 25
click at [472, 294] on icon "D" at bounding box center [474, 293] width 25 height 25
click at [575, 287] on icon "G" at bounding box center [563, 293] width 25 height 25
click at [394, 481] on icon "A" at bounding box center [386, 484] width 25 height 25
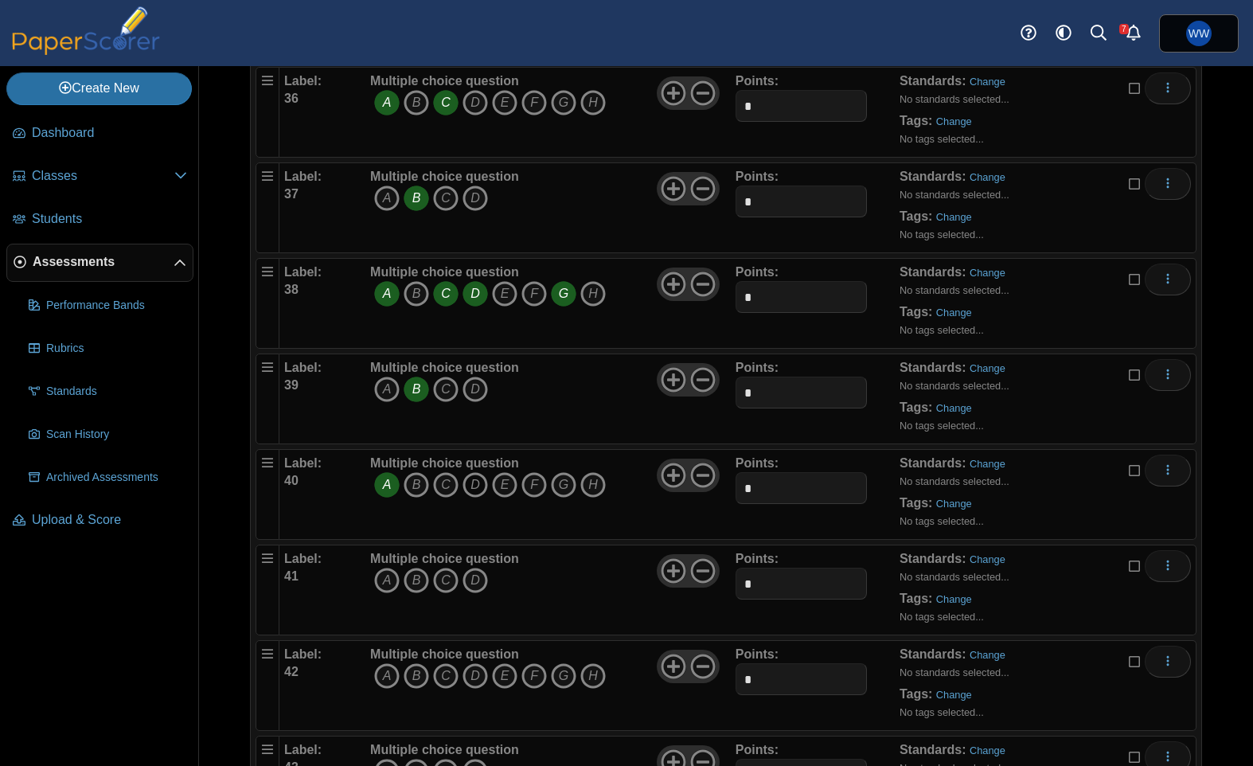
click at [482, 484] on icon "D" at bounding box center [474, 484] width 25 height 25
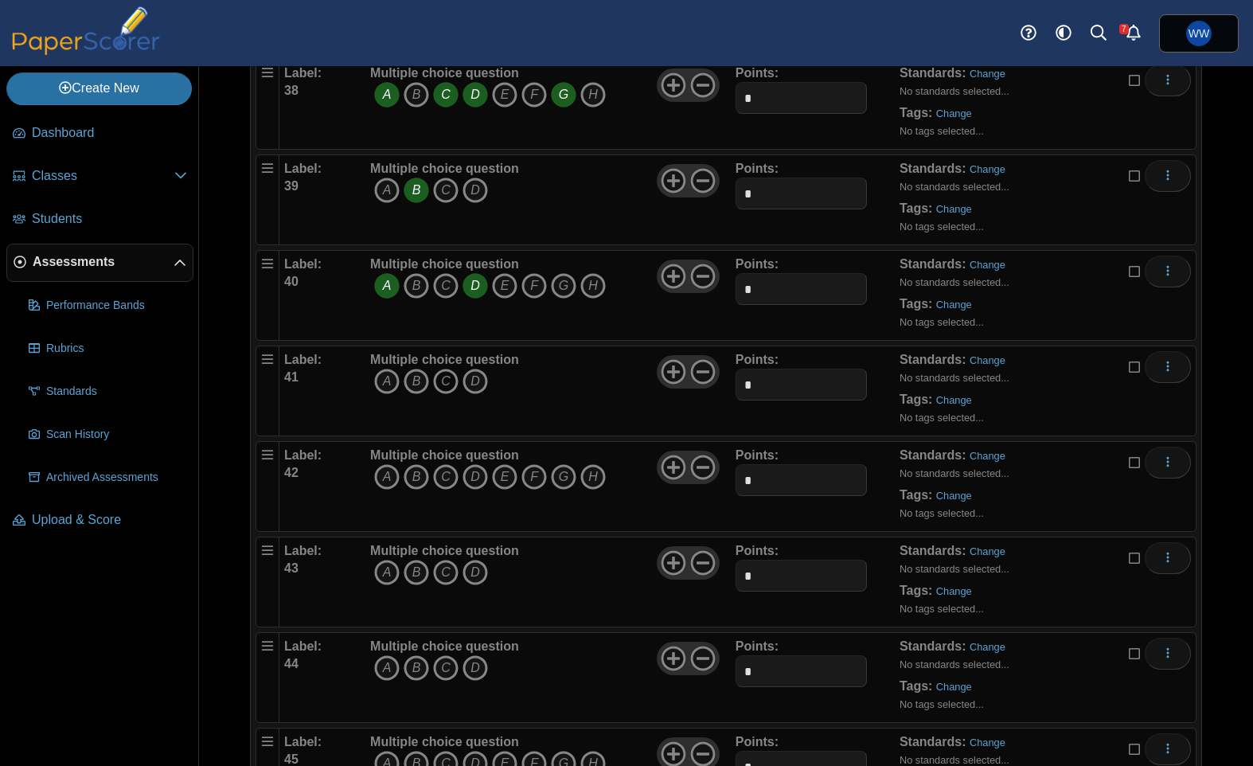
click at [439, 376] on icon "C" at bounding box center [445, 380] width 25 height 25
click at [376, 475] on icon "A" at bounding box center [386, 476] width 25 height 25
click at [465, 485] on icon "D" at bounding box center [474, 476] width 25 height 25
click at [448, 482] on icon "C" at bounding box center [445, 476] width 25 height 25
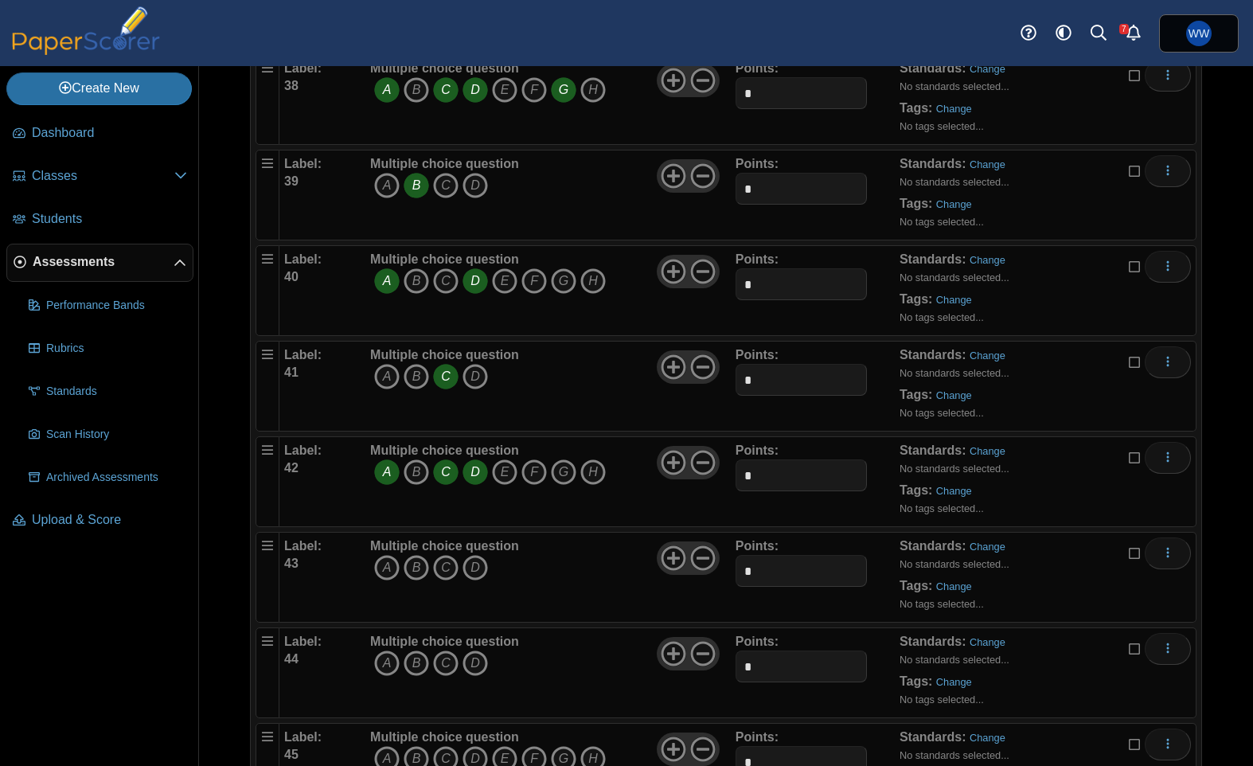
drag, startPoint x: 450, startPoint y: 567, endPoint x: 446, endPoint y: 589, distance: 21.9
click at [450, 567] on icon "C" at bounding box center [445, 567] width 25 height 25
click at [419, 659] on icon "B" at bounding box center [416, 662] width 25 height 25
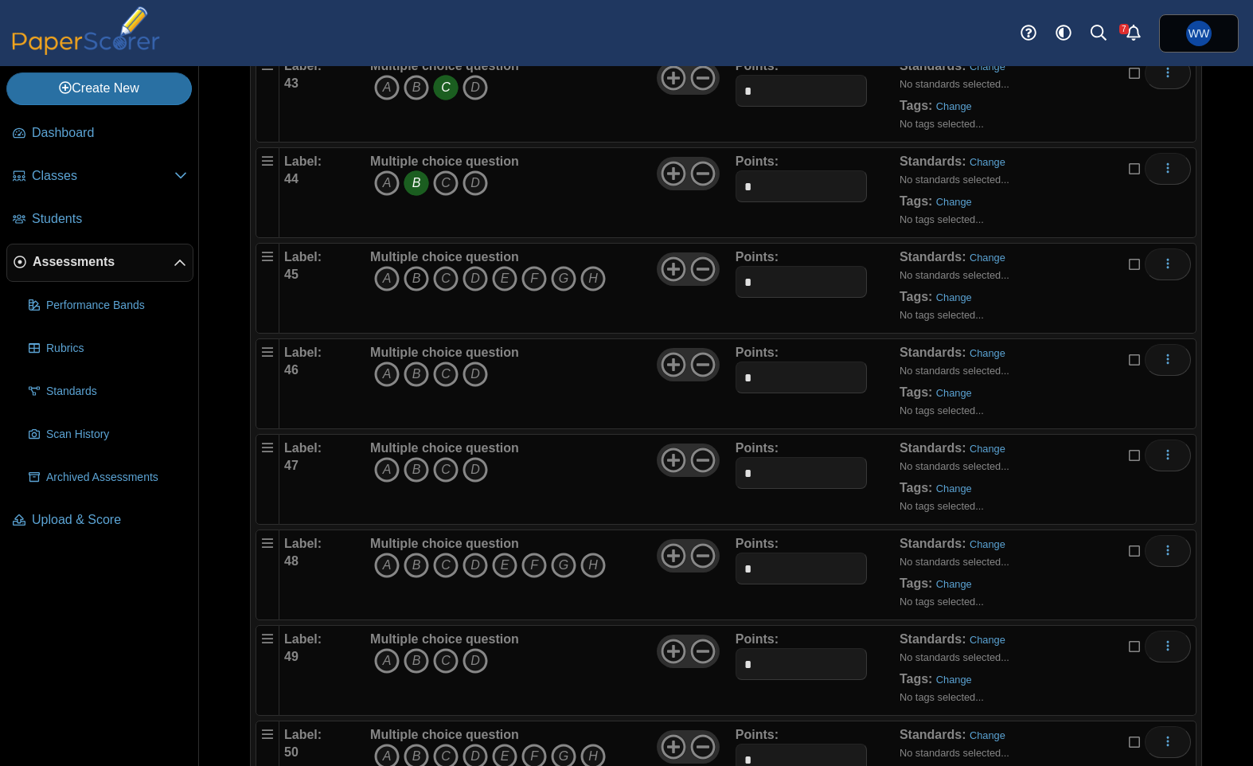
scroll to position [4188, 0]
click at [411, 278] on icon "B" at bounding box center [416, 277] width 25 height 25
click at [510, 271] on icon "E" at bounding box center [504, 277] width 25 height 25
click at [437, 366] on icon "C" at bounding box center [445, 373] width 25 height 25
click at [414, 466] on icon "B" at bounding box center [416, 468] width 25 height 25
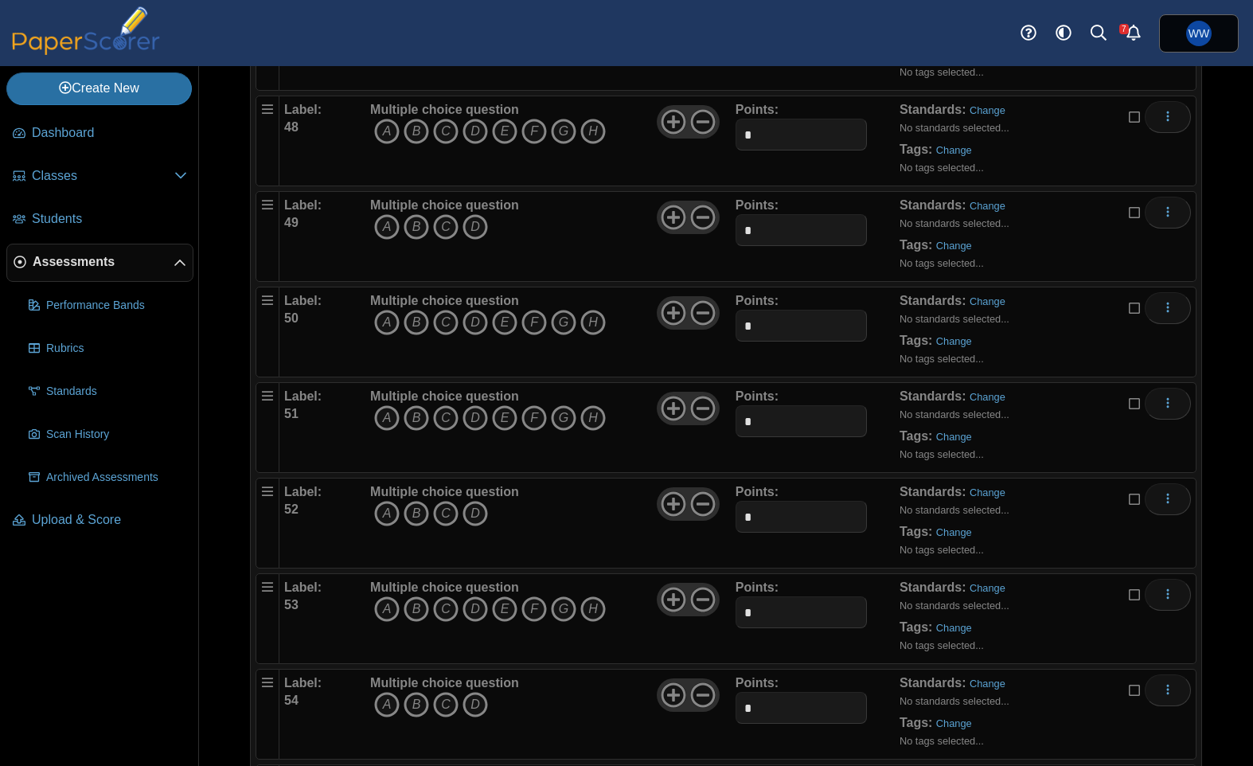
scroll to position [4645, 0]
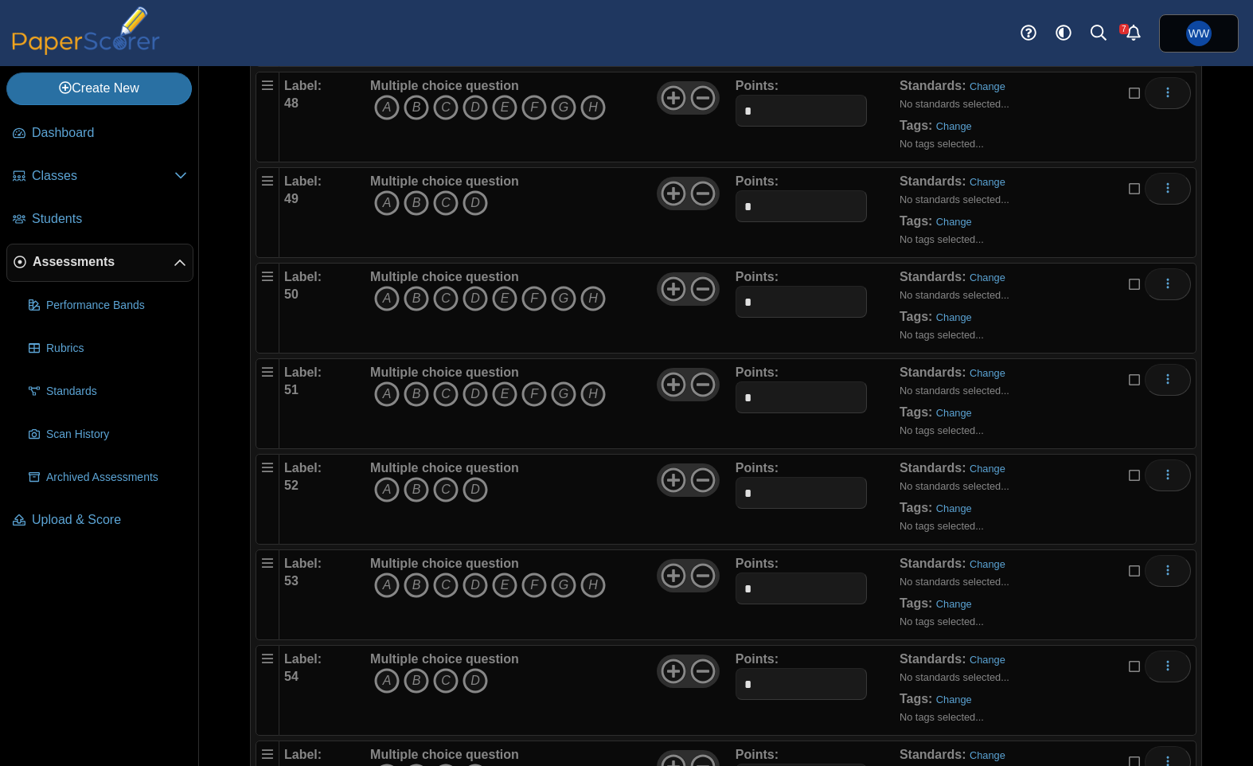
drag, startPoint x: 384, startPoint y: 112, endPoint x: 412, endPoint y: 115, distance: 28.8
click at [384, 112] on icon "A" at bounding box center [386, 107] width 25 height 25
click at [455, 108] on icon "C" at bounding box center [445, 107] width 25 height 25
click at [463, 108] on icon "D" at bounding box center [474, 107] width 25 height 25
click at [451, 203] on icon "C" at bounding box center [445, 202] width 25 height 25
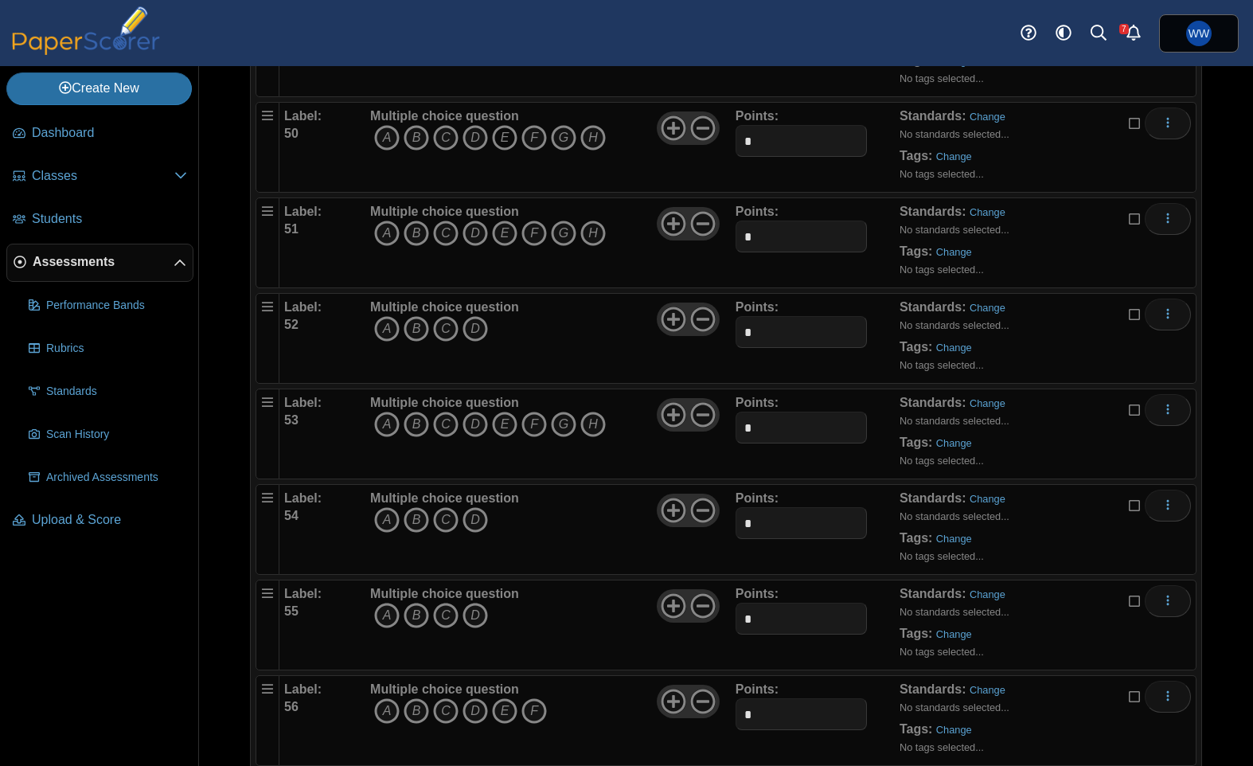
scroll to position [4810, 0]
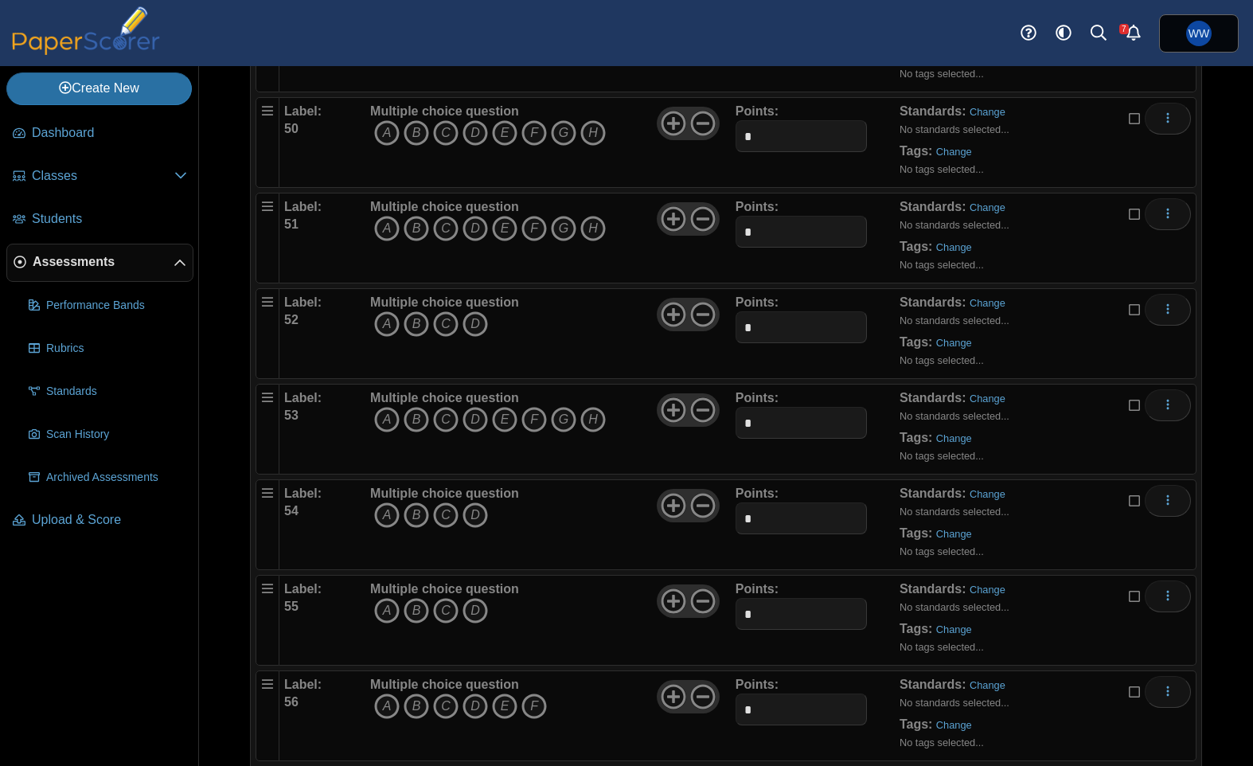
drag, startPoint x: 414, startPoint y: 132, endPoint x: 430, endPoint y: 131, distance: 15.9
click at [416, 131] on icon "B" at bounding box center [416, 132] width 25 height 25
drag, startPoint x: 435, startPoint y: 131, endPoint x: 454, endPoint y: 131, distance: 18.3
click at [435, 131] on icon "C" at bounding box center [445, 132] width 25 height 25
click at [462, 131] on icon "D" at bounding box center [474, 132] width 25 height 25
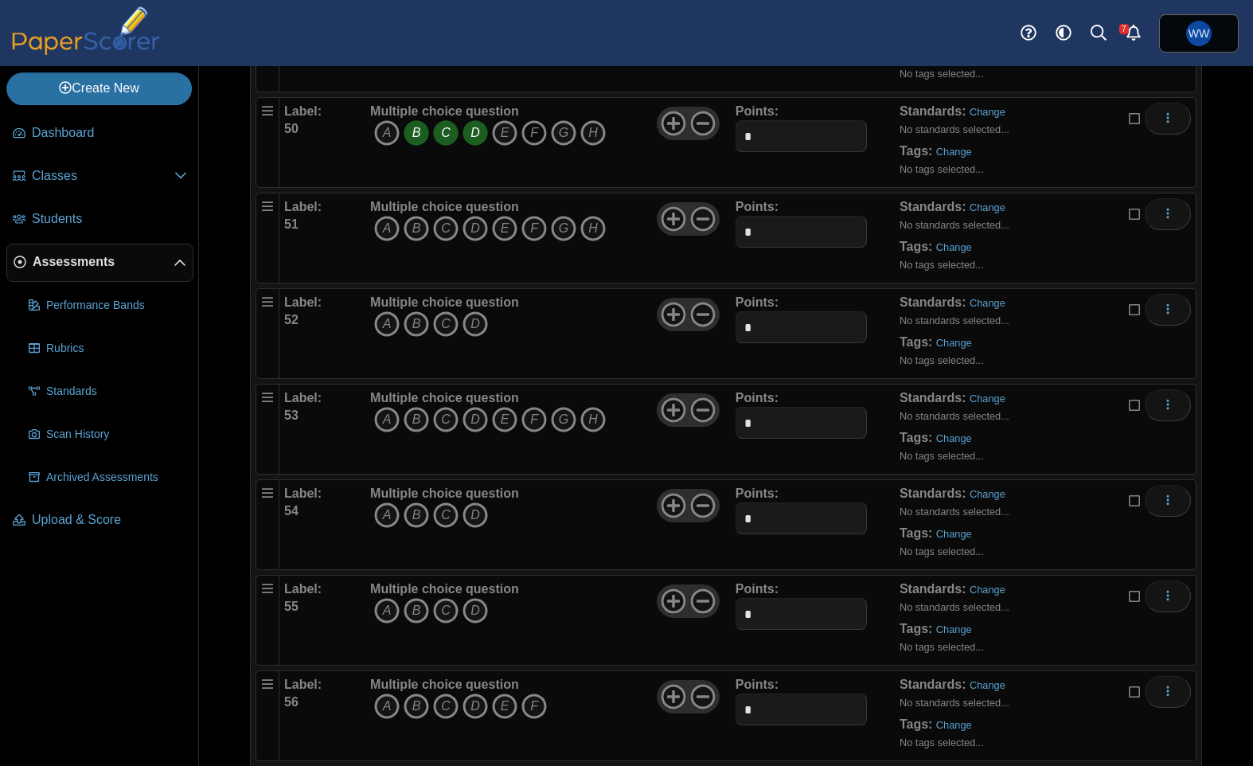
click at [542, 137] on icon "F" at bounding box center [533, 132] width 25 height 25
click at [415, 228] on icon "B" at bounding box center [416, 228] width 25 height 25
click at [485, 229] on icon "D" at bounding box center [474, 228] width 25 height 25
click at [423, 332] on icon "B" at bounding box center [416, 323] width 25 height 25
click at [395, 407] on icon "A" at bounding box center [386, 419] width 25 height 25
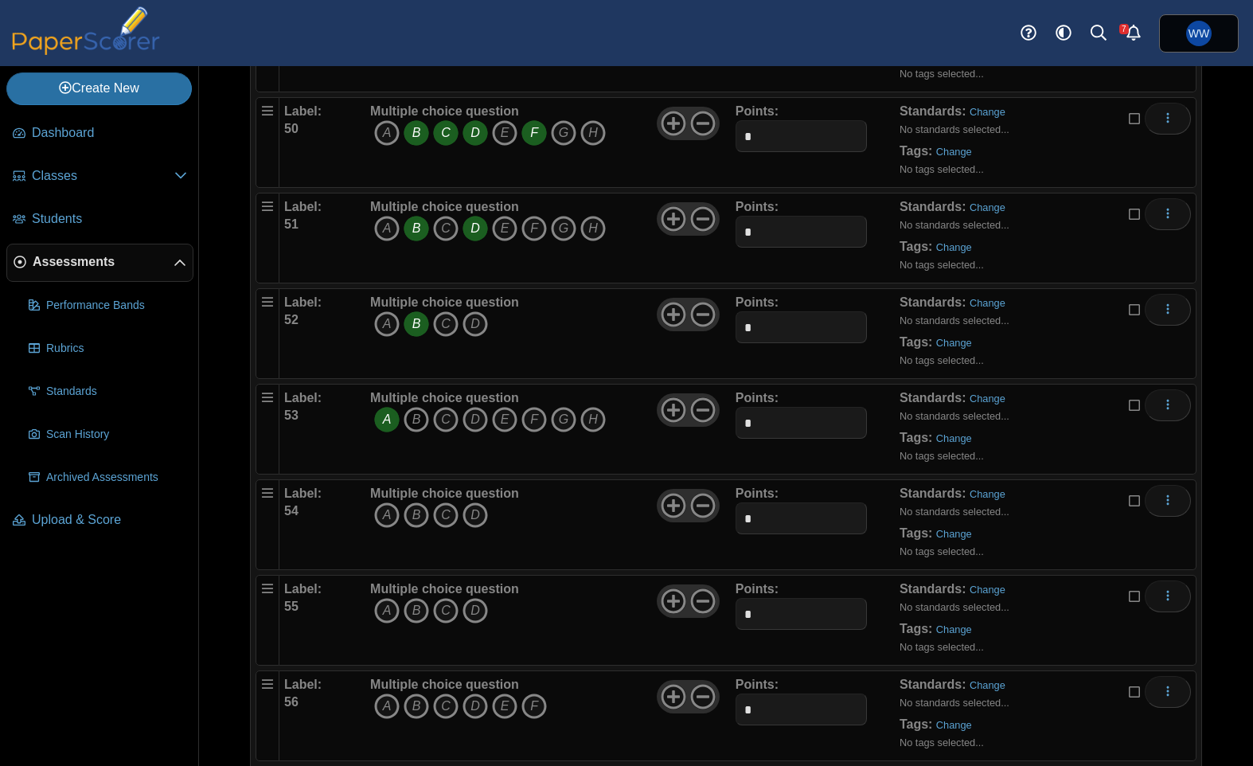
drag, startPoint x: 410, startPoint y: 410, endPoint x: 427, endPoint y: 411, distance: 16.7
click at [411, 410] on icon "B" at bounding box center [416, 419] width 25 height 25
drag, startPoint x: 428, startPoint y: 411, endPoint x: 438, endPoint y: 413, distance: 9.8
click at [428, 411] on icon "B" at bounding box center [416, 419] width 25 height 25
click at [438, 413] on icon "C" at bounding box center [445, 419] width 25 height 25
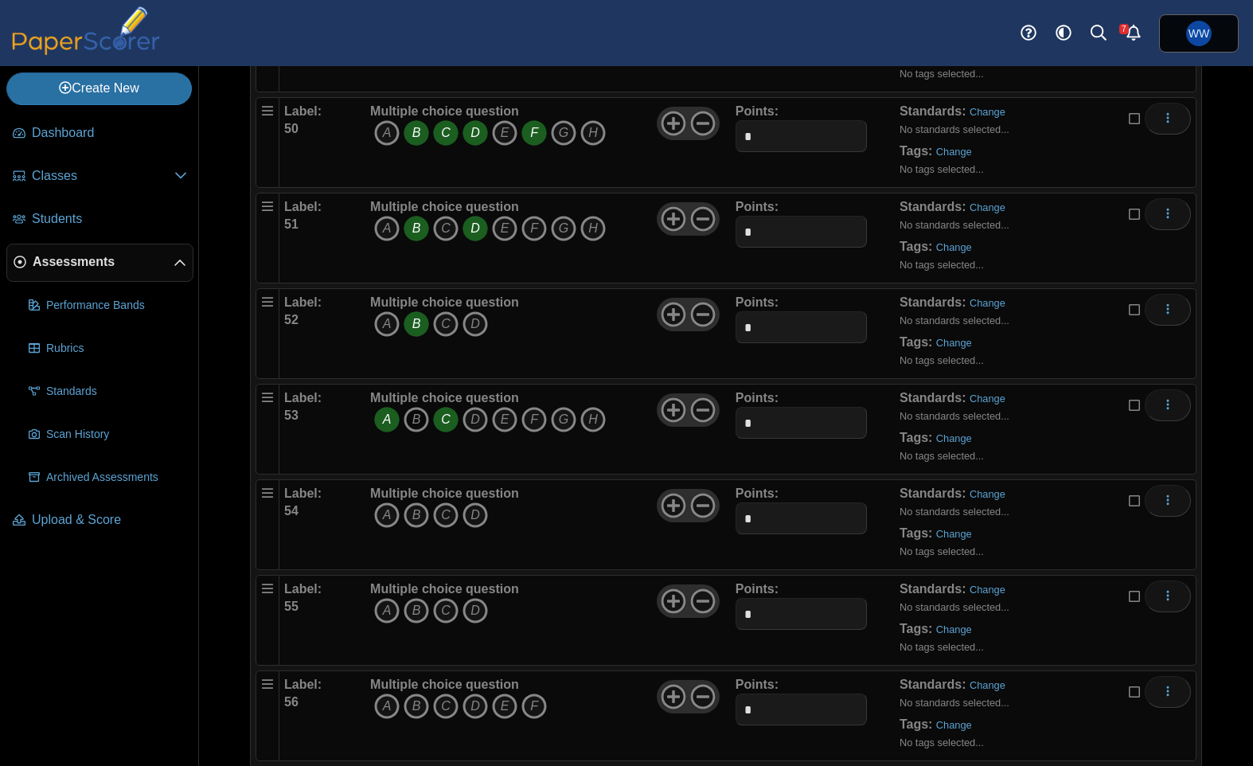
click at [418, 414] on icon "B" at bounding box center [416, 419] width 25 height 25
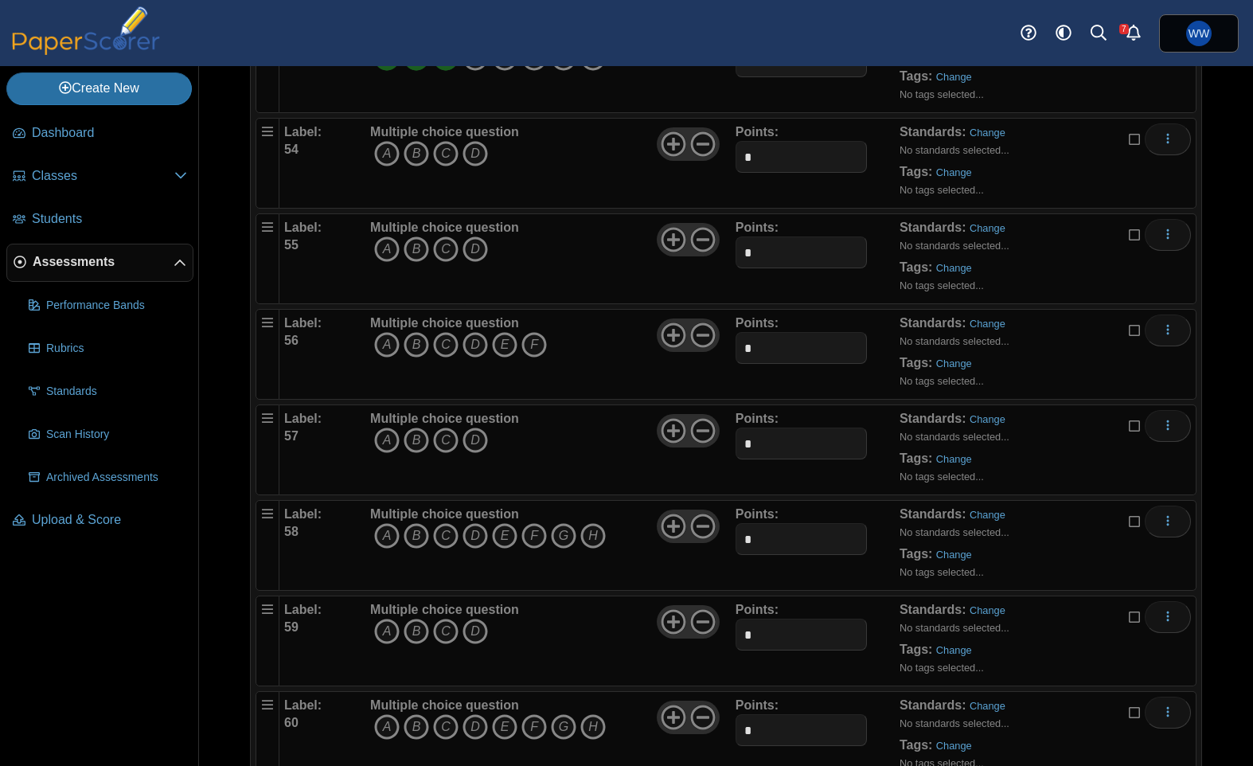
scroll to position [5175, 0]
click at [390, 155] on icon "A" at bounding box center [386, 150] width 25 height 25
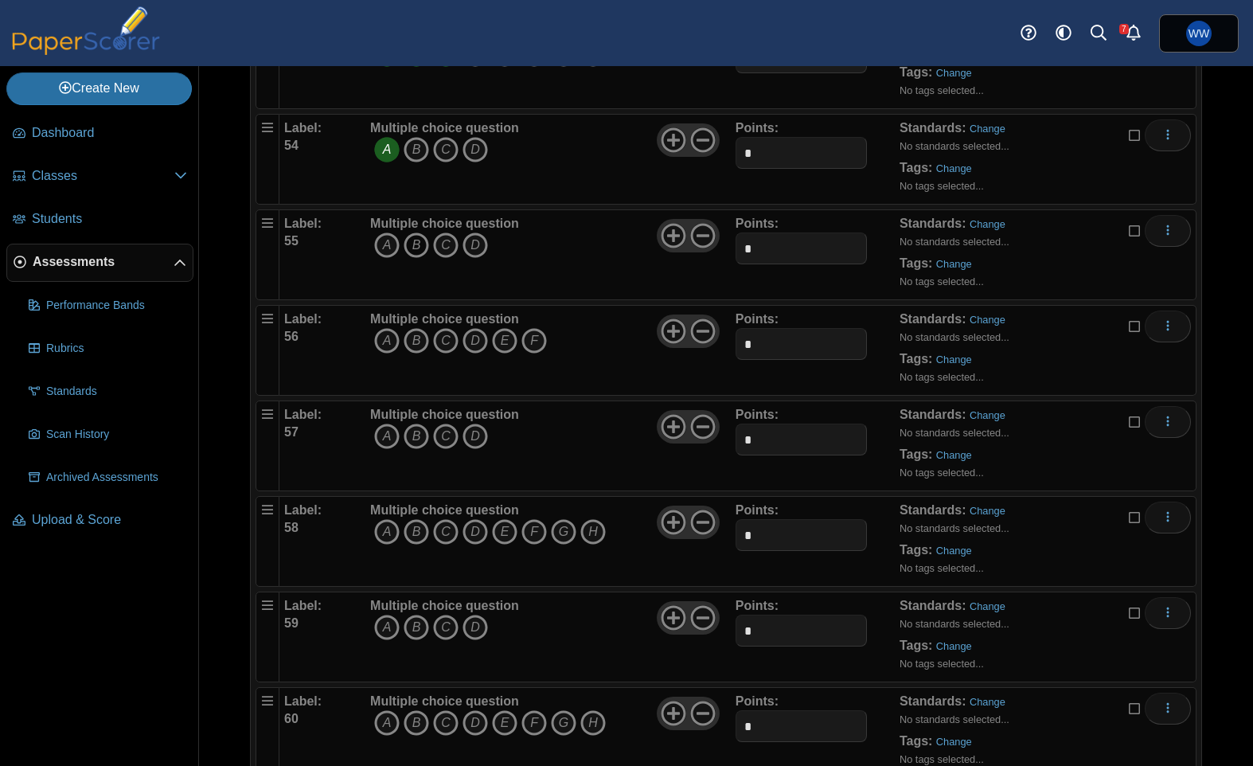
click at [414, 239] on icon "B" at bounding box center [416, 244] width 25 height 25
click at [385, 330] on icon "A" at bounding box center [386, 338] width 25 height 25
drag, startPoint x: 409, startPoint y: 331, endPoint x: 454, endPoint y: 337, distance: 44.9
click at [410, 331] on icon "B" at bounding box center [416, 338] width 25 height 25
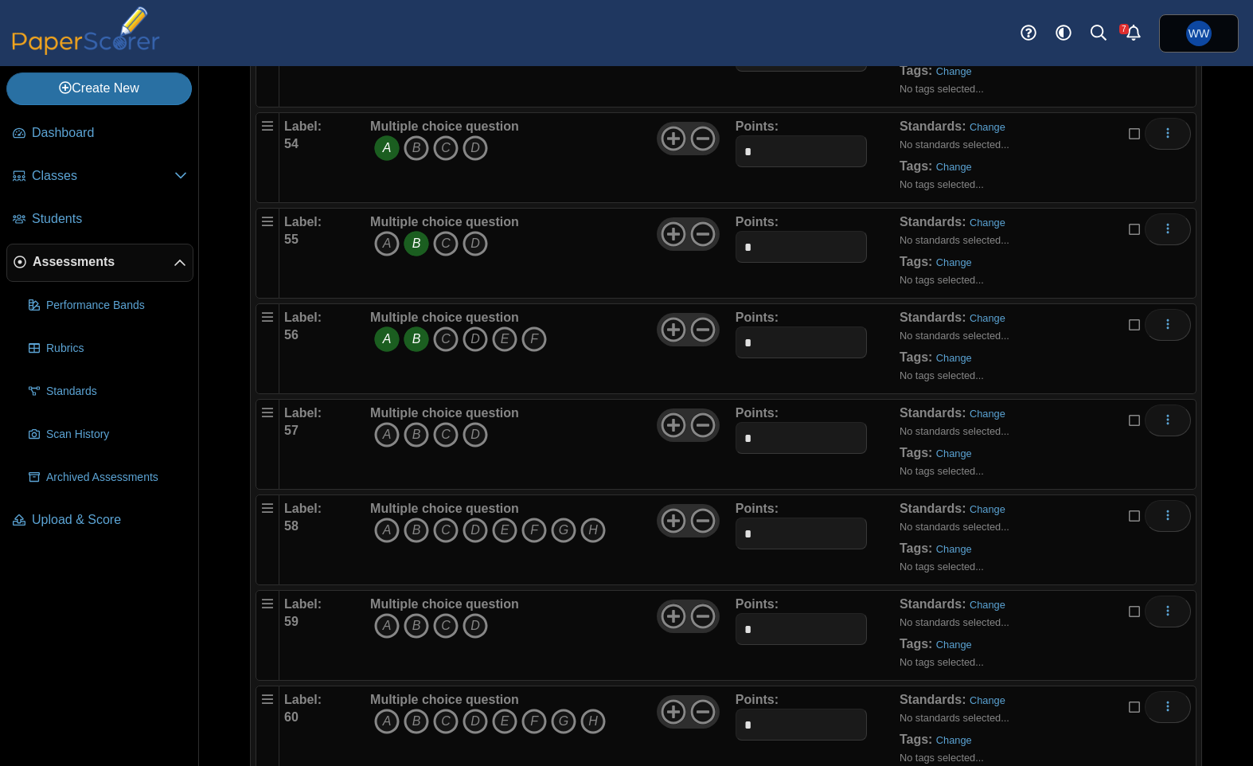
click at [463, 337] on icon "D" at bounding box center [474, 338] width 25 height 25
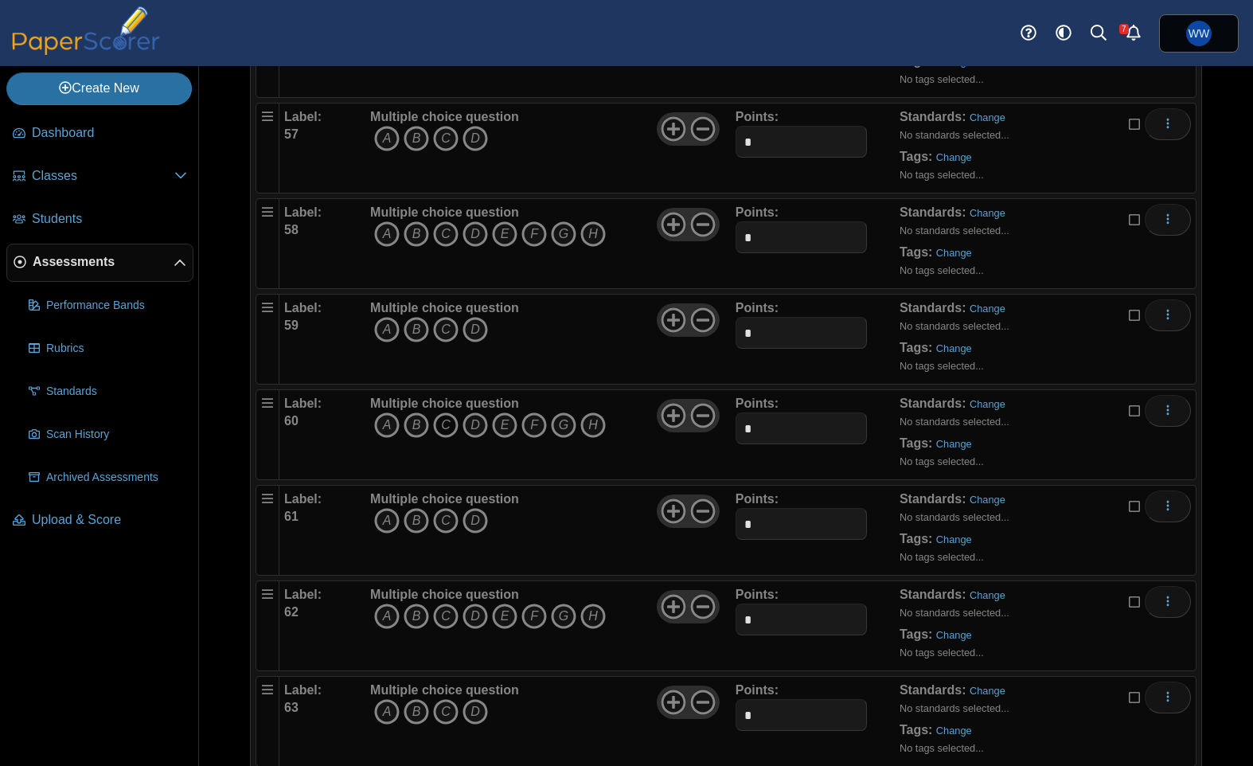
scroll to position [5502, 0]
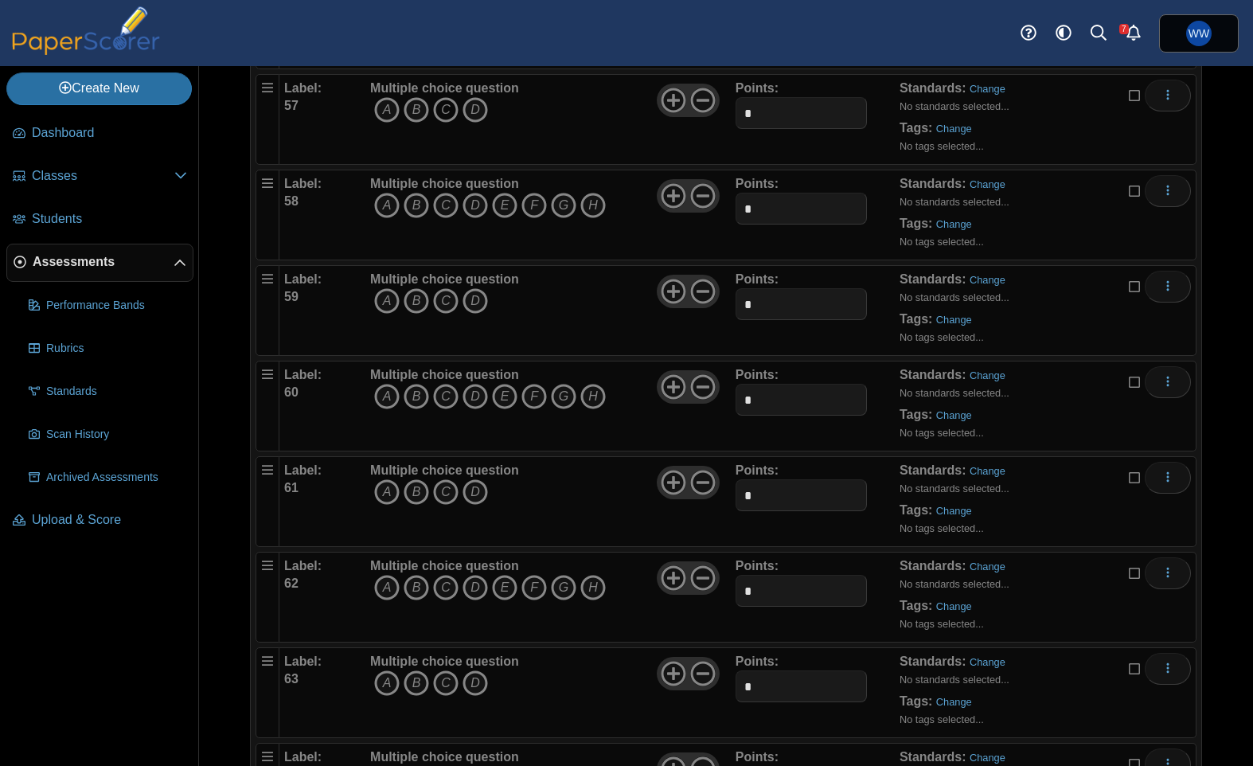
click at [443, 106] on icon "C" at bounding box center [445, 109] width 25 height 25
click at [380, 209] on icon "A" at bounding box center [386, 205] width 25 height 25
click at [446, 209] on icon "C" at bounding box center [445, 205] width 25 height 25
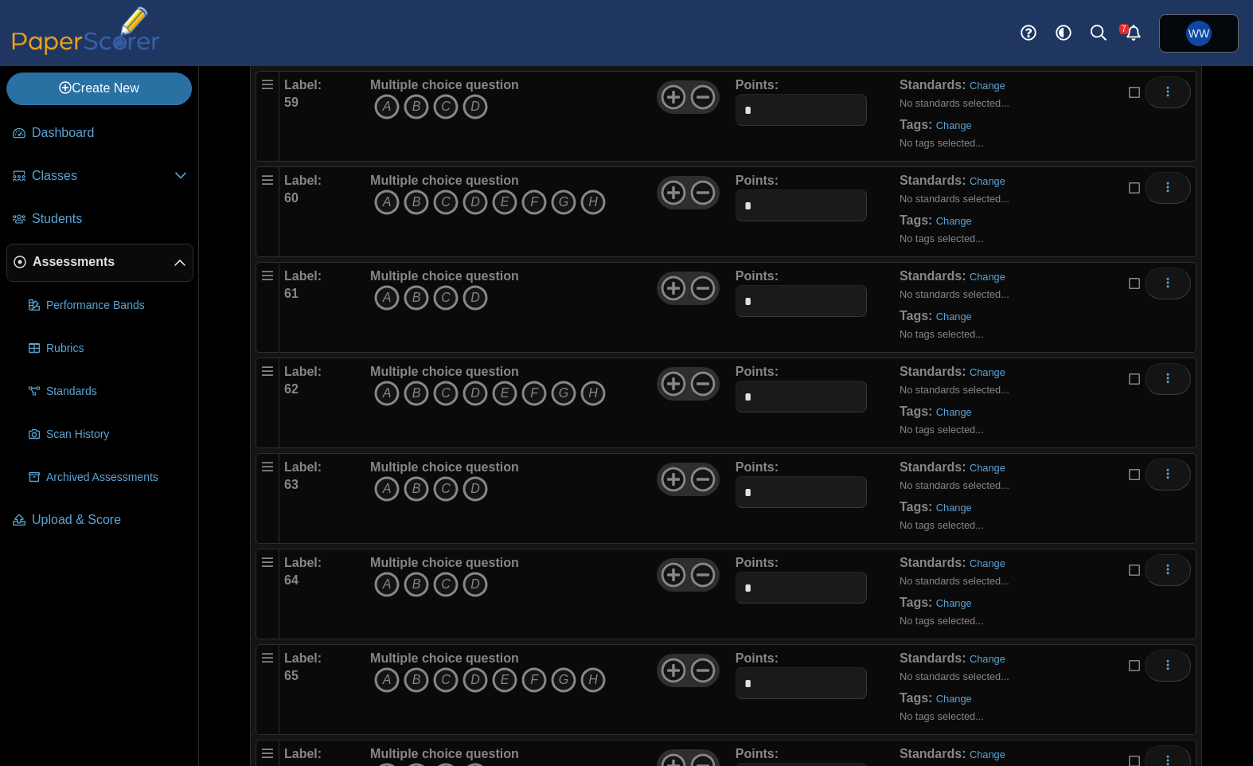
scroll to position [5695, 0]
click at [387, 113] on icon "A" at bounding box center [386, 108] width 25 height 25
click at [392, 207] on icon "A" at bounding box center [386, 203] width 25 height 25
click at [427, 207] on icon "B" at bounding box center [416, 203] width 25 height 25
click at [444, 205] on icon "C" at bounding box center [445, 203] width 25 height 25
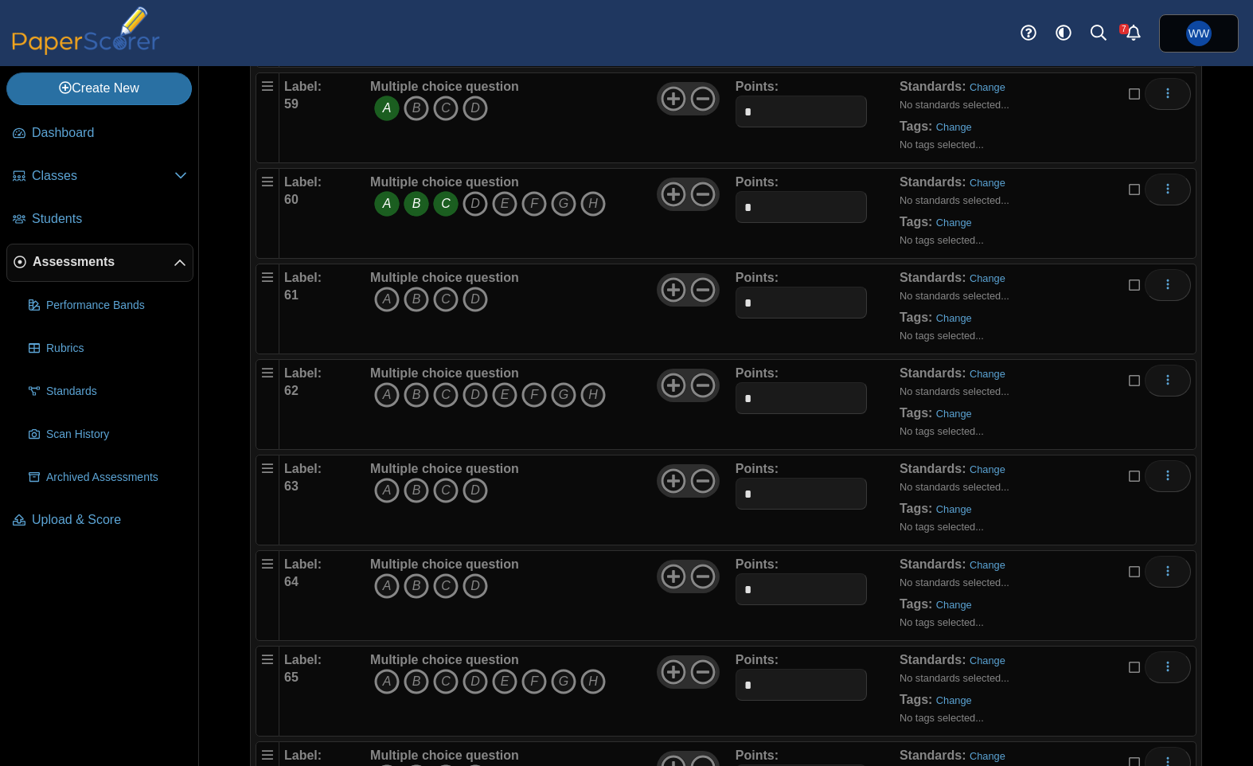
click at [466, 203] on icon "D" at bounding box center [474, 203] width 25 height 25
click at [427, 303] on icon "B" at bounding box center [416, 299] width 25 height 25
drag, startPoint x: 419, startPoint y: 398, endPoint x: 434, endPoint y: 398, distance: 15.1
click at [419, 398] on icon "B" at bounding box center [416, 394] width 25 height 25
click at [468, 398] on icon "D" at bounding box center [474, 394] width 25 height 25
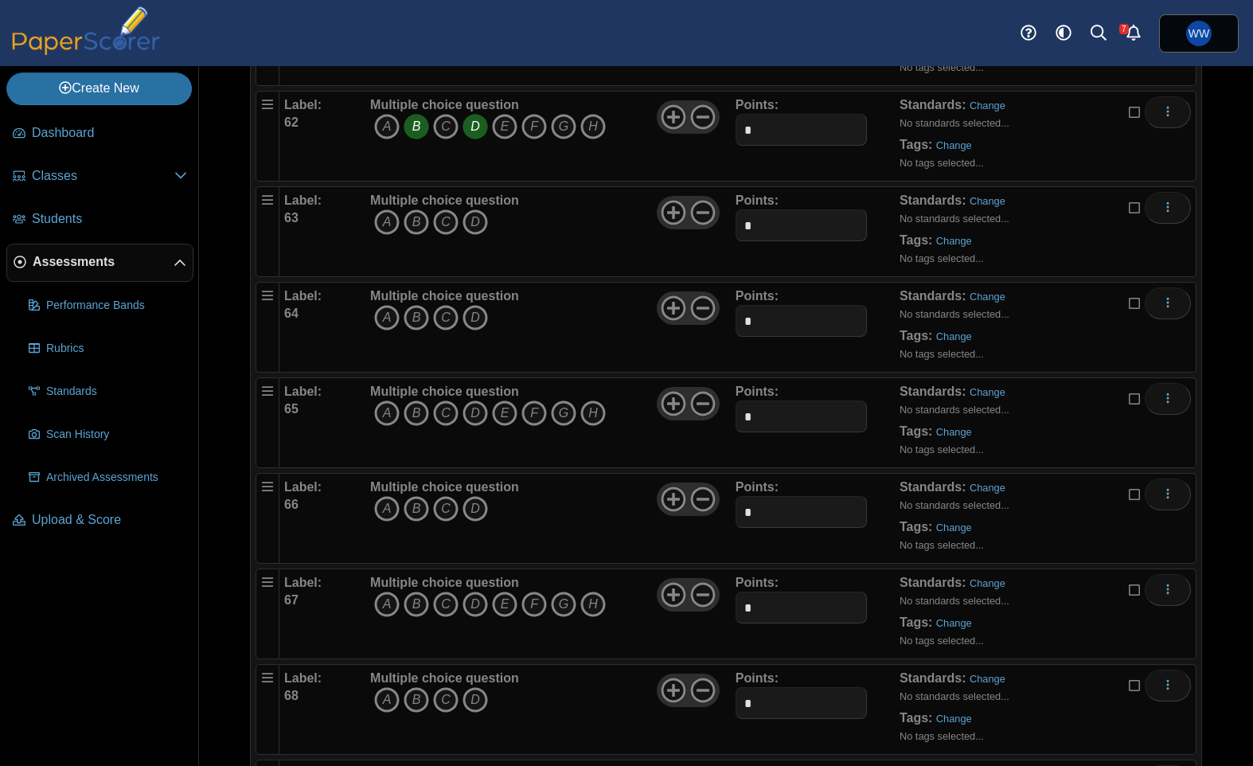
scroll to position [5968, 0]
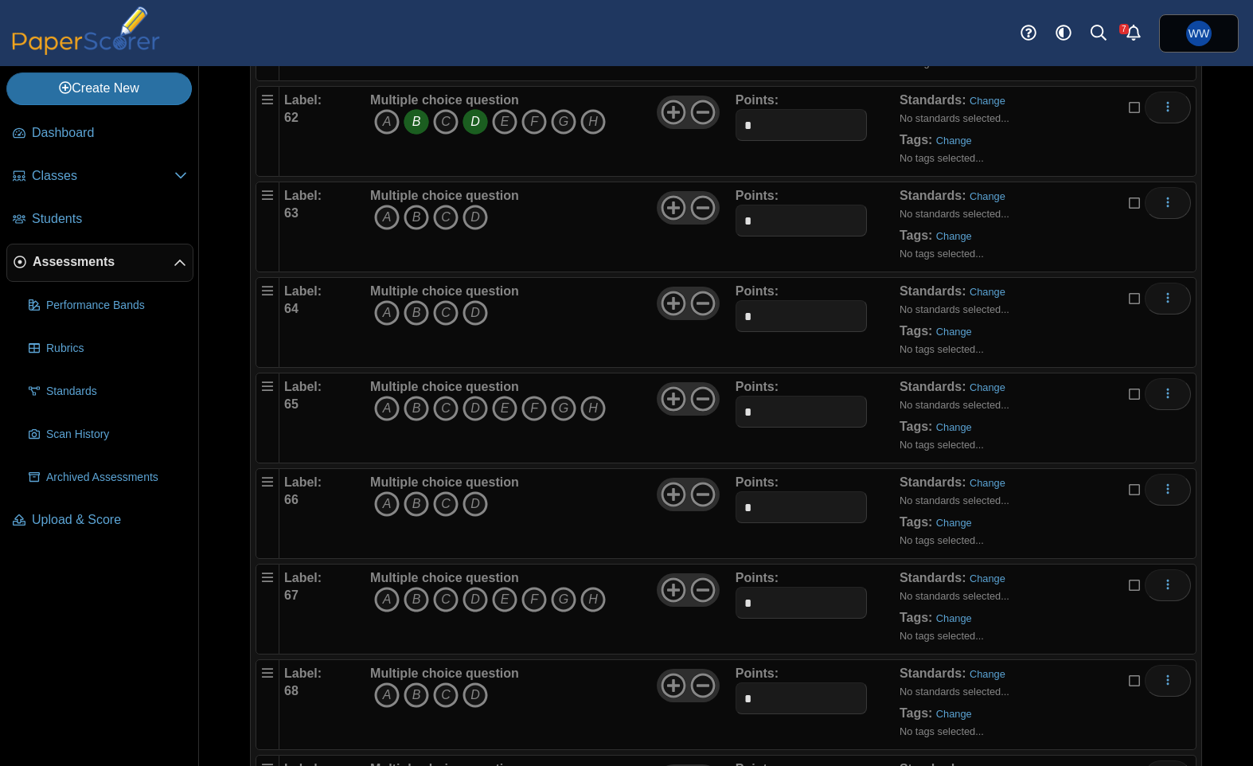
click at [411, 213] on icon "B" at bounding box center [416, 217] width 25 height 25
click at [428, 306] on icon "B" at bounding box center [416, 312] width 25 height 25
click at [381, 408] on icon "A" at bounding box center [386, 408] width 25 height 25
drag, startPoint x: 415, startPoint y: 408, endPoint x: 429, endPoint y: 408, distance: 13.5
click at [416, 408] on icon "B" at bounding box center [416, 408] width 25 height 25
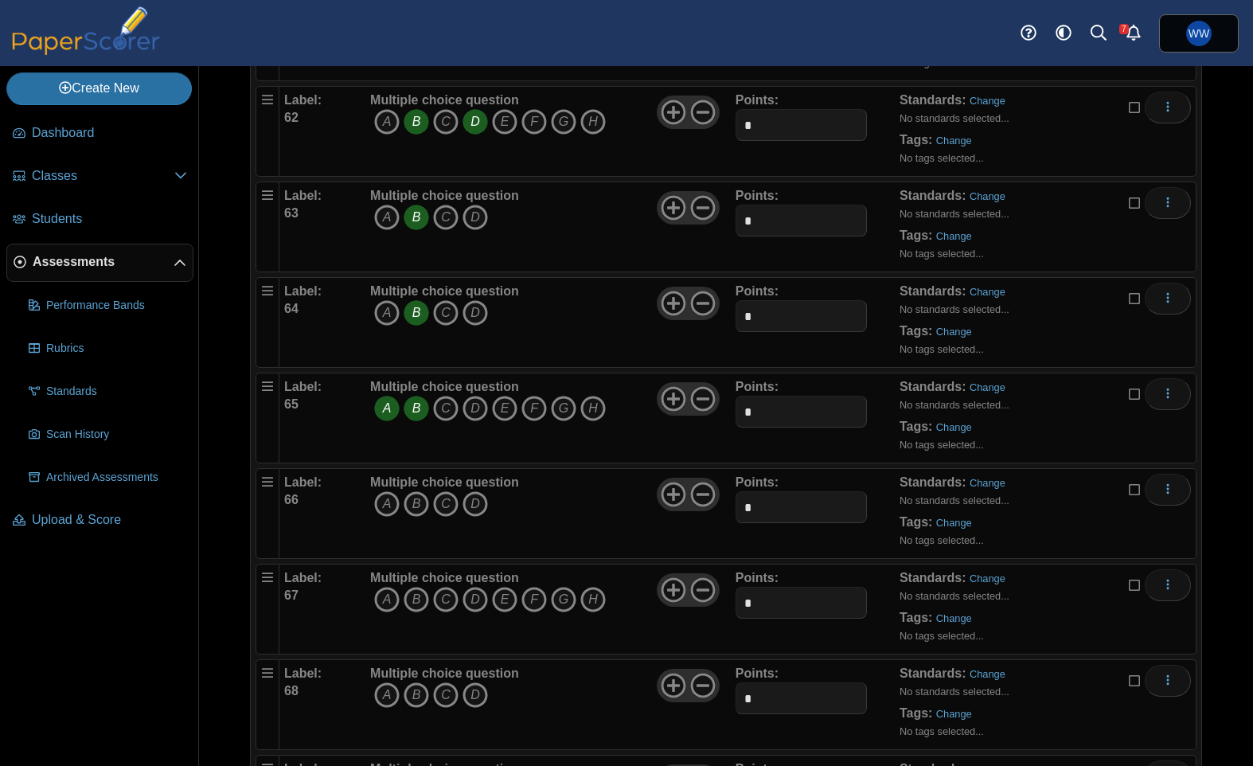
click at [430, 408] on span "A B C D E" at bounding box center [488, 410] width 236 height 29
click at [435, 408] on icon "C" at bounding box center [445, 408] width 25 height 25
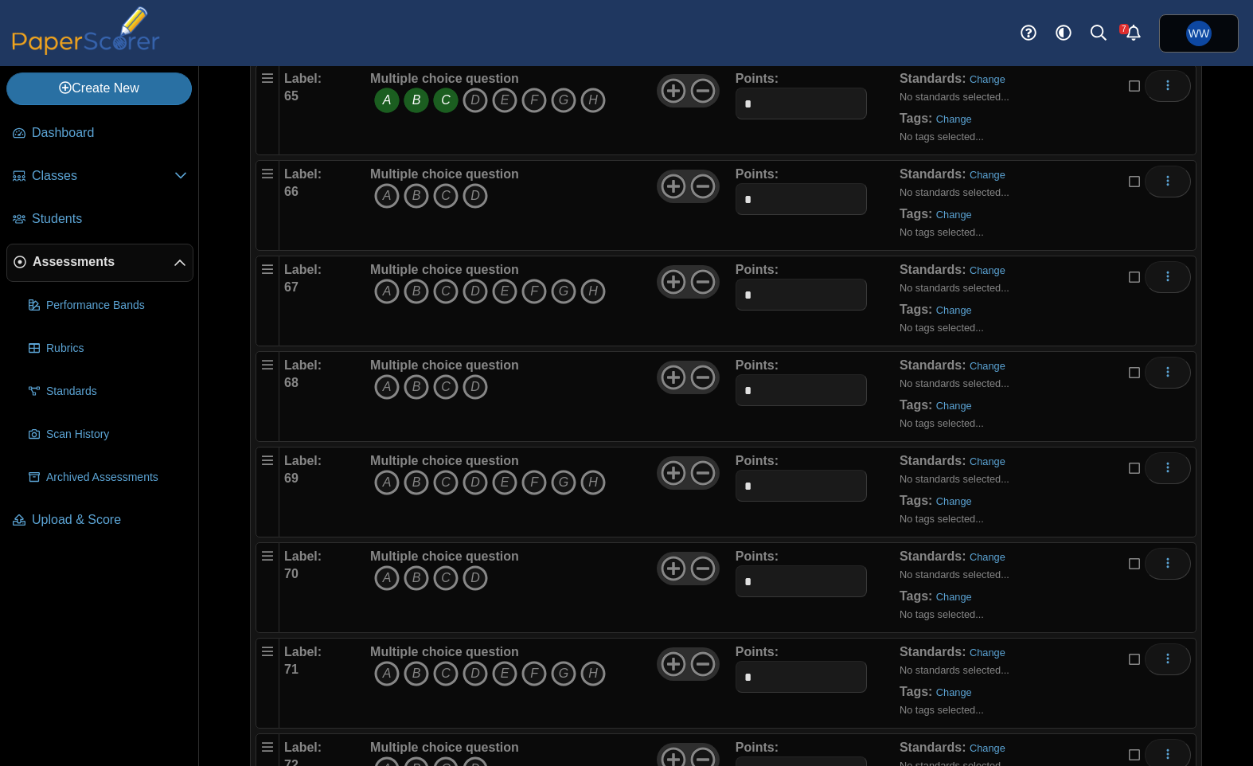
scroll to position [6284, 0]
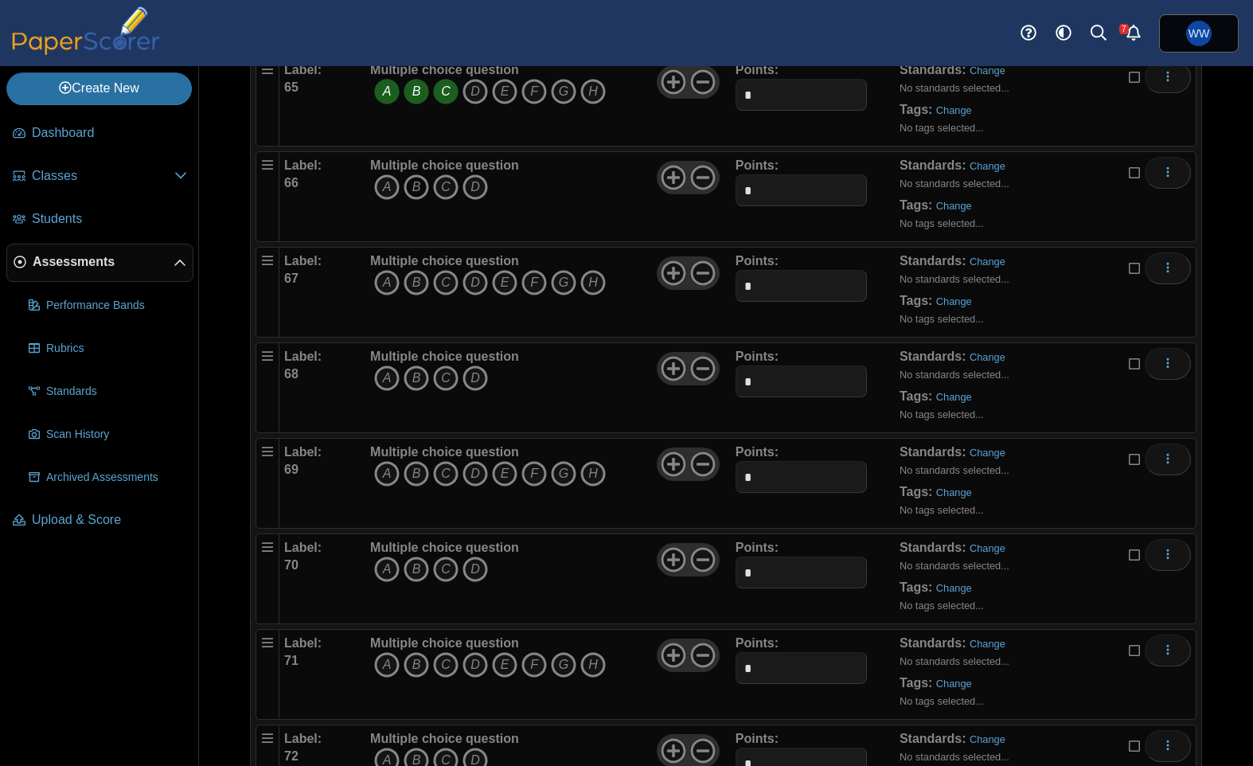
click at [409, 182] on icon "B" at bounding box center [416, 186] width 25 height 25
drag, startPoint x: 393, startPoint y: 278, endPoint x: 447, endPoint y: 274, distance: 54.3
click at [394, 278] on icon "A" at bounding box center [386, 282] width 25 height 25
click at [471, 277] on icon "D" at bounding box center [474, 282] width 25 height 25
click at [492, 279] on icon "E" at bounding box center [504, 282] width 25 height 25
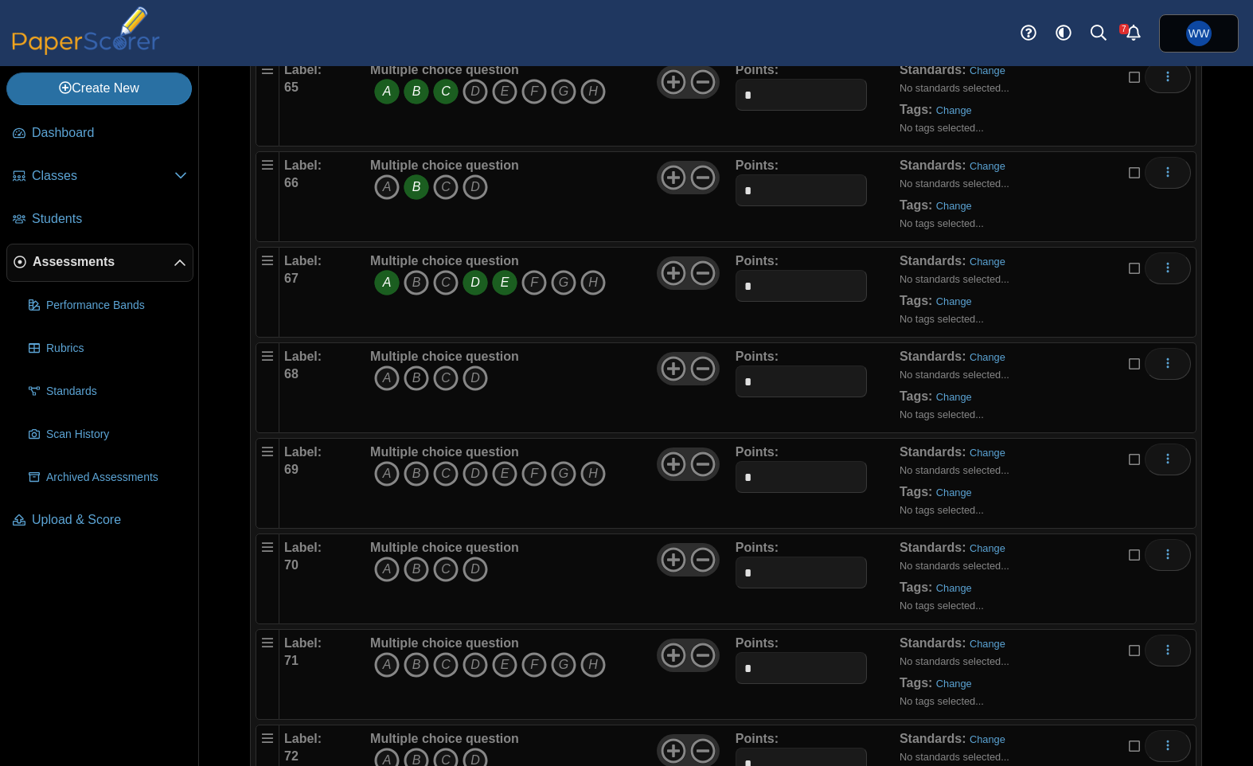
drag, startPoint x: 421, startPoint y: 374, endPoint x: 419, endPoint y: 384, distance: 9.8
click at [421, 374] on icon "B" at bounding box center [416, 377] width 25 height 25
click at [390, 467] on icon "A" at bounding box center [386, 473] width 25 height 25
click at [448, 473] on icon "C" at bounding box center [445, 473] width 25 height 25
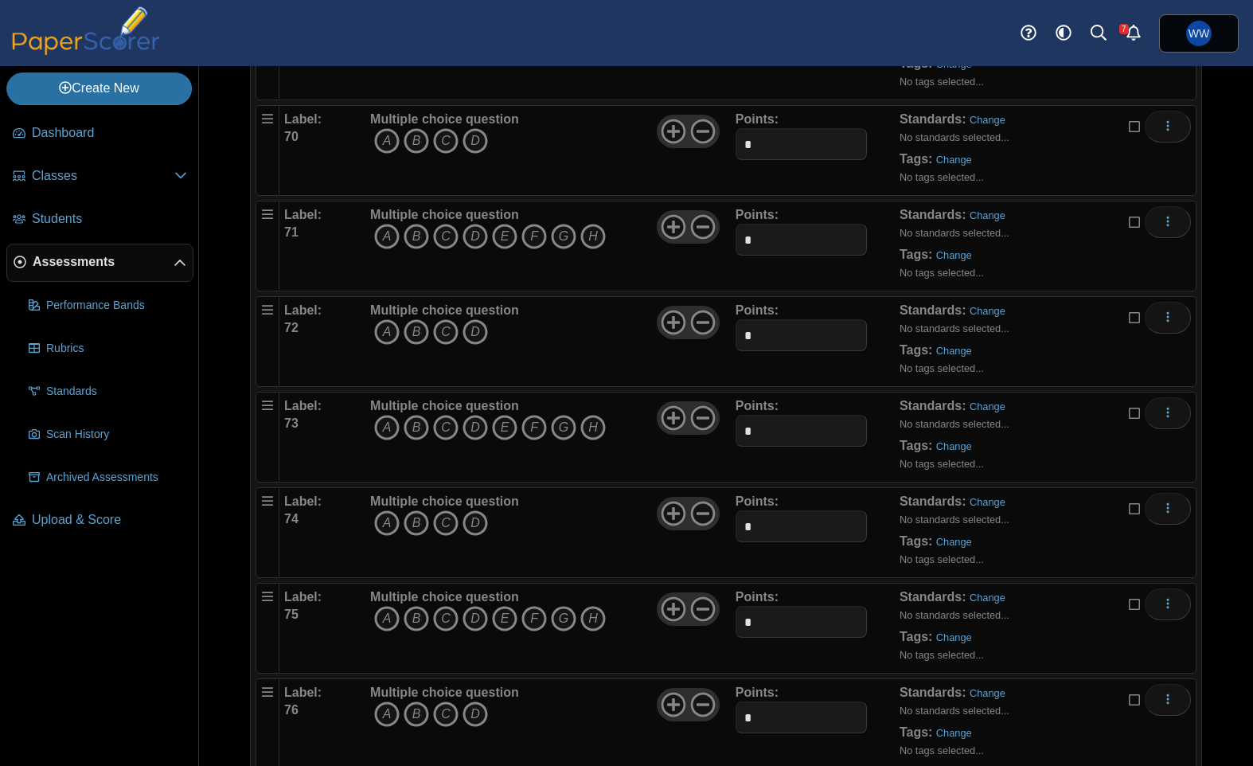
scroll to position [6714, 0]
click at [384, 147] on icon "A" at bounding box center [386, 139] width 25 height 25
click at [392, 246] on icon "A" at bounding box center [386, 234] width 25 height 25
click at [412, 235] on icon "B" at bounding box center [416, 234] width 25 height 25
click at [470, 230] on icon "D" at bounding box center [474, 234] width 25 height 25
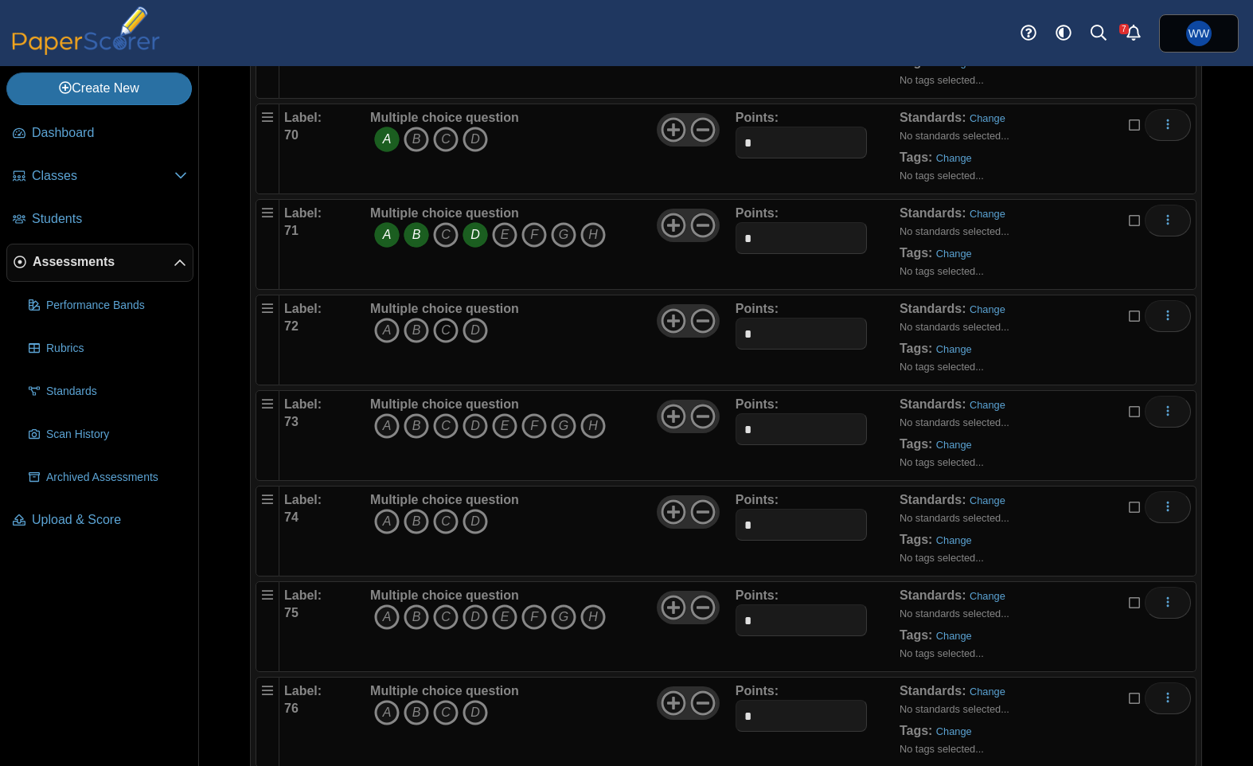
click at [442, 325] on icon "C" at bounding box center [445, 330] width 25 height 25
click at [405, 424] on icon "B" at bounding box center [416, 425] width 25 height 25
click at [455, 429] on icon "C" at bounding box center [445, 425] width 25 height 25
drag, startPoint x: 411, startPoint y: 525, endPoint x: 386, endPoint y: 618, distance: 95.8
click at [411, 524] on icon "B" at bounding box center [416, 521] width 25 height 25
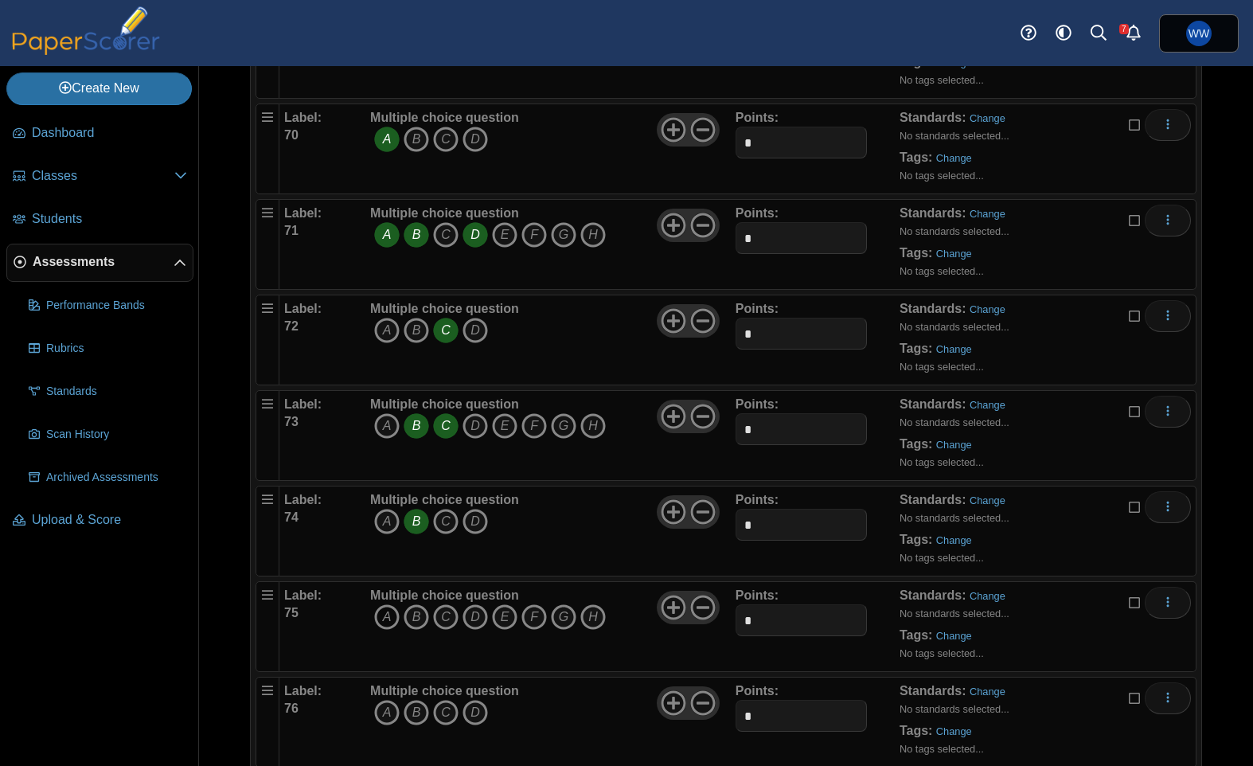
drag, startPoint x: 384, startPoint y: 623, endPoint x: 396, endPoint y: 622, distance: 12.0
click at [385, 623] on icon "A" at bounding box center [386, 616] width 25 height 25
drag, startPoint x: 414, startPoint y: 620, endPoint x: 446, endPoint y: 618, distance: 32.7
click at [416, 620] on icon "B" at bounding box center [416, 616] width 25 height 25
click at [447, 618] on icon "C" at bounding box center [445, 616] width 25 height 25
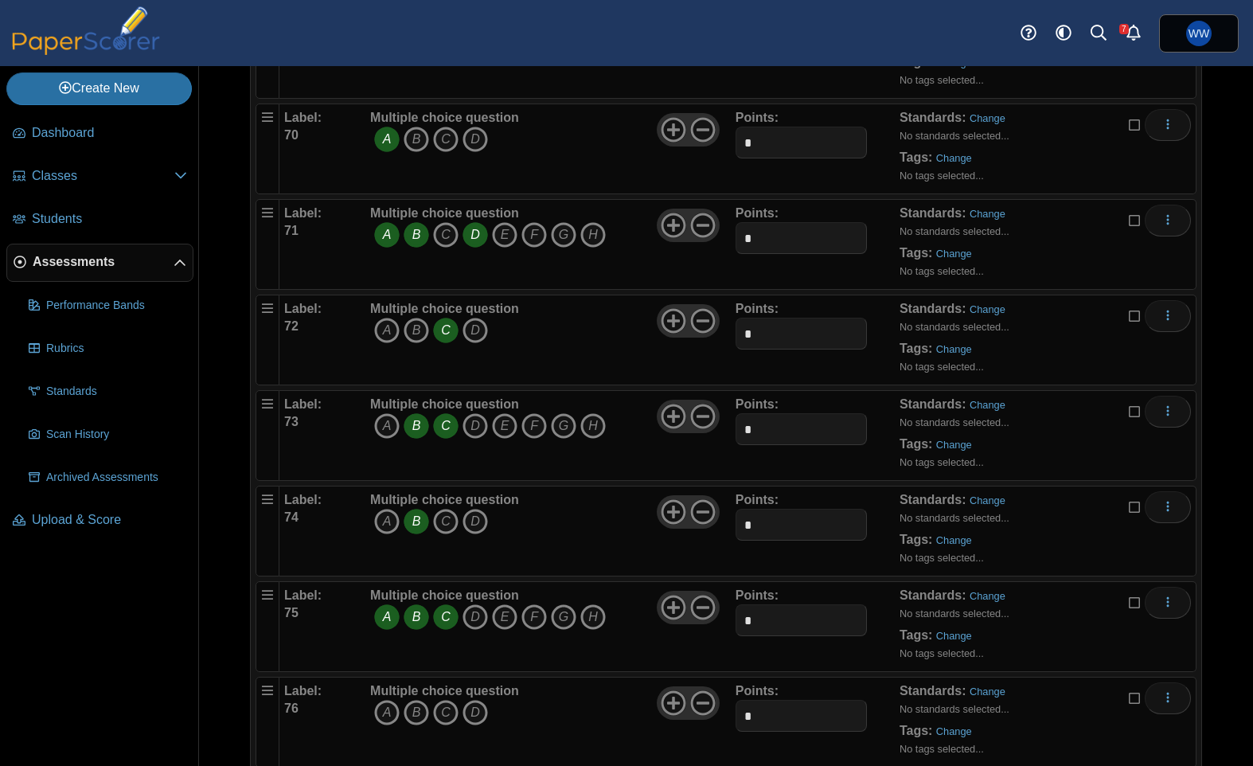
click at [411, 622] on icon "B" at bounding box center [416, 616] width 25 height 25
click at [472, 622] on icon "D" at bounding box center [474, 616] width 25 height 25
click at [502, 621] on icon "E" at bounding box center [504, 616] width 25 height 25
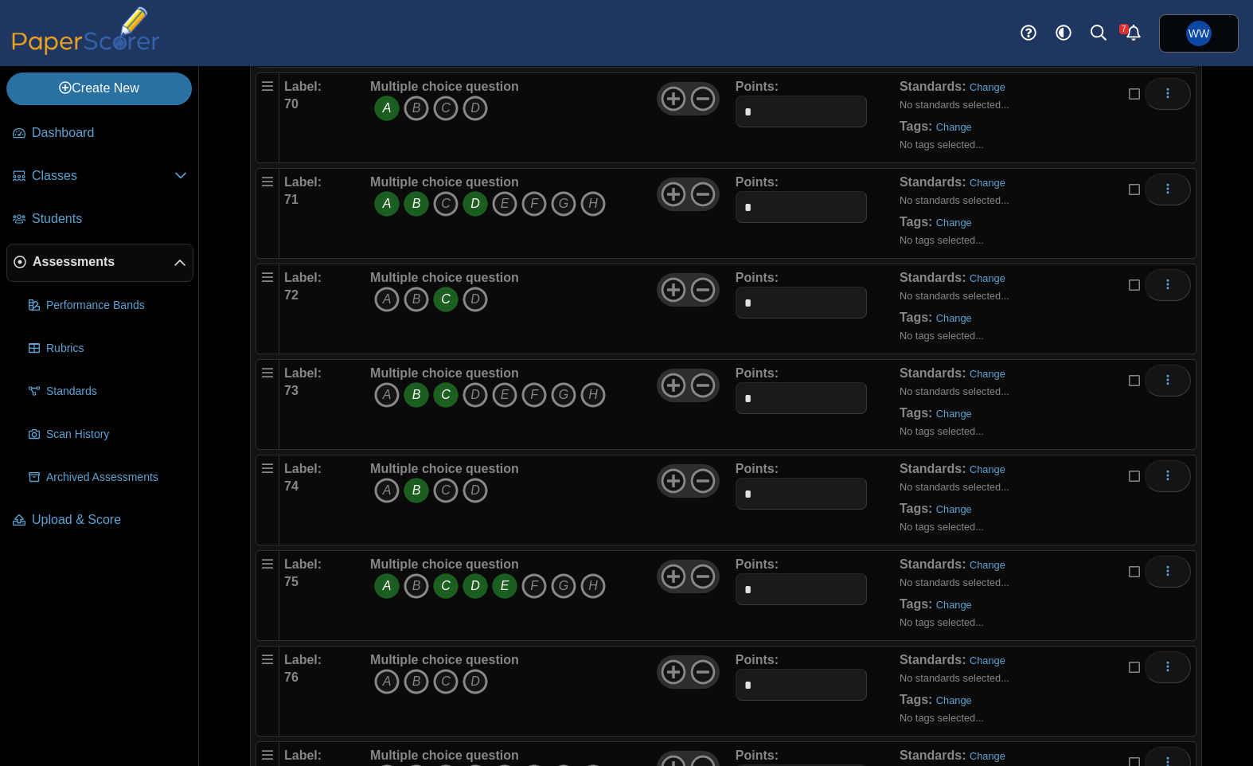
scroll to position [6750, 0]
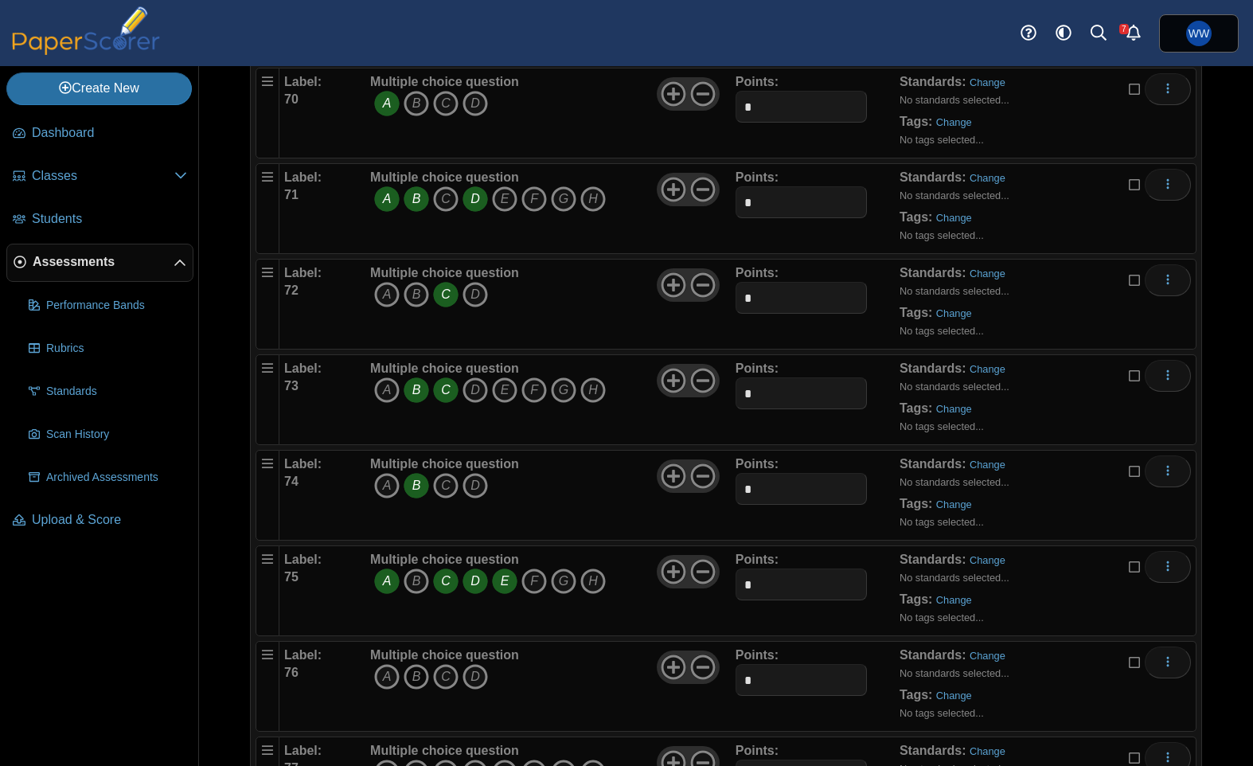
click at [427, 670] on icon "B" at bounding box center [416, 676] width 25 height 25
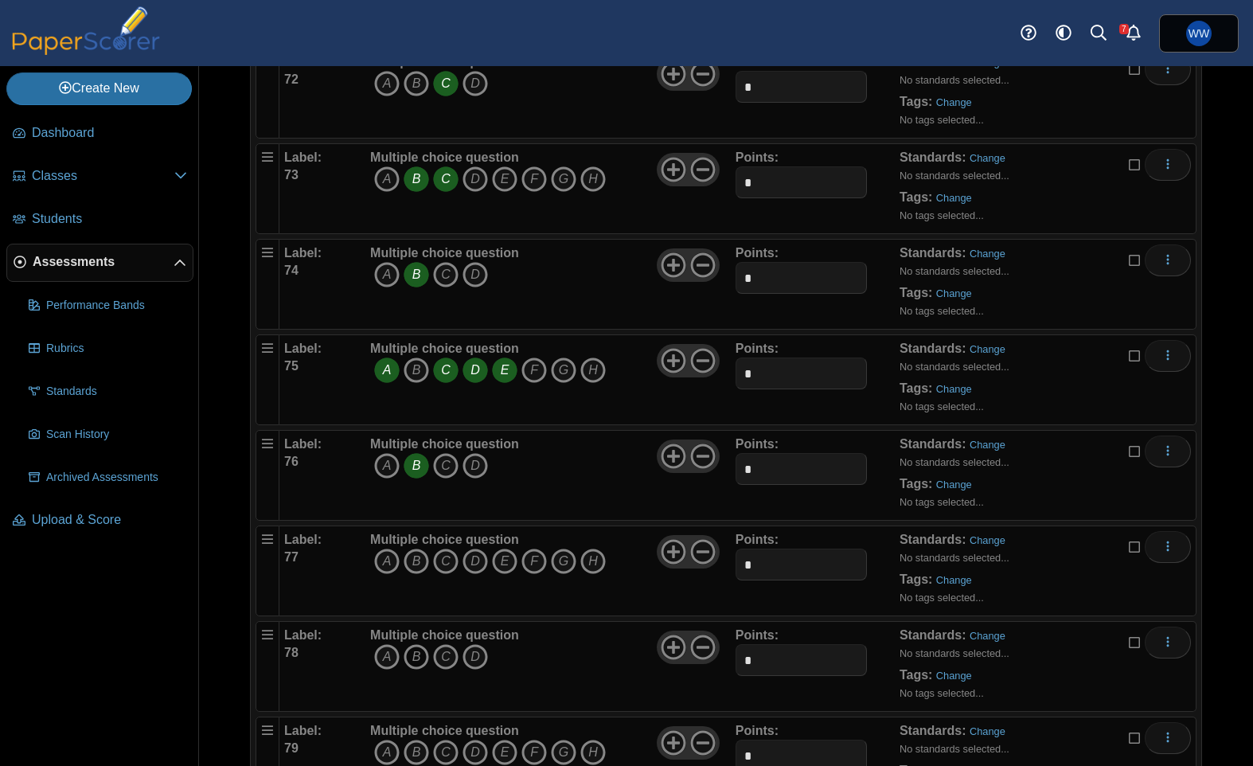
scroll to position [6966, 0]
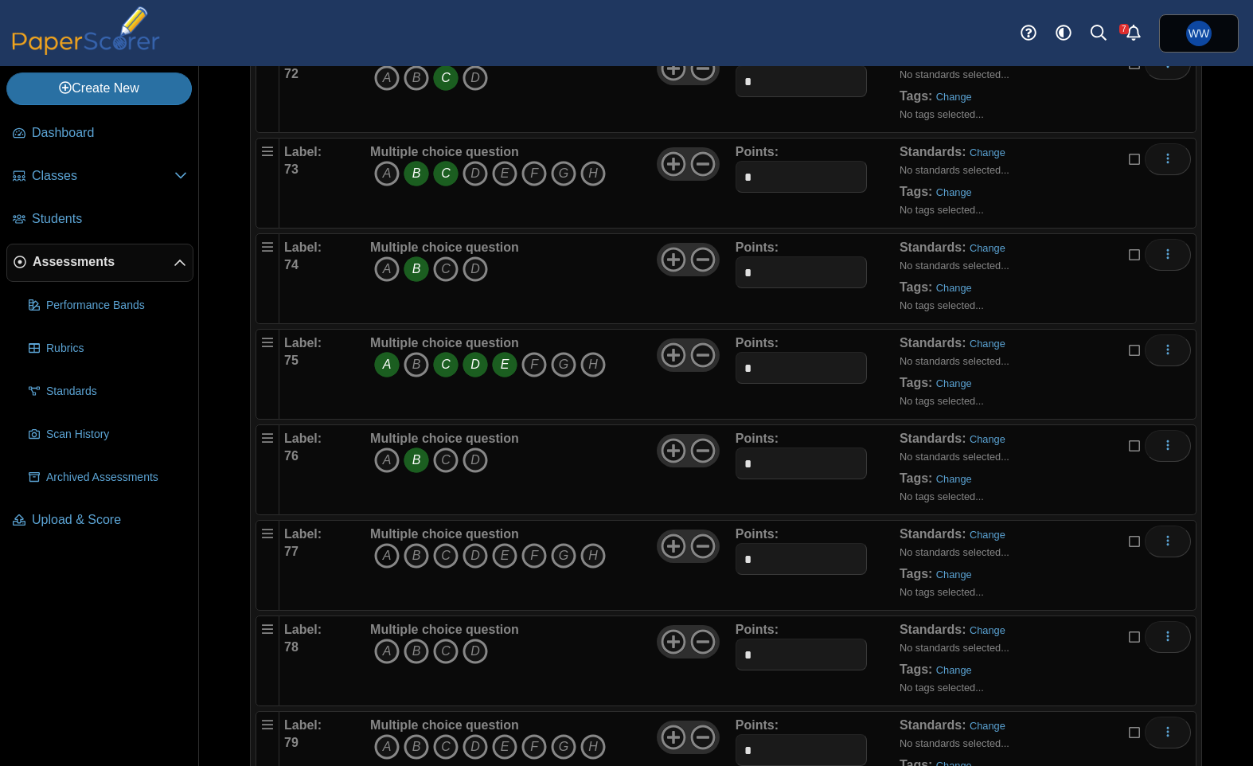
click at [380, 551] on icon "A" at bounding box center [386, 555] width 25 height 25
drag, startPoint x: 416, startPoint y: 556, endPoint x: 425, endPoint y: 556, distance: 8.8
click at [417, 556] on icon "B" at bounding box center [416, 555] width 25 height 25
drag, startPoint x: 443, startPoint y: 557, endPoint x: 479, endPoint y: 559, distance: 35.9
click at [445, 557] on icon "C" at bounding box center [445, 555] width 25 height 25
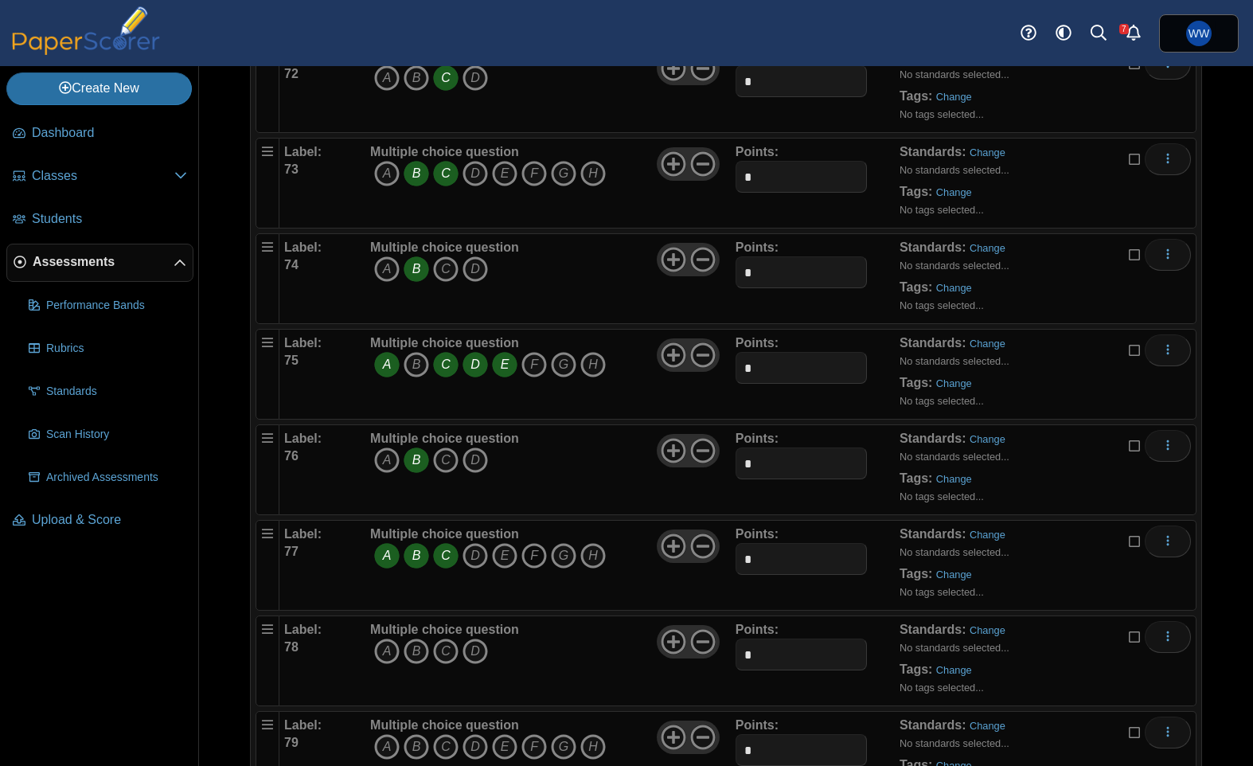
click at [524, 564] on icon "F" at bounding box center [533, 555] width 25 height 25
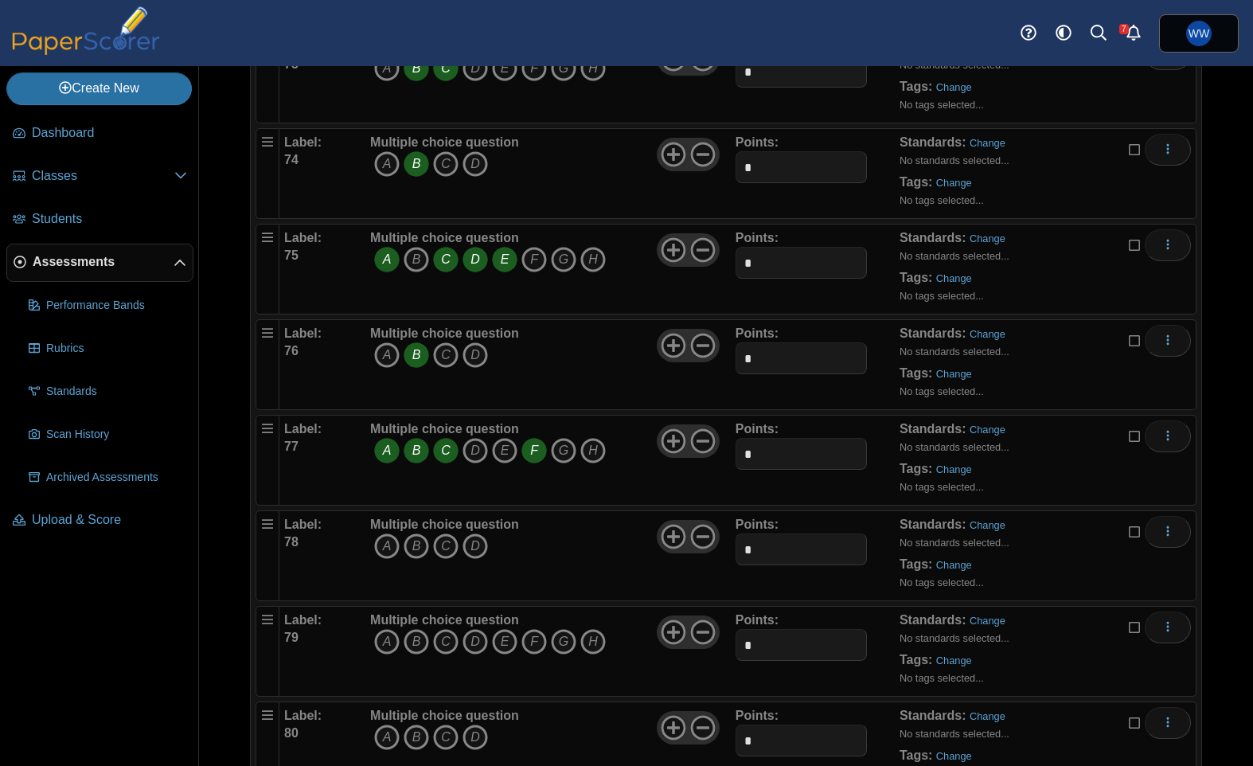
scroll to position [7092, 0]
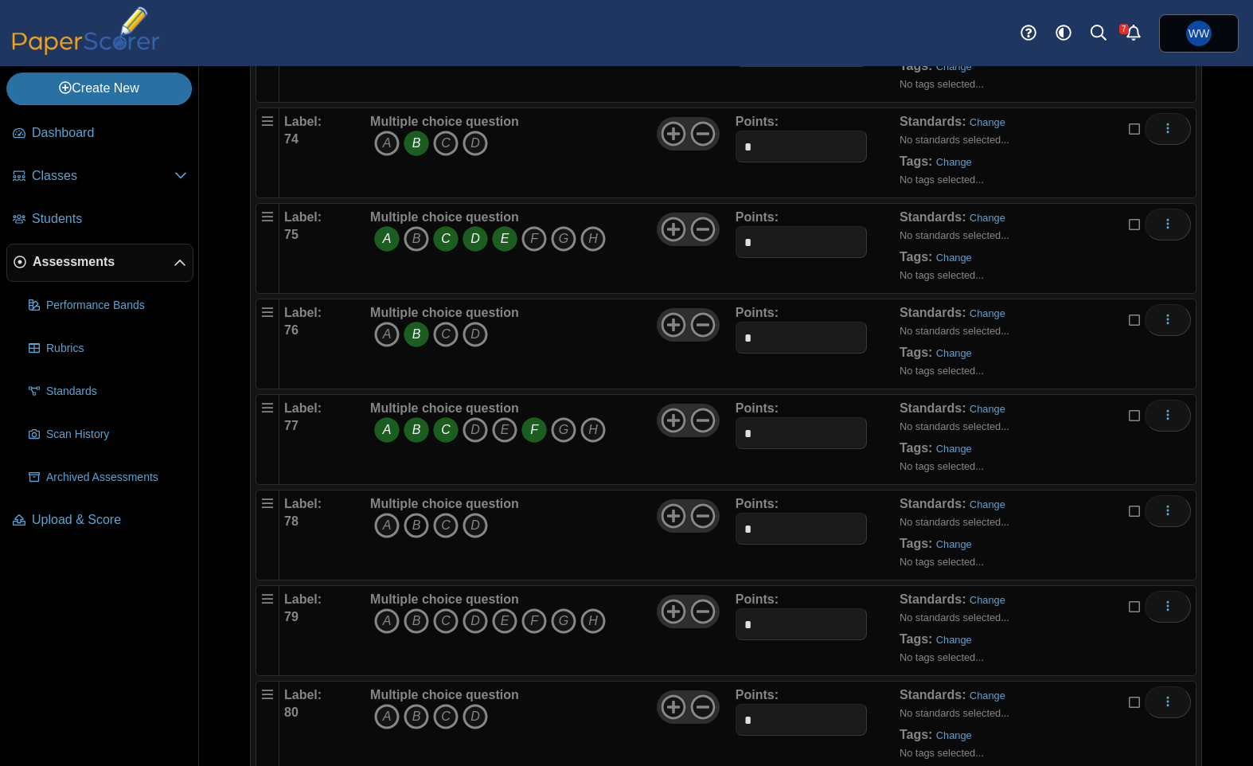
click at [419, 535] on icon "B" at bounding box center [416, 525] width 25 height 25
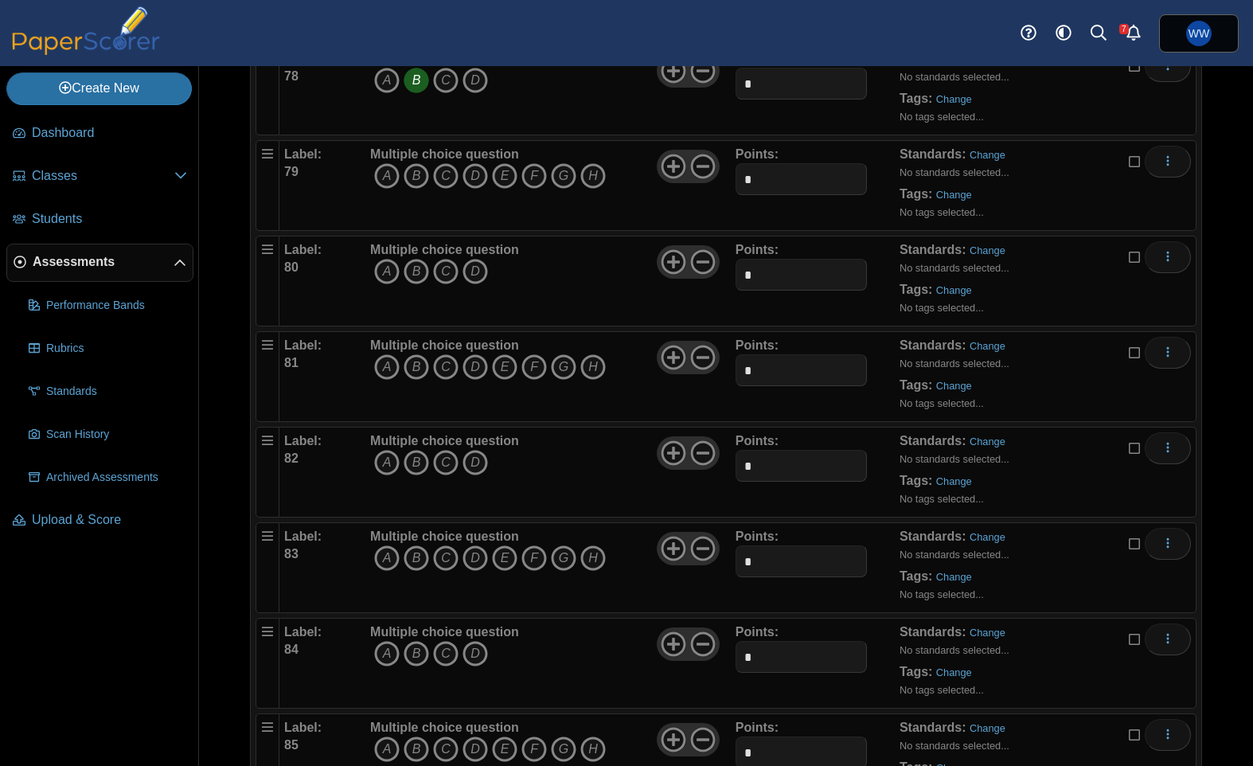
scroll to position [7543, 0]
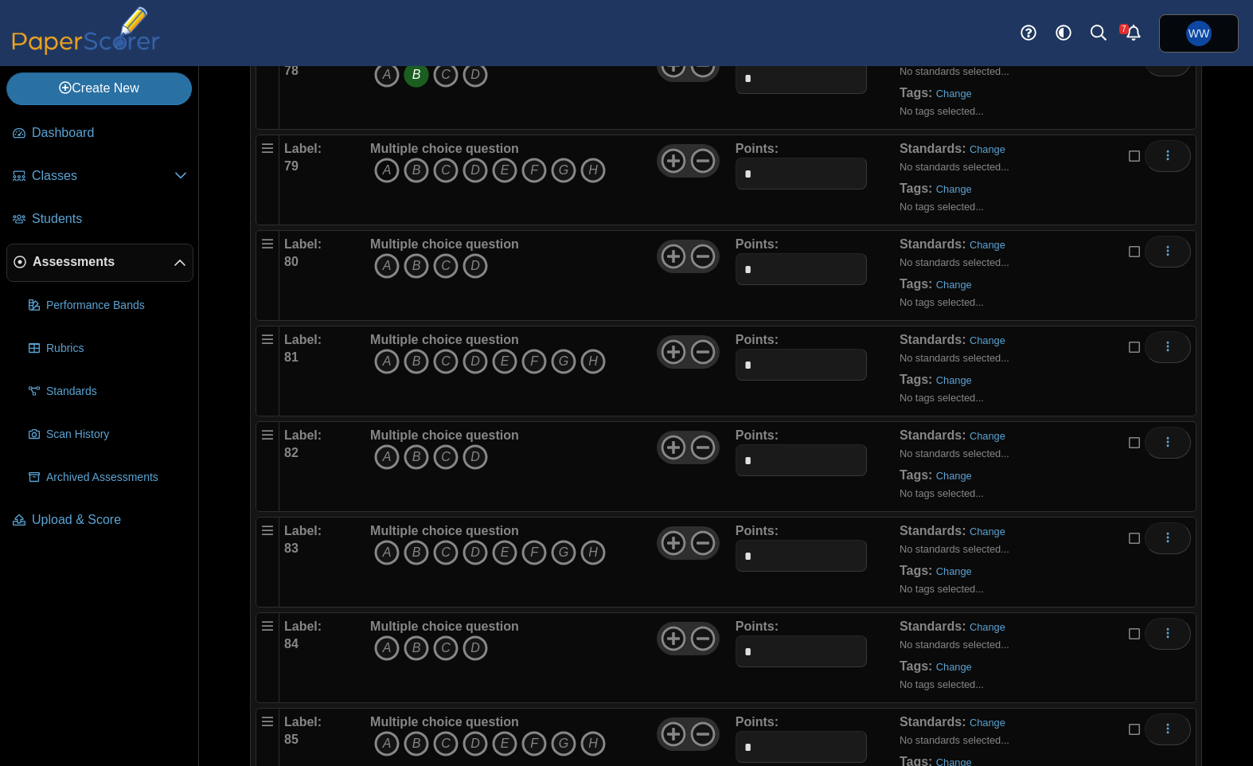
click at [388, 180] on icon "A" at bounding box center [386, 170] width 25 height 25
click at [419, 173] on icon "B" at bounding box center [416, 170] width 25 height 25
drag, startPoint x: 442, startPoint y: 170, endPoint x: 490, endPoint y: 166, distance: 48.7
click at [443, 170] on icon "C" at bounding box center [445, 170] width 25 height 25
click at [561, 170] on icon "G" at bounding box center [563, 170] width 25 height 25
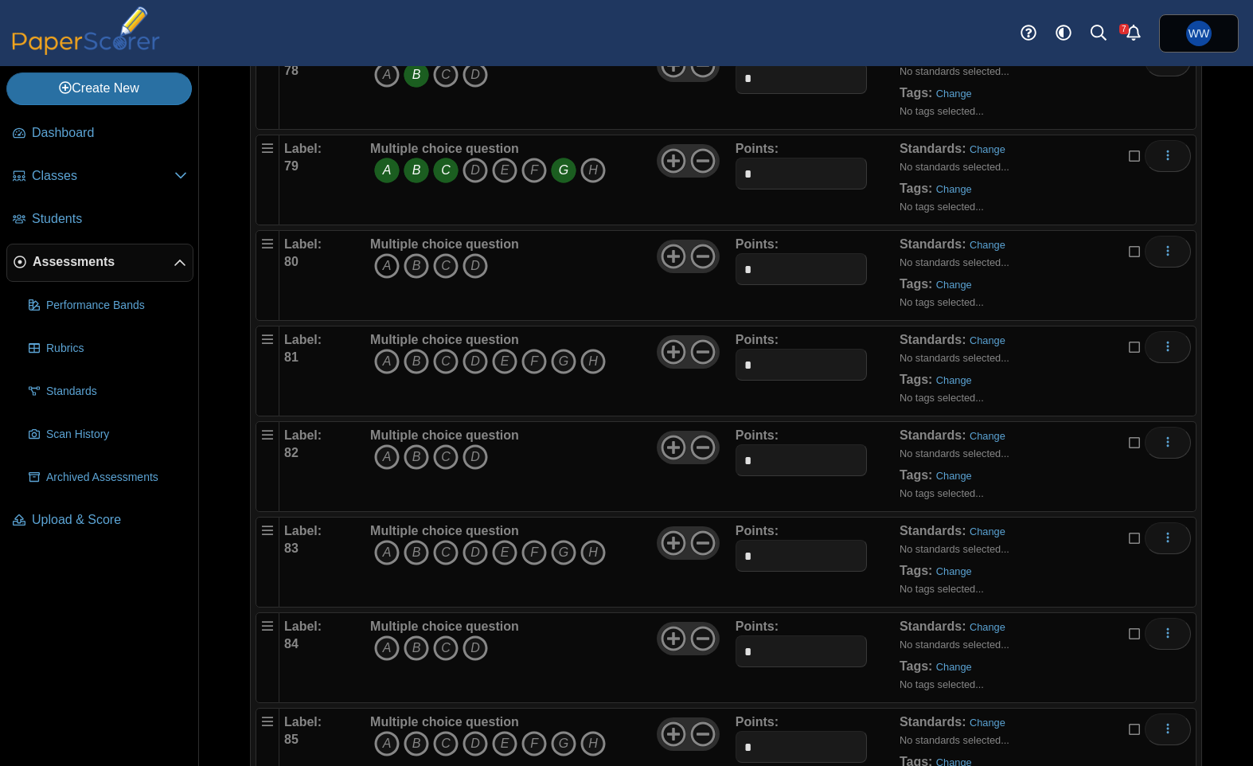
click at [392, 267] on icon "A" at bounding box center [386, 265] width 25 height 25
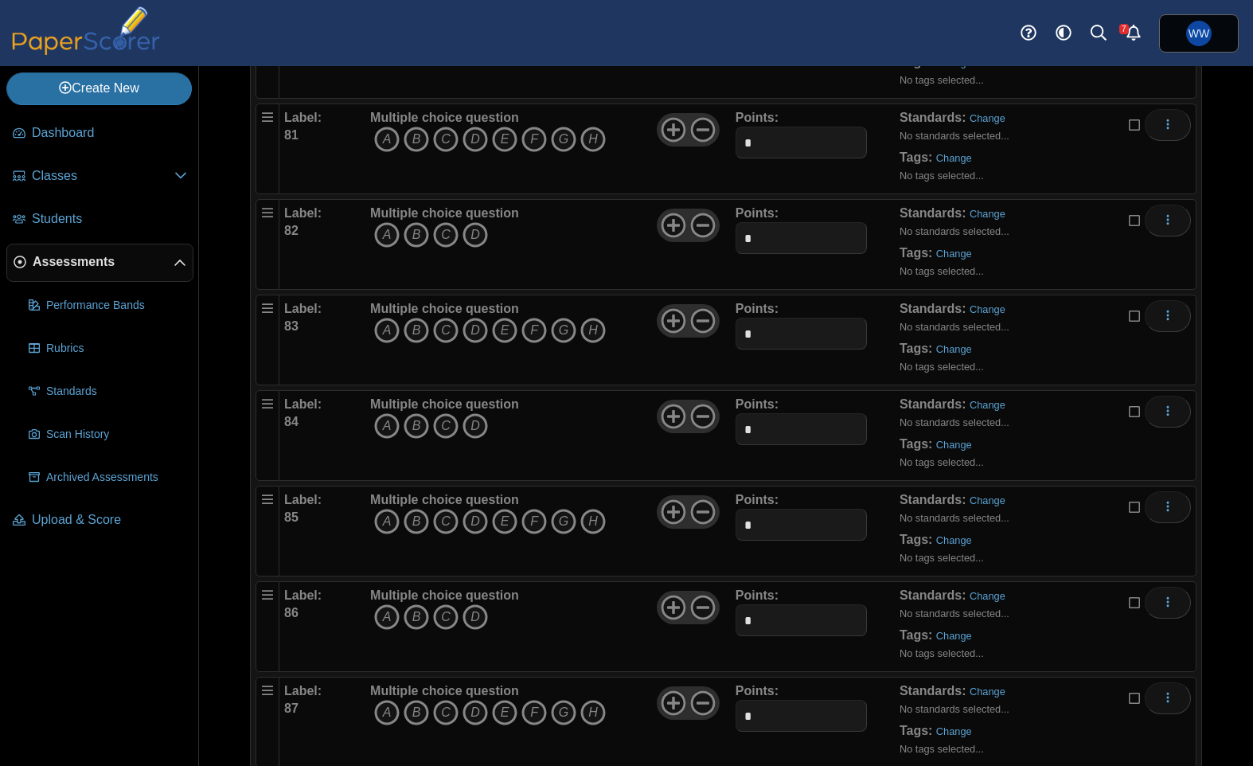
scroll to position [7788, 0]
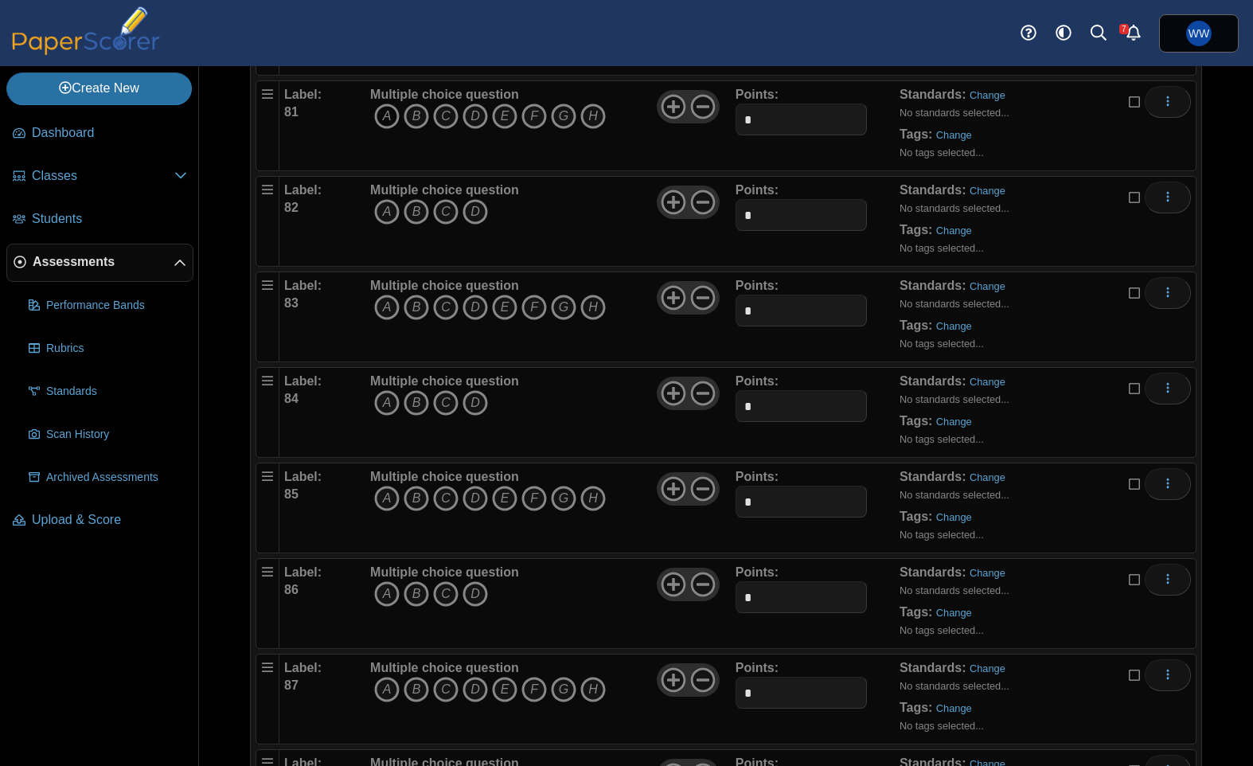
click at [381, 122] on icon "A" at bounding box center [386, 115] width 25 height 25
drag, startPoint x: 413, startPoint y: 120, endPoint x: 458, endPoint y: 123, distance: 44.6
click at [413, 120] on icon "B" at bounding box center [416, 115] width 25 height 25
click at [561, 119] on icon "G" at bounding box center [563, 115] width 25 height 25
click at [394, 209] on icon "A" at bounding box center [386, 211] width 25 height 25
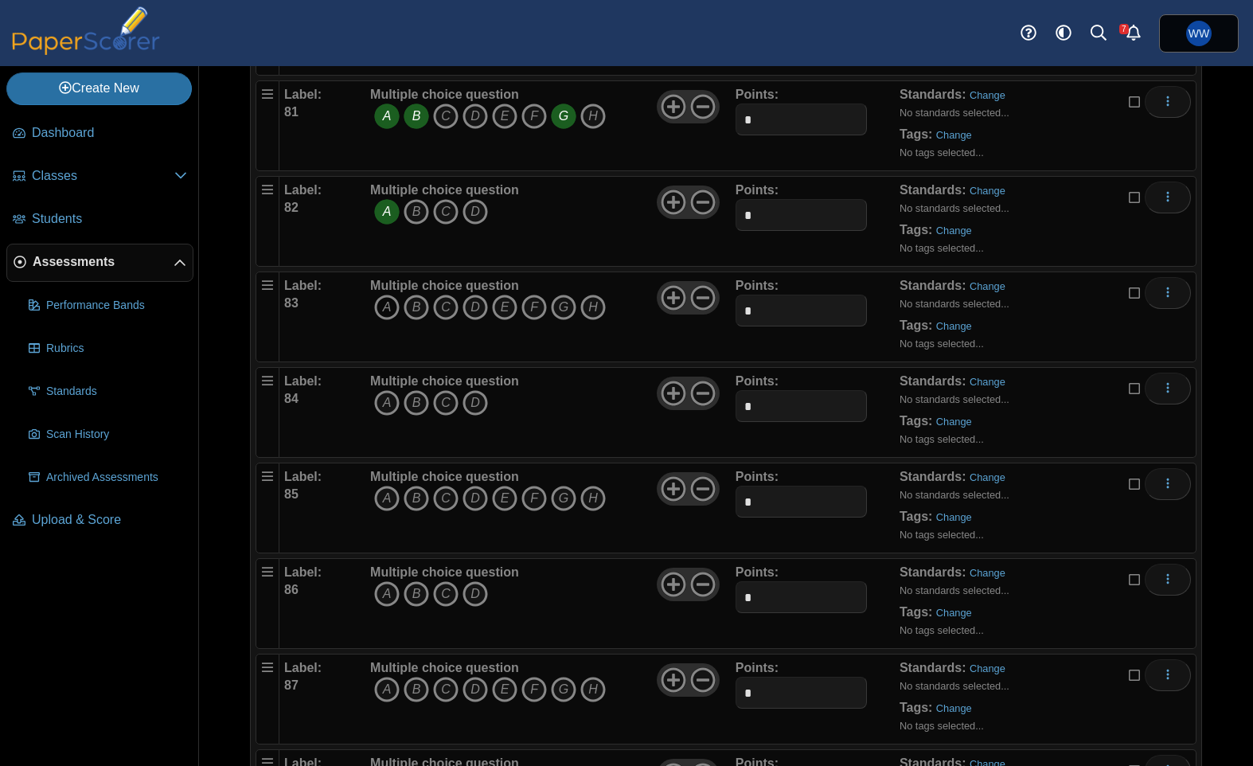
click at [386, 311] on icon "A" at bounding box center [386, 306] width 25 height 25
click at [412, 313] on icon "B" at bounding box center [416, 306] width 25 height 25
click at [445, 312] on icon "C" at bounding box center [445, 306] width 25 height 25
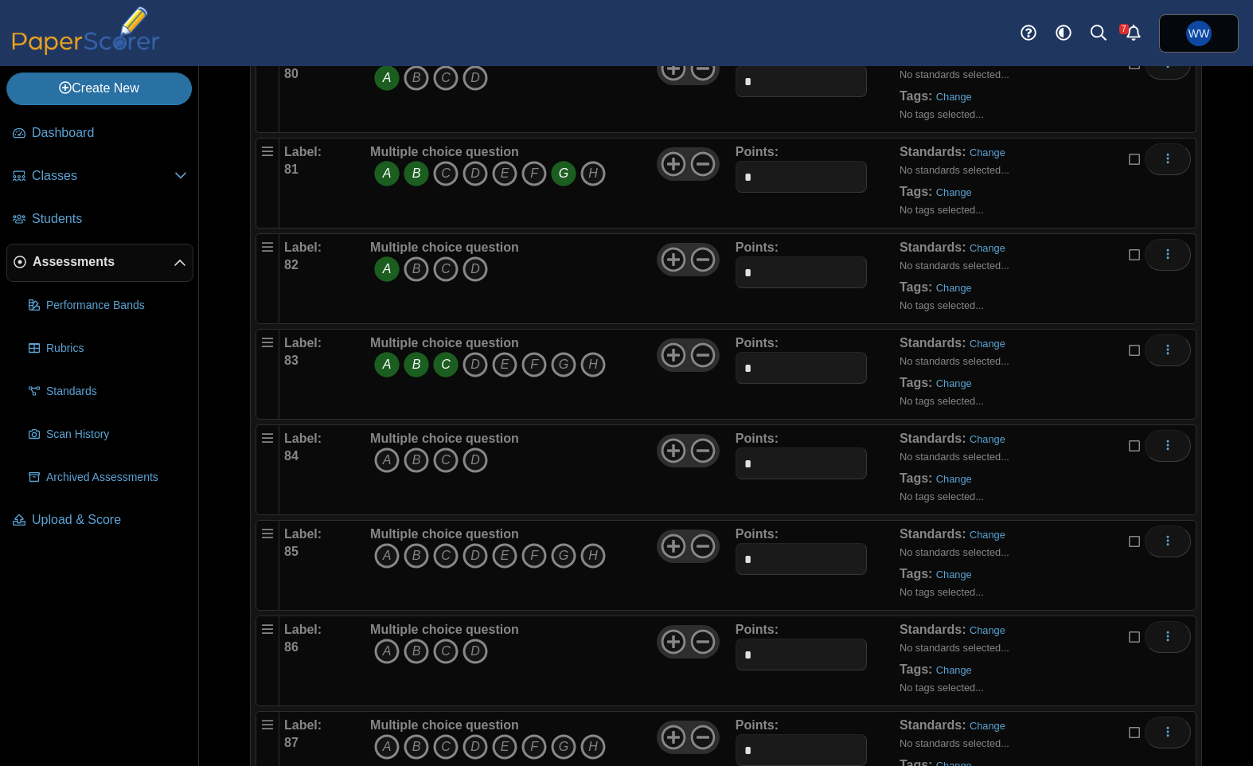
scroll to position [7725, 0]
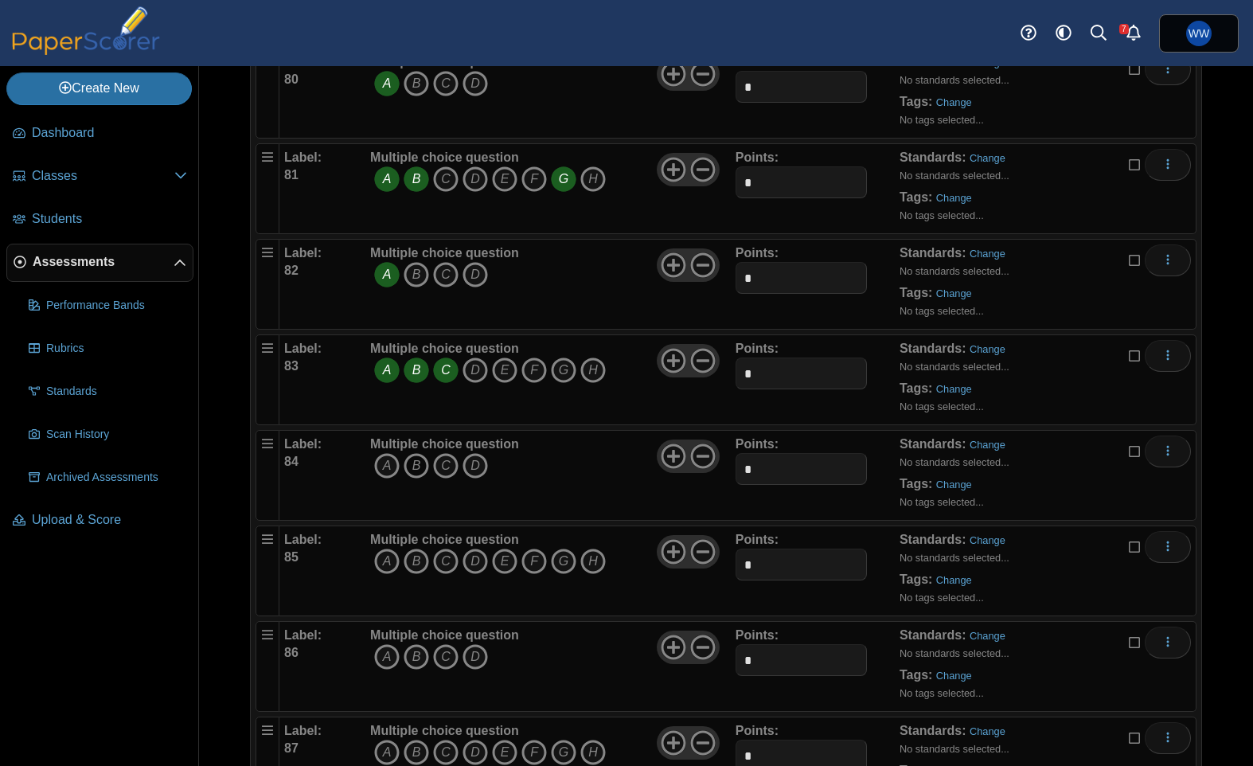
click at [411, 468] on icon "B" at bounding box center [416, 465] width 25 height 25
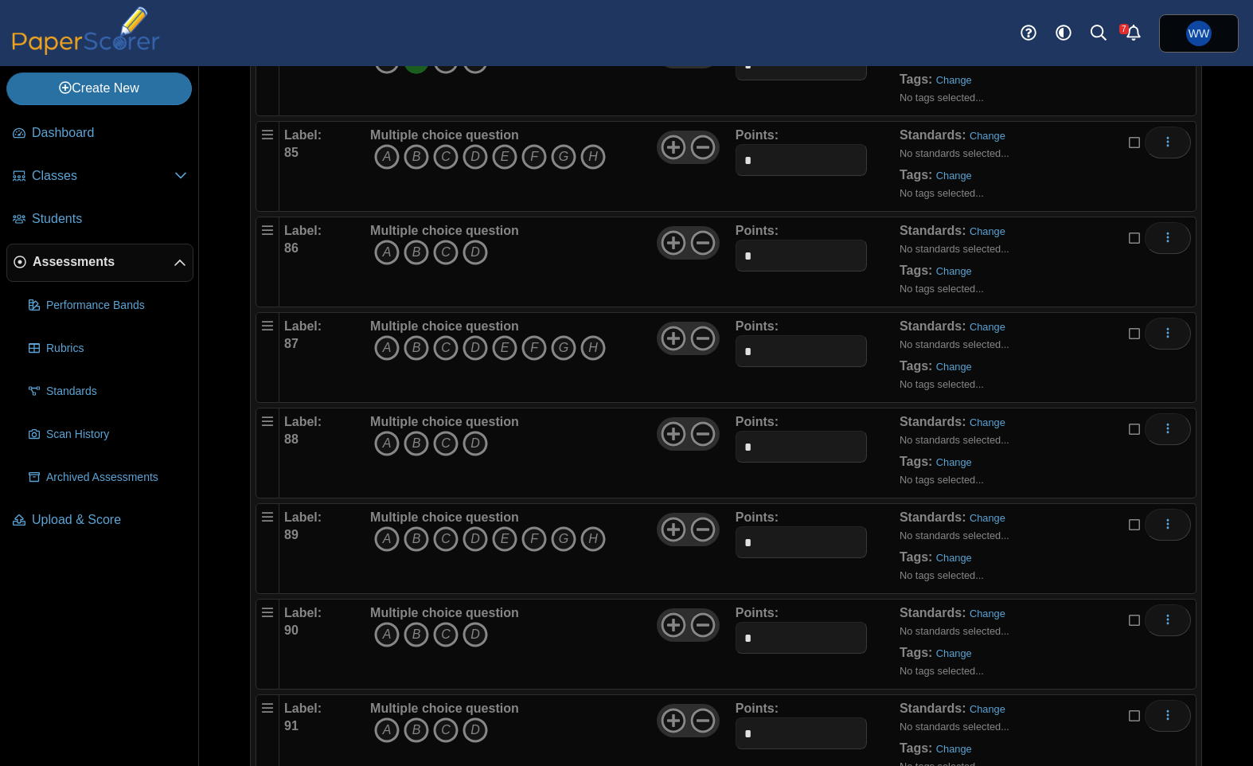
scroll to position [8132, 0]
click at [388, 155] on icon "A" at bounding box center [386, 154] width 25 height 25
click at [417, 155] on icon "B" at bounding box center [416, 154] width 25 height 25
click at [435, 156] on icon "C" at bounding box center [445, 154] width 25 height 25
click at [563, 157] on icon "G" at bounding box center [563, 154] width 25 height 25
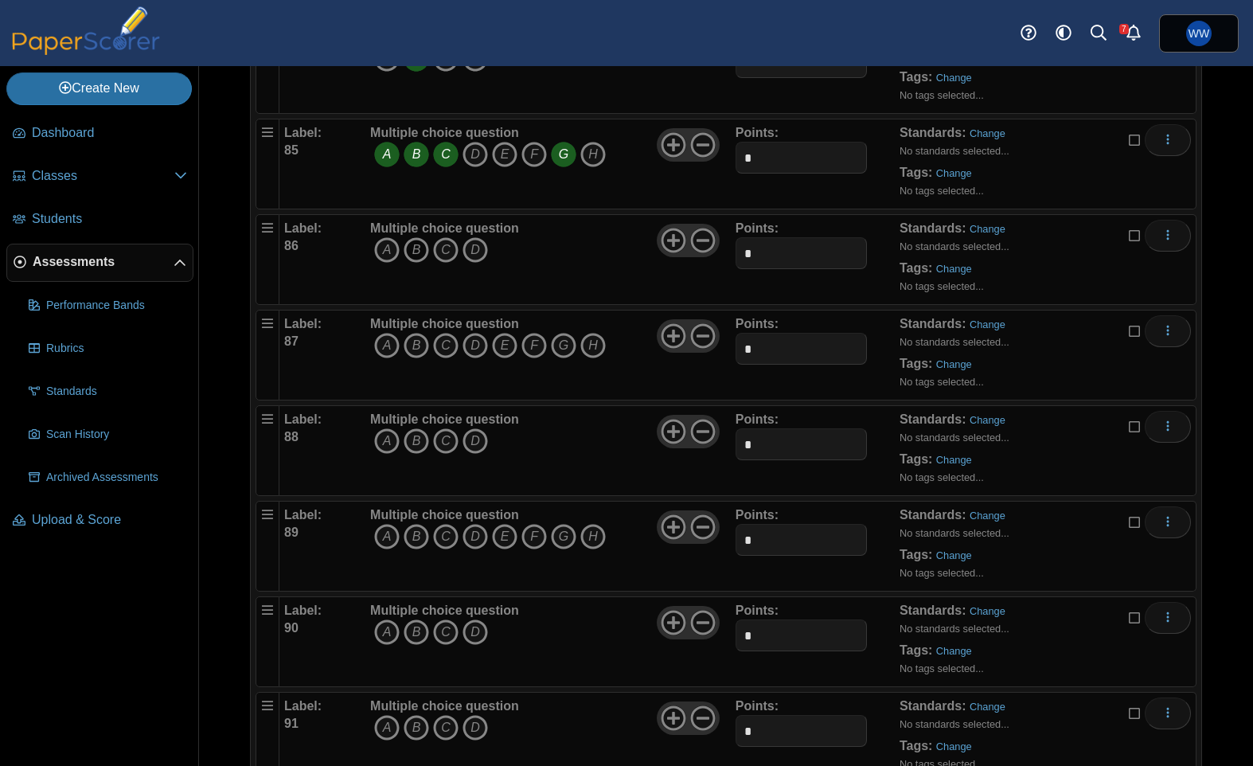
click at [410, 241] on icon "B" at bounding box center [416, 249] width 25 height 25
click at [390, 349] on icon "A" at bounding box center [386, 345] width 25 height 25
click at [468, 345] on icon "D" at bounding box center [474, 345] width 25 height 25
click at [571, 352] on icon "G" at bounding box center [563, 345] width 25 height 25
click at [415, 440] on icon "B" at bounding box center [416, 440] width 25 height 25
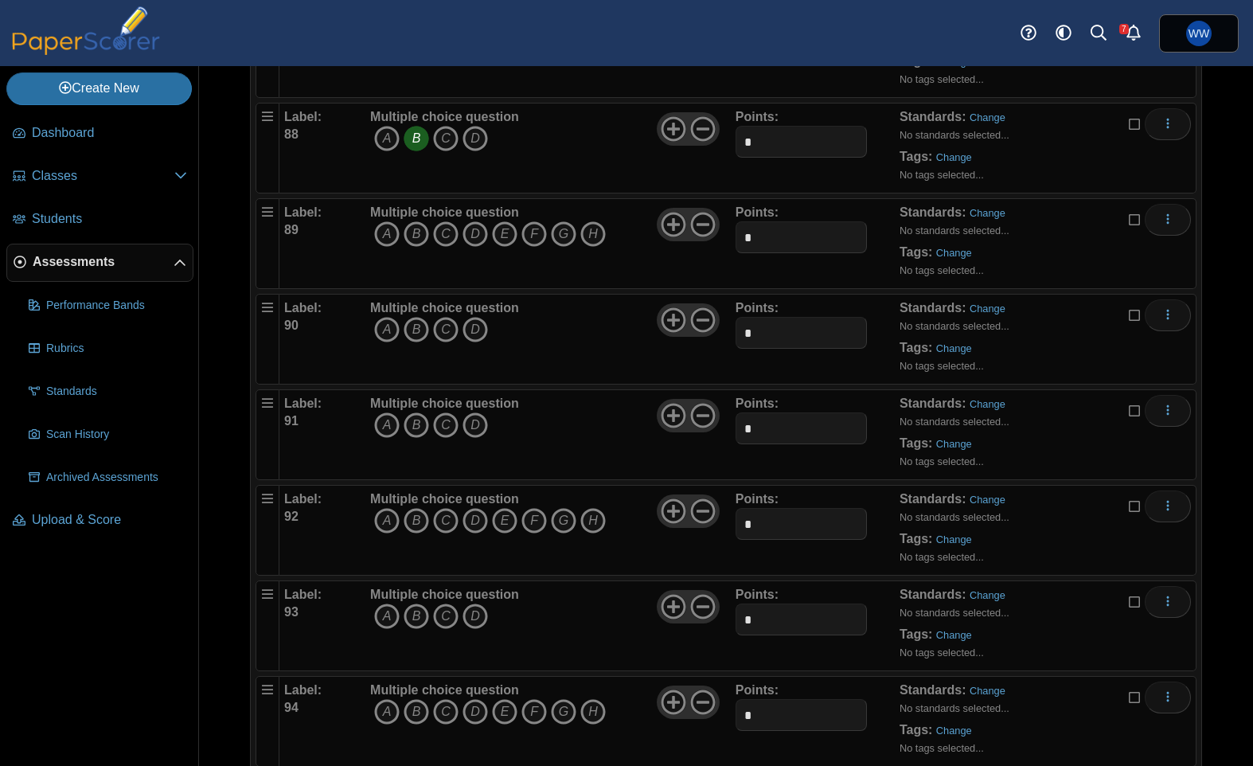
scroll to position [8444, 0]
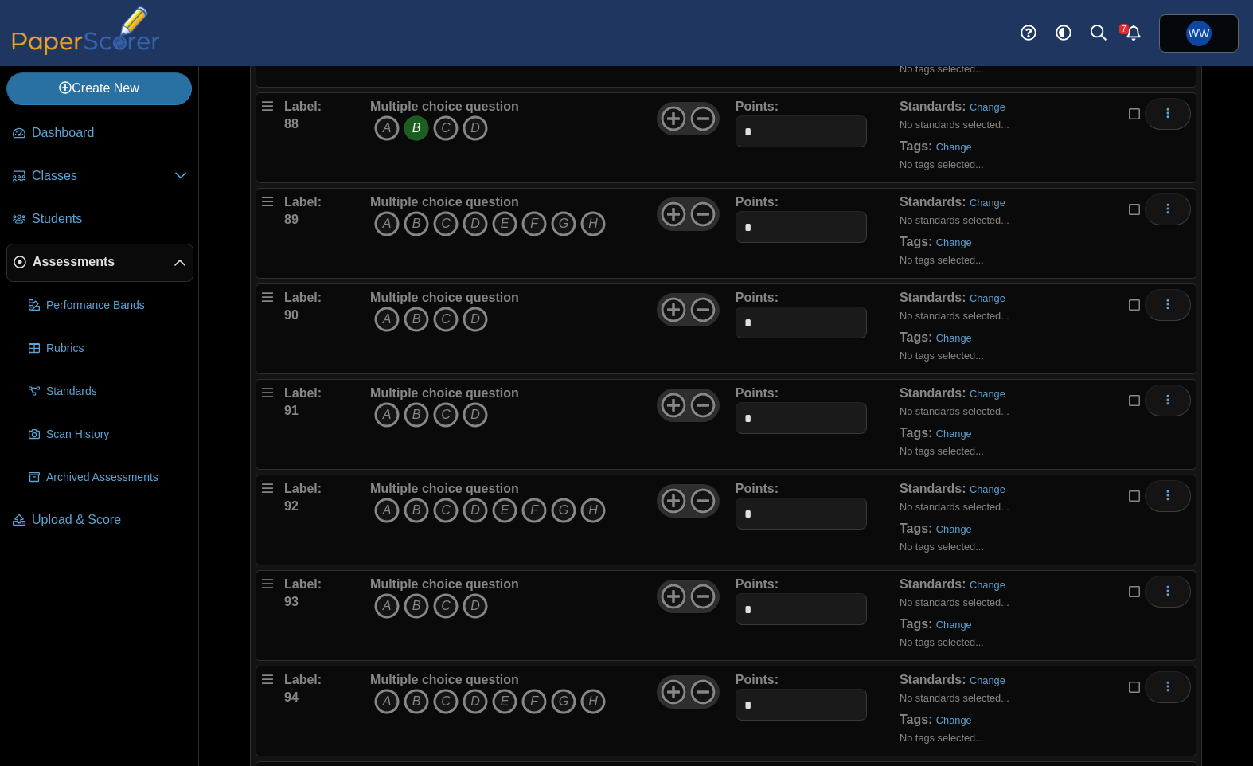
click at [407, 214] on icon "B" at bounding box center [416, 223] width 25 height 25
click at [396, 218] on icon "A" at bounding box center [386, 223] width 25 height 25
click at [492, 232] on icon "E" at bounding box center [504, 223] width 25 height 25
click at [482, 231] on icon "D" at bounding box center [474, 223] width 25 height 25
click at [503, 230] on icon "E" at bounding box center [504, 223] width 25 height 25
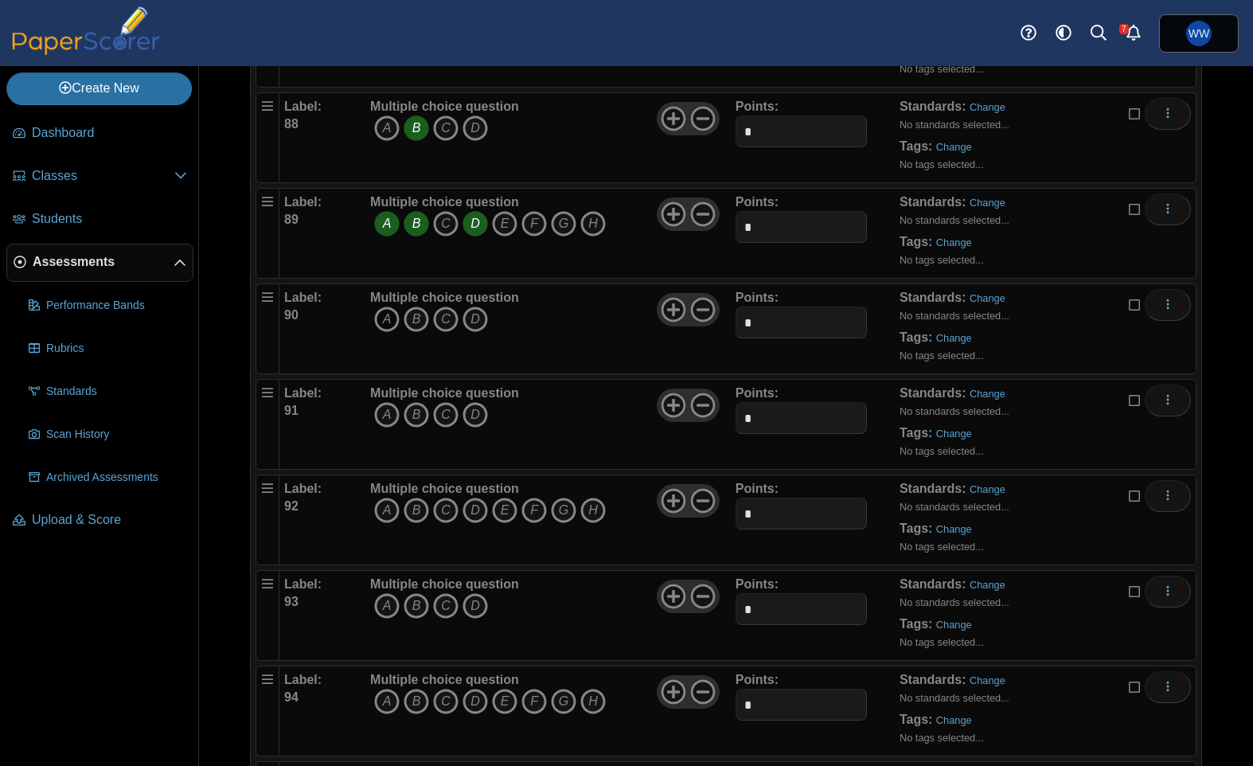
click at [384, 325] on icon "A" at bounding box center [386, 318] width 25 height 25
click at [410, 407] on icon "B" at bounding box center [416, 414] width 25 height 25
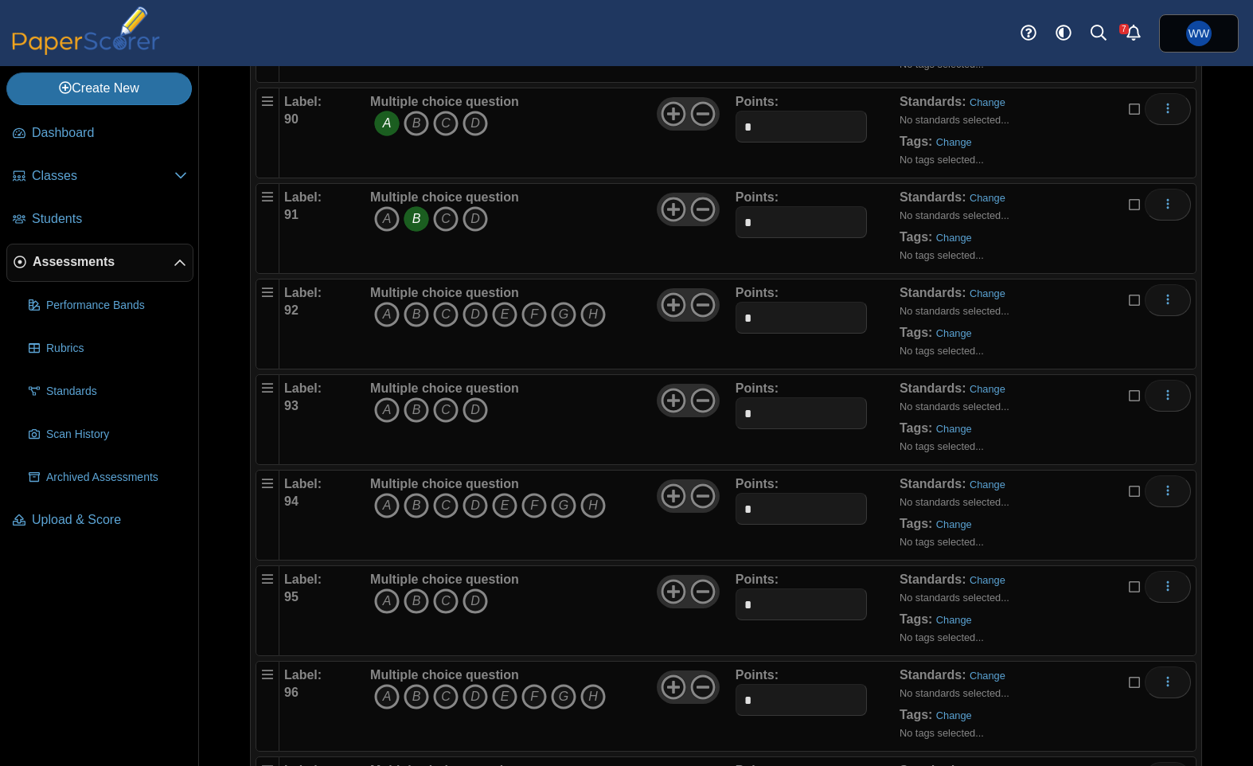
scroll to position [8655, 0]
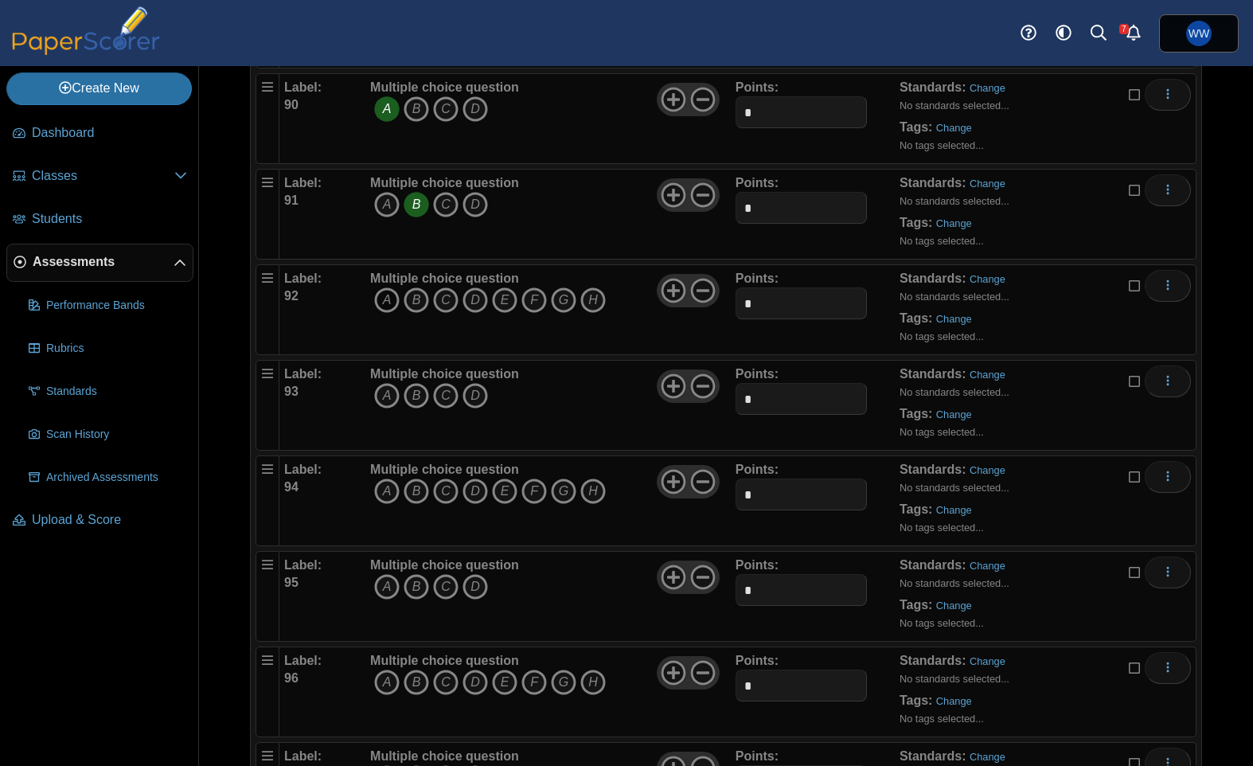
click at [384, 306] on icon "A" at bounding box center [386, 299] width 25 height 25
click at [411, 306] on icon "B" at bounding box center [416, 299] width 25 height 25
click at [453, 302] on icon "C" at bounding box center [445, 299] width 25 height 25
click at [503, 299] on icon "E" at bounding box center [504, 299] width 25 height 25
click at [384, 404] on icon "A" at bounding box center [386, 395] width 25 height 25
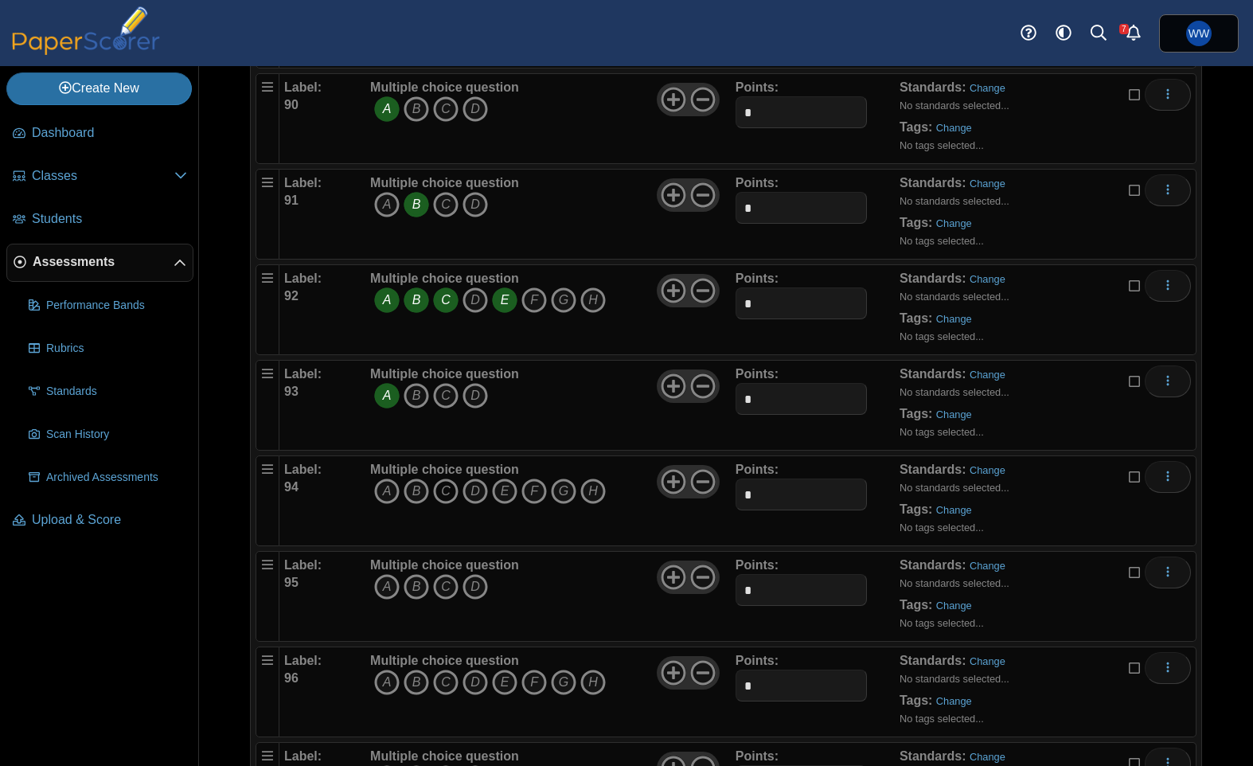
drag, startPoint x: 384, startPoint y: 486, endPoint x: 439, endPoint y: 500, distance: 56.6
click at [392, 489] on icon "A" at bounding box center [386, 490] width 25 height 25
click at [513, 500] on icon "E" at bounding box center [504, 490] width 25 height 25
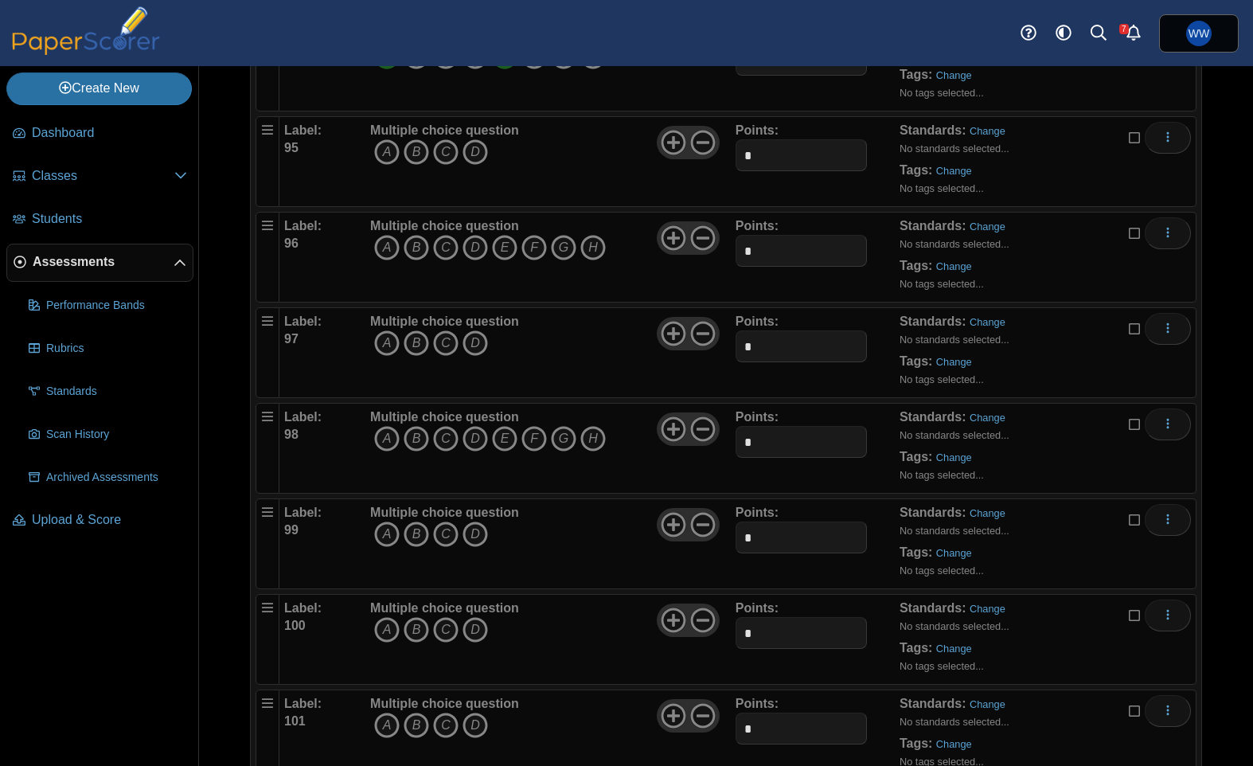
scroll to position [9091, 0]
drag, startPoint x: 415, startPoint y: 154, endPoint x: 407, endPoint y: 158, distance: 8.6
click at [415, 154] on icon "B" at bounding box center [416, 150] width 25 height 25
click at [370, 248] on span "A B C D E" at bounding box center [488, 247] width 236 height 29
click at [378, 247] on icon "A" at bounding box center [386, 245] width 25 height 25
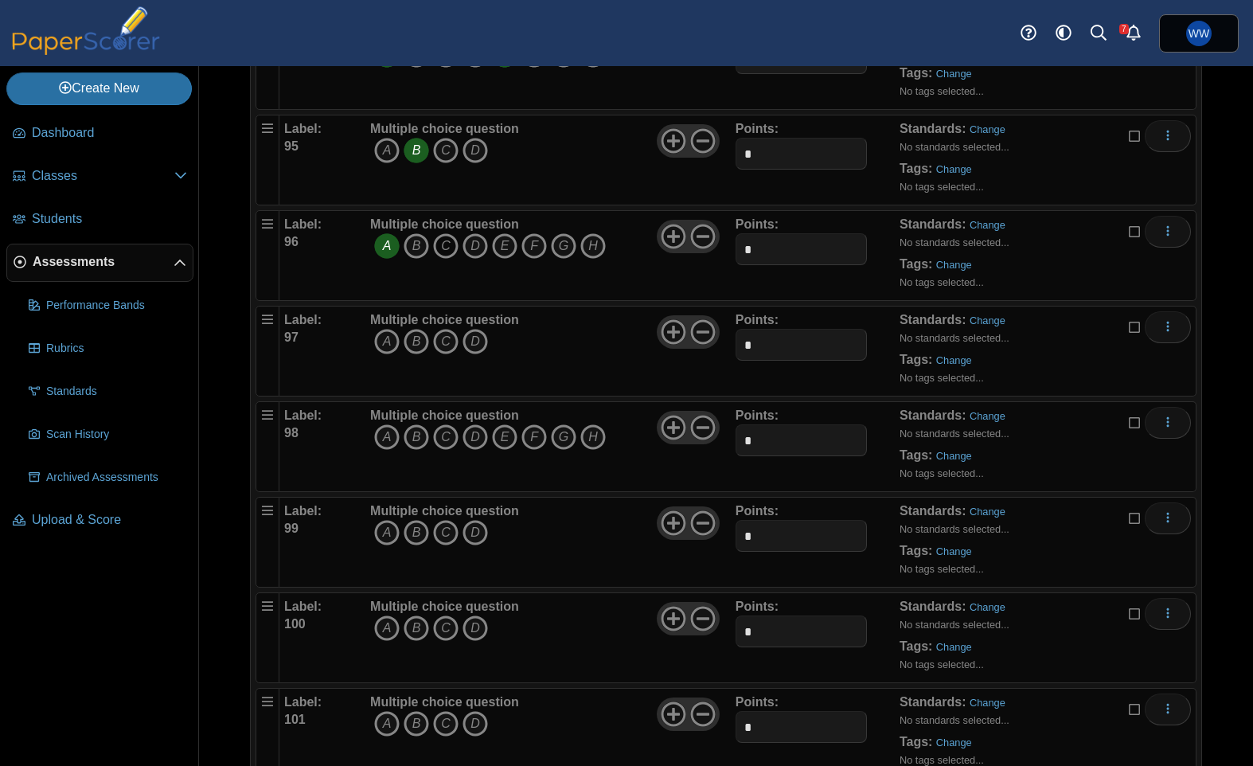
click at [454, 245] on icon "C" at bounding box center [445, 245] width 25 height 25
click at [392, 339] on icon "A" at bounding box center [386, 341] width 25 height 25
drag, startPoint x: 387, startPoint y: 438, endPoint x: 400, endPoint y: 437, distance: 12.8
click at [387, 438] on icon "A" at bounding box center [386, 436] width 25 height 25
click at [416, 436] on icon "B" at bounding box center [416, 436] width 25 height 25
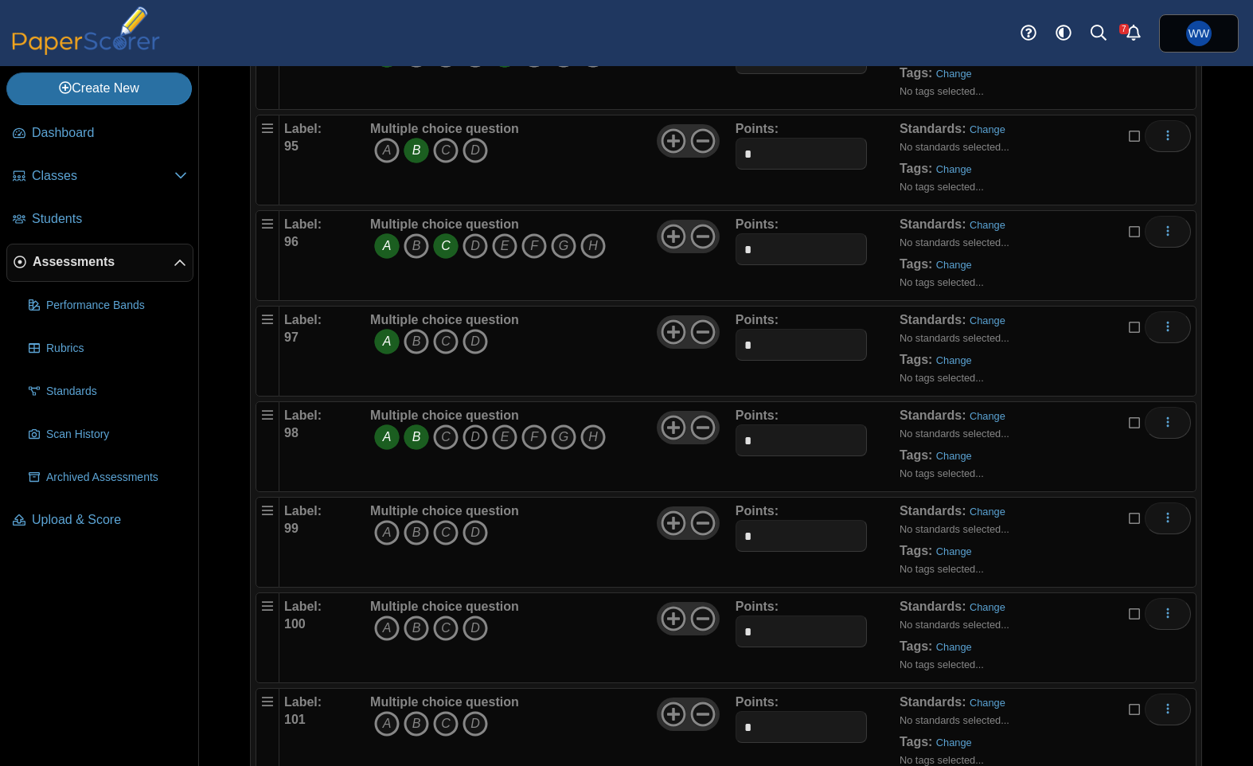
click at [476, 439] on icon "D" at bounding box center [474, 436] width 25 height 25
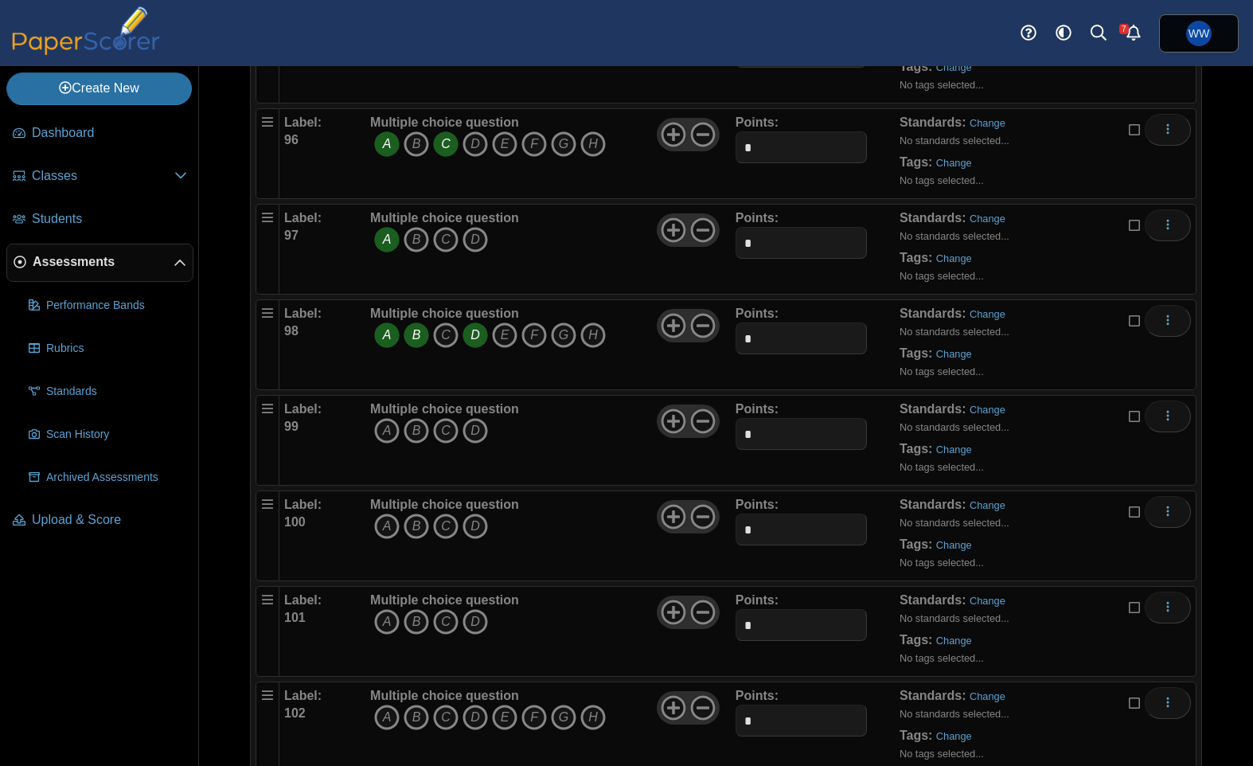
scroll to position [9196, 0]
click at [421, 435] on icon "B" at bounding box center [416, 427] width 25 height 25
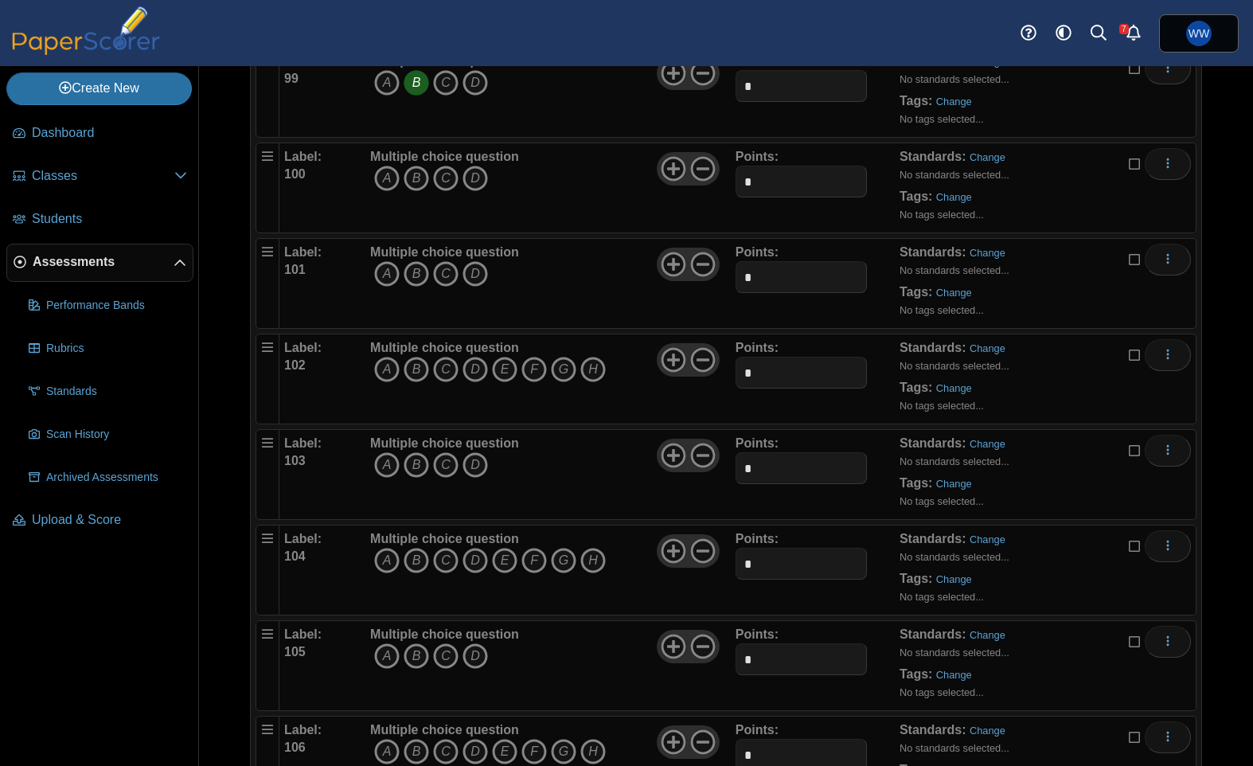
scroll to position [9543, 0]
click at [446, 186] on icon "C" at bounding box center [445, 175] width 25 height 25
click at [417, 280] on icon "B" at bounding box center [416, 271] width 25 height 25
click at [387, 357] on icon "A" at bounding box center [386, 366] width 25 height 25
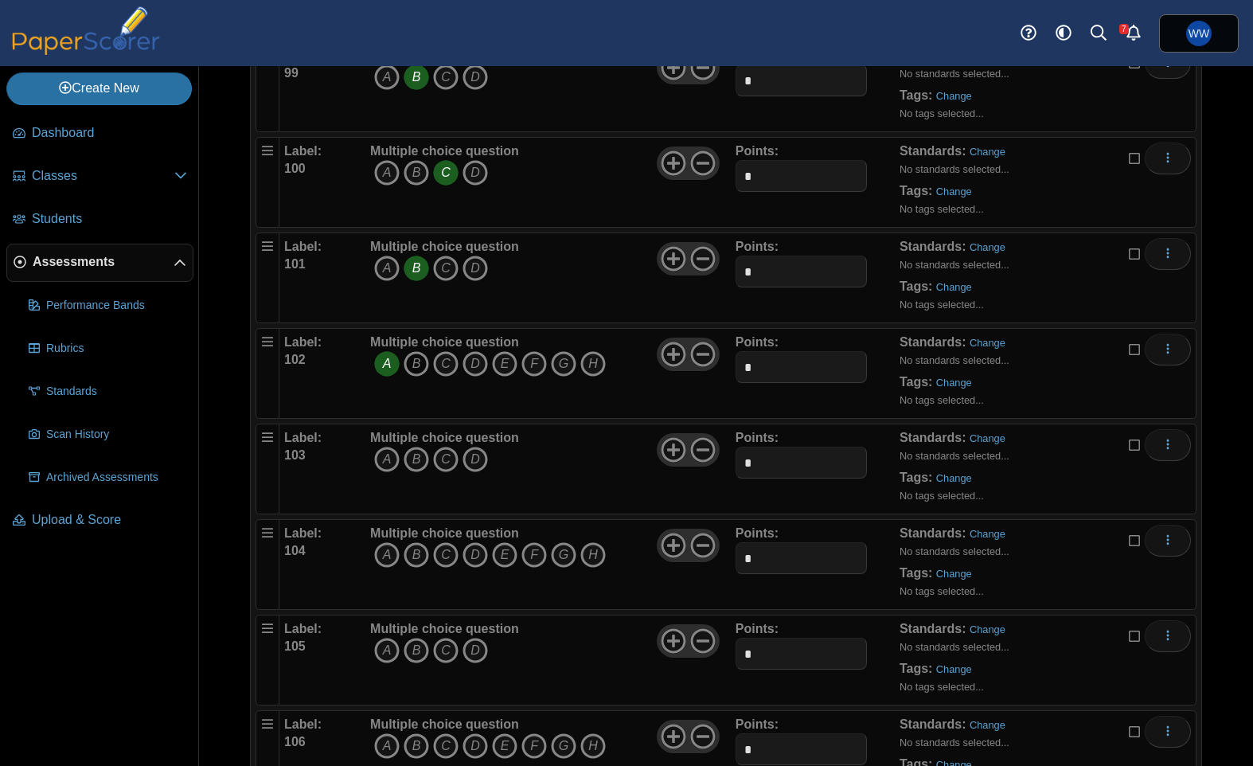
click at [408, 363] on icon "B" at bounding box center [416, 363] width 25 height 25
click at [479, 368] on icon "D" at bounding box center [474, 364] width 25 height 25
click at [382, 466] on icon "A" at bounding box center [386, 461] width 25 height 25
drag, startPoint x: 396, startPoint y: 556, endPoint x: 419, endPoint y: 560, distance: 23.3
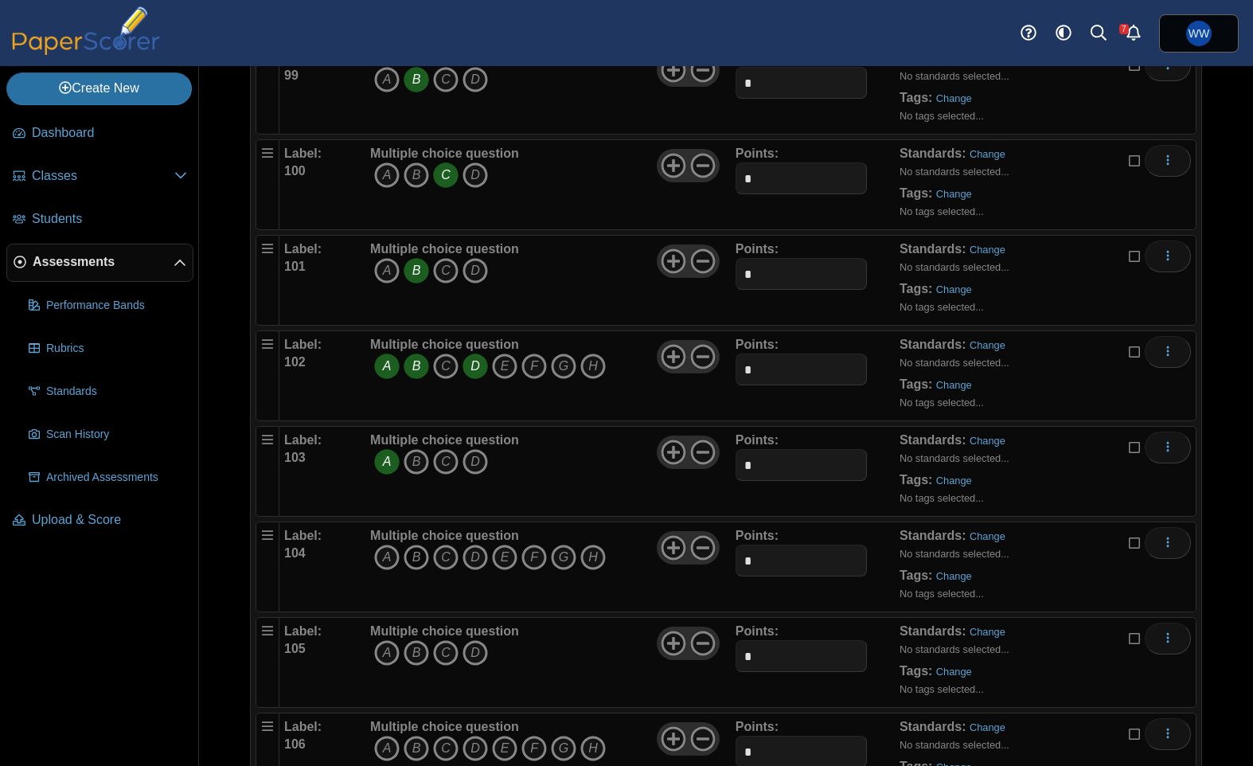
click at [398, 556] on icon "A" at bounding box center [386, 556] width 25 height 25
click at [421, 560] on icon "B" at bounding box center [416, 556] width 25 height 25
click at [484, 561] on icon "D" at bounding box center [474, 556] width 25 height 25
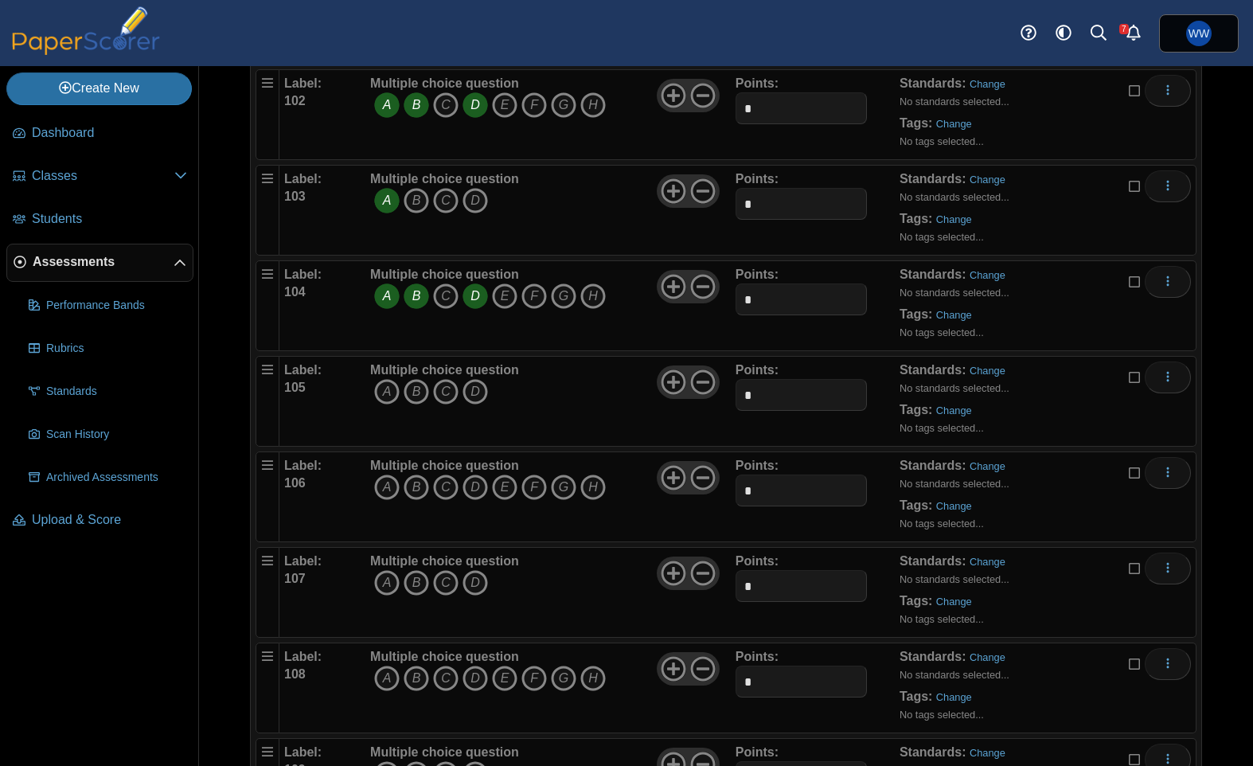
scroll to position [9804, 0]
click at [385, 398] on icon "A" at bounding box center [386, 392] width 25 height 25
click at [395, 491] on icon "A" at bounding box center [386, 487] width 25 height 25
drag, startPoint x: 421, startPoint y: 491, endPoint x: 457, endPoint y: 489, distance: 35.9
click at [424, 491] on icon "B" at bounding box center [416, 487] width 25 height 25
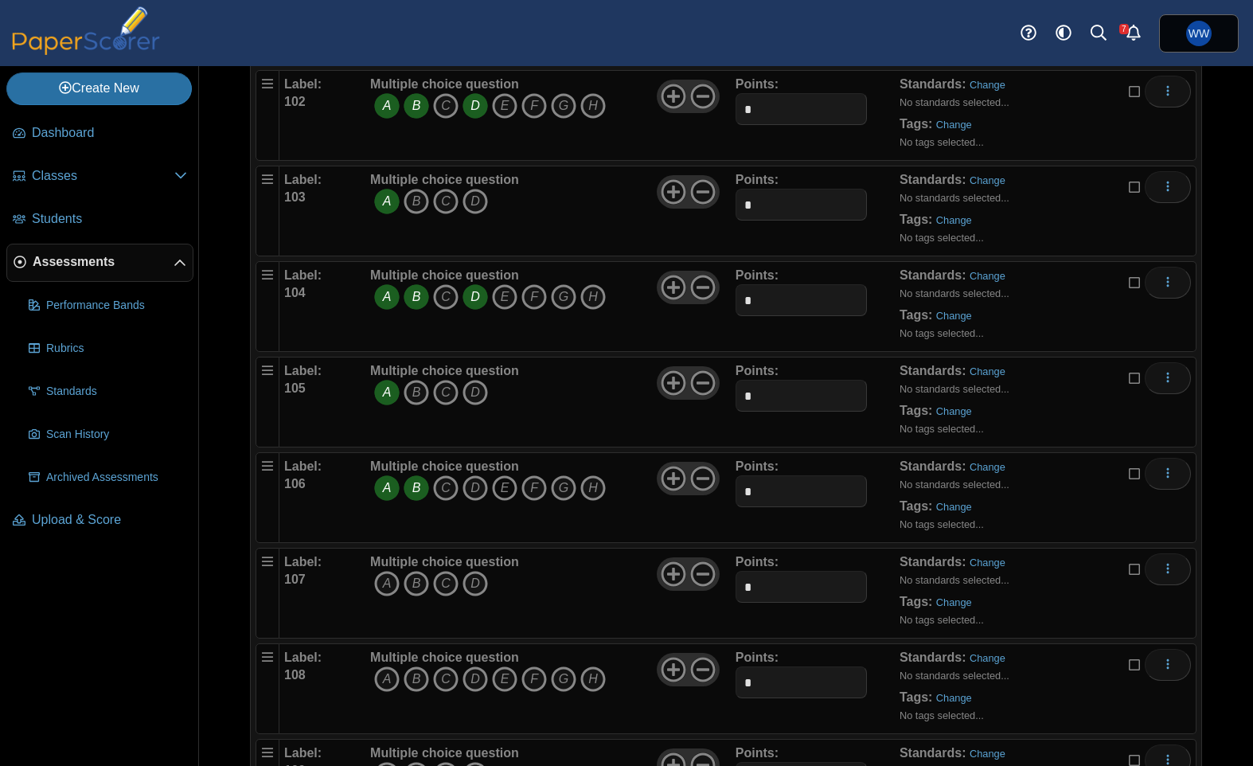
drag, startPoint x: 471, startPoint y: 488, endPoint x: 506, endPoint y: 490, distance: 35.1
click at [472, 488] on icon "D" at bounding box center [474, 487] width 25 height 25
click at [535, 489] on icon "F" at bounding box center [533, 487] width 25 height 25
click at [411, 581] on icon "B" at bounding box center [416, 583] width 25 height 25
click at [388, 678] on icon "A" at bounding box center [386, 678] width 25 height 25
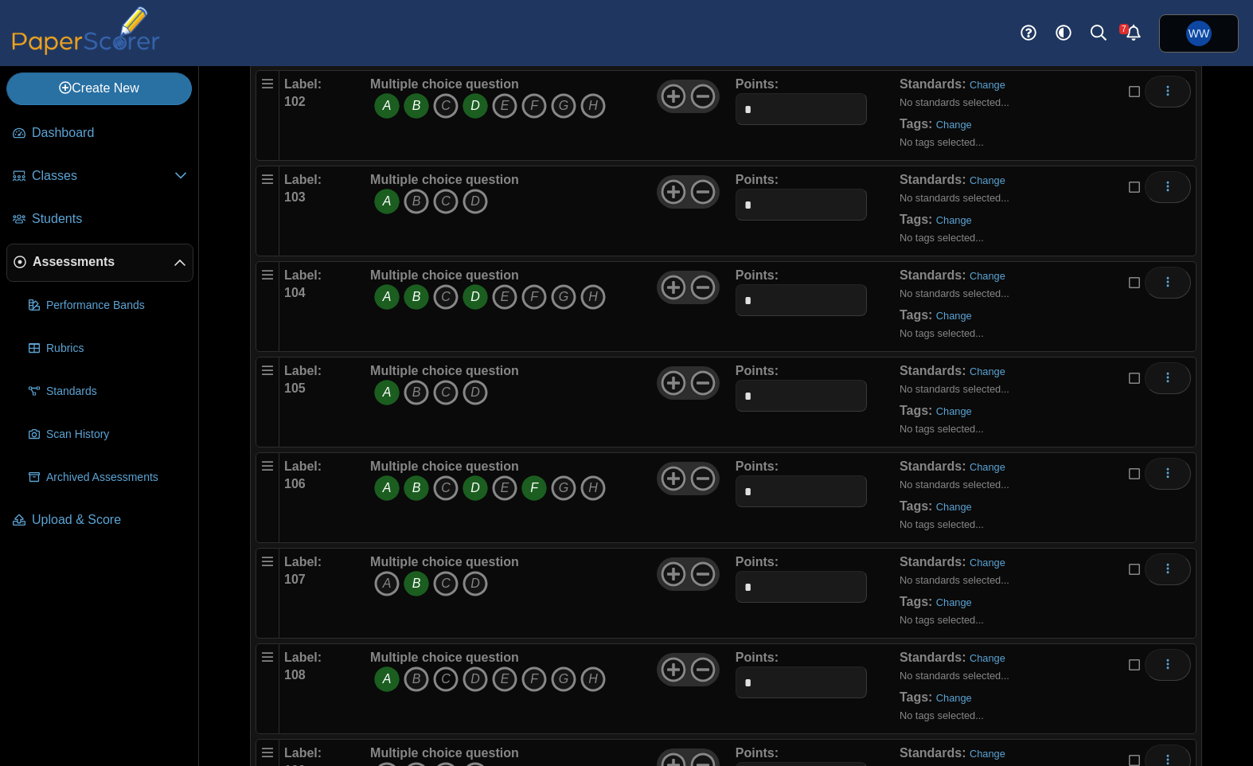
click at [449, 688] on icon "C" at bounding box center [445, 678] width 25 height 25
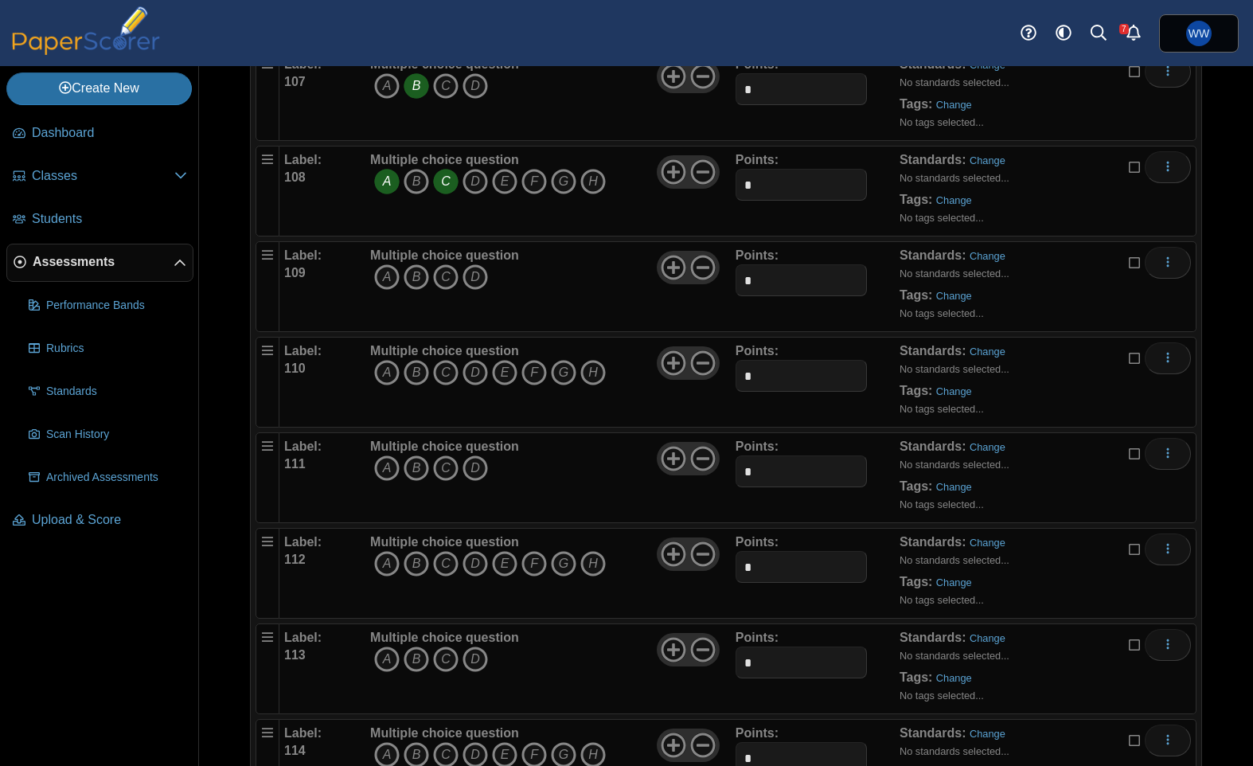
scroll to position [10305, 0]
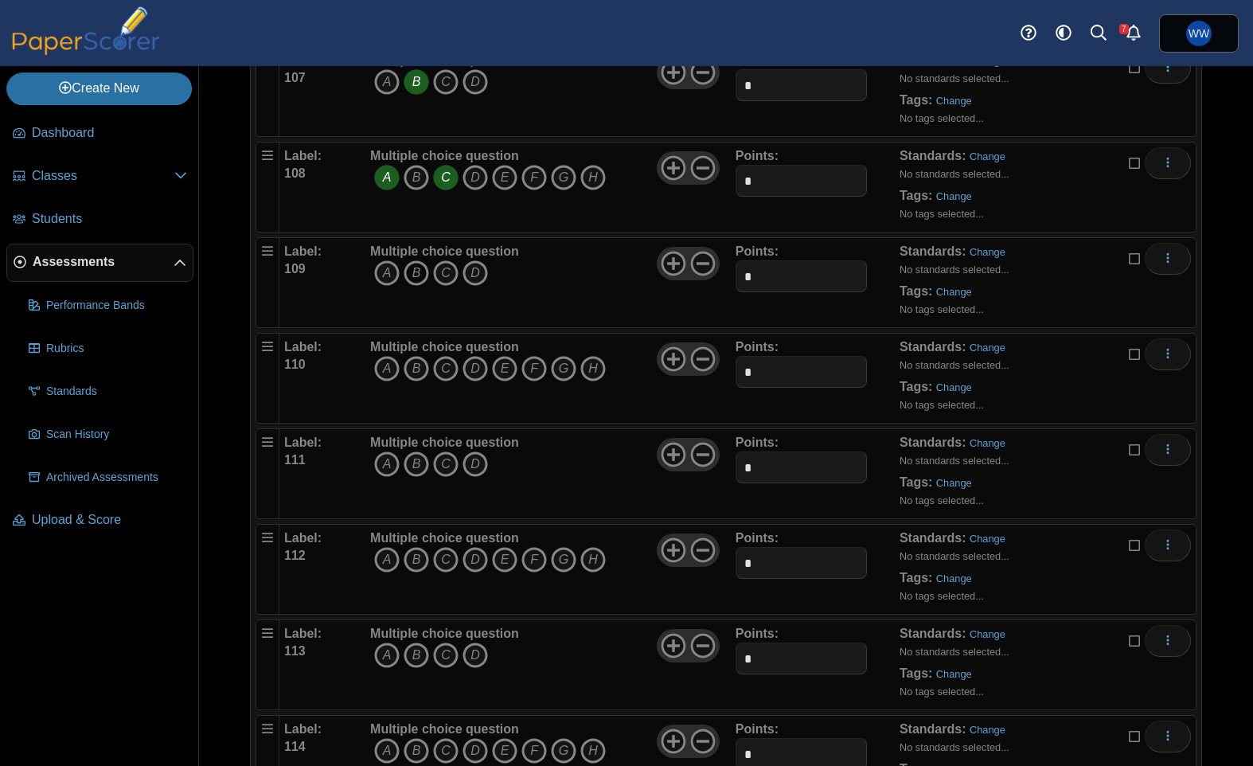
click at [420, 262] on icon "B" at bounding box center [416, 272] width 25 height 25
click at [376, 365] on icon "A" at bounding box center [386, 368] width 25 height 25
click at [461, 374] on span "A B C D E" at bounding box center [488, 370] width 236 height 29
drag, startPoint x: 477, startPoint y: 372, endPoint x: 457, endPoint y: 373, distance: 19.9
click at [470, 372] on icon "D" at bounding box center [474, 368] width 25 height 25
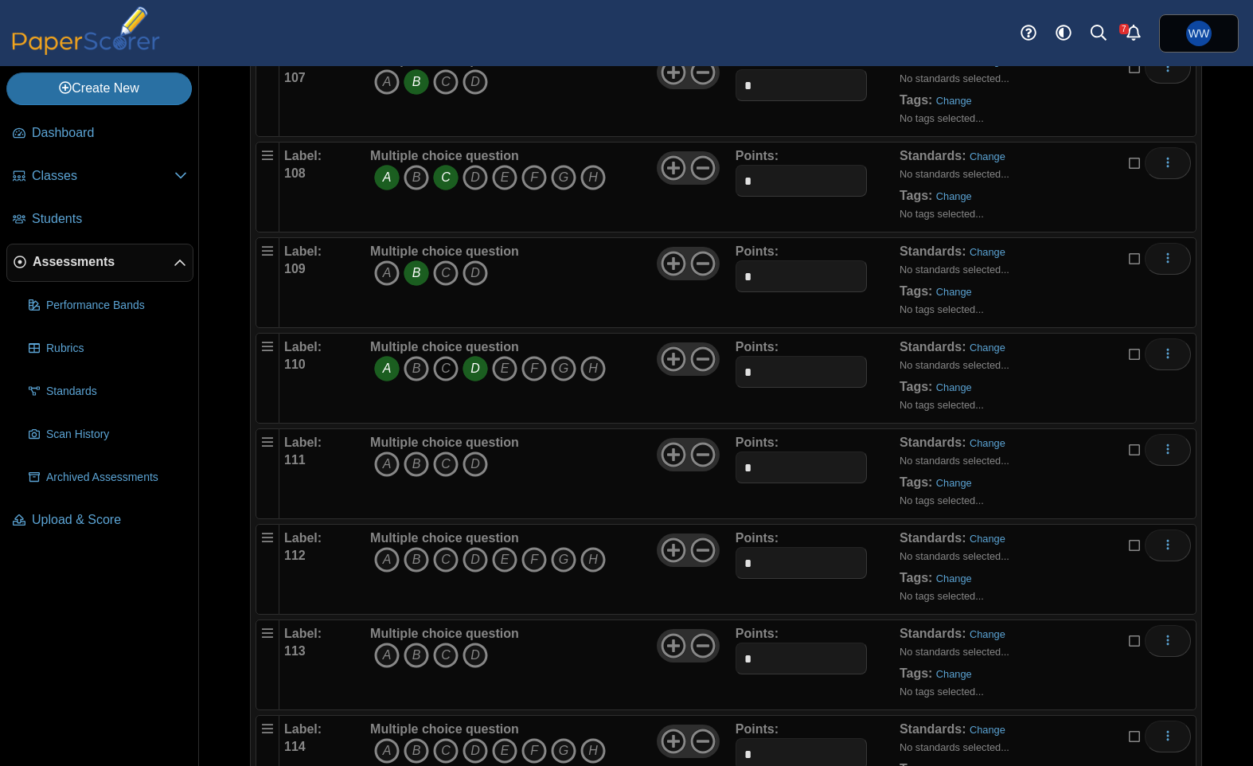
click at [451, 374] on icon "C" at bounding box center [445, 368] width 25 height 25
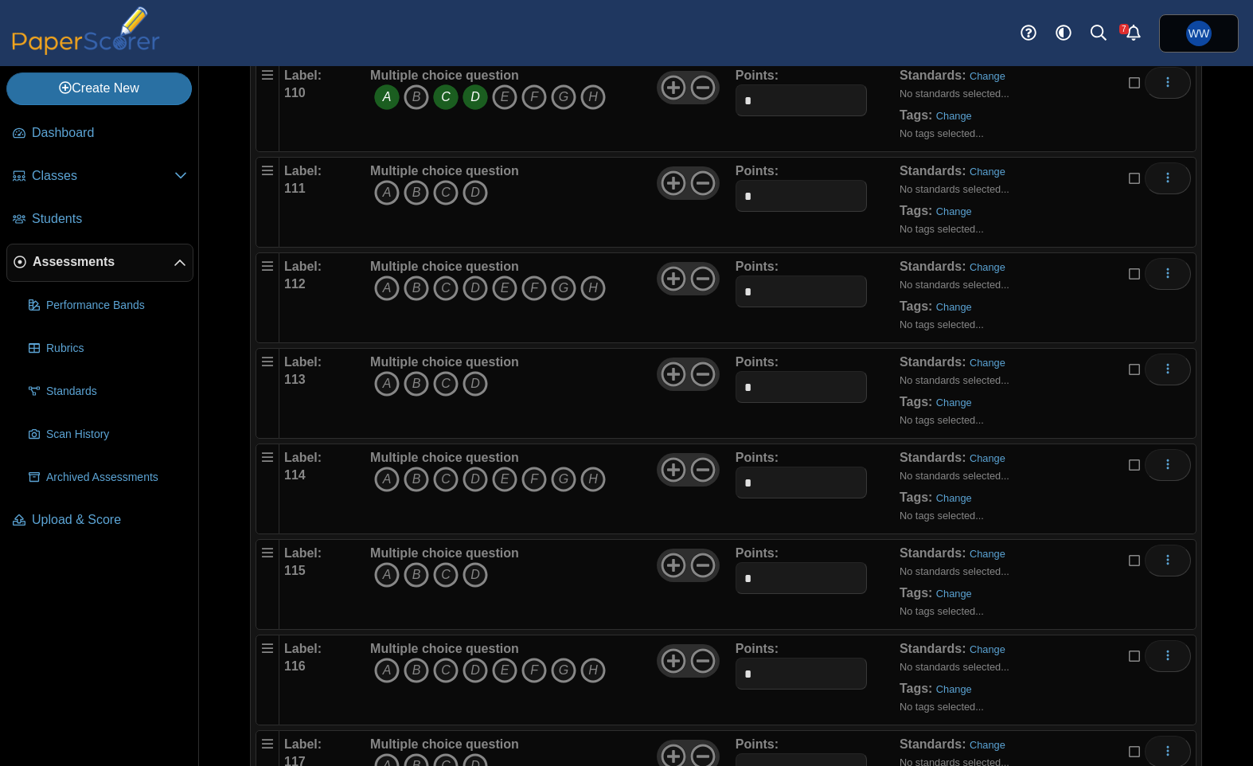
scroll to position [10579, 0]
click at [422, 196] on icon "B" at bounding box center [416, 189] width 25 height 25
click at [394, 297] on icon "A" at bounding box center [386, 285] width 25 height 25
click at [423, 291] on icon "B" at bounding box center [416, 285] width 25 height 25
click at [466, 290] on icon "D" at bounding box center [474, 285] width 25 height 25
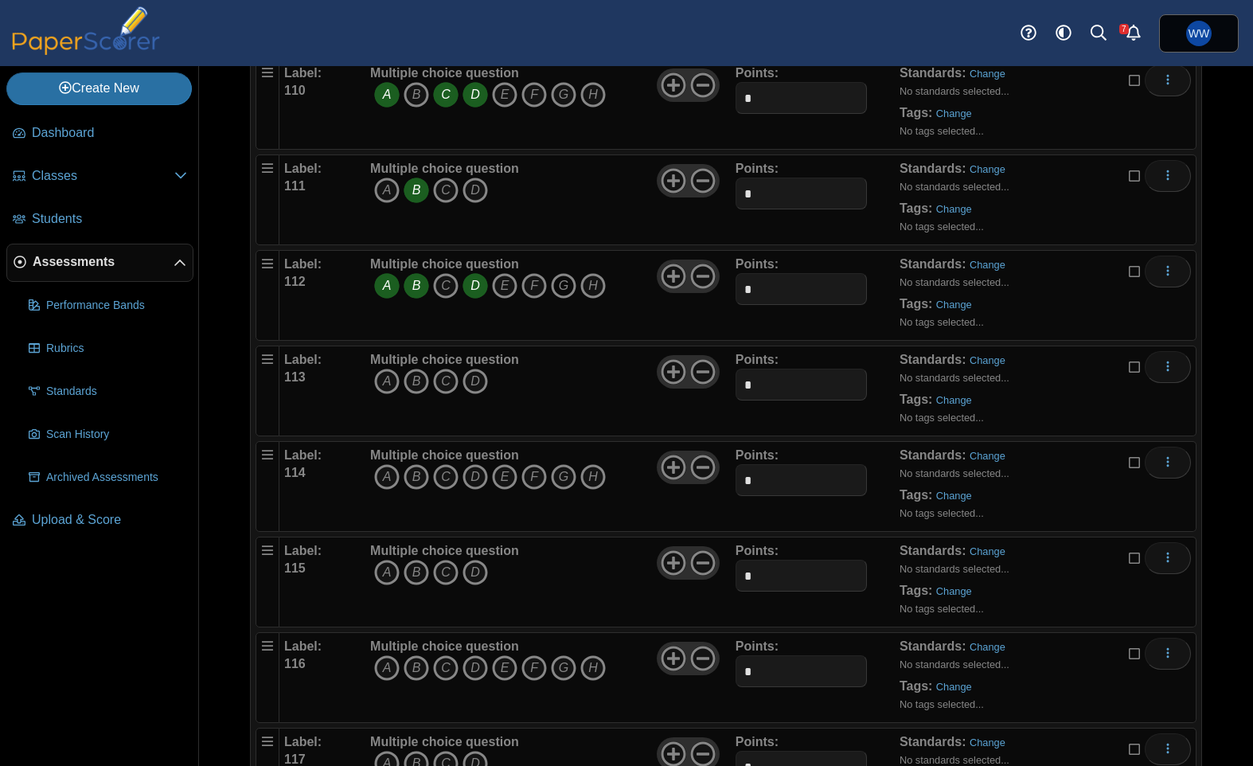
drag, startPoint x: 582, startPoint y: 291, endPoint x: 573, endPoint y: 290, distance: 8.8
click at [582, 291] on icon "H" at bounding box center [592, 285] width 25 height 25
click at [573, 290] on icon "G" at bounding box center [563, 285] width 25 height 25
click at [599, 292] on icon "H" at bounding box center [592, 285] width 25 height 25
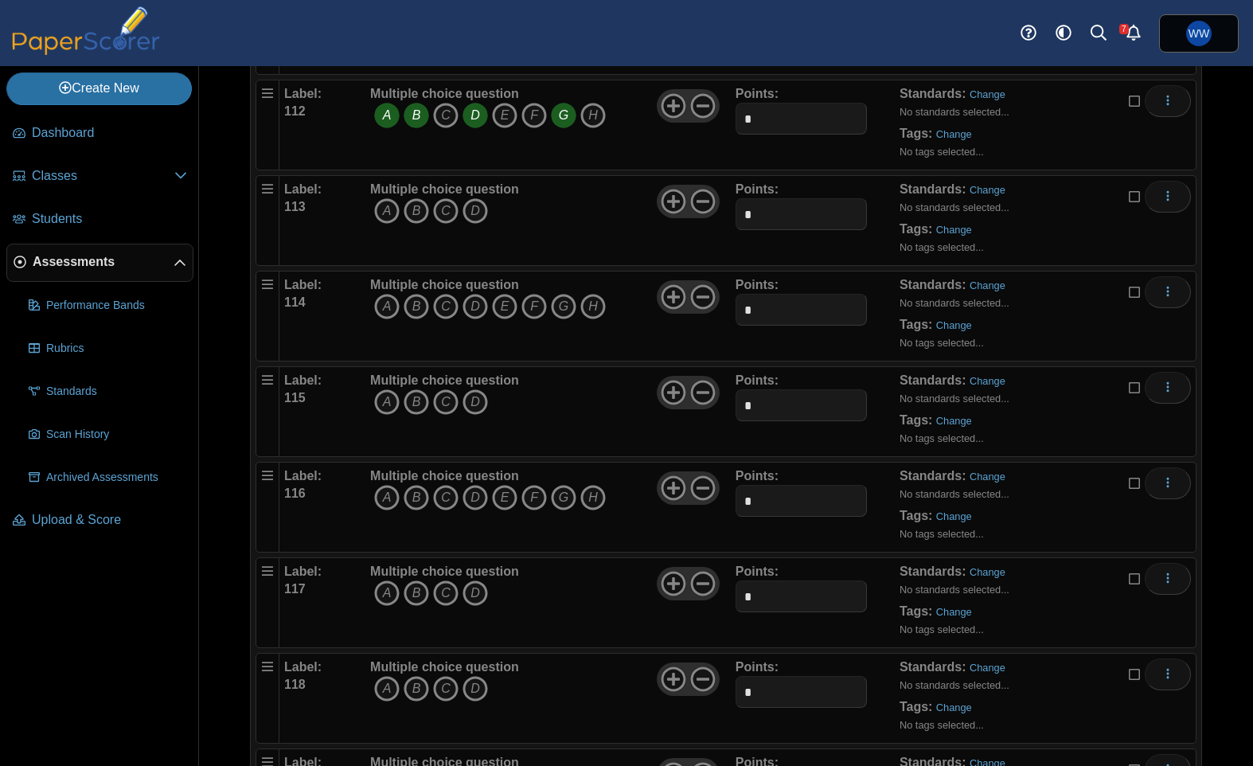
scroll to position [10755, 0]
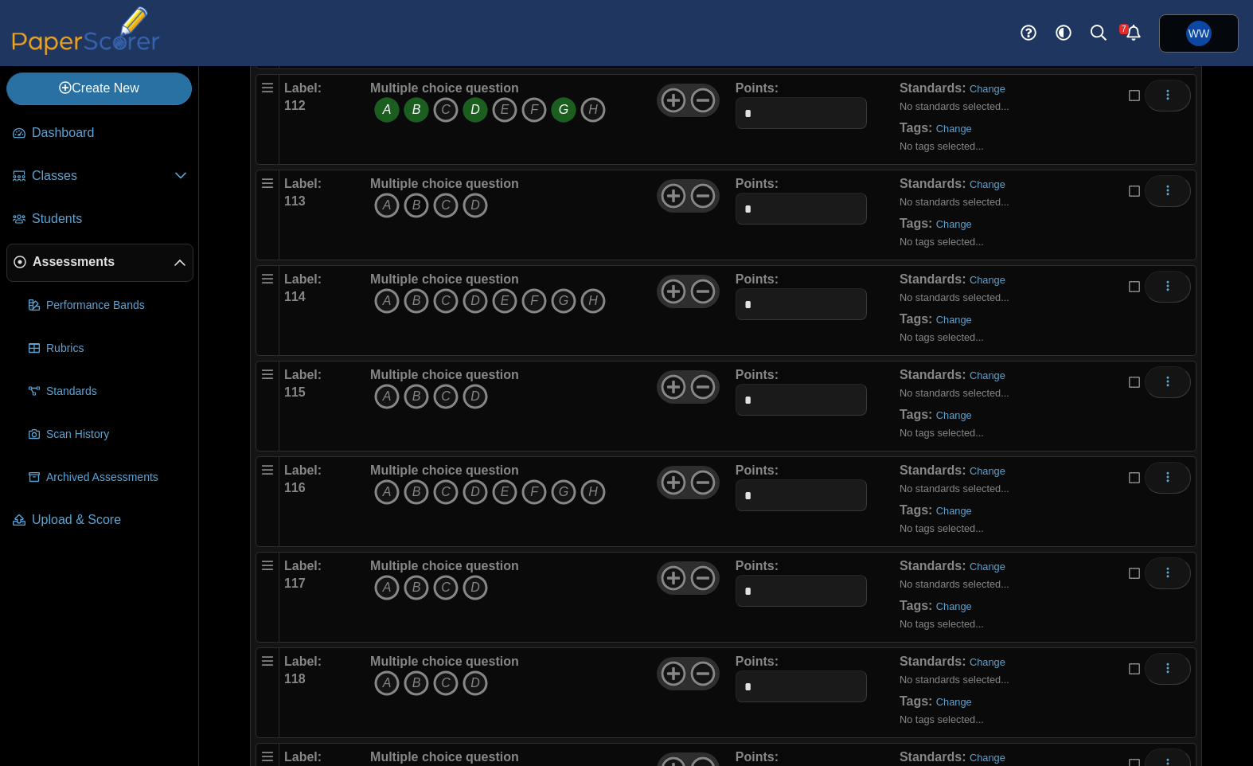
click at [412, 203] on icon "B" at bounding box center [416, 205] width 25 height 25
click at [392, 298] on icon "A" at bounding box center [386, 300] width 25 height 25
click at [420, 298] on icon "B" at bounding box center [416, 300] width 25 height 25
click at [438, 300] on icon "C" at bounding box center [445, 300] width 25 height 25
click at [447, 391] on icon "C" at bounding box center [445, 396] width 25 height 25
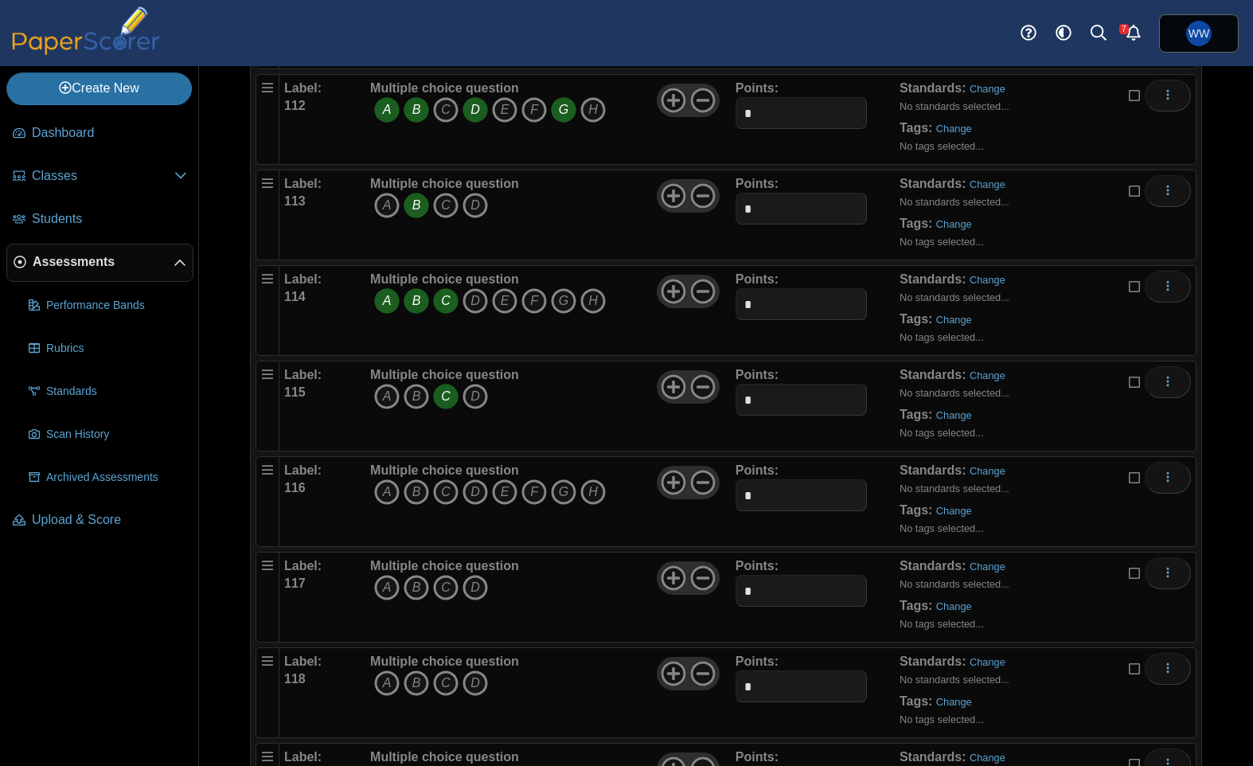
click at [392, 489] on icon "A" at bounding box center [386, 491] width 25 height 25
drag, startPoint x: 407, startPoint y: 489, endPoint x: 429, endPoint y: 490, distance: 21.5
click at [407, 489] on icon "B" at bounding box center [416, 491] width 25 height 25
click at [441, 490] on icon "C" at bounding box center [445, 491] width 25 height 25
click at [431, 583] on span "A B C D" at bounding box center [444, 589] width 149 height 29
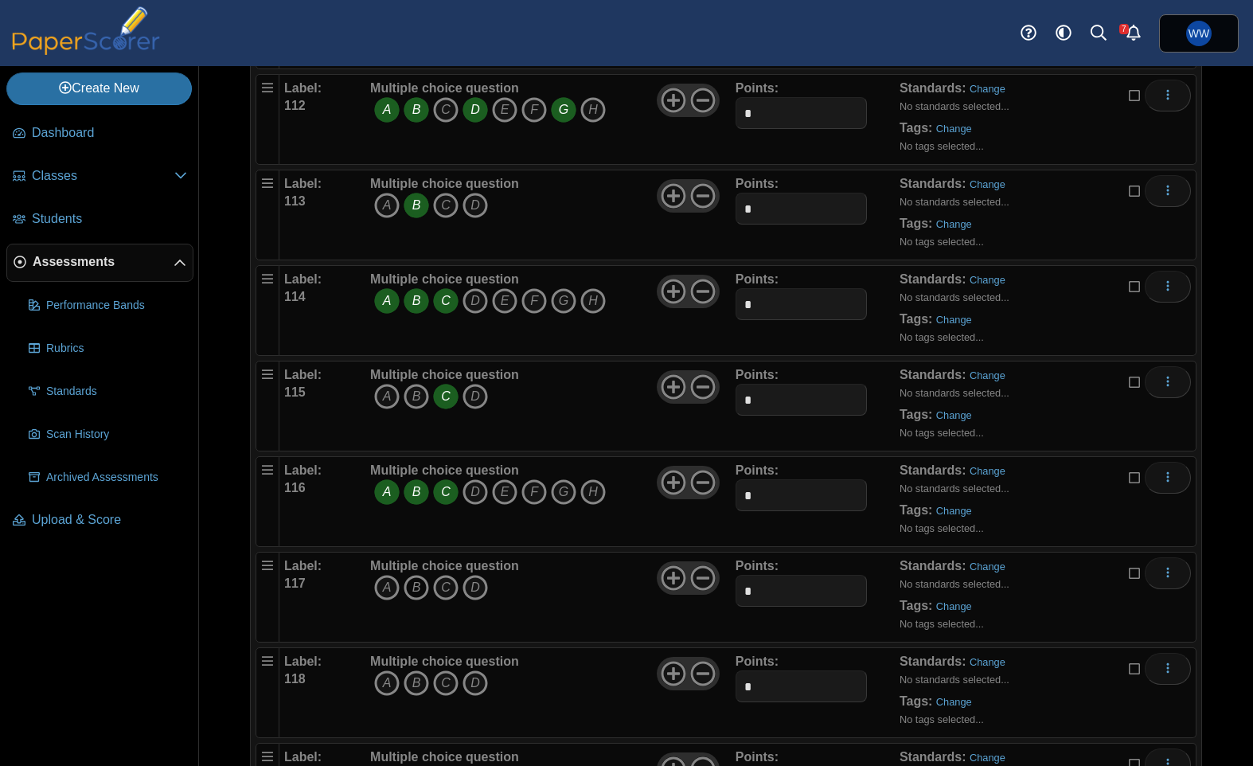
click at [419, 588] on icon "B" at bounding box center [416, 587] width 25 height 25
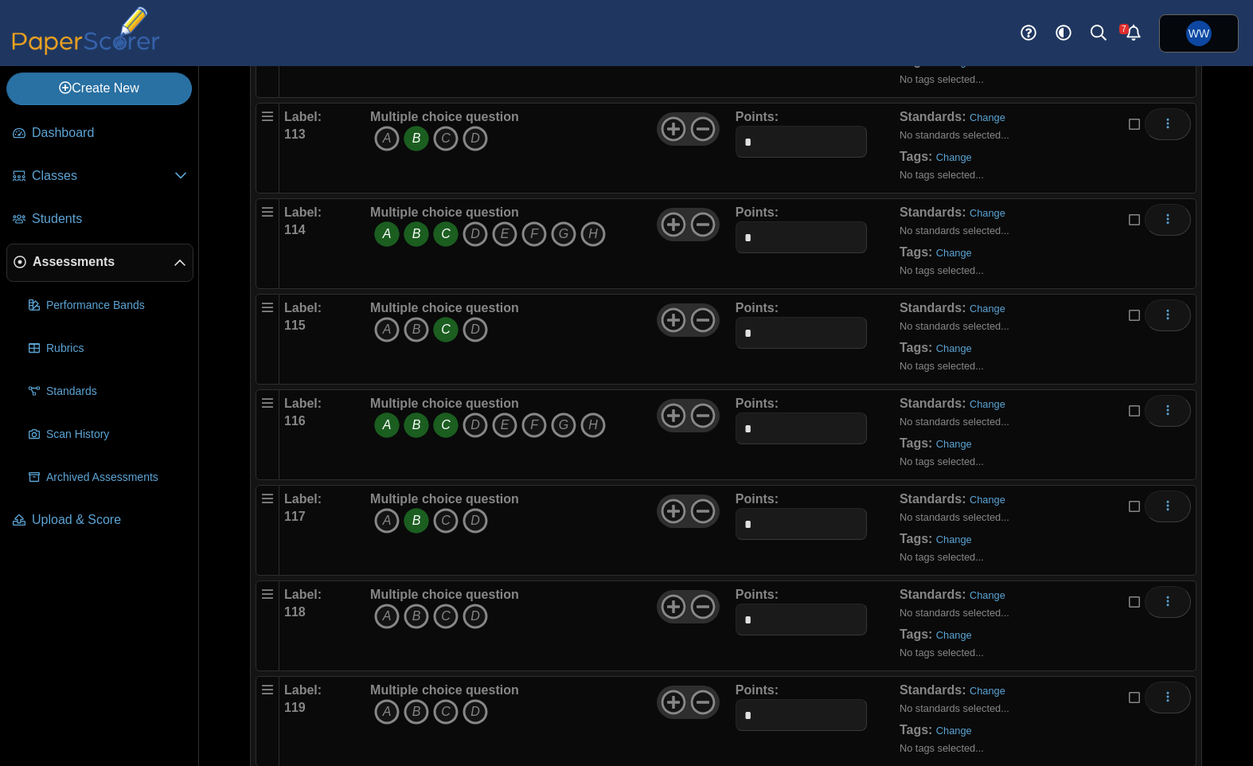
scroll to position [10955, 0]
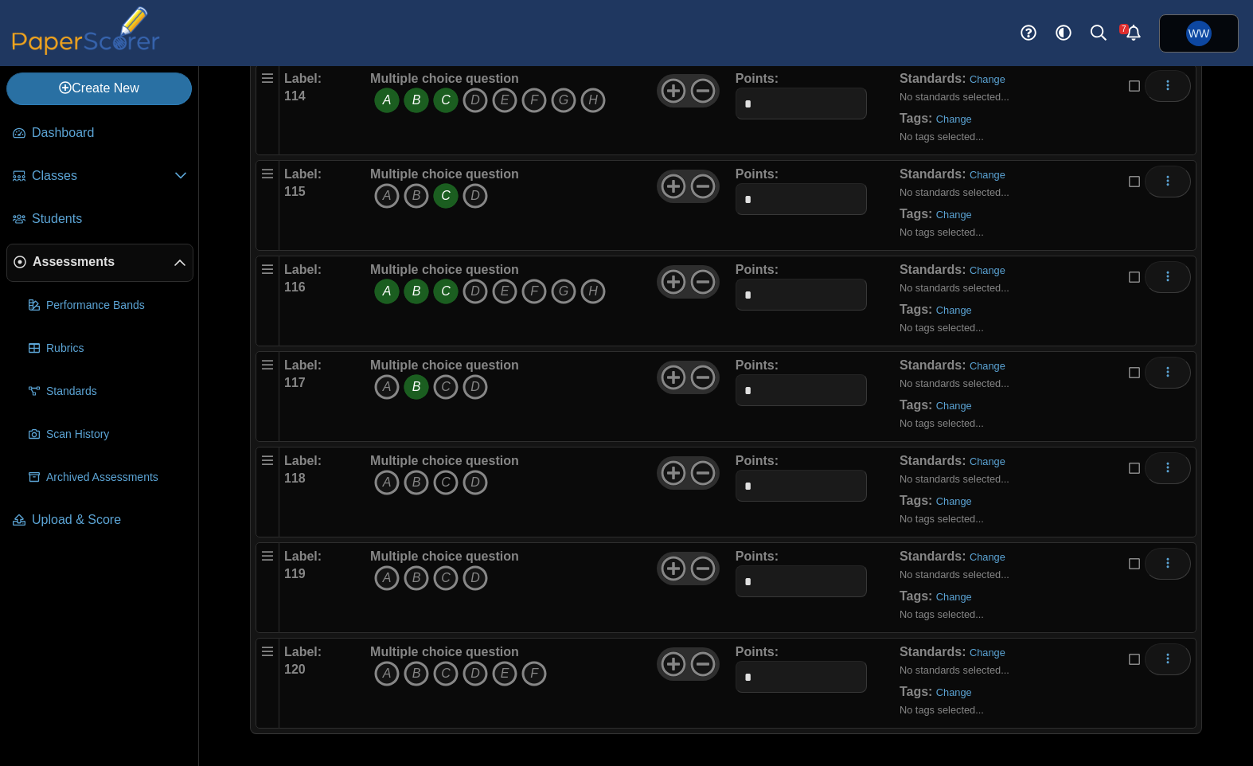
click at [435, 479] on icon "C" at bounding box center [445, 482] width 25 height 25
click at [427, 481] on icon "B" at bounding box center [416, 482] width 25 height 25
click at [442, 480] on icon "C" at bounding box center [445, 482] width 25 height 25
click at [396, 587] on icon "A" at bounding box center [386, 577] width 25 height 25
click at [396, 676] on icon "A" at bounding box center [386, 673] width 25 height 25
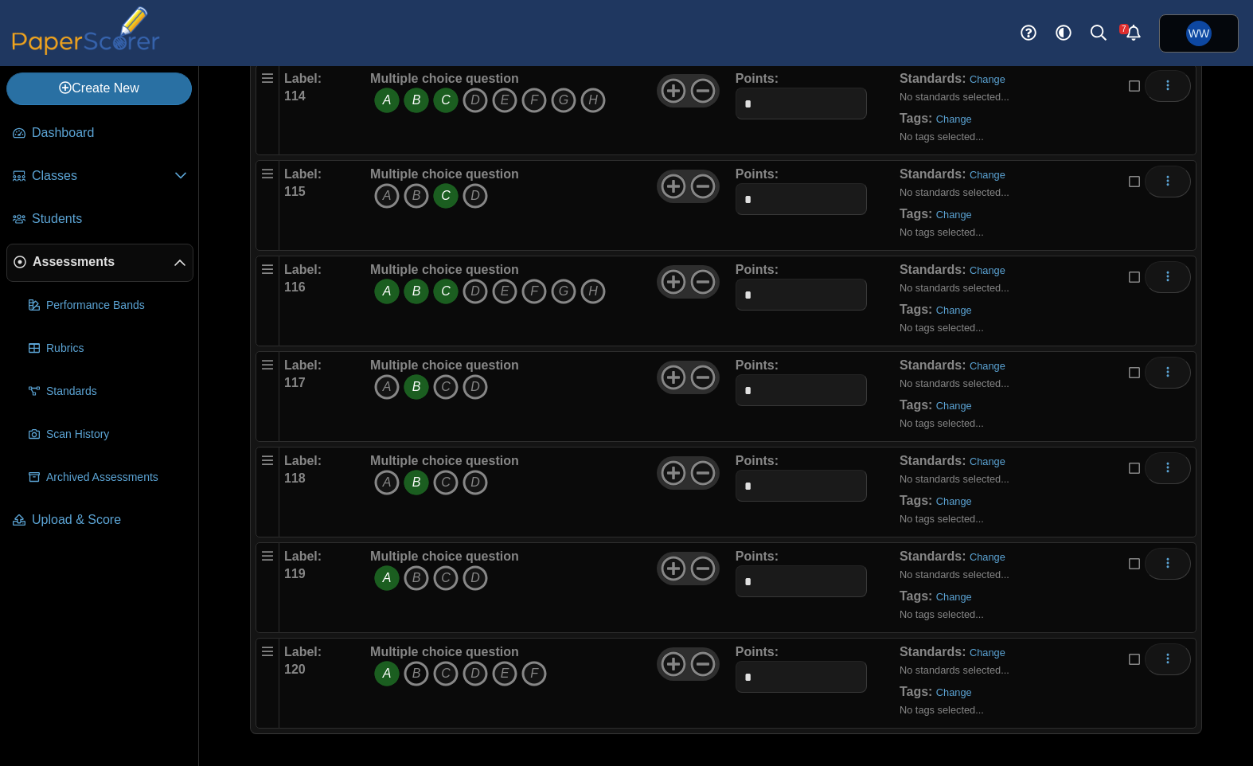
click at [409, 677] on icon "B" at bounding box center [416, 673] width 25 height 25
click at [488, 684] on span "A B C D E" at bounding box center [458, 675] width 177 height 29
click at [482, 679] on icon "D" at bounding box center [474, 673] width 25 height 25
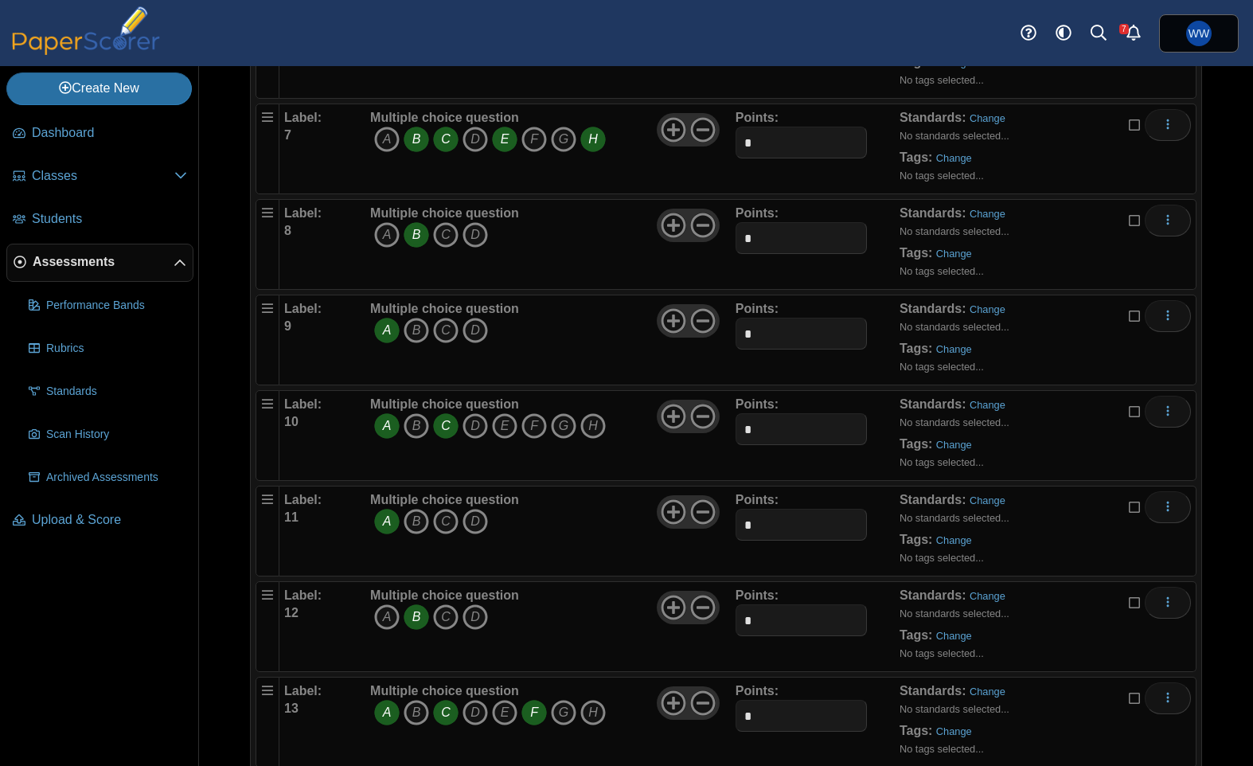
scroll to position [0, 0]
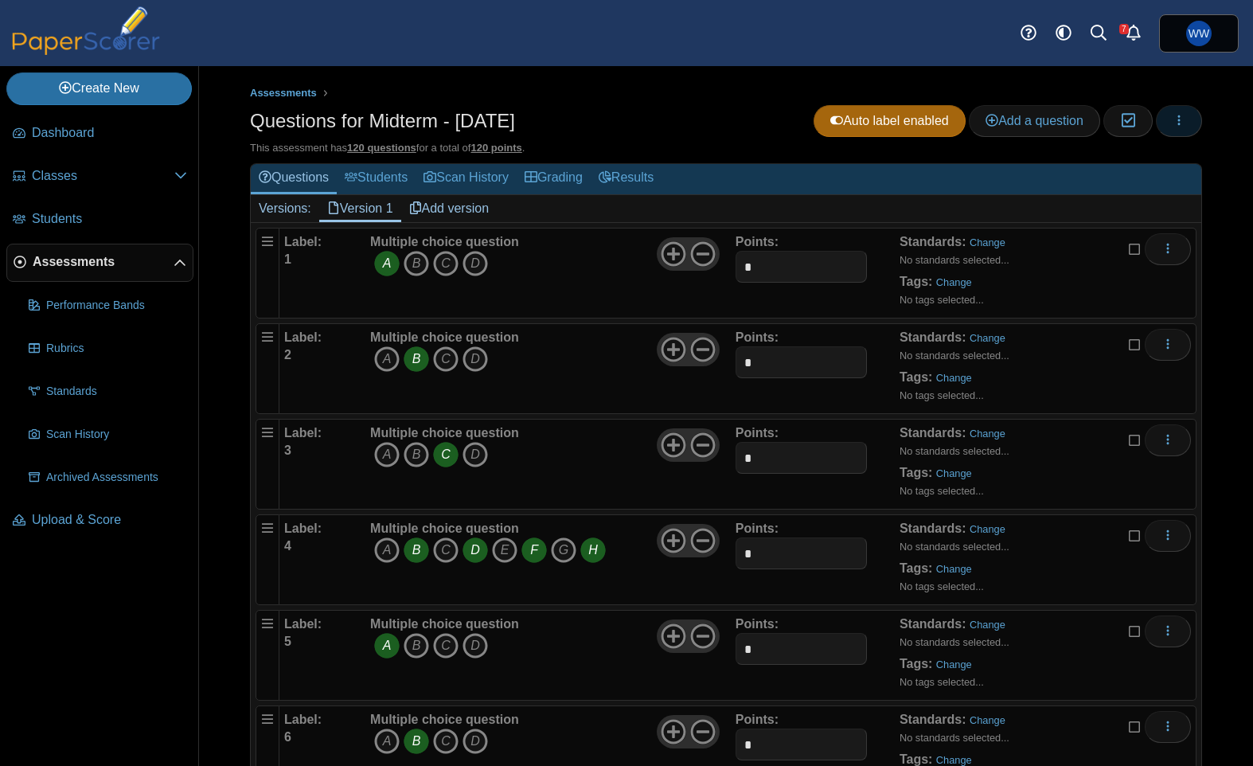
click at [1194, 127] on button "button" at bounding box center [1179, 121] width 46 height 32
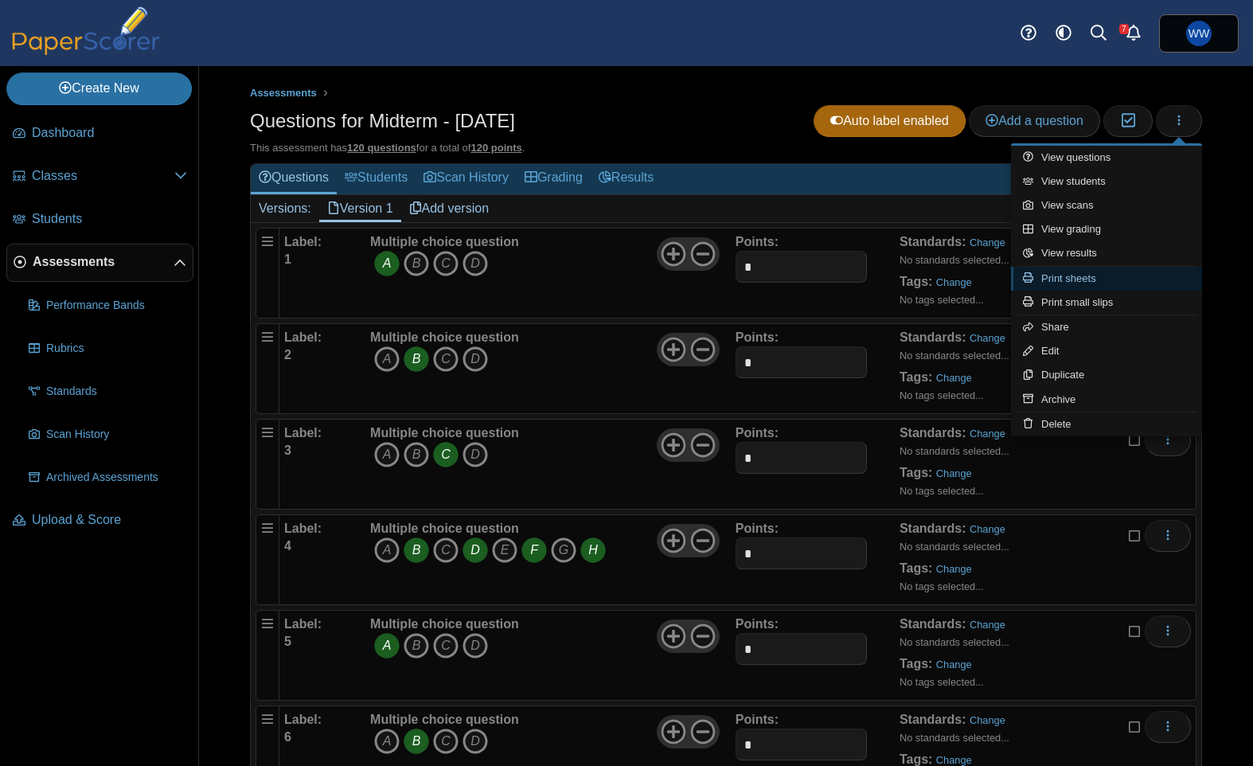
click at [1113, 283] on link "Print sheets" at bounding box center [1106, 279] width 191 height 24
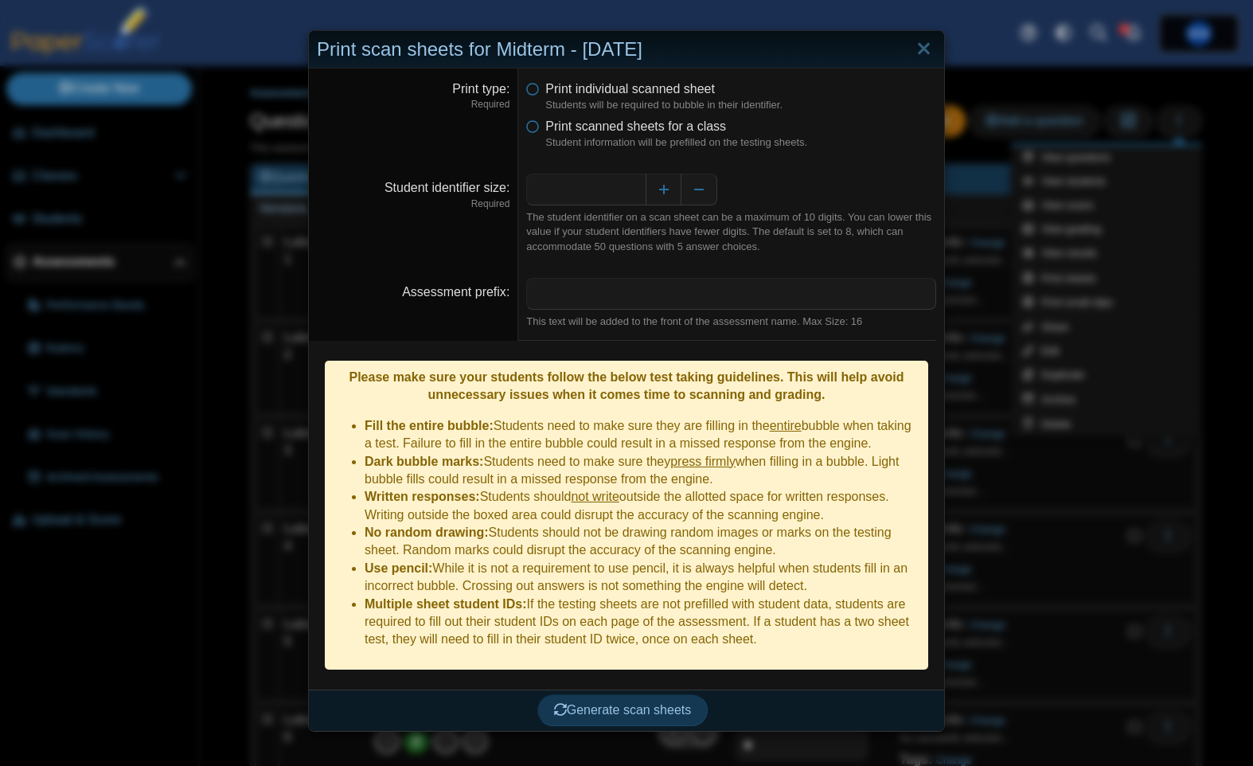
drag, startPoint x: 607, startPoint y: 128, endPoint x: 607, endPoint y: 138, distance: 9.6
click at [607, 128] on span "Print scanned sheets for a class" at bounding box center [635, 126] width 181 height 14
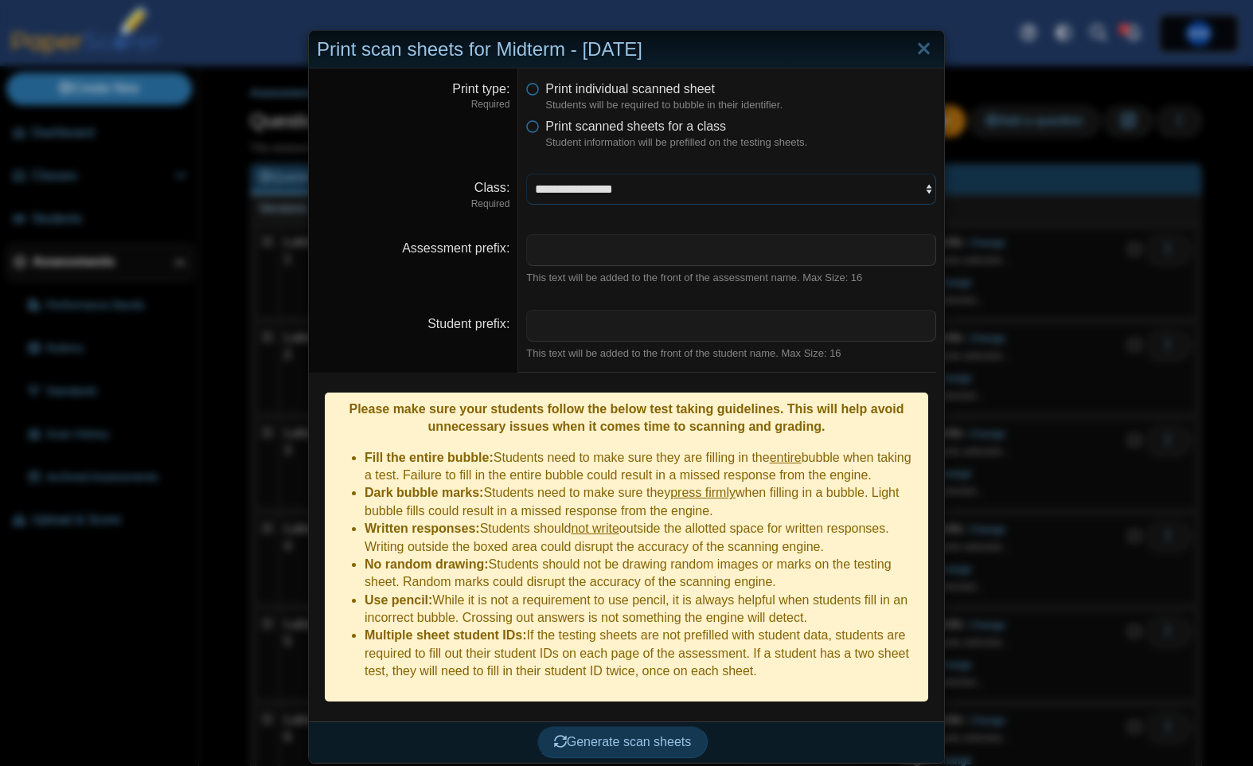
click at [575, 177] on select "**********" at bounding box center [731, 189] width 410 height 30
select select "**********"
click at [526, 174] on select "**********" at bounding box center [731, 189] width 410 height 30
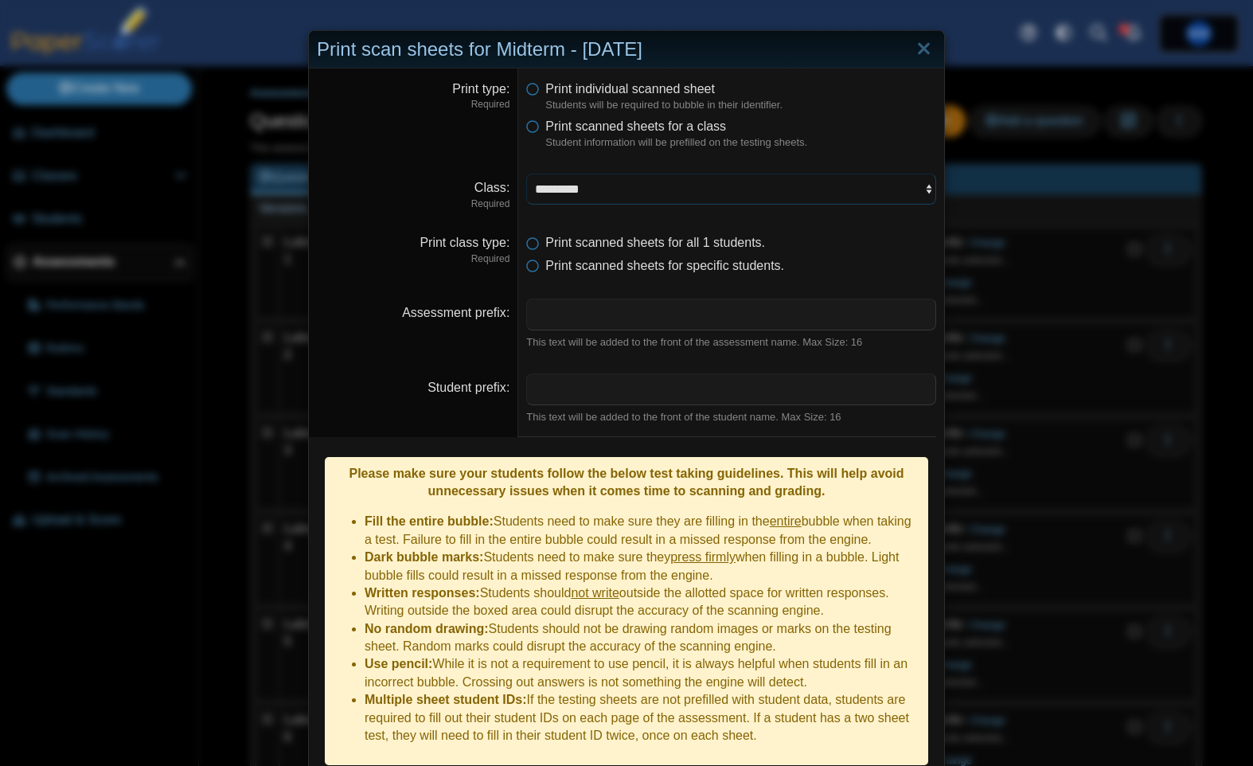
scroll to position [45, 0]
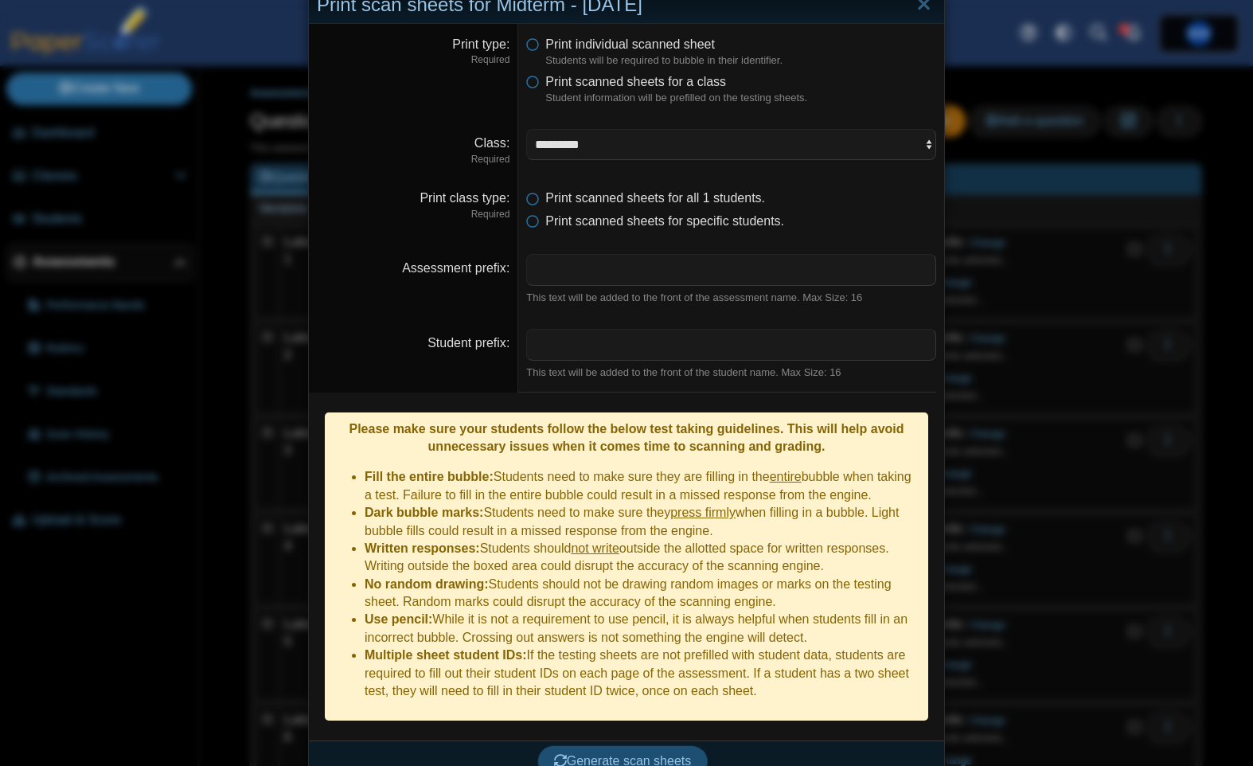
click at [703, 745] on button "Generate scan sheets" at bounding box center [622, 761] width 171 height 32
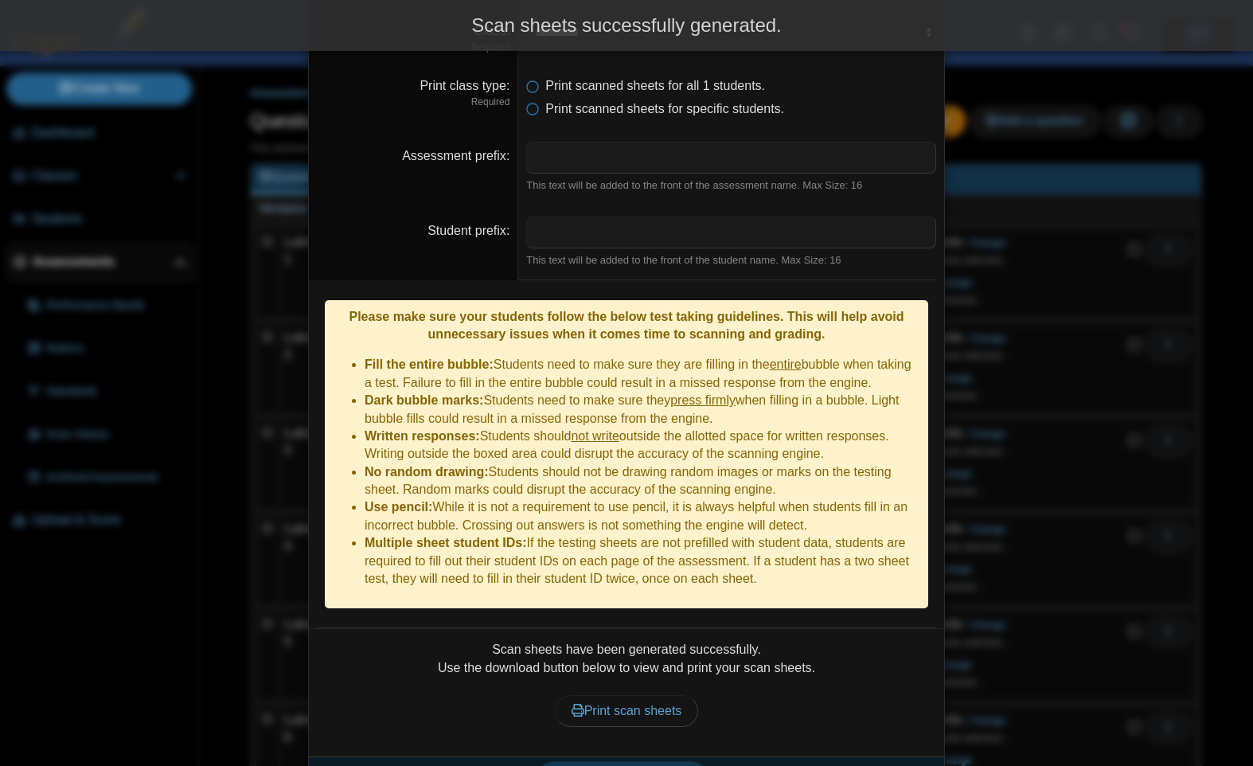
scroll to position [173, 0]
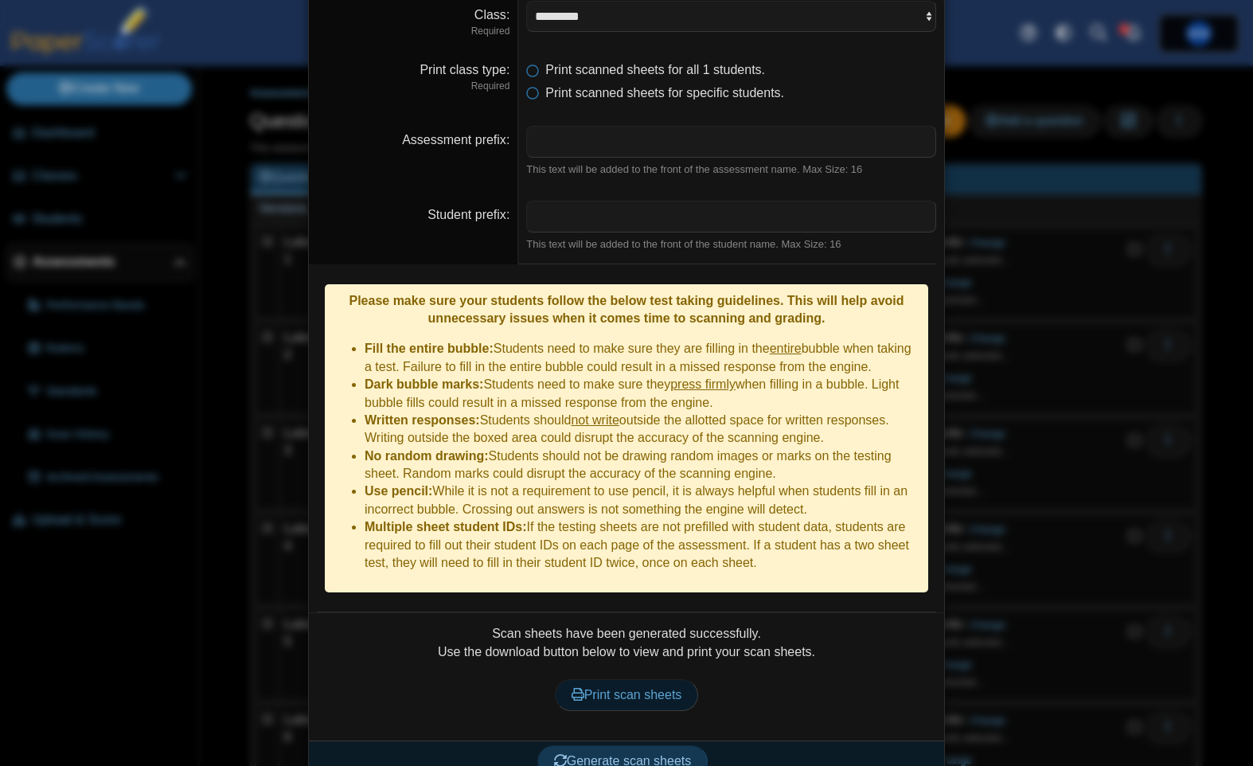
click at [599, 688] on span "Print scan sheets" at bounding box center [626, 695] width 111 height 14
